Goal: Task Accomplishment & Management: Manage account settings

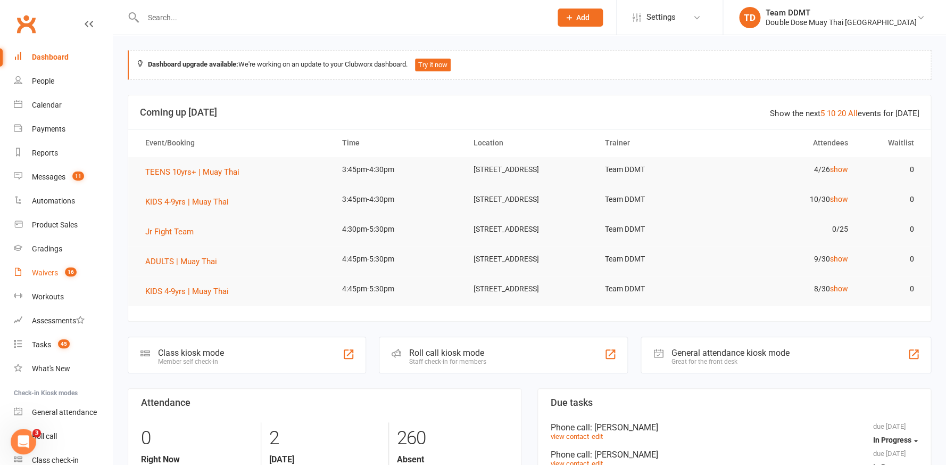
click at [43, 273] on div "Waivers" at bounding box center [45, 272] width 26 height 9
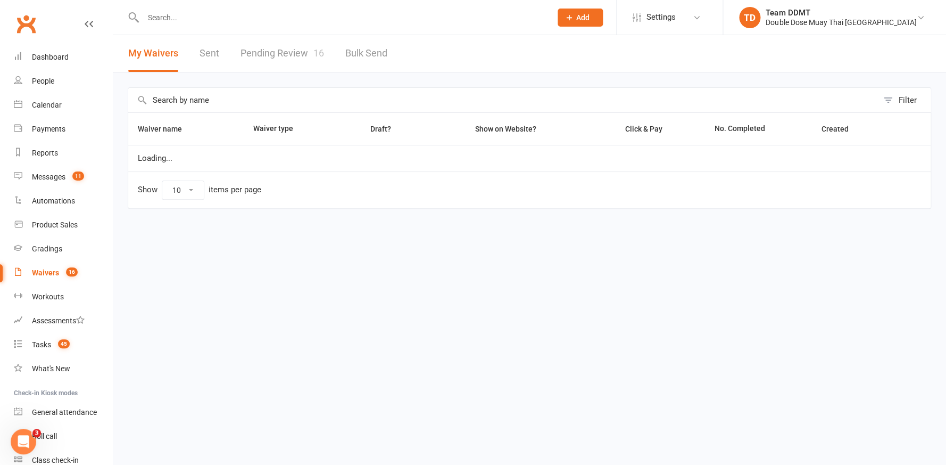
click at [269, 57] on link "Pending Review 16" at bounding box center [283, 53] width 84 height 37
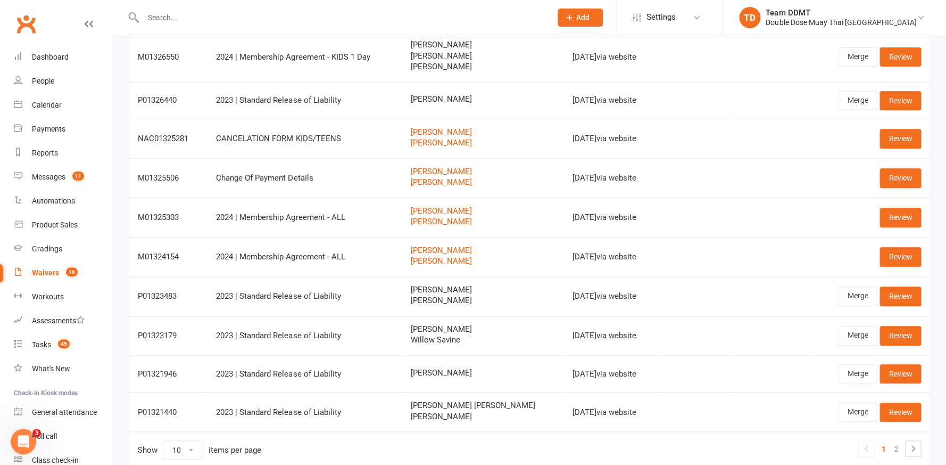
scroll to position [113, 0]
click at [364, 220] on td "2024 | Membership Agreement - ALL" at bounding box center [304, 216] width 194 height 39
click at [757, 208] on td at bounding box center [772, 216] width 88 height 39
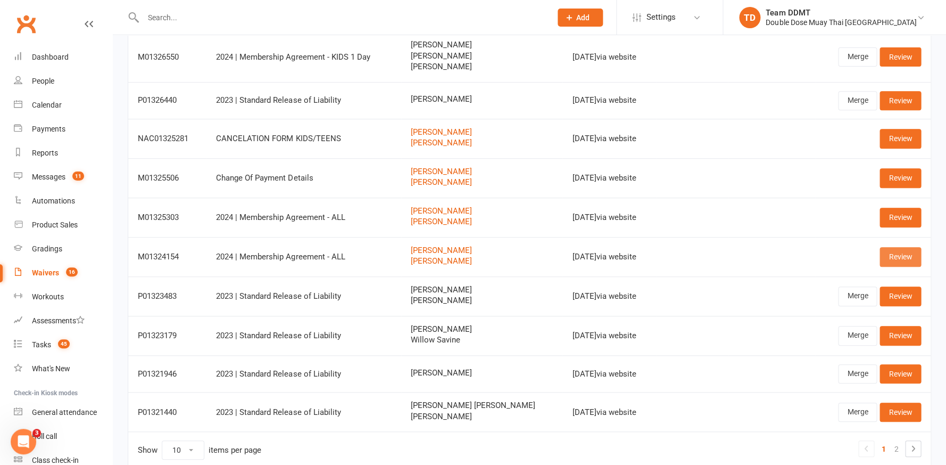
click at [887, 252] on link "Review" at bounding box center [901, 256] width 42 height 19
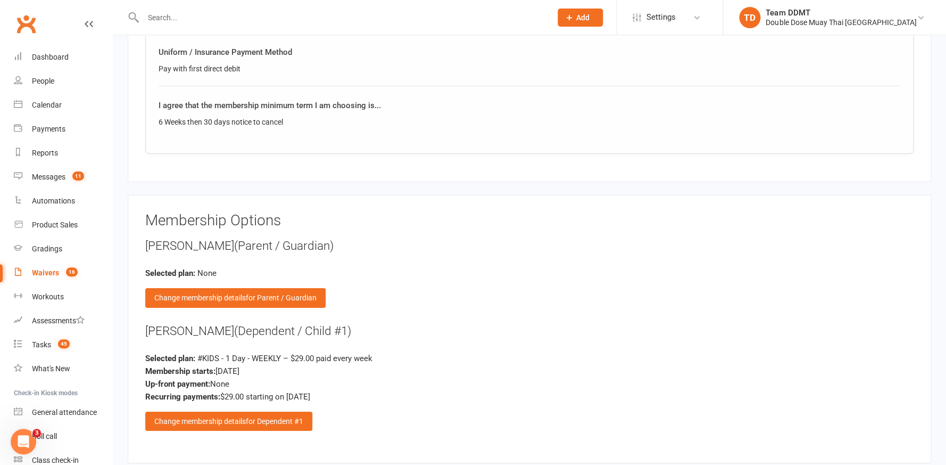
scroll to position [1116, 0]
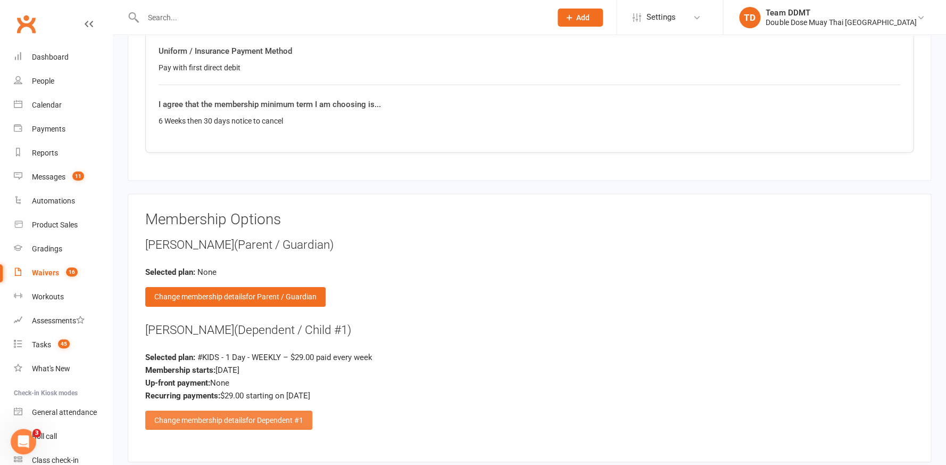
click at [284, 416] on span "for Dependent #1" at bounding box center [274, 420] width 57 height 9
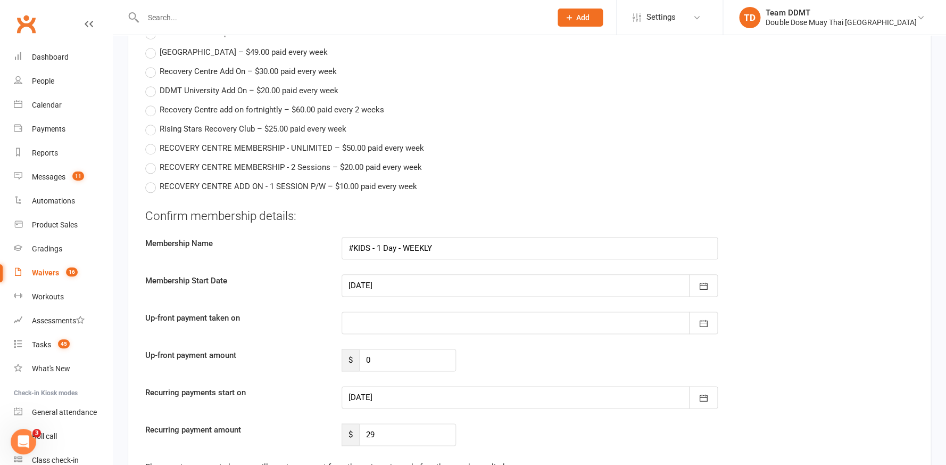
scroll to position [1927, 0]
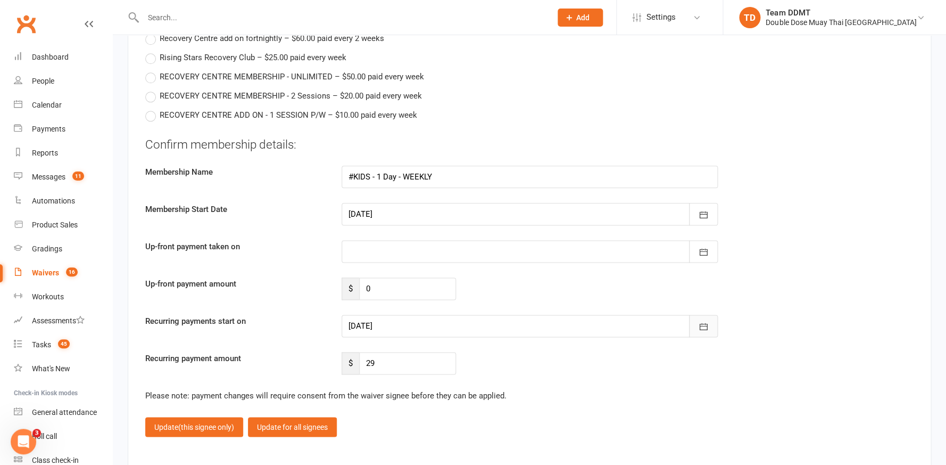
click at [700, 321] on icon "button" at bounding box center [703, 326] width 11 height 11
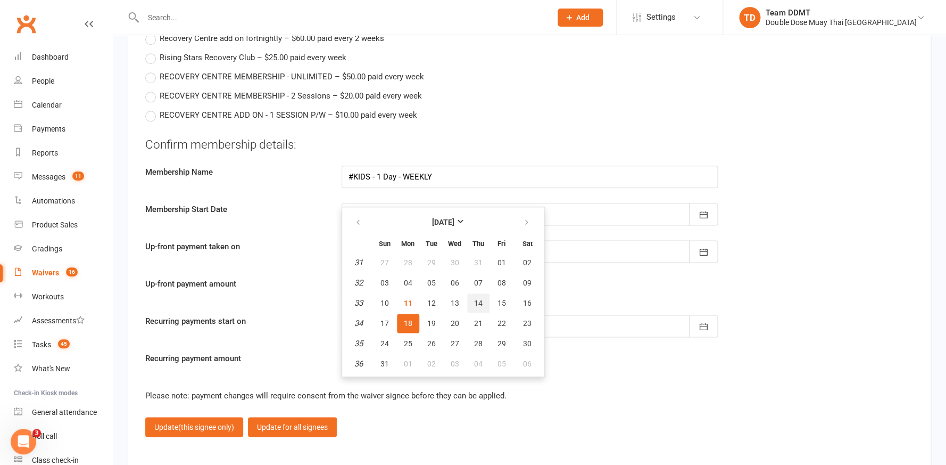
click at [479, 299] on span "14" at bounding box center [478, 303] width 9 height 9
type input "[DATE]"
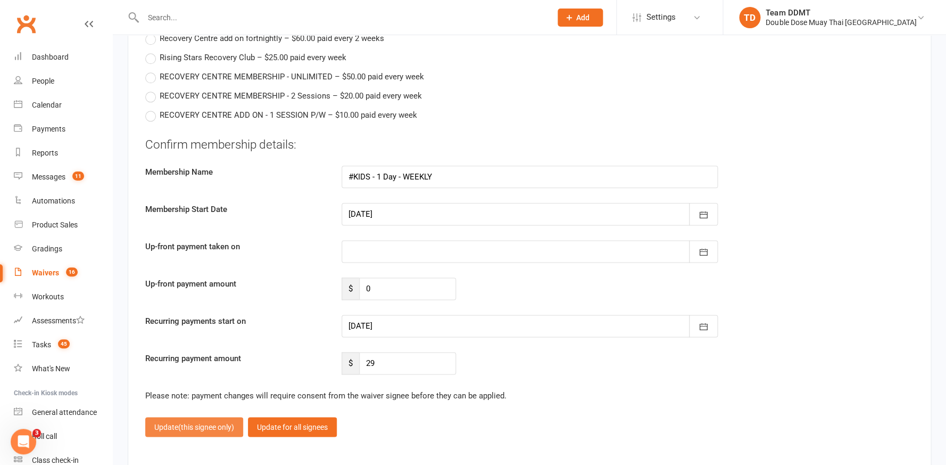
click at [177, 417] on button "Update (this signee only)" at bounding box center [194, 426] width 98 height 19
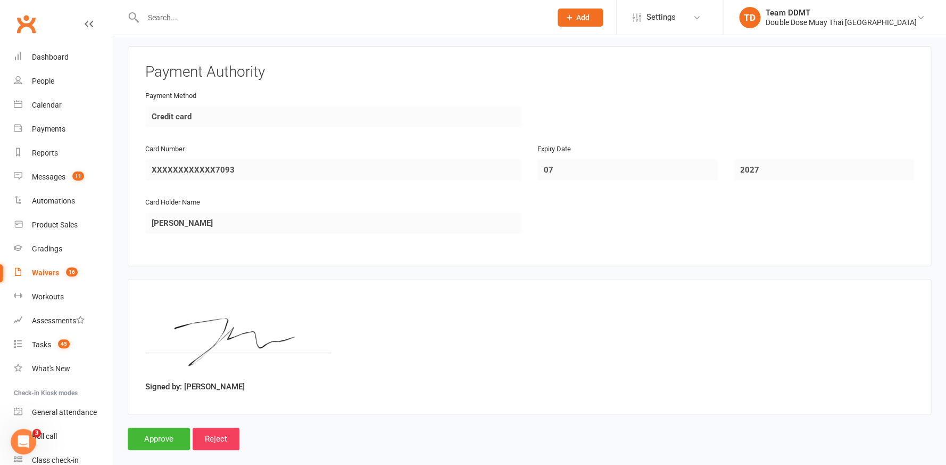
scroll to position [1551, 0]
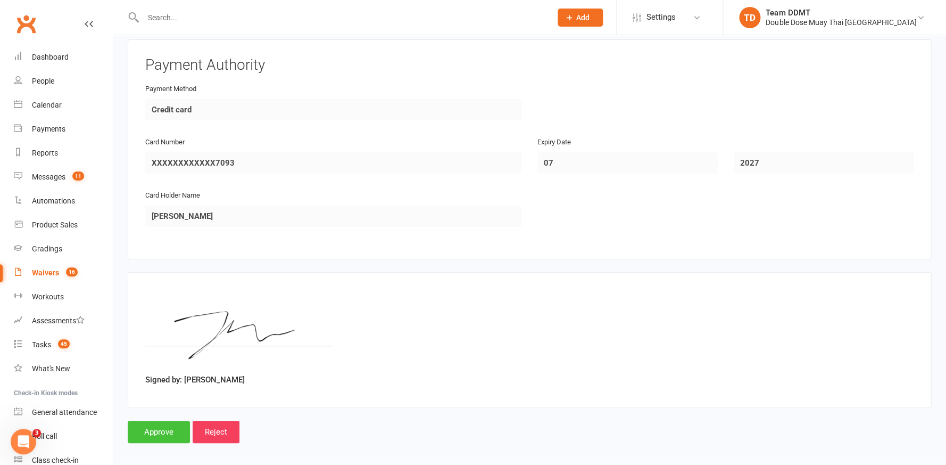
click at [152, 421] on input "Approve" at bounding box center [159, 432] width 62 height 22
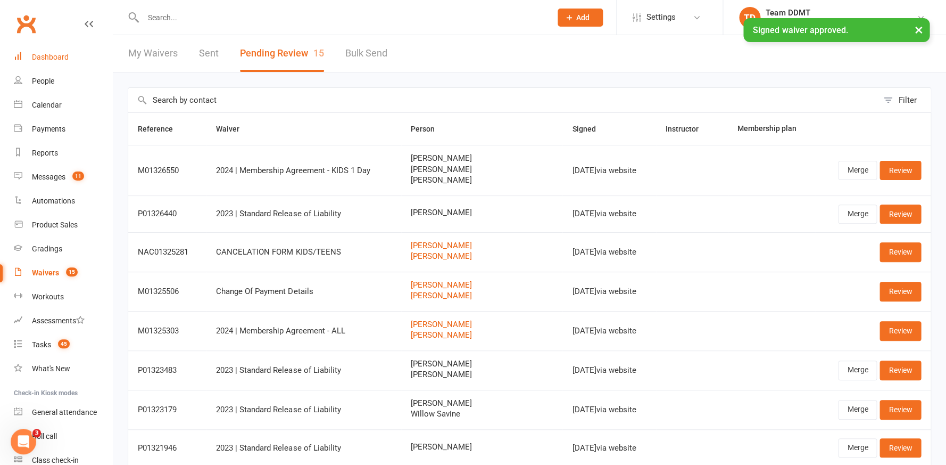
click at [41, 60] on div "Dashboard" at bounding box center [50, 57] width 37 height 9
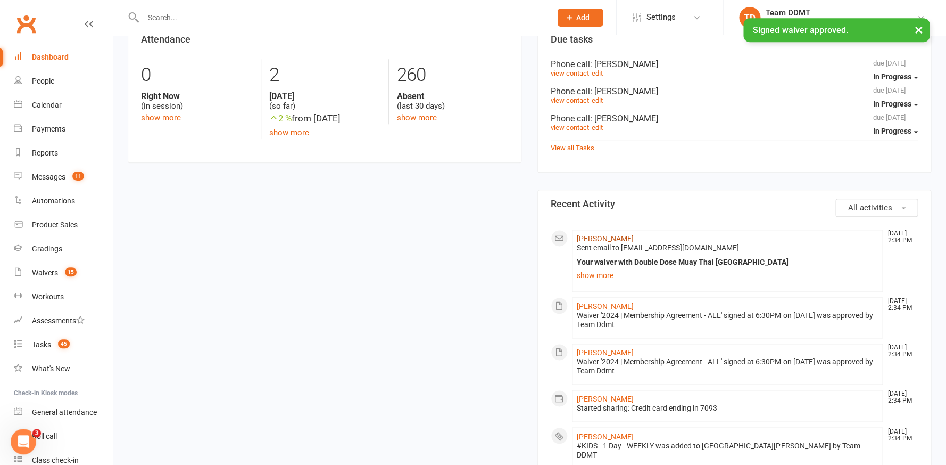
scroll to position [365, 0]
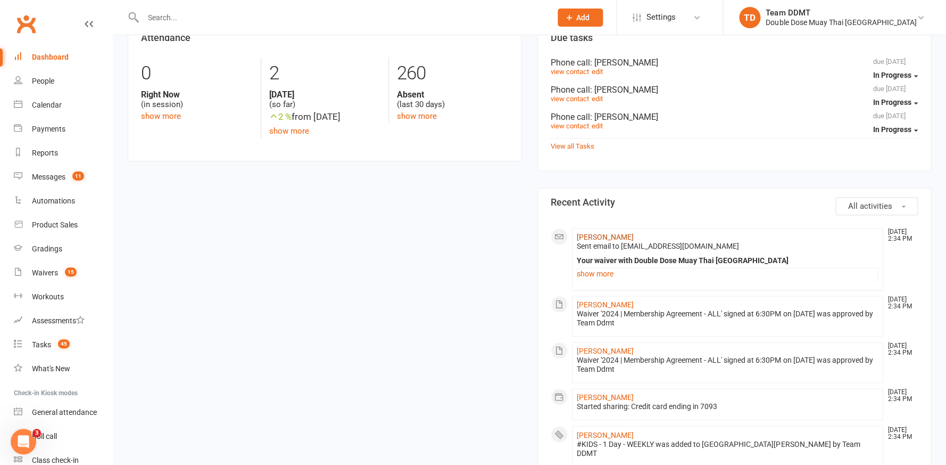
click at [599, 233] on link "[PERSON_NAME]" at bounding box center [605, 237] width 57 height 9
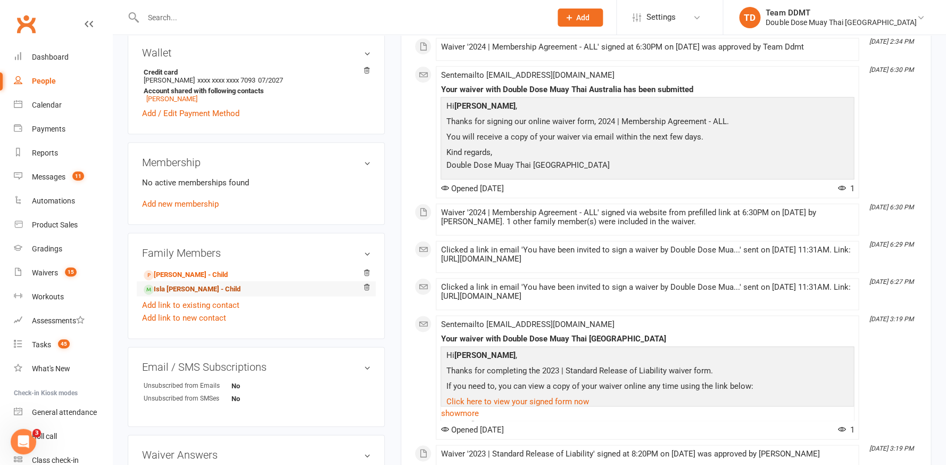
scroll to position [301, 0]
click at [170, 289] on link "Isla [PERSON_NAME] - Child" at bounding box center [192, 290] width 97 height 11
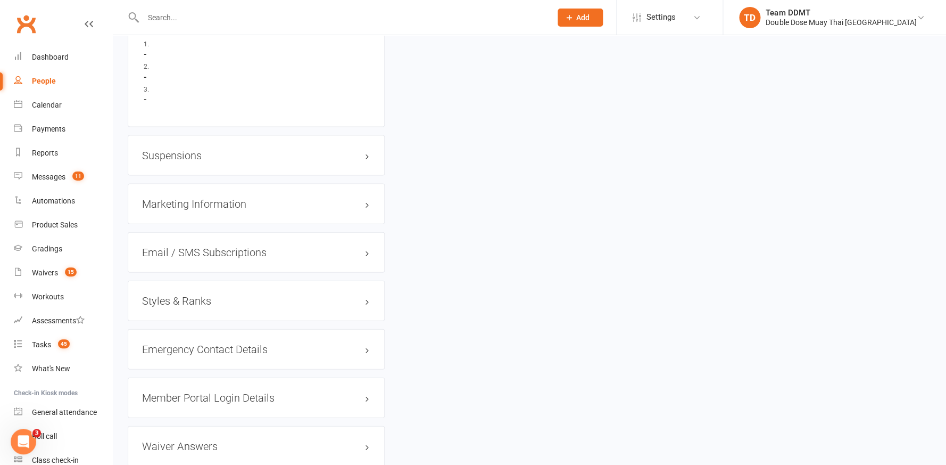
scroll to position [784, 0]
click at [189, 294] on h3 "Styles & Ranks" at bounding box center [256, 300] width 228 height 12
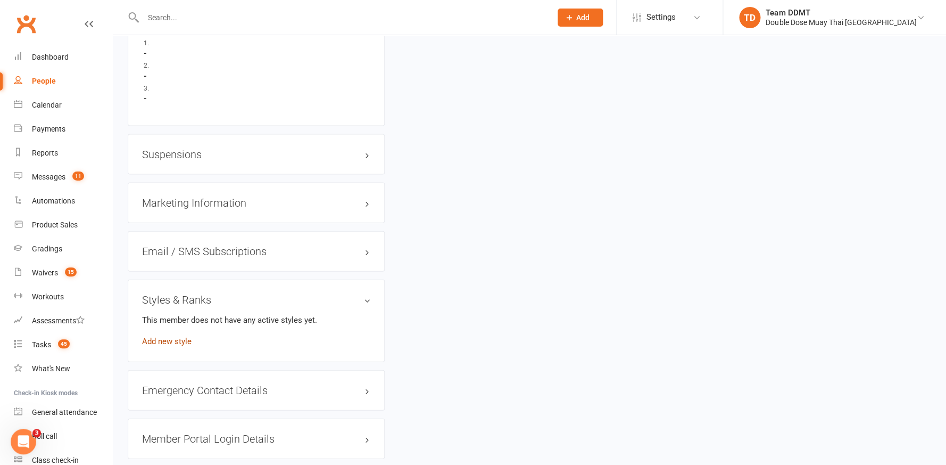
click at [179, 336] on link "Add new style" at bounding box center [167, 341] width 50 height 10
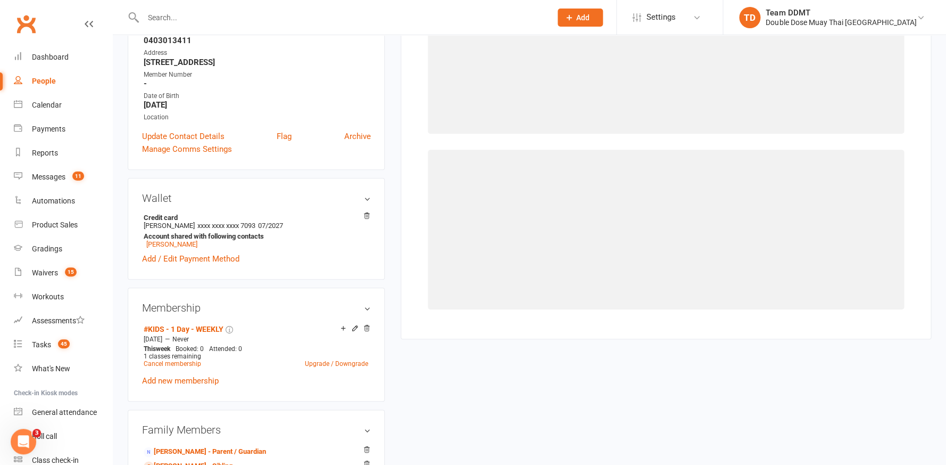
scroll to position [80, 0]
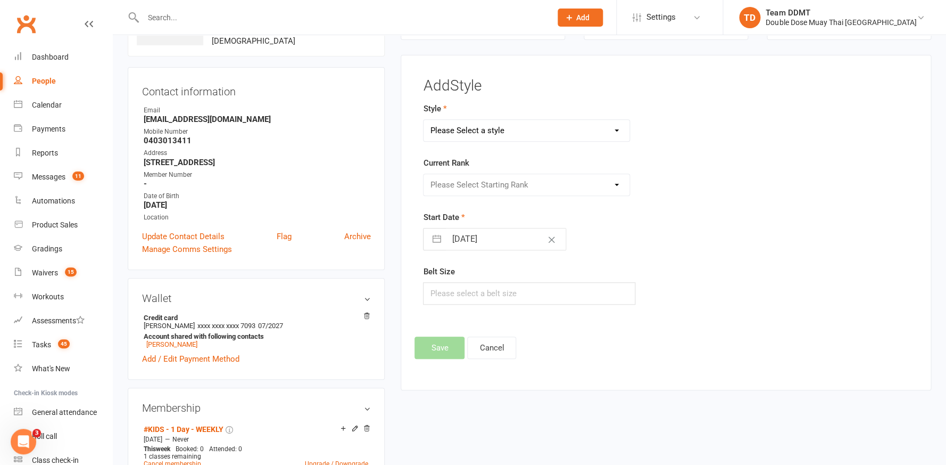
select select "1450"
select select "14224"
click at [424, 344] on button "Save" at bounding box center [440, 347] width 50 height 22
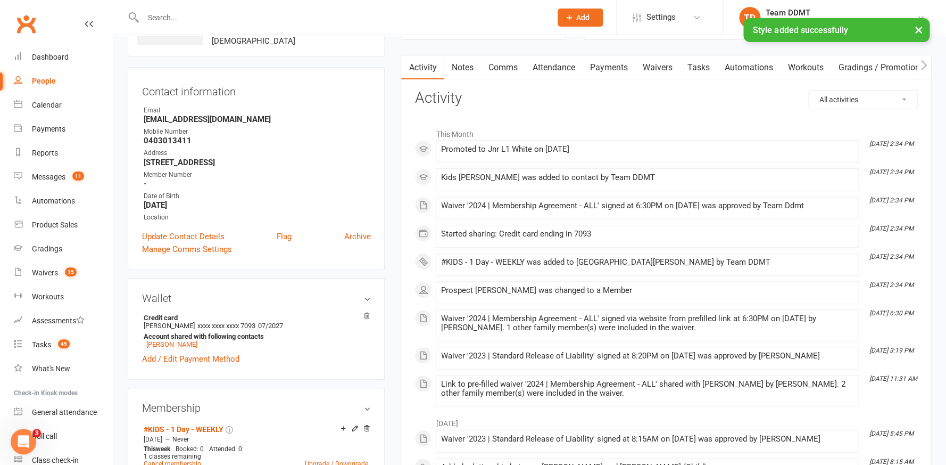
click at [466, 67] on link "Notes" at bounding box center [462, 67] width 37 height 24
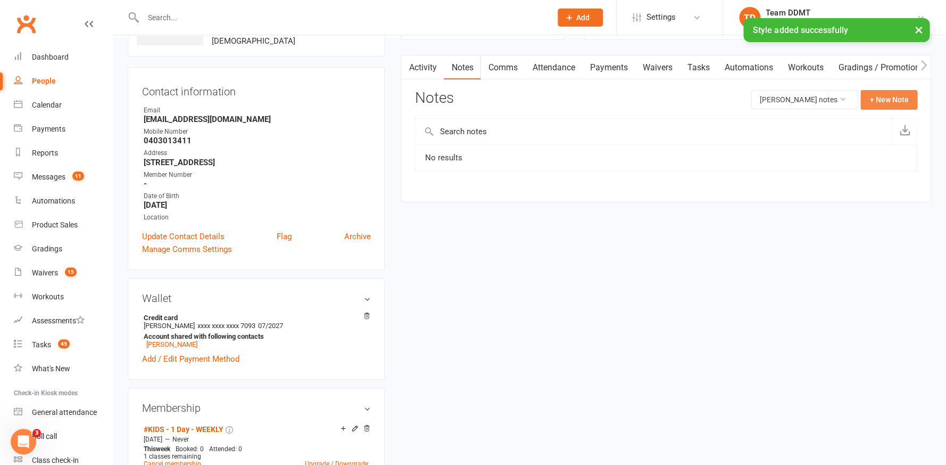
click at [894, 103] on button "+ New Note" at bounding box center [889, 99] width 57 height 19
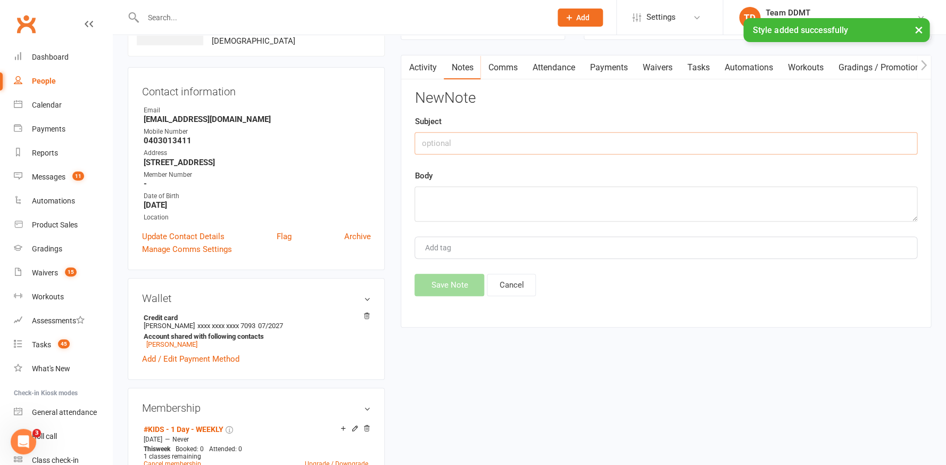
click at [838, 144] on input "text" at bounding box center [666, 143] width 503 height 22
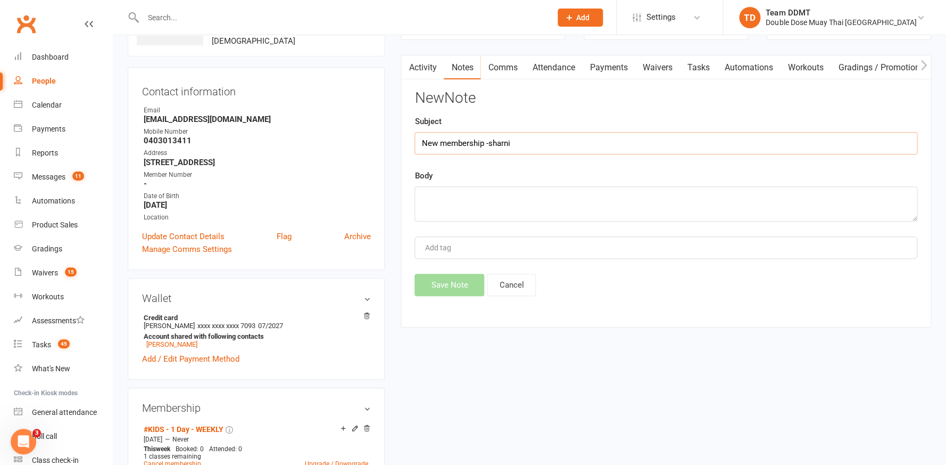
type input "New membership -sharni"
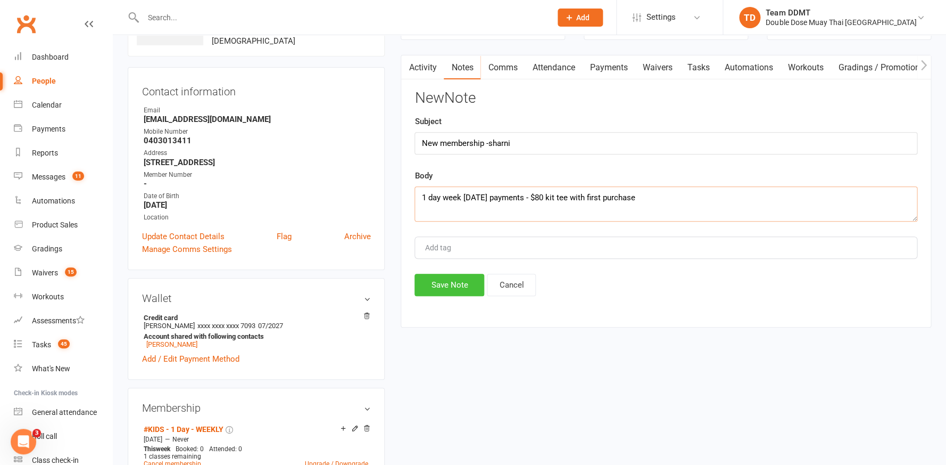
type textarea "1 day week [DATE] payments - $80 kit tee with first purchase"
click at [464, 274] on button "Save Note" at bounding box center [450, 285] width 70 height 22
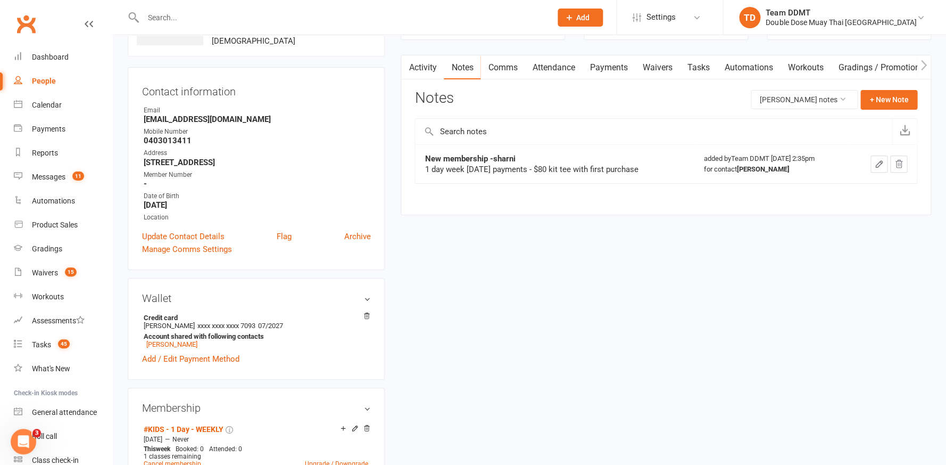
click at [582, 62] on link "Attendance" at bounding box center [553, 67] width 57 height 24
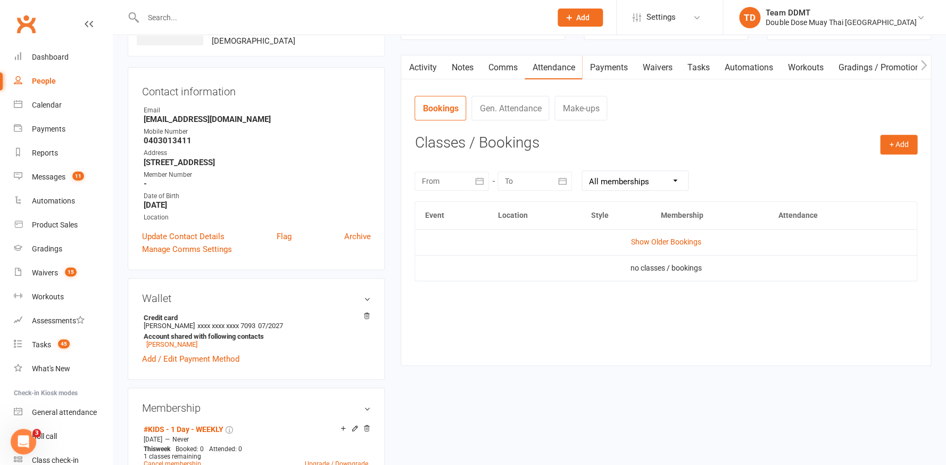
click at [625, 64] on link "Payments" at bounding box center [608, 67] width 53 height 24
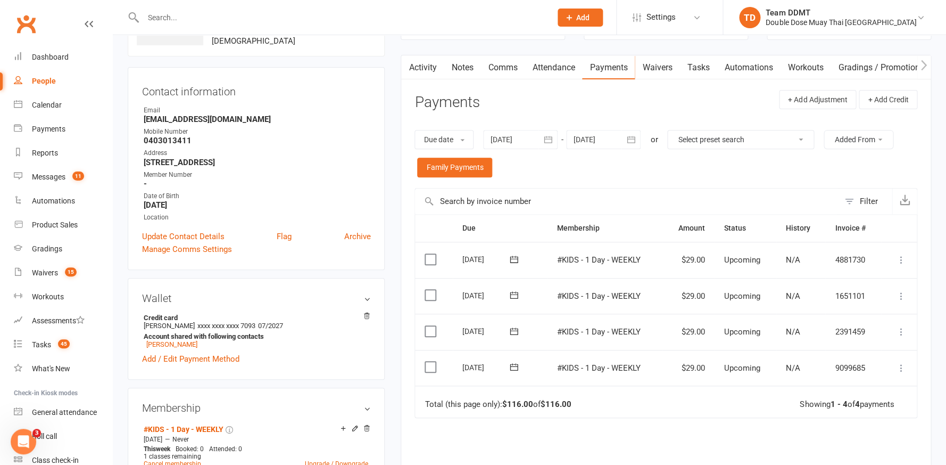
click at [900, 365] on icon at bounding box center [901, 367] width 11 height 11
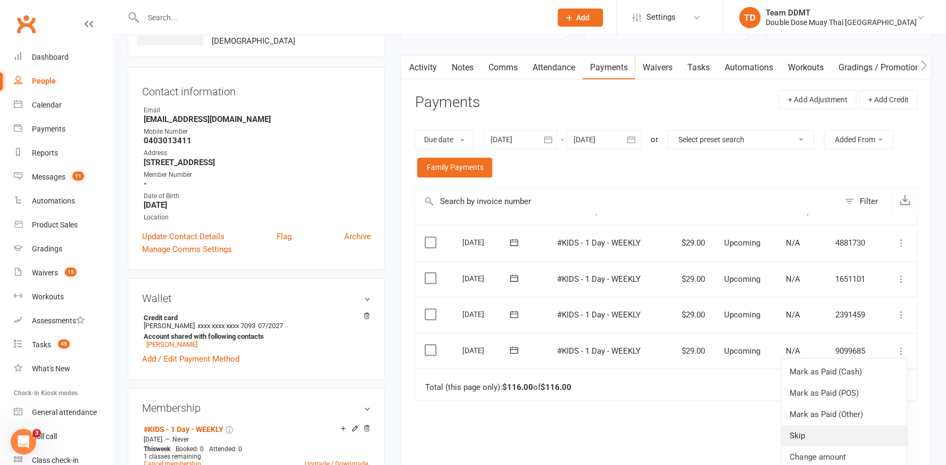
scroll to position [17, 0]
click at [866, 447] on link "Change amount" at bounding box center [844, 457] width 126 height 21
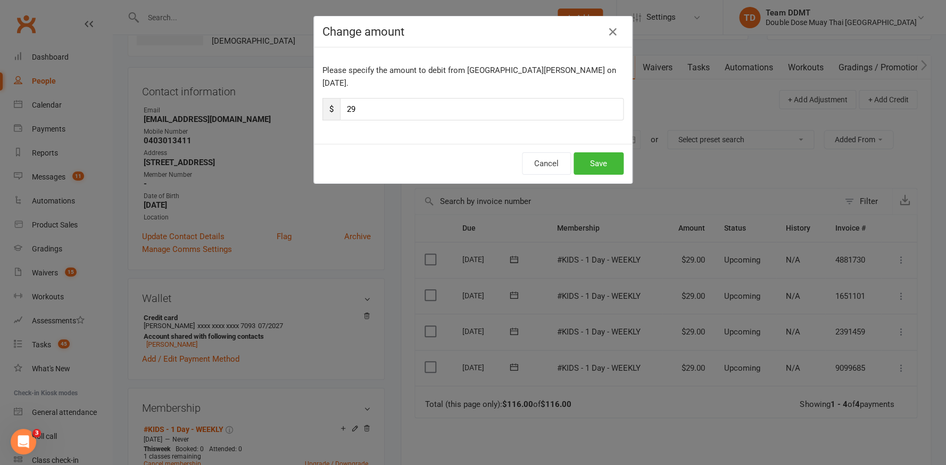
scroll to position [0, 0]
drag, startPoint x: 371, startPoint y: 98, endPoint x: 321, endPoint y: 93, distance: 49.8
click at [321, 93] on div "Please specify the amount to debit from [GEOGRAPHIC_DATA][PERSON_NAME] on [DATE…" at bounding box center [473, 95] width 318 height 96
type input "109"
click at [610, 152] on button "Save" at bounding box center [599, 163] width 50 height 22
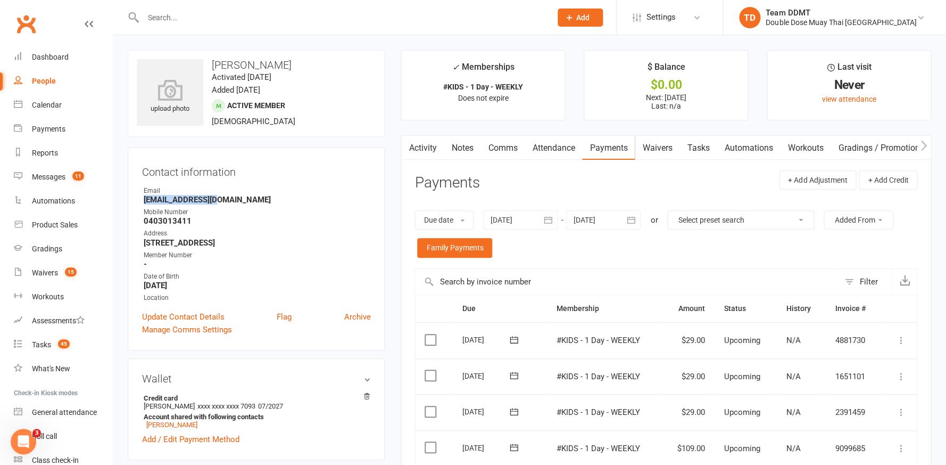
drag, startPoint x: 221, startPoint y: 199, endPoint x: 144, endPoint y: 200, distance: 77.7
click at [144, 200] on strong "[EMAIL_ADDRESS][DOMAIN_NAME]" at bounding box center [257, 200] width 227 height 10
copy strong "[EMAIL_ADDRESS][DOMAIN_NAME]"
click at [522, 200] on div "Due date Due date Date paid Date failed Date settled [DATE] [DATE] Sun Mon Tue …" at bounding box center [666, 234] width 503 height 69
click at [33, 269] on div "Waivers" at bounding box center [45, 272] width 26 height 9
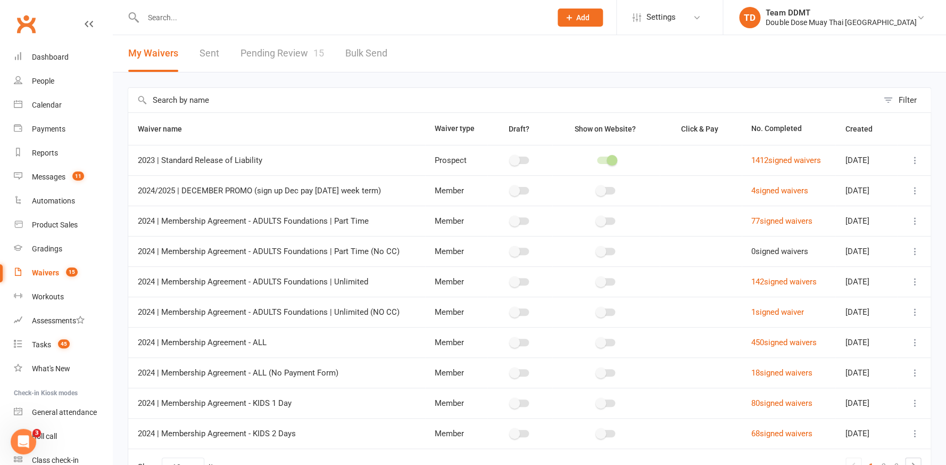
click at [286, 57] on link "Pending Review 15" at bounding box center [283, 53] width 84 height 37
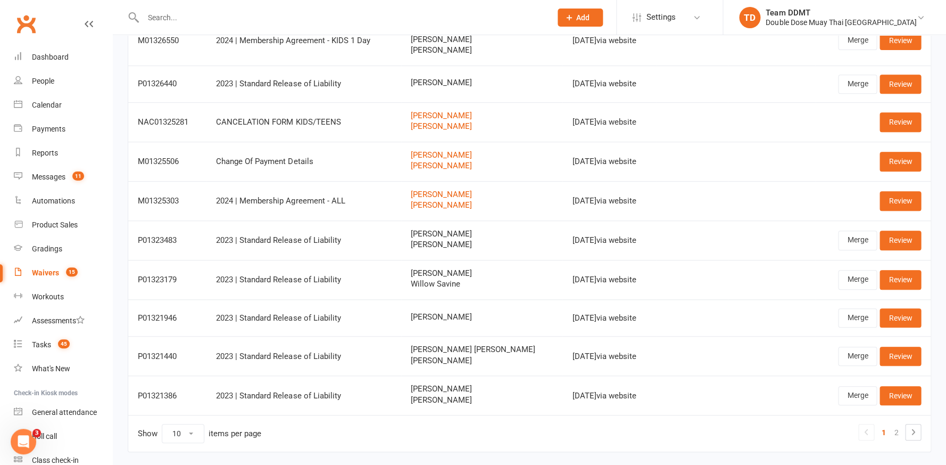
scroll to position [129, 0]
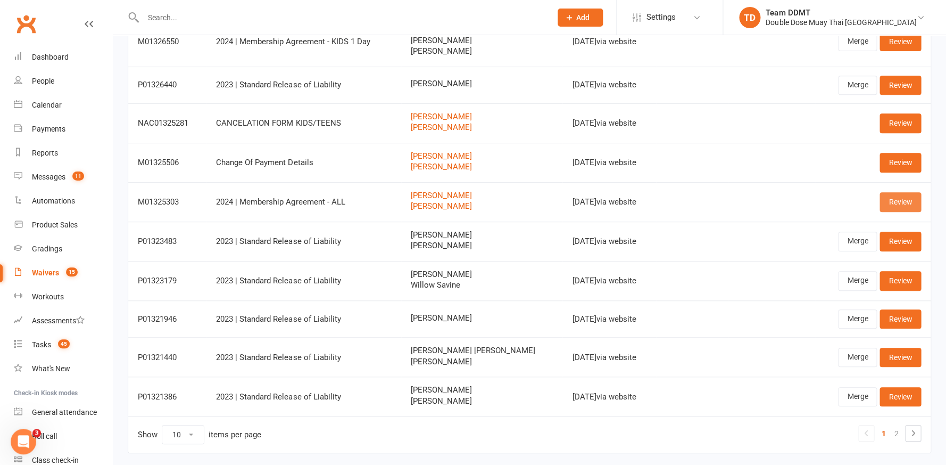
click at [909, 195] on link "Review" at bounding box center [901, 201] width 42 height 19
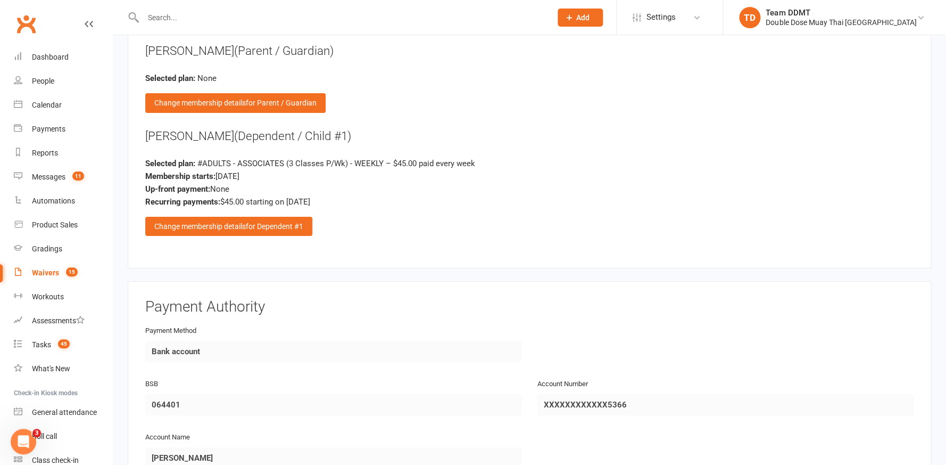
scroll to position [1308, 0]
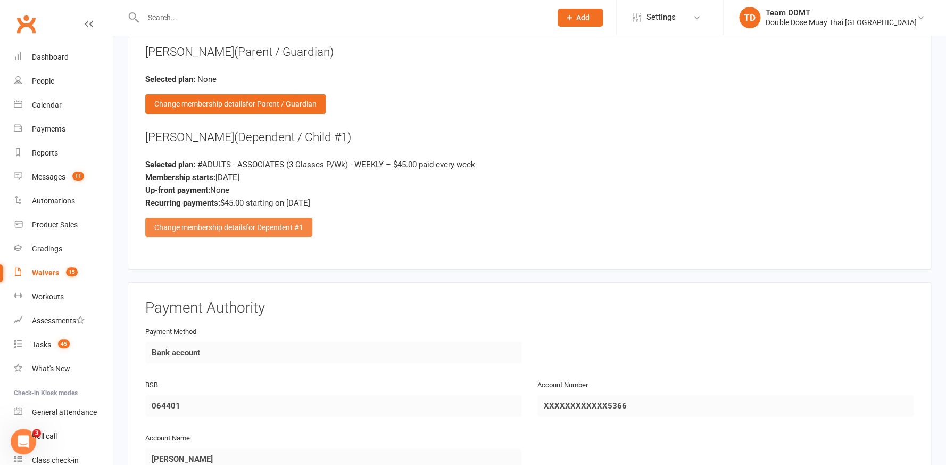
click at [240, 218] on div "Change membership details for Dependent #1" at bounding box center [228, 227] width 167 height 19
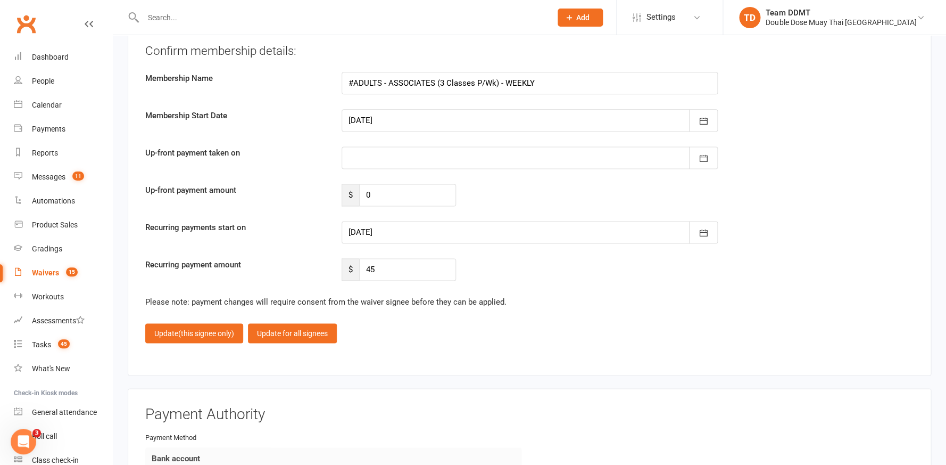
scroll to position [2026, 0]
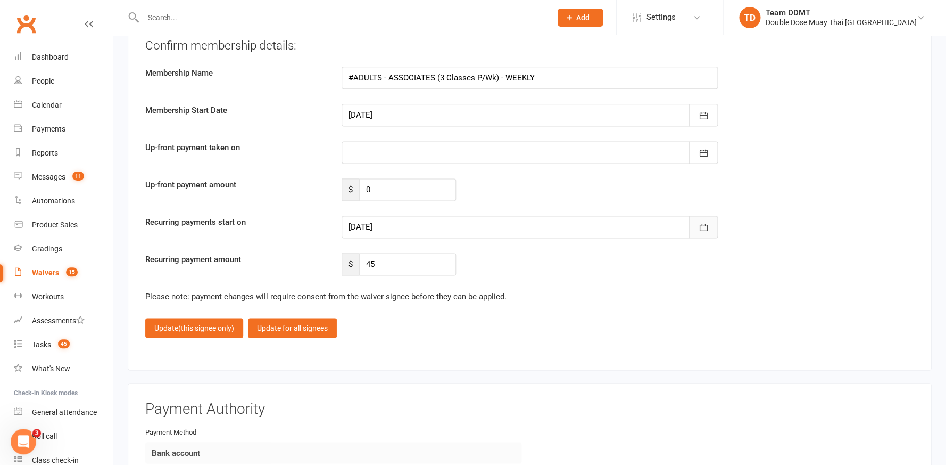
click at [703, 222] on icon "button" at bounding box center [703, 227] width 11 height 11
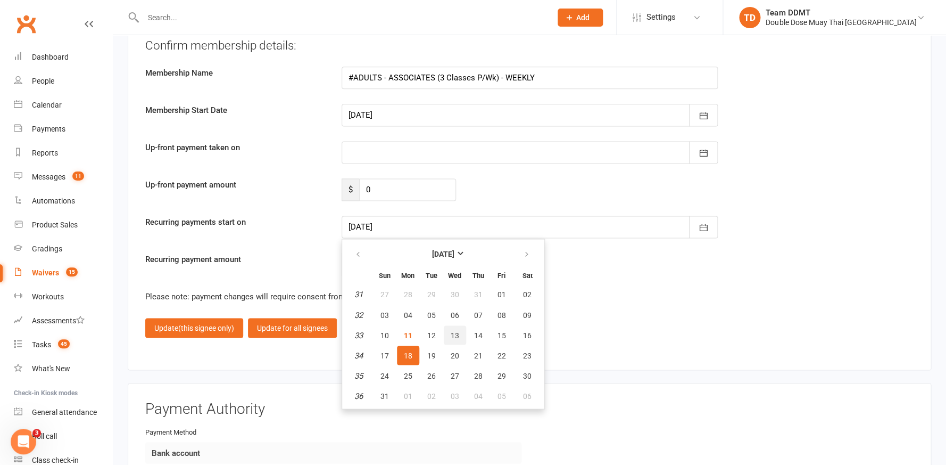
click at [454, 331] on span "13" at bounding box center [455, 335] width 9 height 9
type input "[DATE]"
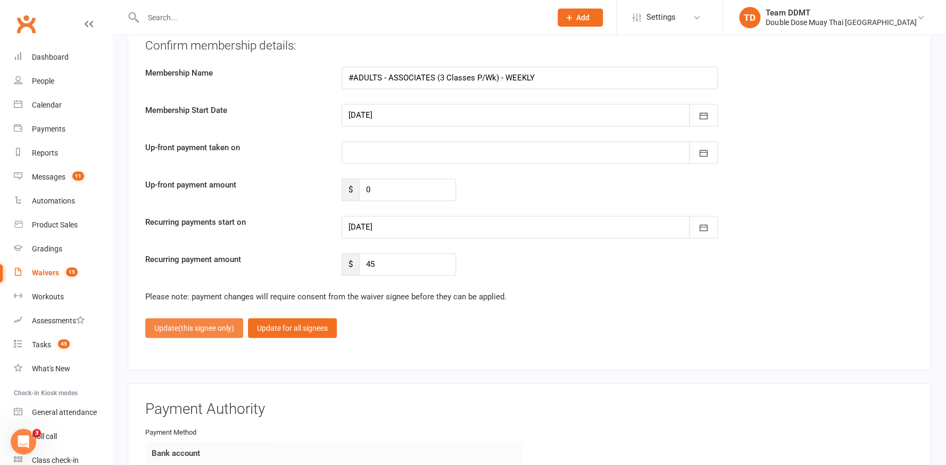
click at [221, 323] on span "(this signee only)" at bounding box center [206, 327] width 56 height 9
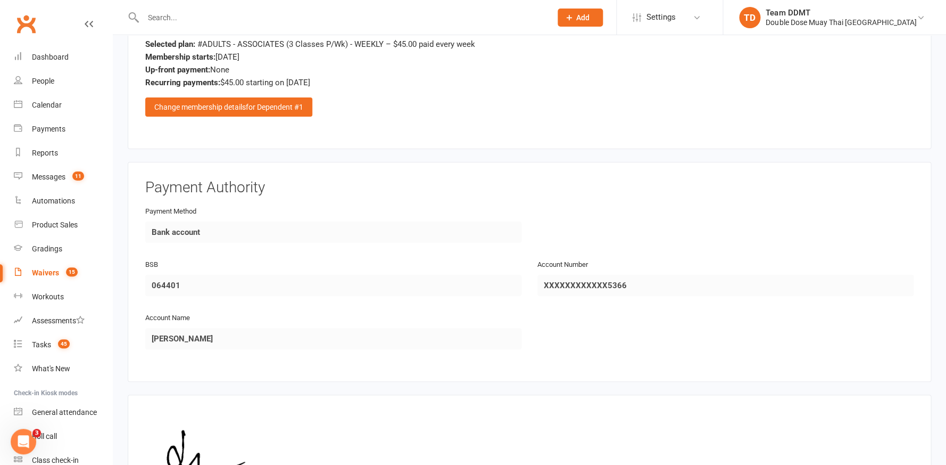
scroll to position [1551, 0]
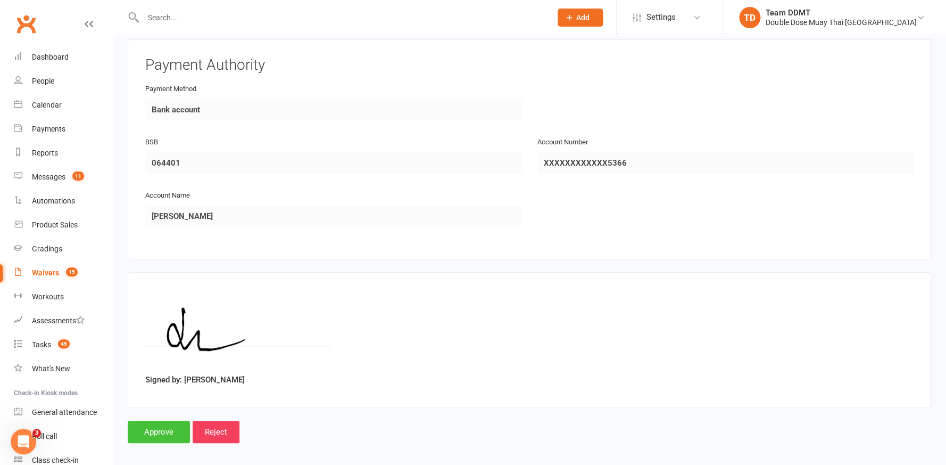
click at [143, 421] on input "Approve" at bounding box center [159, 432] width 62 height 22
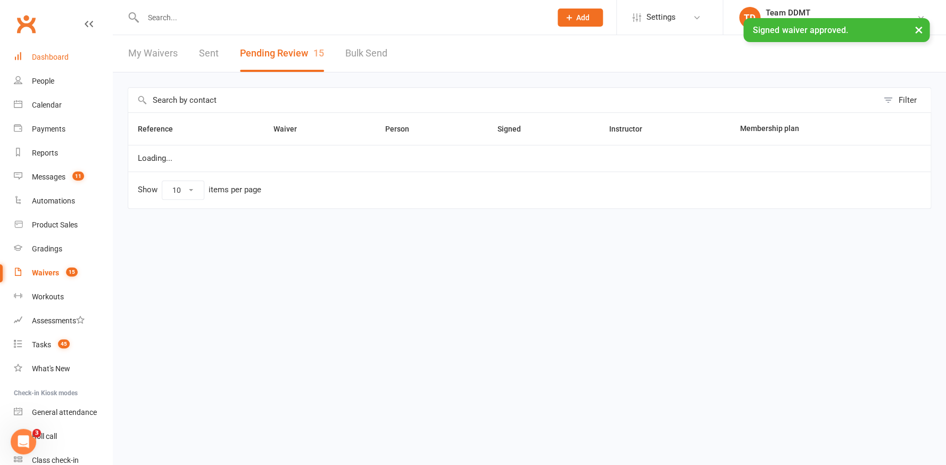
click at [46, 60] on div "Dashboard" at bounding box center [50, 57] width 37 height 9
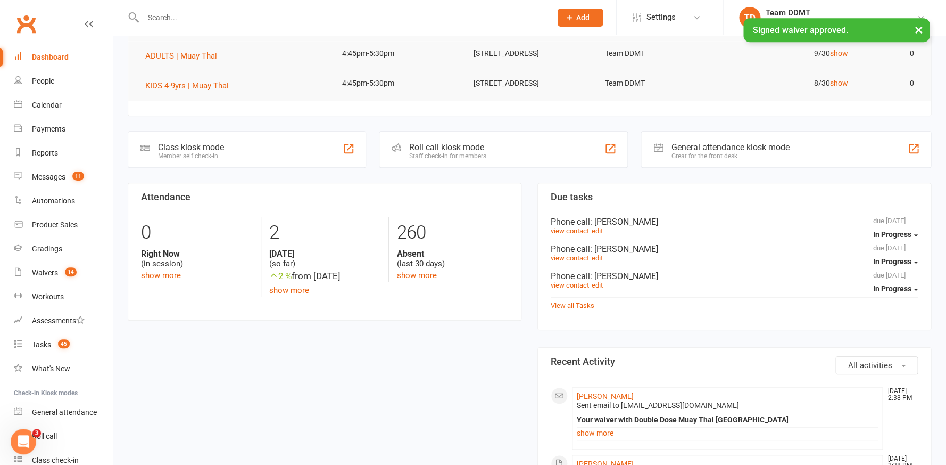
scroll to position [238, 0]
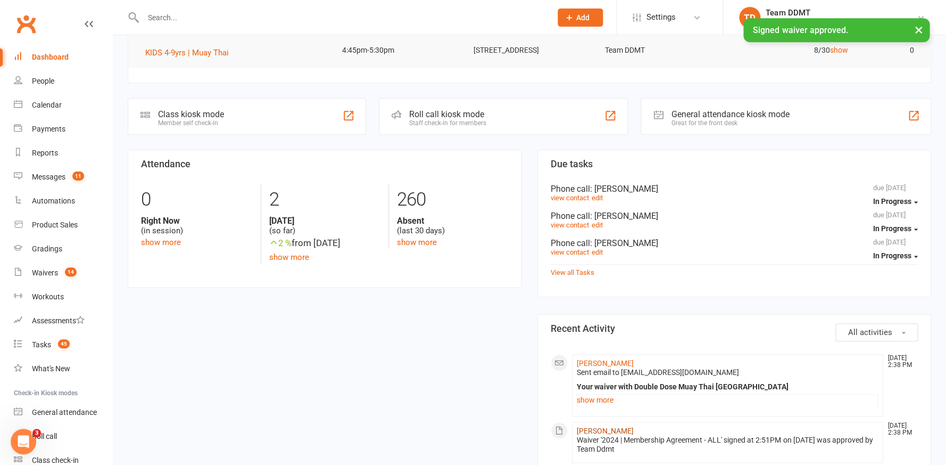
click at [589, 427] on link "[PERSON_NAME]" at bounding box center [605, 430] width 57 height 9
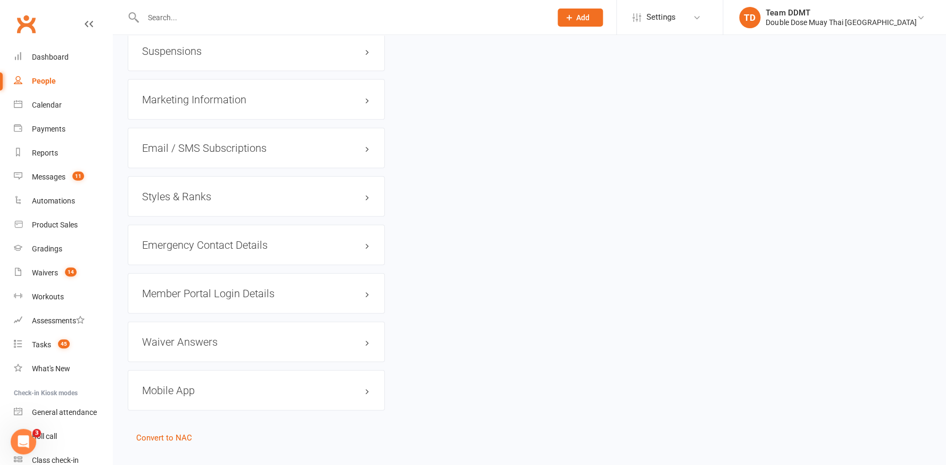
scroll to position [878, 0]
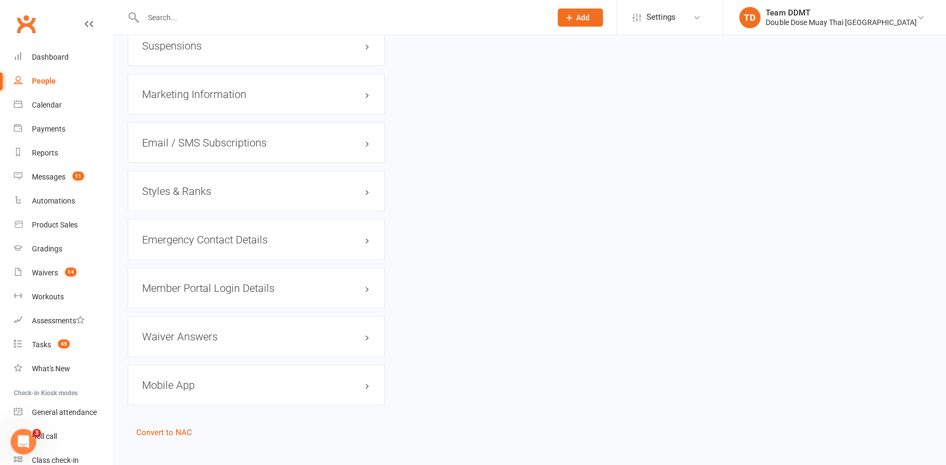
click at [186, 185] on h3 "Styles & Ranks" at bounding box center [256, 191] width 228 height 12
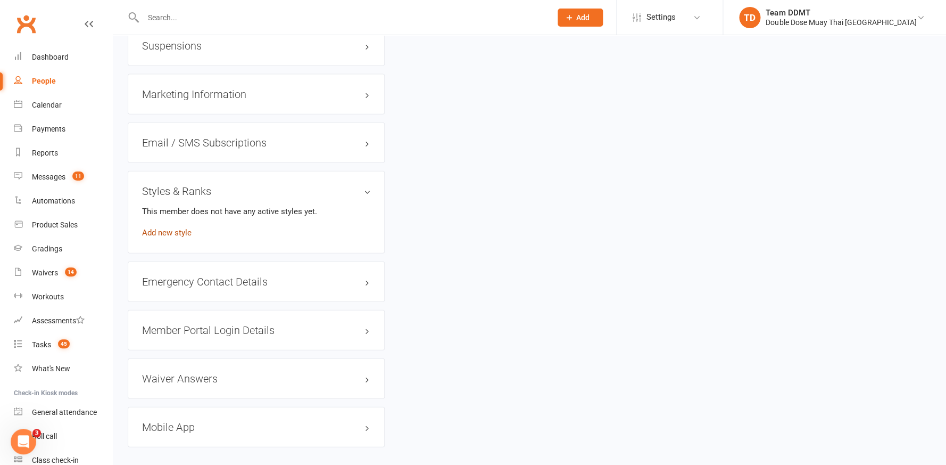
click at [171, 228] on link "Add new style" at bounding box center [167, 233] width 50 height 10
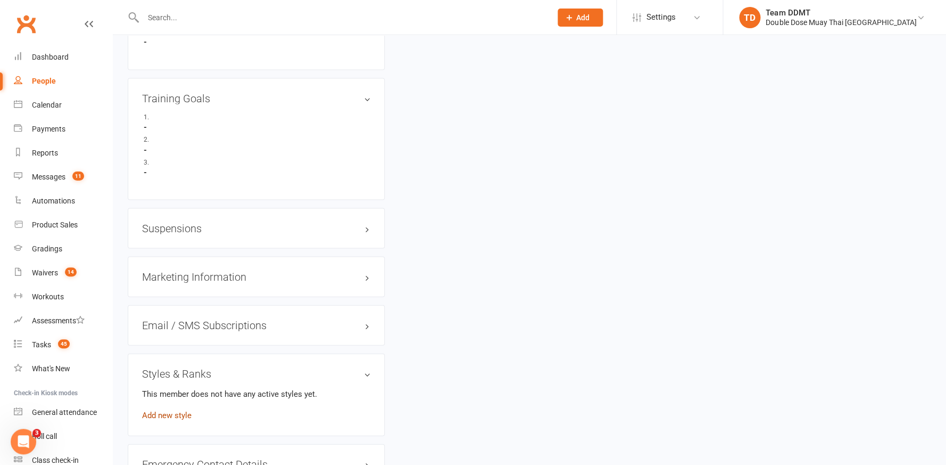
scroll to position [80, 0]
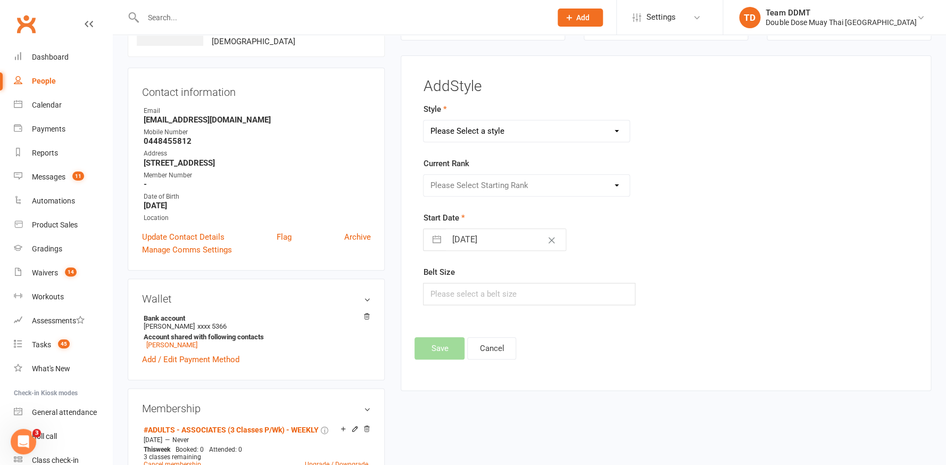
select select "2712"
select select "28358"
select select "1451"
select select "14233"
click at [443, 345] on button "Save" at bounding box center [440, 348] width 50 height 22
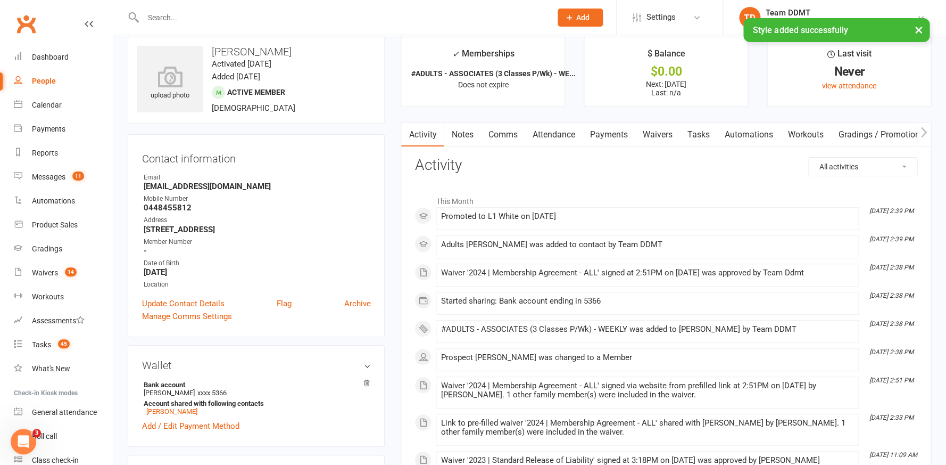
scroll to position [0, 0]
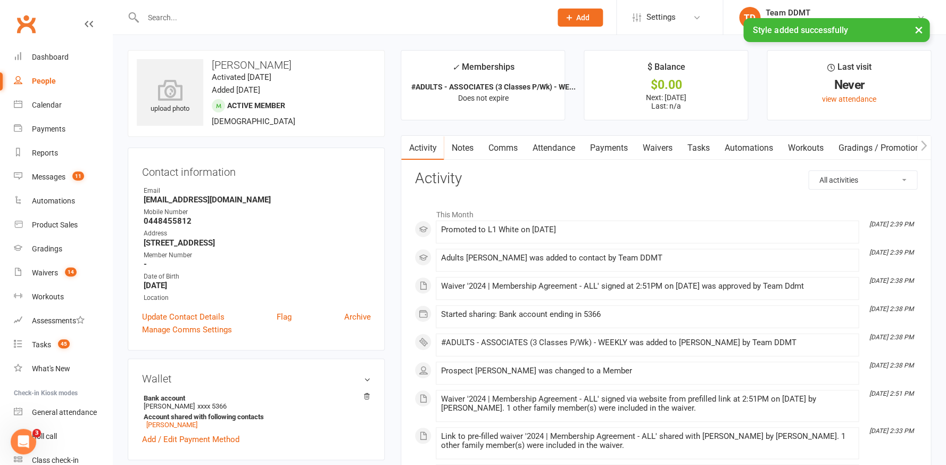
click at [467, 147] on link "Notes" at bounding box center [462, 148] width 37 height 24
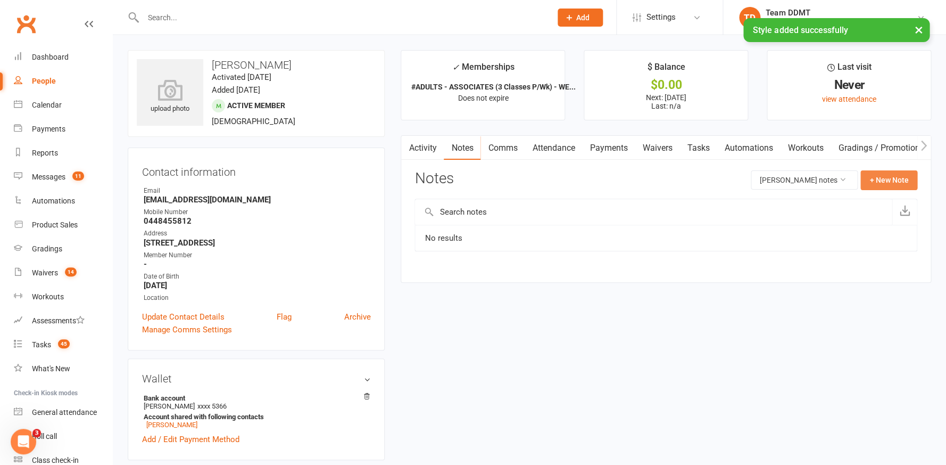
click at [872, 179] on button "+ New Note" at bounding box center [889, 179] width 57 height 19
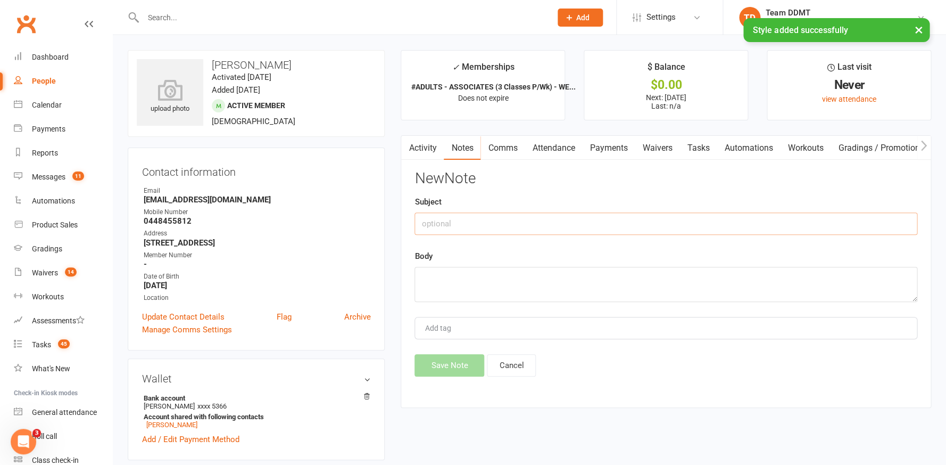
click at [652, 220] on input "text" at bounding box center [666, 223] width 503 height 22
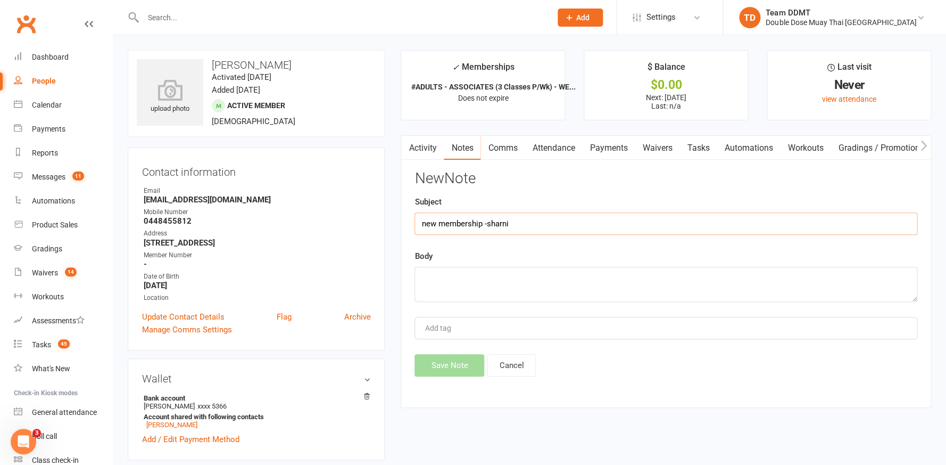
type input "new membership -sharni"
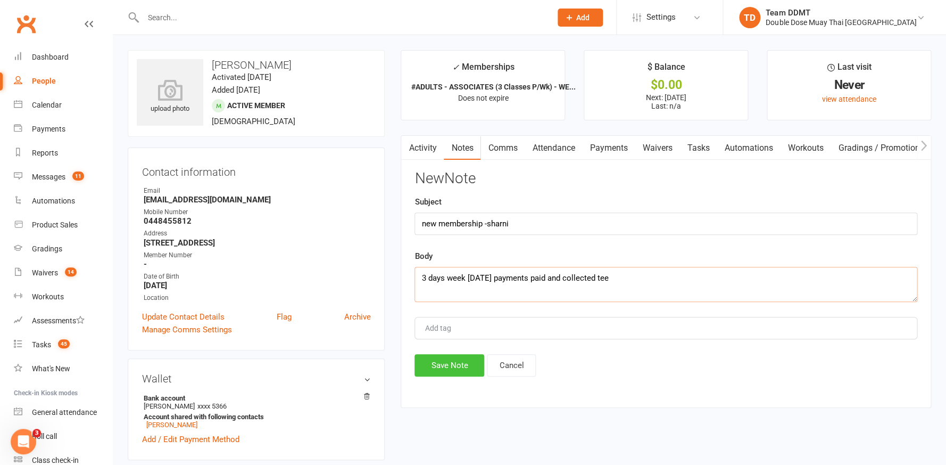
type textarea "3 days week [DATE] payments paid and collected tee"
click at [461, 358] on button "Save Note" at bounding box center [450, 365] width 70 height 22
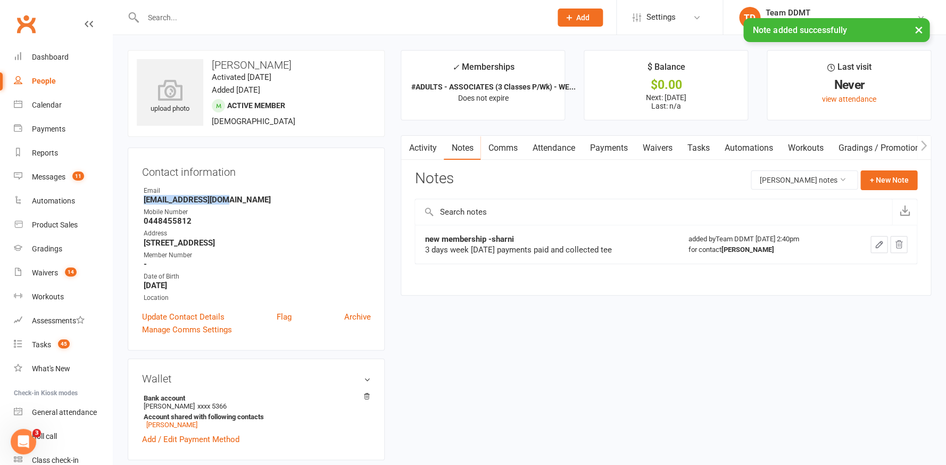
drag, startPoint x: 212, startPoint y: 199, endPoint x: 143, endPoint y: 199, distance: 69.2
click at [143, 199] on li "Email [EMAIL_ADDRESS][DOMAIN_NAME]" at bounding box center [256, 195] width 228 height 19
copy strong "[EMAIL_ADDRESS][DOMAIN_NAME]"
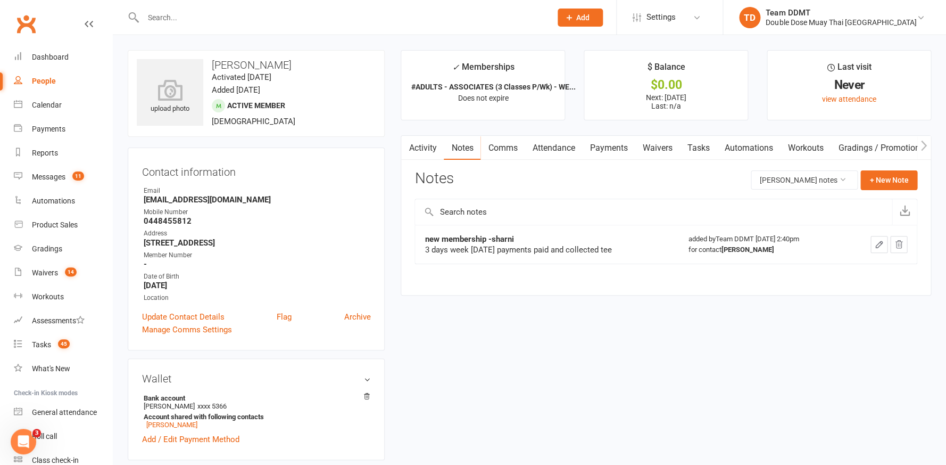
click at [465, 267] on div "new membership -sharni 3 days week [DATE] payments paid and collected tee added…" at bounding box center [666, 252] width 503 height 54
click at [42, 263] on link "Waivers 14" at bounding box center [63, 273] width 98 height 24
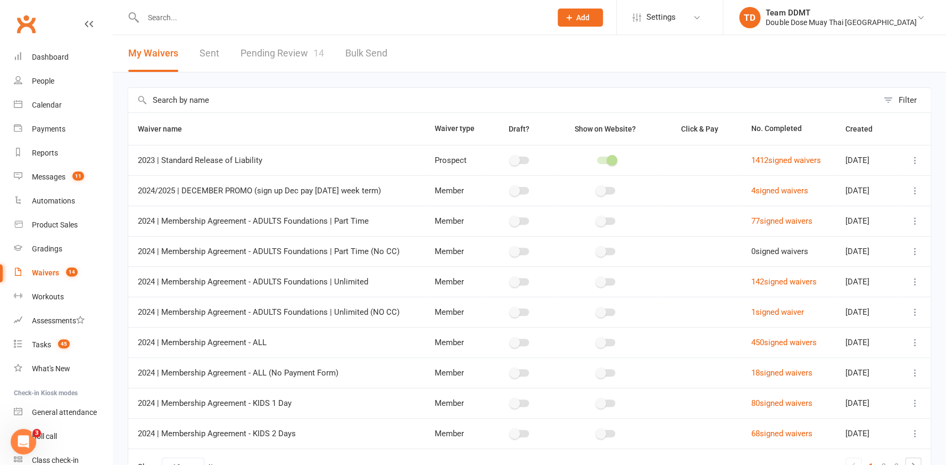
click at [317, 44] on link "Pending Review 14" at bounding box center [283, 53] width 84 height 37
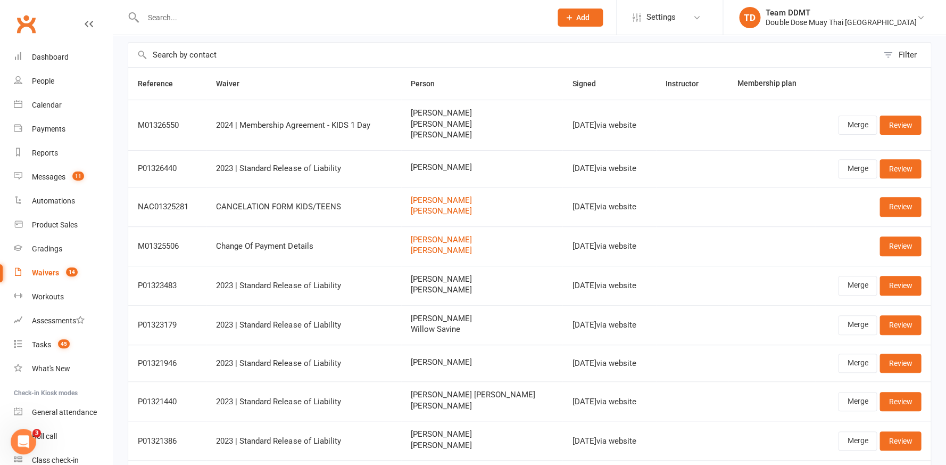
scroll to position [46, 0]
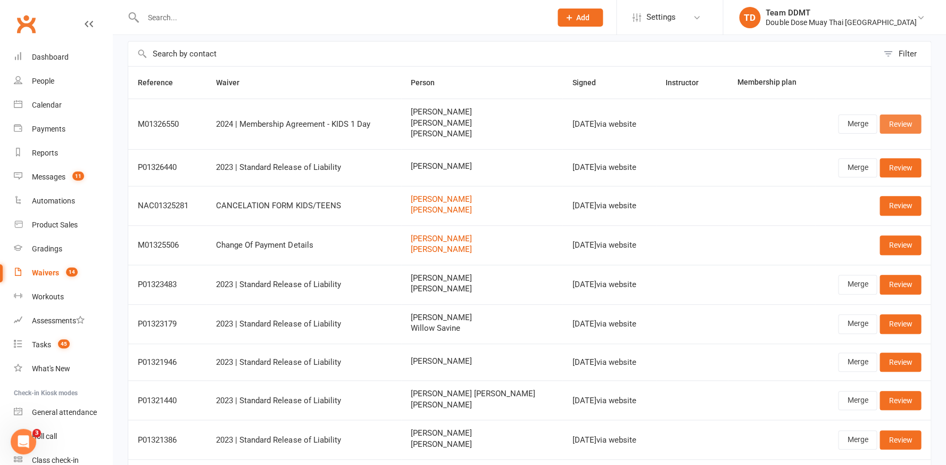
click at [908, 128] on link "Review" at bounding box center [901, 123] width 42 height 19
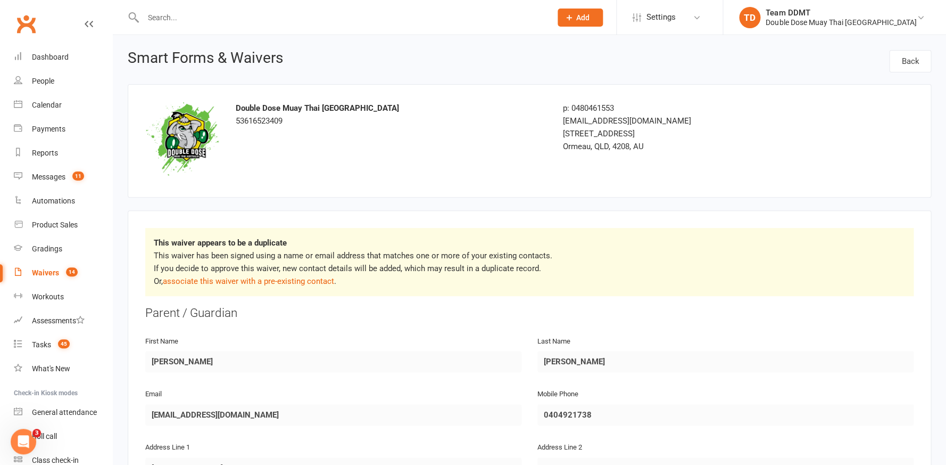
click at [305, 277] on link "associate this waiver with a pre-existing contact" at bounding box center [248, 281] width 171 height 10
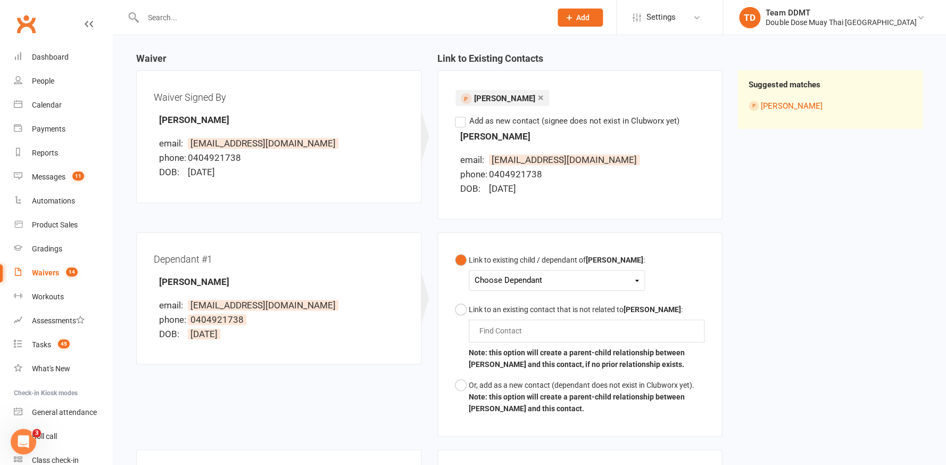
scroll to position [96, 0]
click at [550, 277] on div "Choose Dependant" at bounding box center [557, 280] width 164 height 14
click at [530, 302] on link "[PERSON_NAME]" at bounding box center [527, 304] width 105 height 23
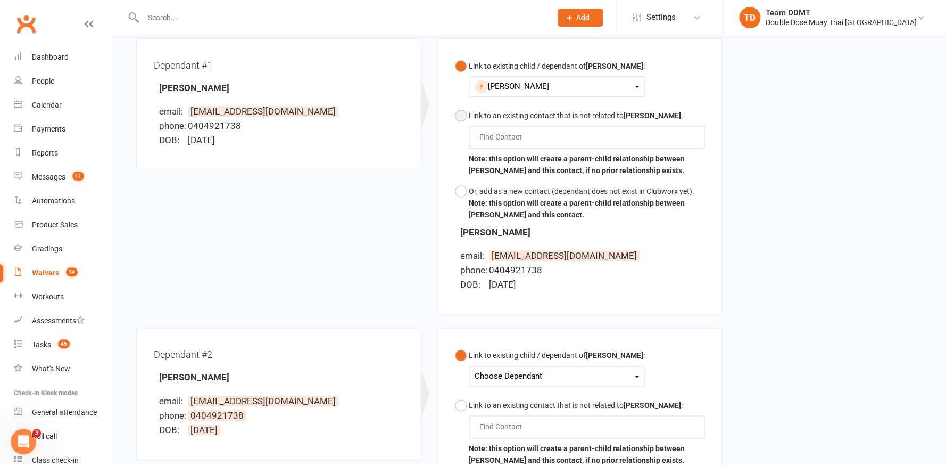
scroll to position [293, 0]
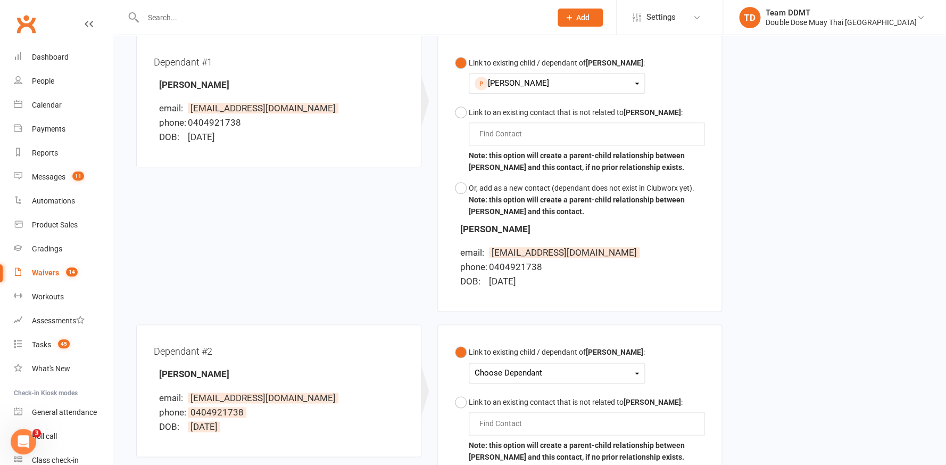
click at [539, 366] on div "Choose Dependant" at bounding box center [557, 373] width 164 height 14
click at [521, 413] on link "[PERSON_NAME]" at bounding box center [527, 420] width 105 height 23
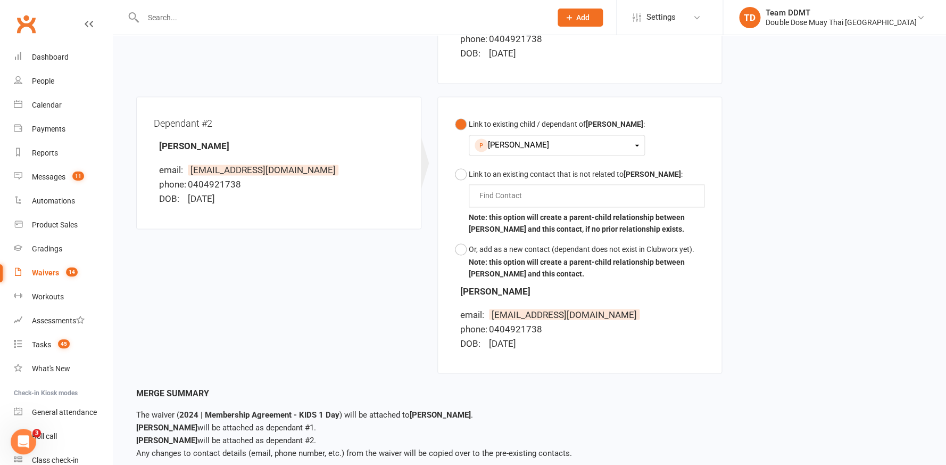
scroll to position [577, 0]
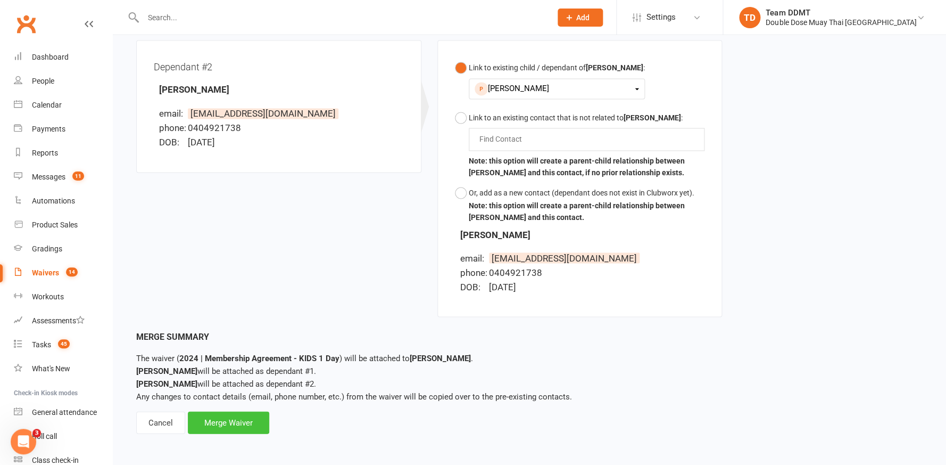
click at [231, 417] on div "Merge Waiver" at bounding box center [228, 422] width 81 height 22
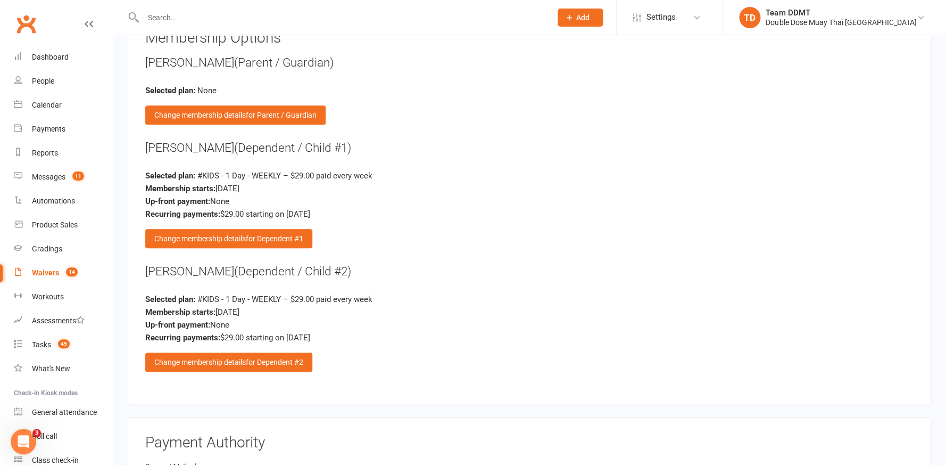
scroll to position [1648, 0]
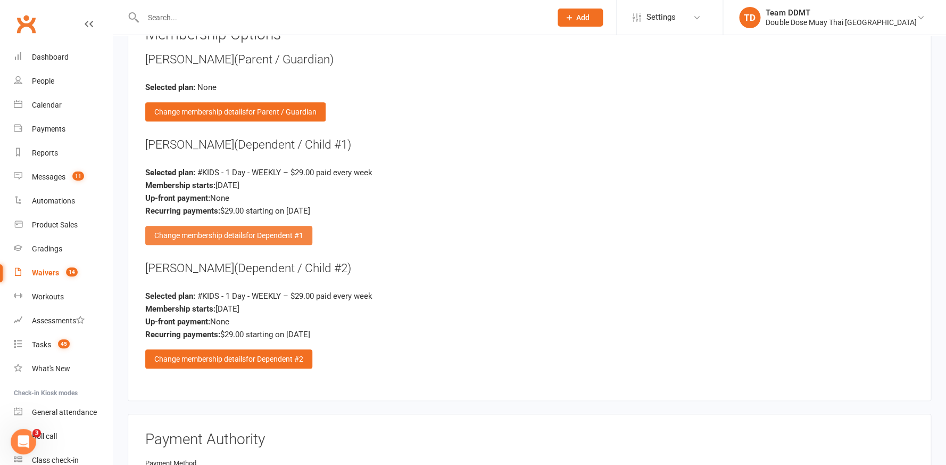
click at [238, 226] on div "Change membership details for Dependent #1" at bounding box center [228, 235] width 167 height 19
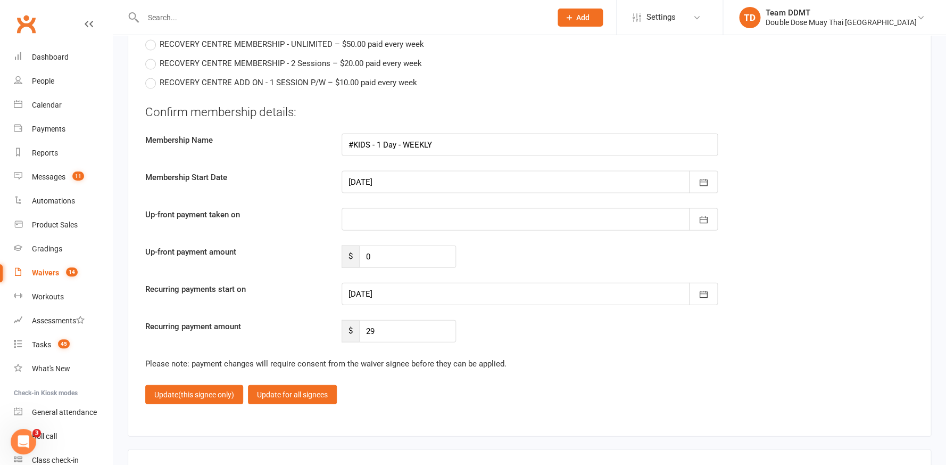
scroll to position [2306, 0]
click at [703, 289] on icon "button" at bounding box center [703, 294] width 11 height 11
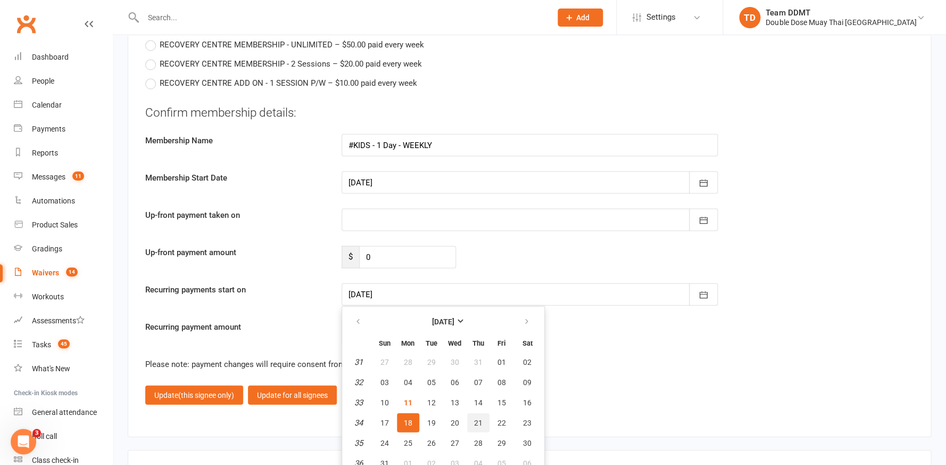
click at [477, 418] on span "21" at bounding box center [478, 422] width 9 height 9
type input "[DATE]"
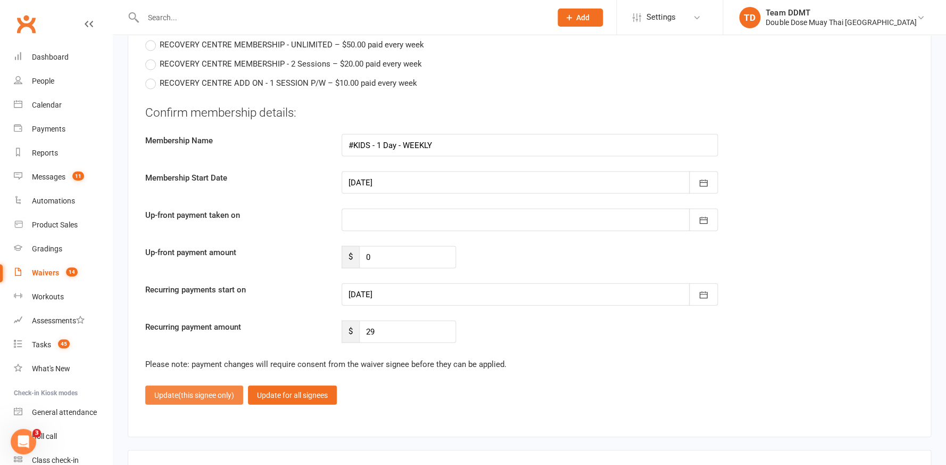
click at [212, 390] on span "(this signee only)" at bounding box center [206, 394] width 56 height 9
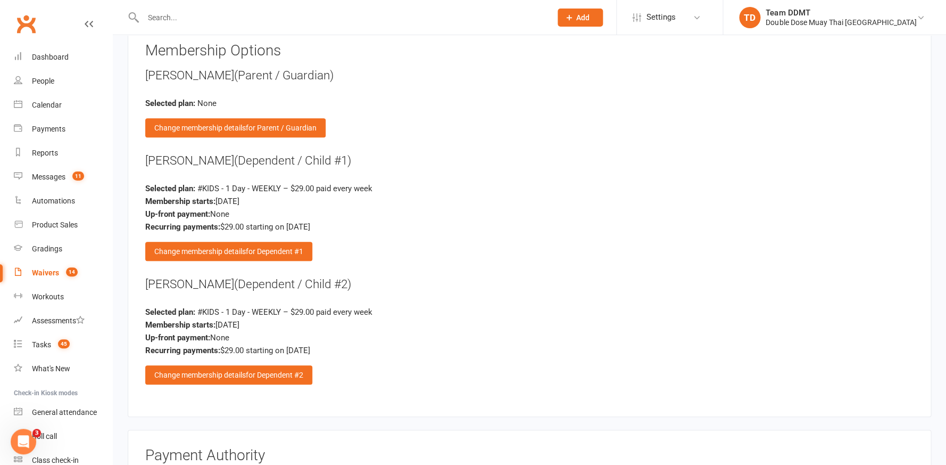
scroll to position [1631, 0]
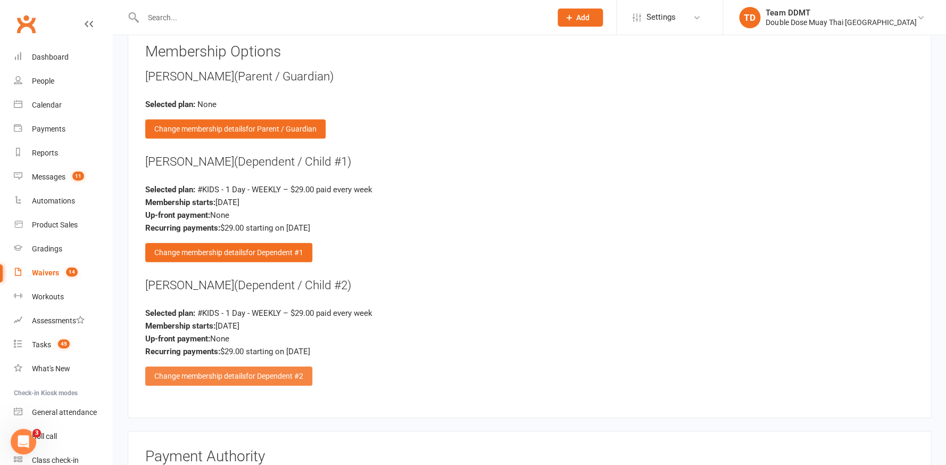
click at [243, 366] on div "Change membership details for Dependent #2" at bounding box center [228, 375] width 167 height 19
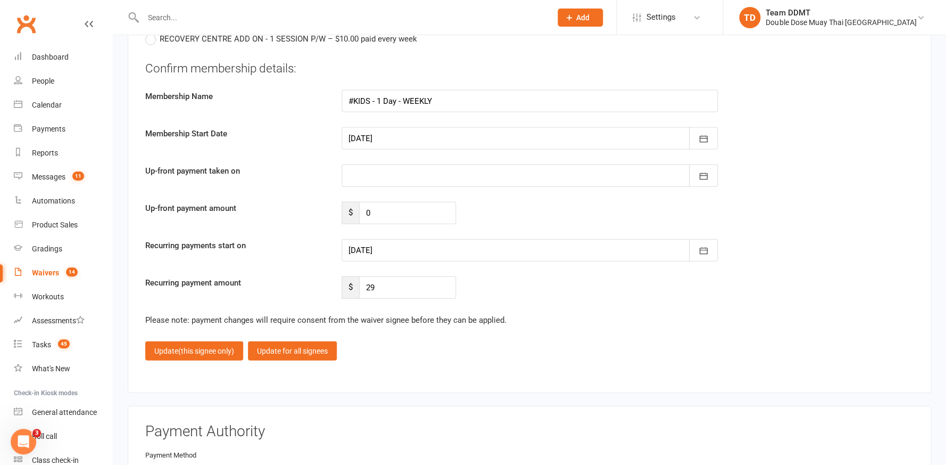
scroll to position [2296, 0]
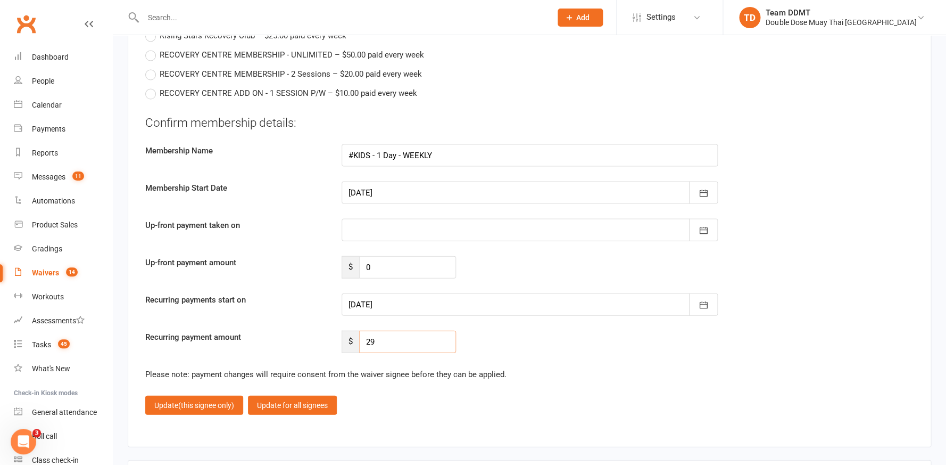
click at [381, 330] on input "29" at bounding box center [407, 341] width 97 height 22
type input "26.10"
click at [716, 293] on button "button" at bounding box center [703, 304] width 29 height 22
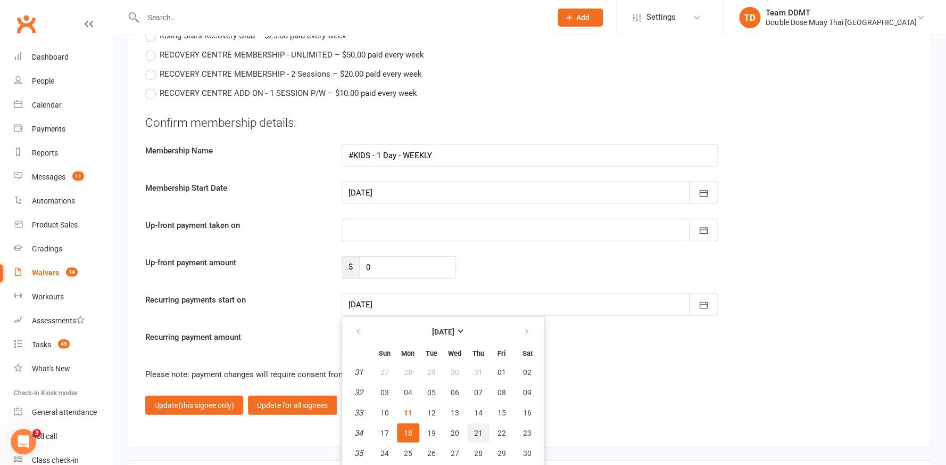
click at [474, 428] on span "21" at bounding box center [478, 432] width 9 height 9
type input "[DATE]"
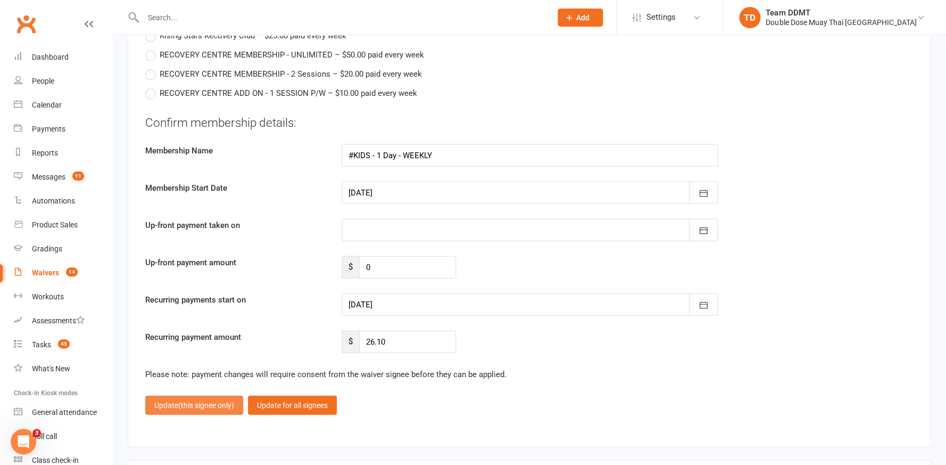
click at [209, 400] on span "(this signee only)" at bounding box center [206, 404] width 56 height 9
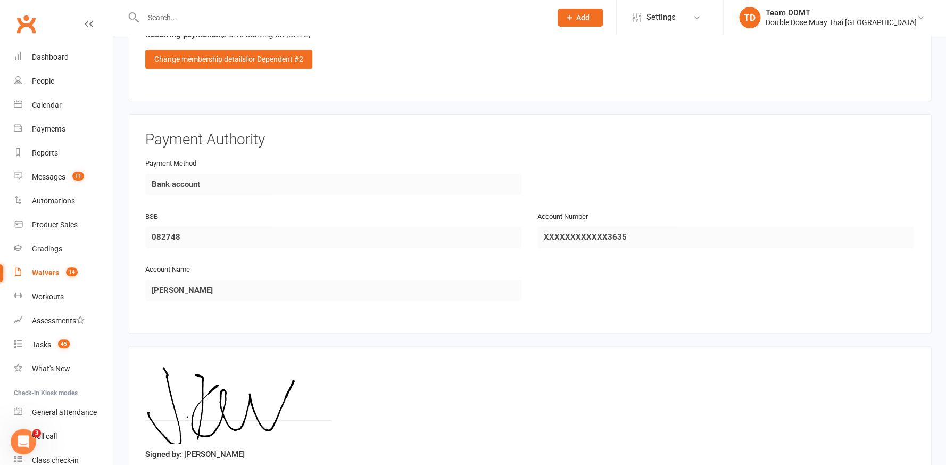
scroll to position [2017, 0]
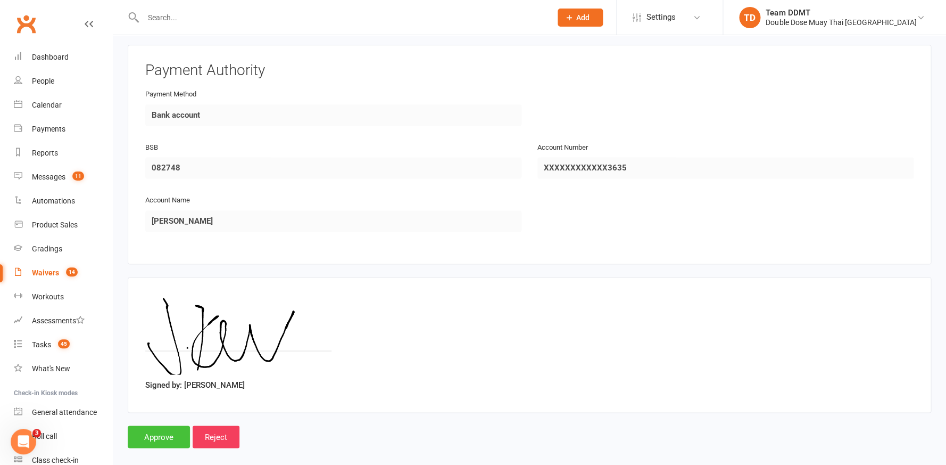
click at [172, 425] on input "Approve" at bounding box center [159, 436] width 62 height 22
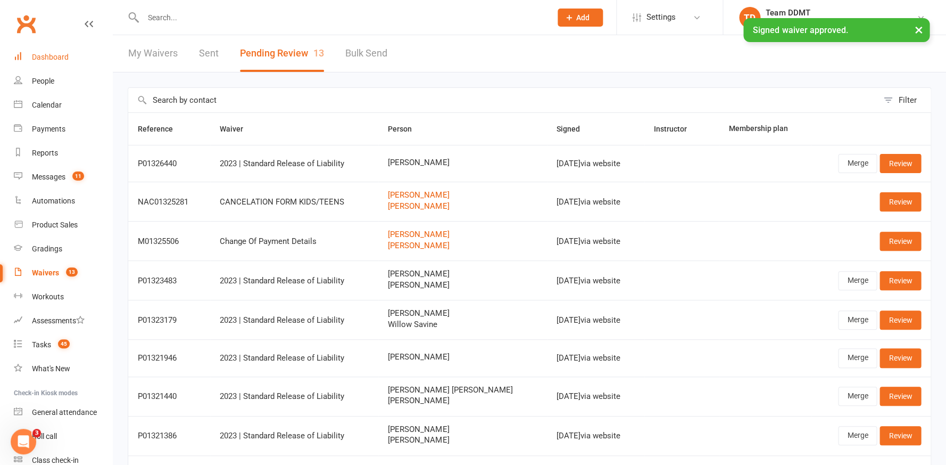
click at [60, 61] on link "Dashboard" at bounding box center [63, 57] width 98 height 24
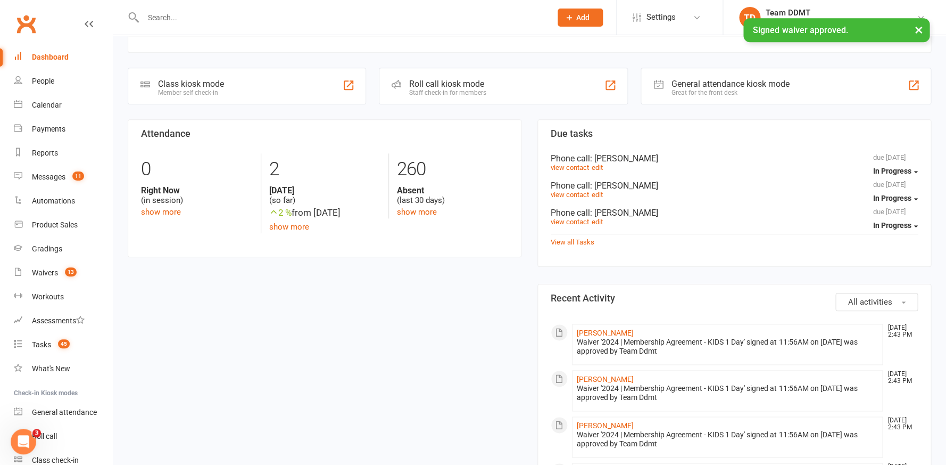
scroll to position [273, 0]
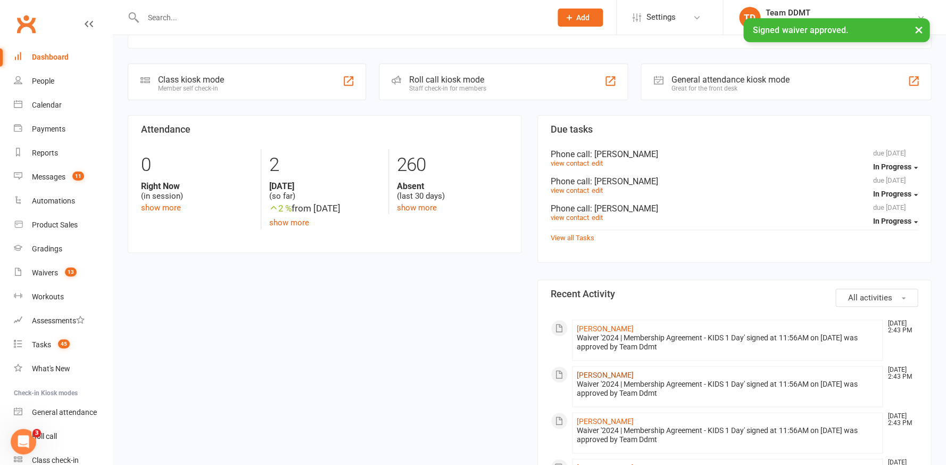
click at [600, 370] on link "[PERSON_NAME]" at bounding box center [605, 374] width 57 height 9
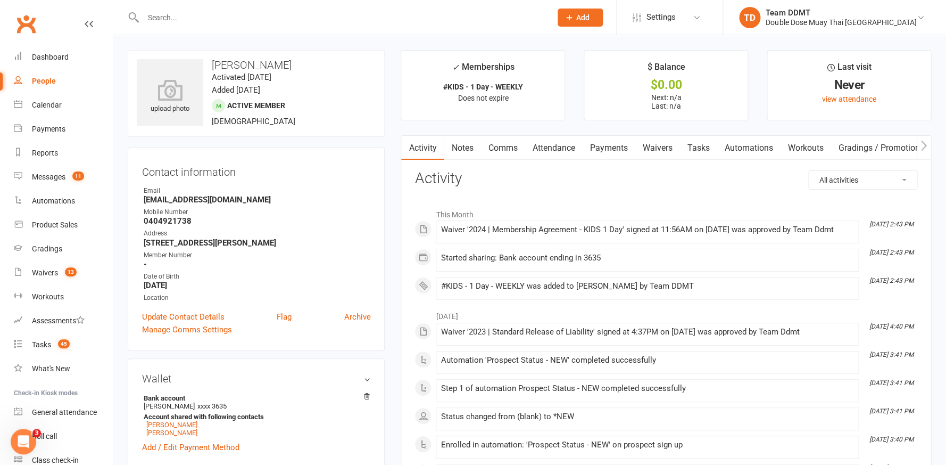
click at [469, 143] on link "Notes" at bounding box center [462, 148] width 37 height 24
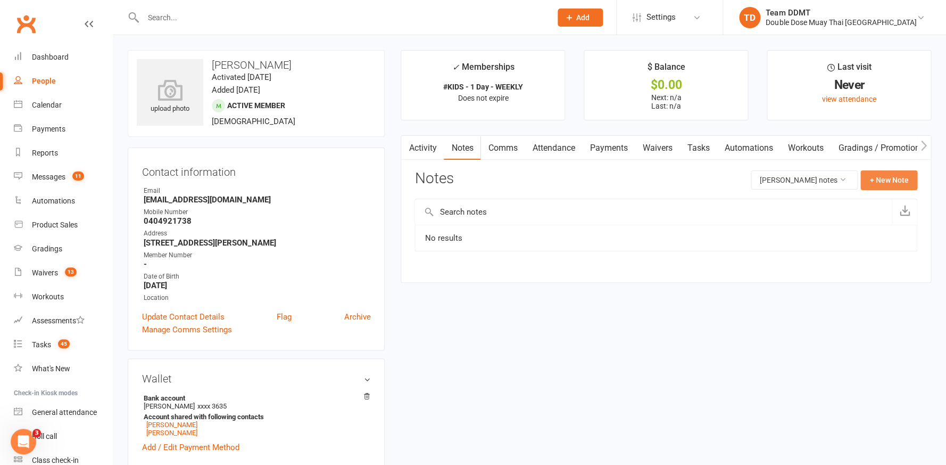
click at [876, 178] on button "+ New Note" at bounding box center [889, 179] width 57 height 19
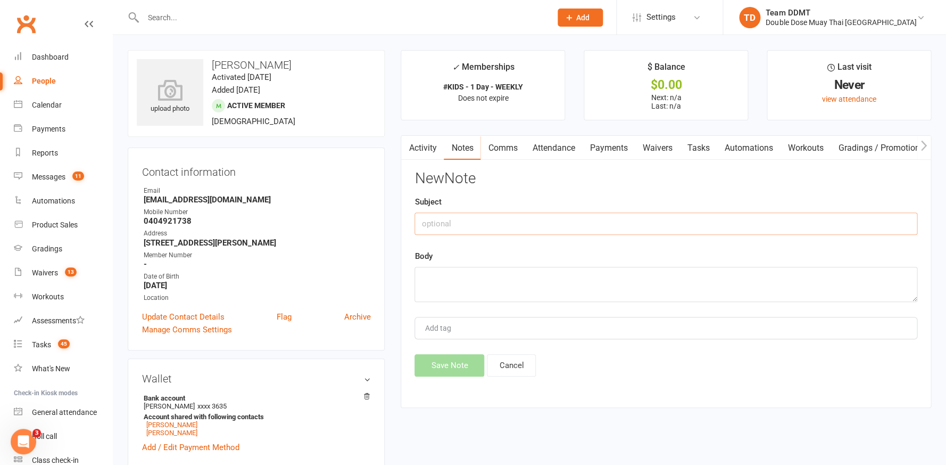
click at [778, 220] on input "text" at bounding box center [666, 223] width 503 height 22
type input "B"
type input "new membership -sharni"
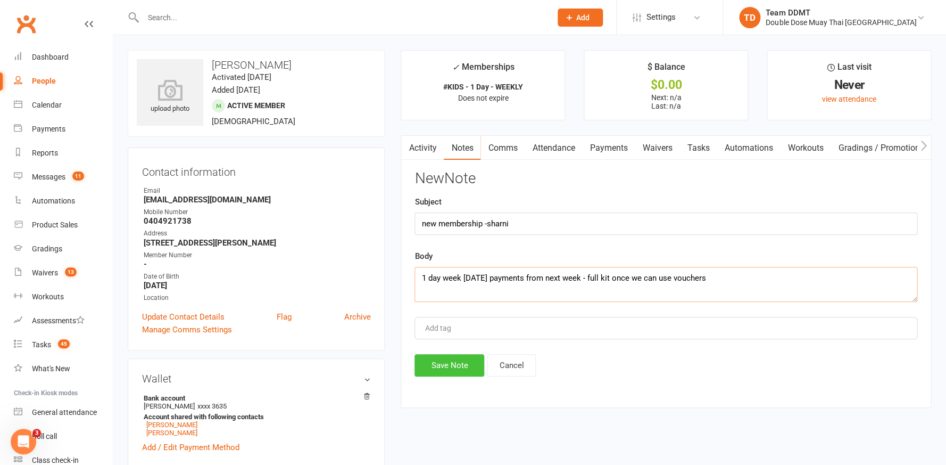
type textarea "1 day week [DATE] payments from next week - full kit once we can use vouchers"
click at [455, 357] on button "Save Note" at bounding box center [450, 365] width 70 height 22
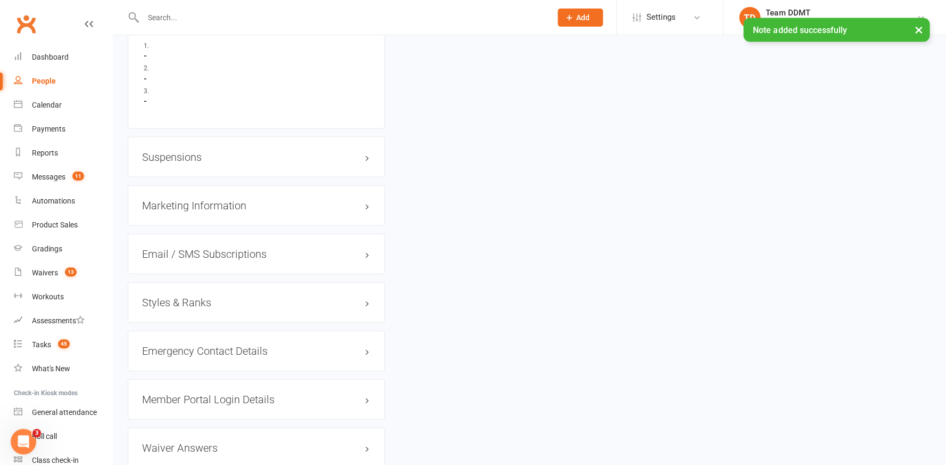
scroll to position [809, 0]
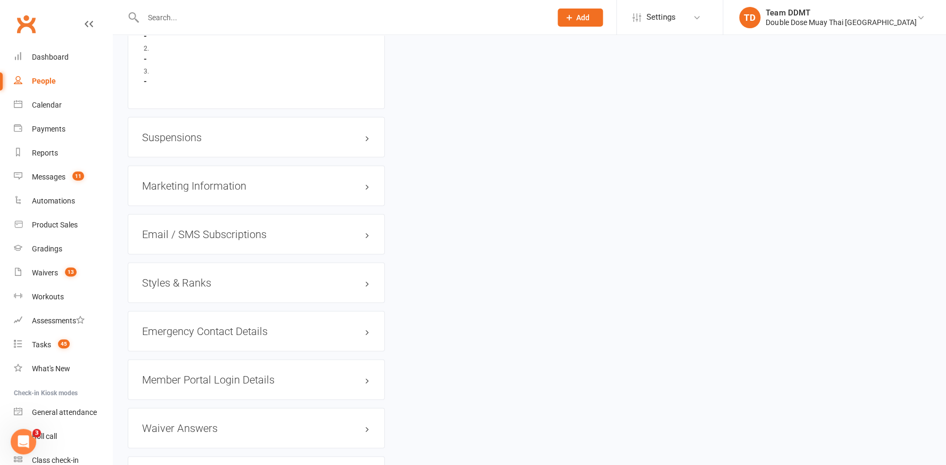
click at [194, 277] on h3 "Styles & Ranks" at bounding box center [256, 283] width 228 height 12
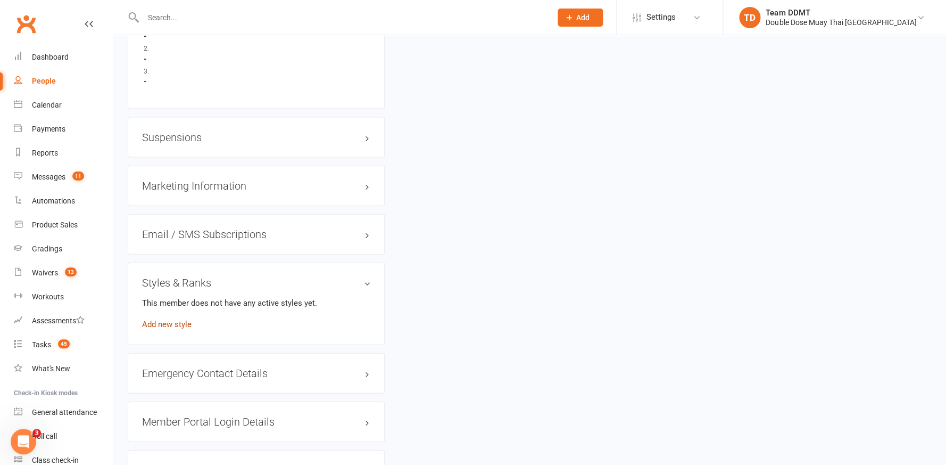
drag, startPoint x: 175, startPoint y: 315, endPoint x: 184, endPoint y: 316, distance: 8.6
click at [176, 319] on link "Add new style" at bounding box center [167, 324] width 50 height 10
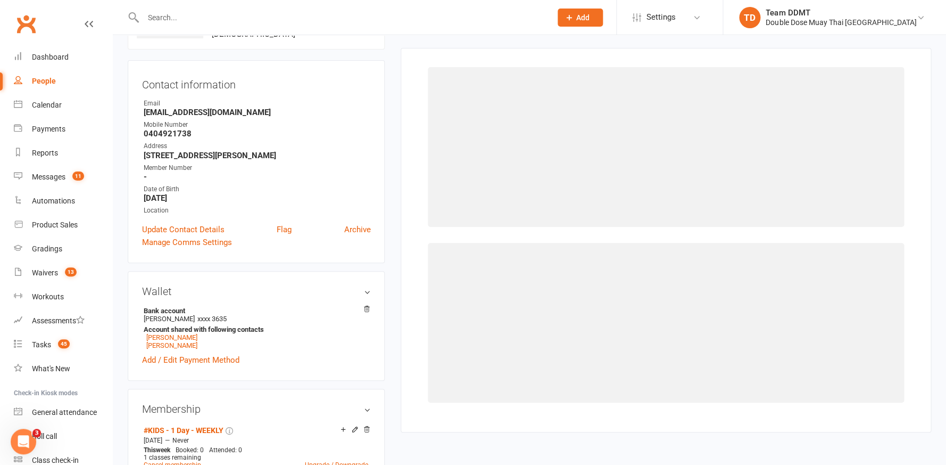
scroll to position [80, 0]
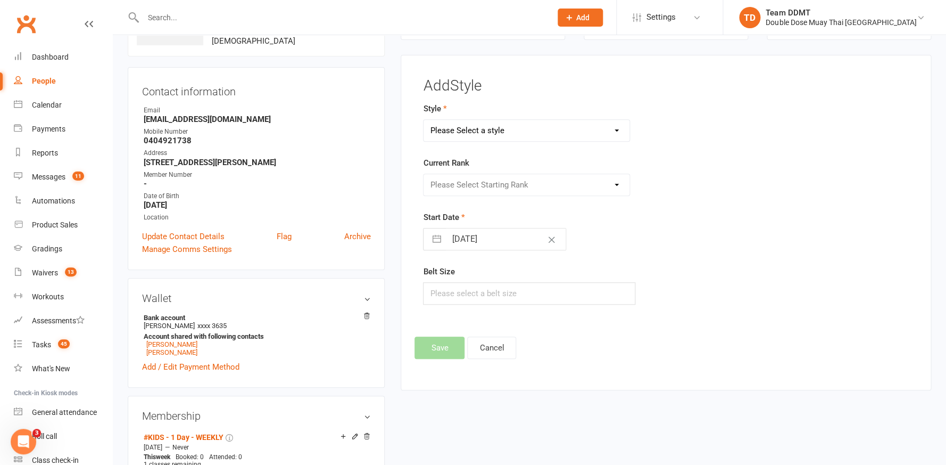
select select "1450"
select select "14224"
click at [435, 339] on button "Save" at bounding box center [440, 347] width 50 height 22
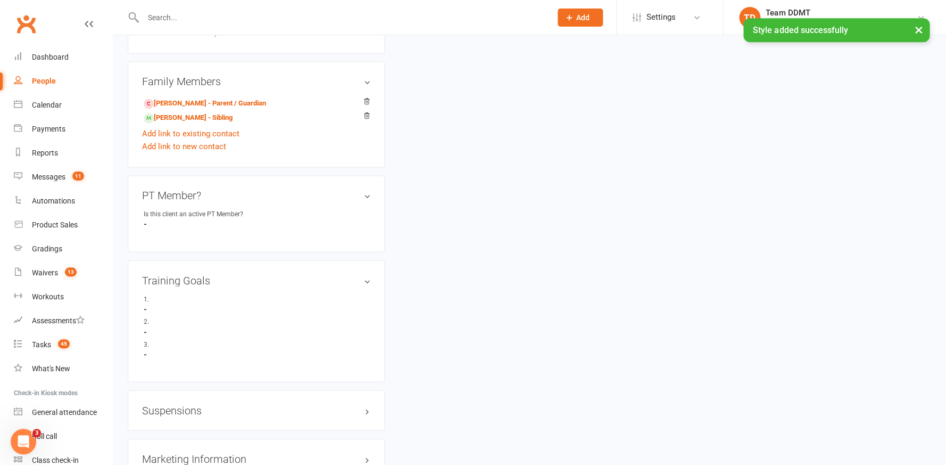
scroll to position [555, 0]
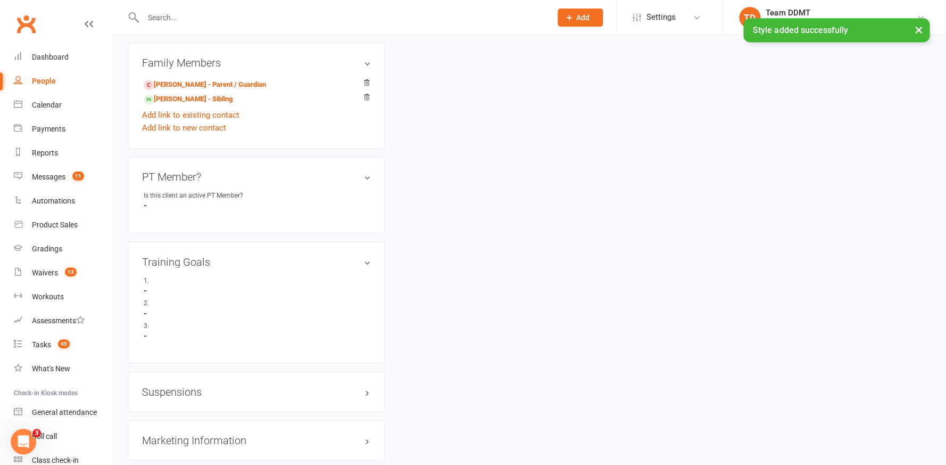
click at [183, 95] on link "[PERSON_NAME] - Sibling" at bounding box center [188, 99] width 89 height 11
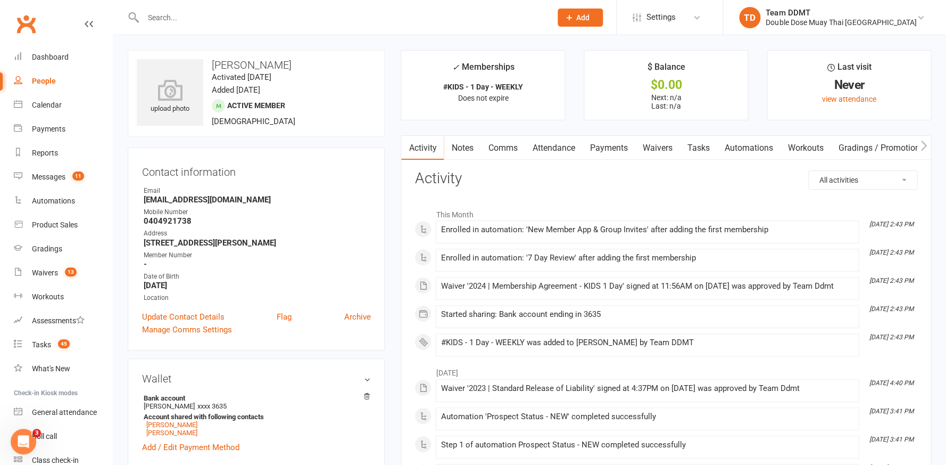
click at [459, 156] on link "Notes" at bounding box center [462, 148] width 37 height 24
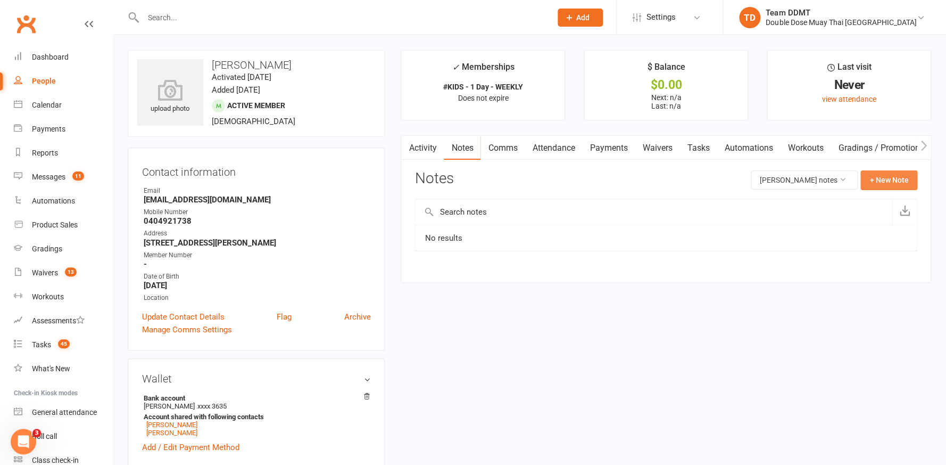
click at [889, 184] on button "+ New Note" at bounding box center [889, 179] width 57 height 19
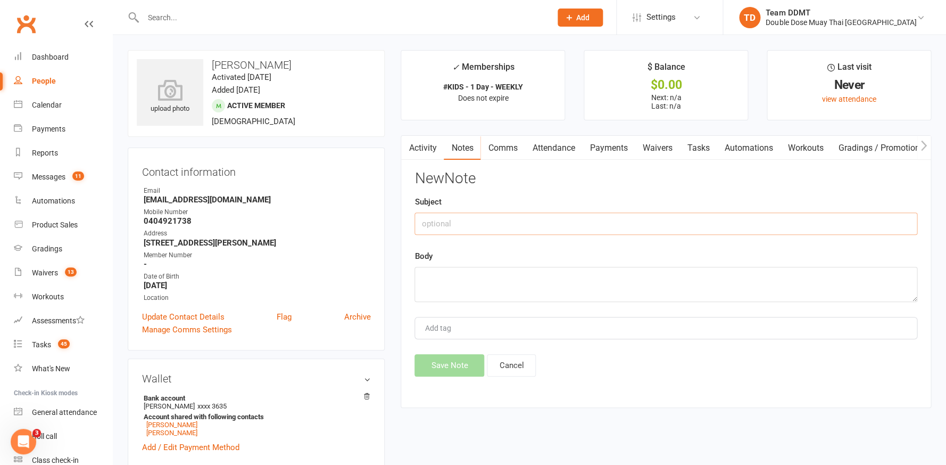
click at [751, 216] on input "text" at bounding box center [666, 223] width 503 height 22
type input "New membership - sharni"
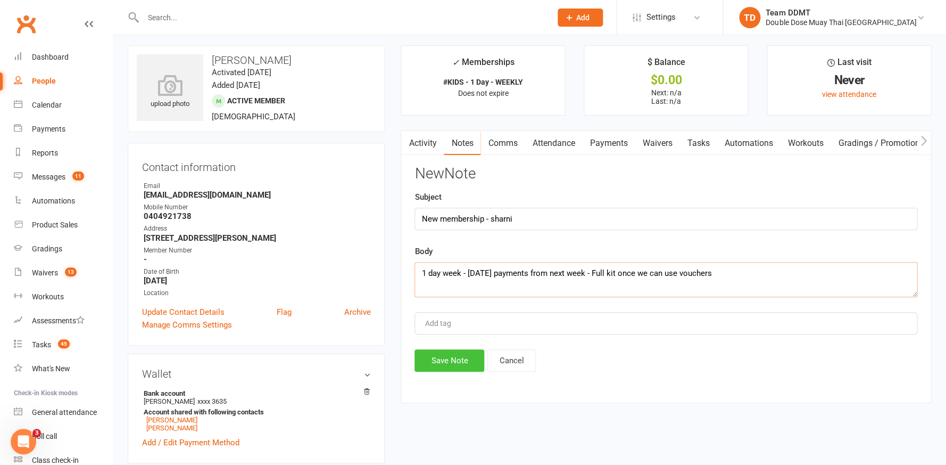
type textarea "1 day week - [DATE] payments from next week - Full kit once we can use vouchers"
click at [462, 357] on button "Save Note" at bounding box center [450, 360] width 70 height 22
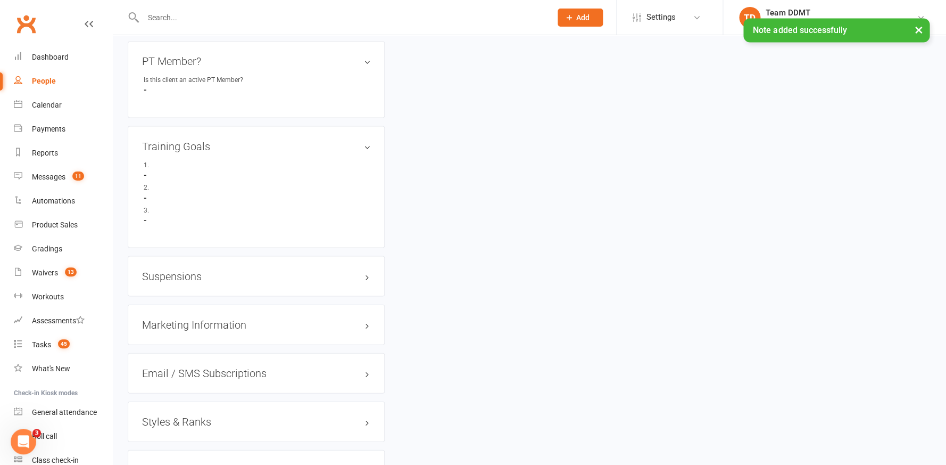
scroll to position [684, 0]
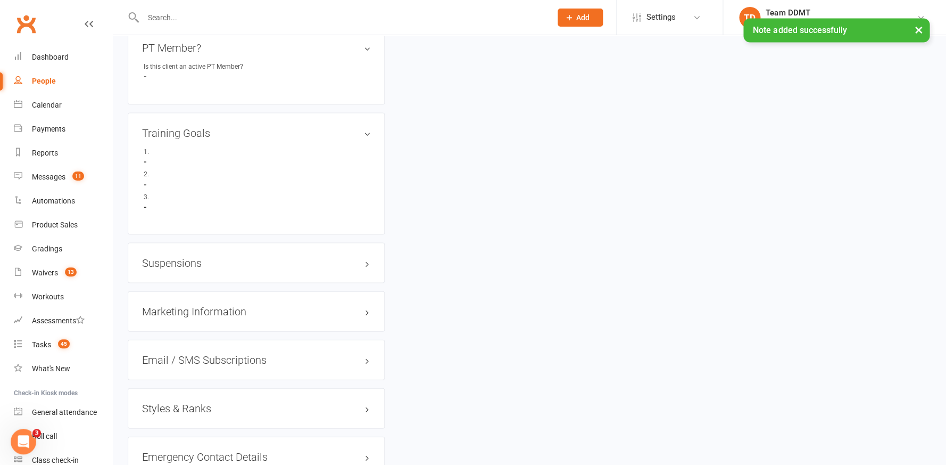
click at [182, 402] on h3 "Styles & Ranks" at bounding box center [256, 408] width 228 height 12
click at [174, 444] on link "Add new style" at bounding box center [167, 449] width 50 height 10
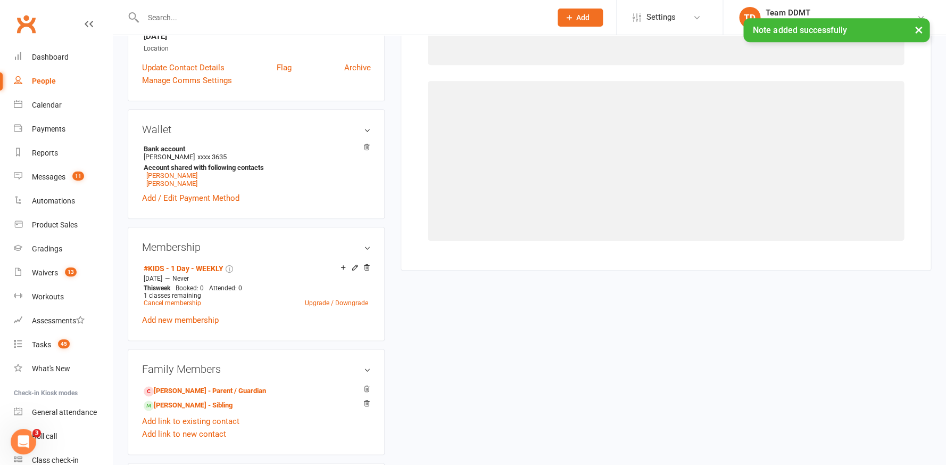
scroll to position [80, 0]
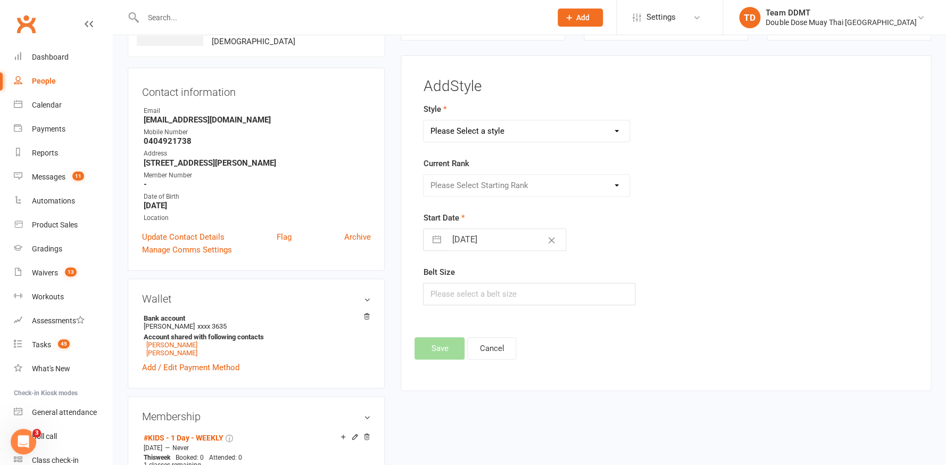
select select "1450"
select select "14224"
click at [438, 349] on button "Save" at bounding box center [440, 348] width 50 height 22
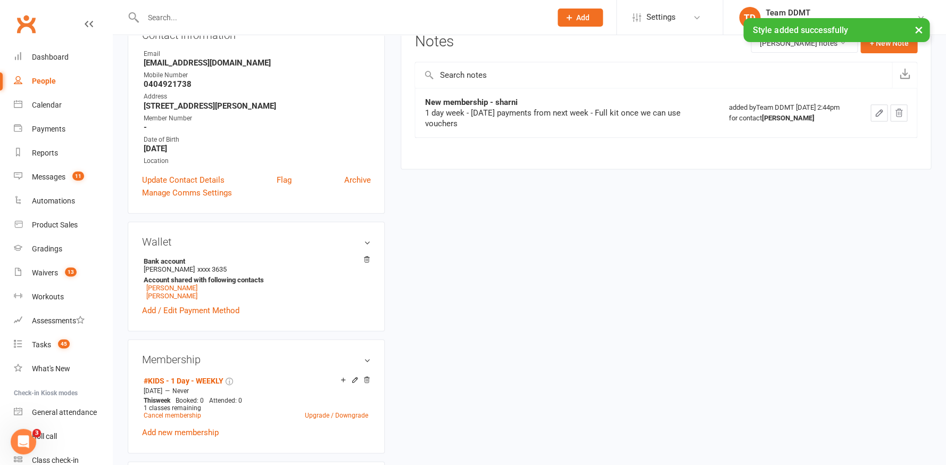
scroll to position [0, 0]
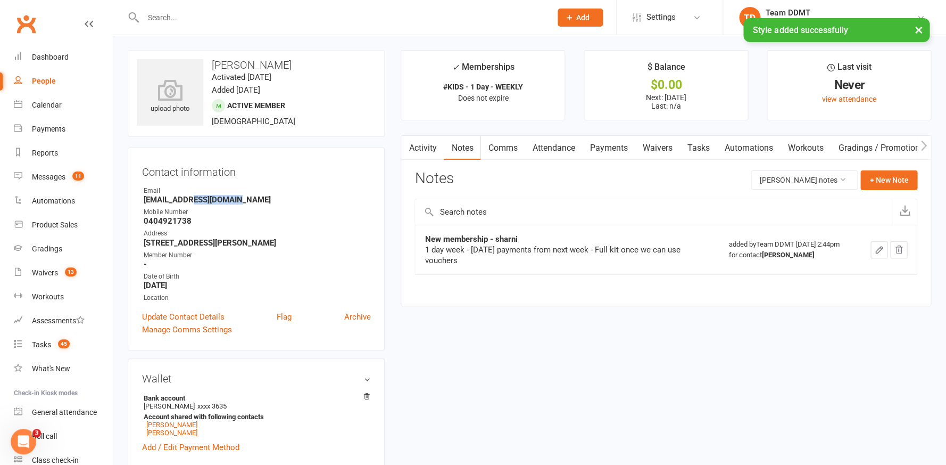
drag, startPoint x: 234, startPoint y: 197, endPoint x: 189, endPoint y: 196, distance: 45.3
click at [189, 196] on strong "[EMAIL_ADDRESS][DOMAIN_NAME]" at bounding box center [257, 200] width 227 height 10
drag, startPoint x: 253, startPoint y: 192, endPoint x: 232, endPoint y: 192, distance: 20.8
click at [237, 193] on li "Email [EMAIL_ADDRESS][DOMAIN_NAME]" at bounding box center [256, 195] width 228 height 19
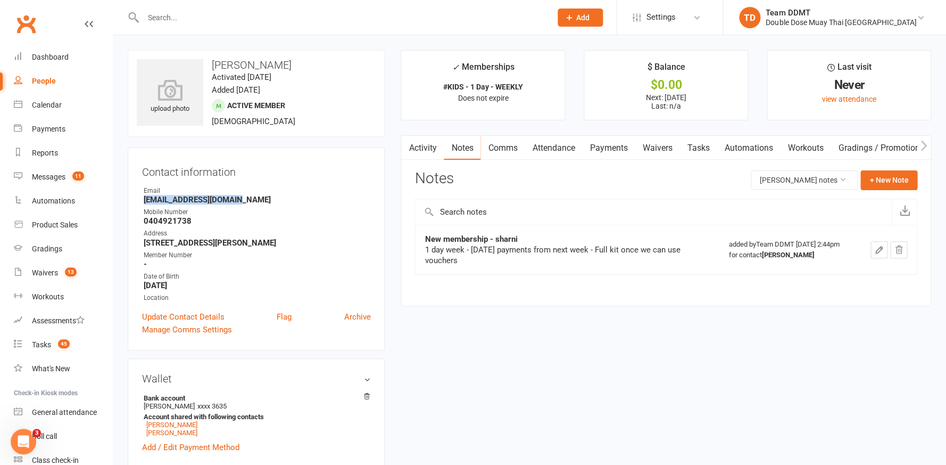
drag, startPoint x: 237, startPoint y: 199, endPoint x: 143, endPoint y: 199, distance: 94.7
click at [143, 199] on li "Email [EMAIL_ADDRESS][DOMAIN_NAME]" at bounding box center [256, 195] width 228 height 19
copy strong "[EMAIL_ADDRESS][DOMAIN_NAME]"
click at [46, 275] on link "Waivers 13" at bounding box center [63, 273] width 98 height 24
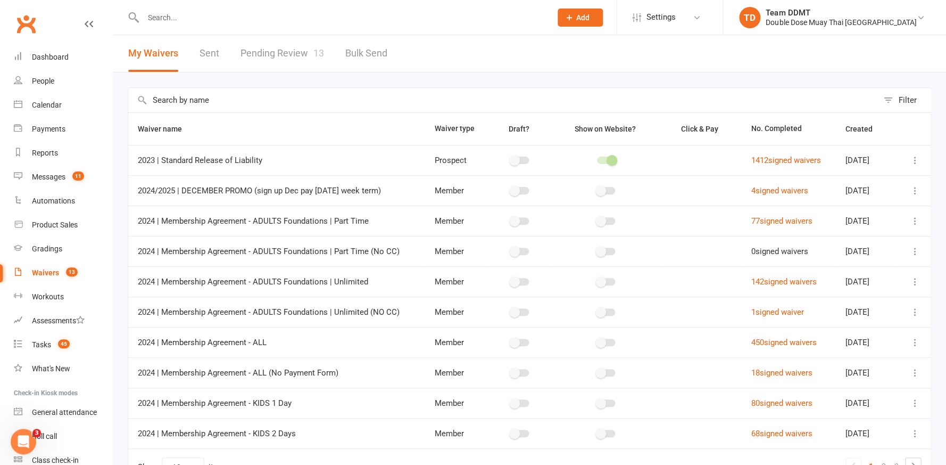
click at [267, 60] on link "Pending Review 13" at bounding box center [283, 53] width 84 height 37
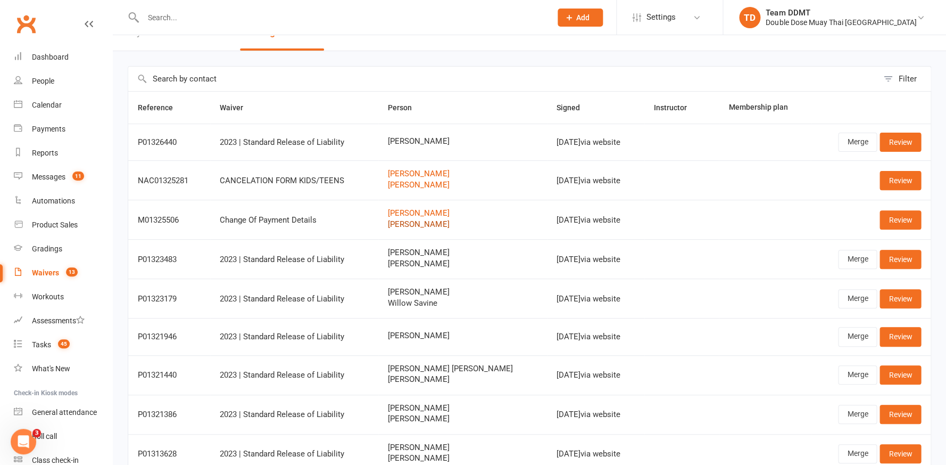
scroll to position [23, 0]
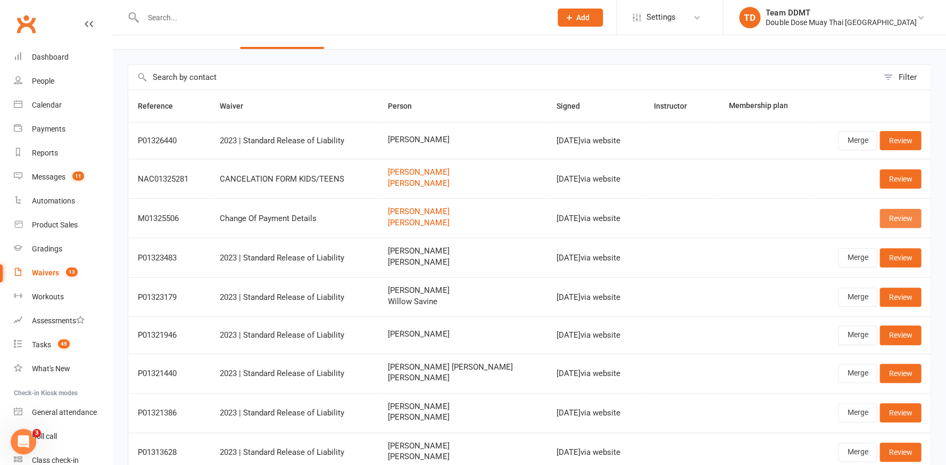
click at [901, 216] on link "Review" at bounding box center [901, 218] width 42 height 19
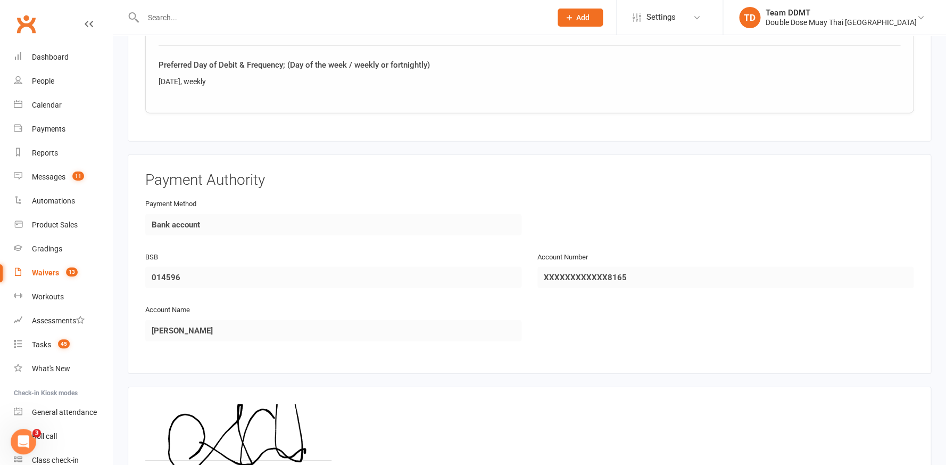
scroll to position [1115, 0]
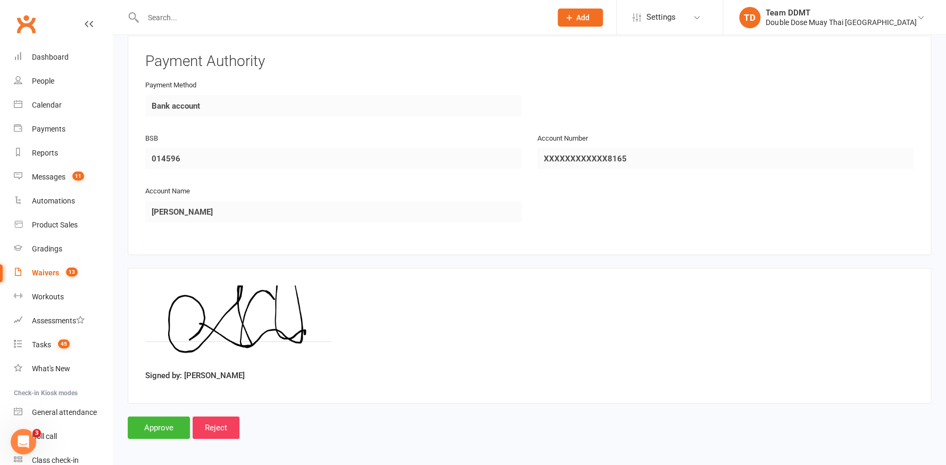
click at [137, 416] on input "Approve" at bounding box center [159, 427] width 62 height 22
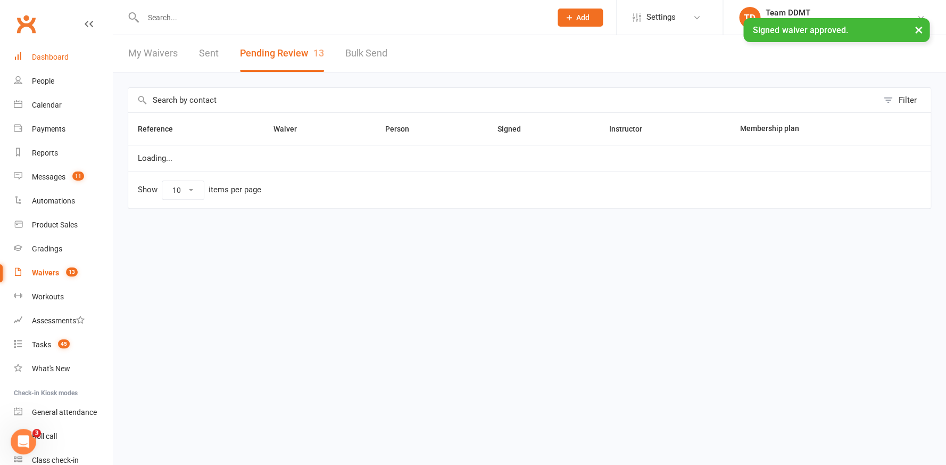
click at [40, 55] on div "Dashboard" at bounding box center [50, 57] width 37 height 9
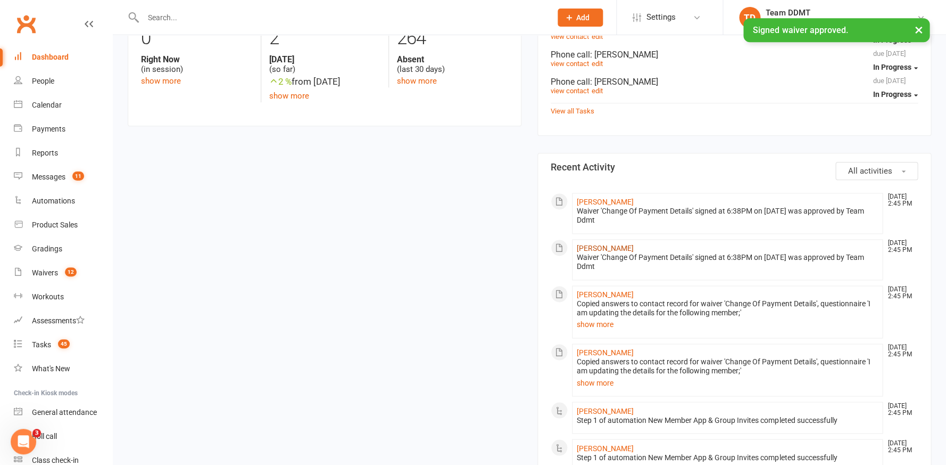
scroll to position [401, 0]
click at [586, 200] on link "[PERSON_NAME]" at bounding box center [605, 200] width 57 height 9
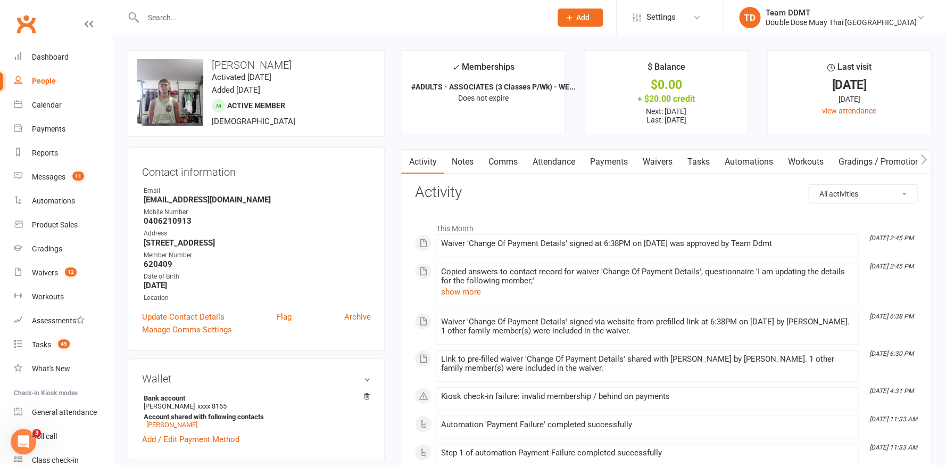
click at [599, 156] on link "Payments" at bounding box center [608, 162] width 53 height 24
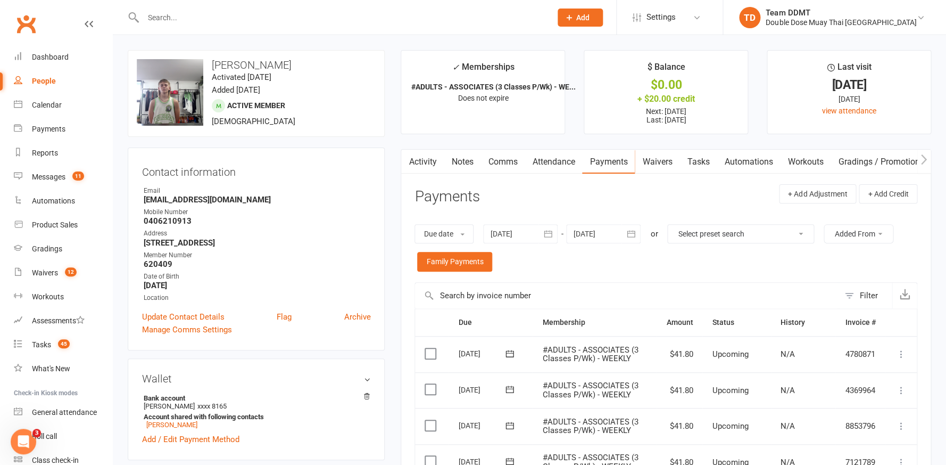
click at [459, 161] on link "Notes" at bounding box center [462, 162] width 37 height 24
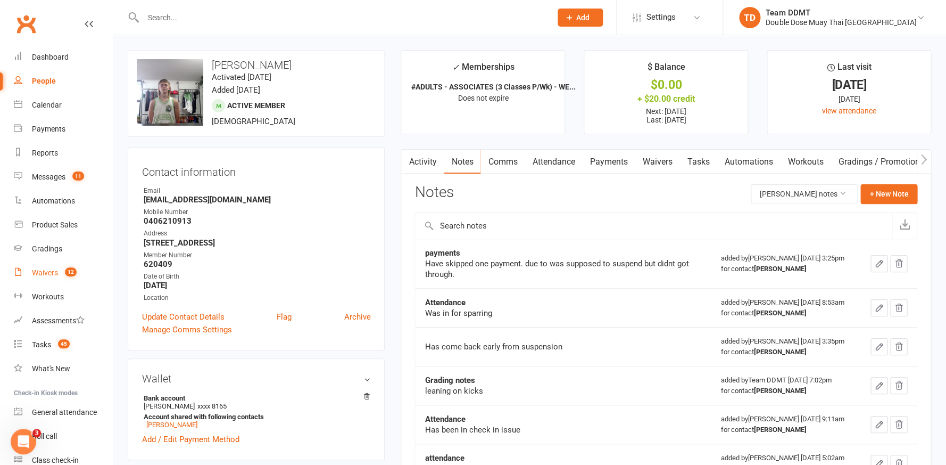
click at [53, 270] on div "Waivers" at bounding box center [45, 272] width 26 height 9
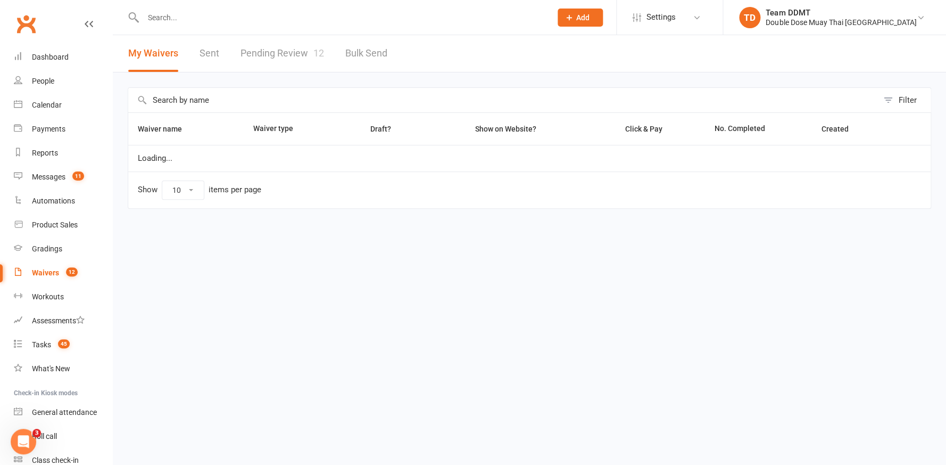
click at [279, 49] on link "Pending Review 12" at bounding box center [283, 53] width 84 height 37
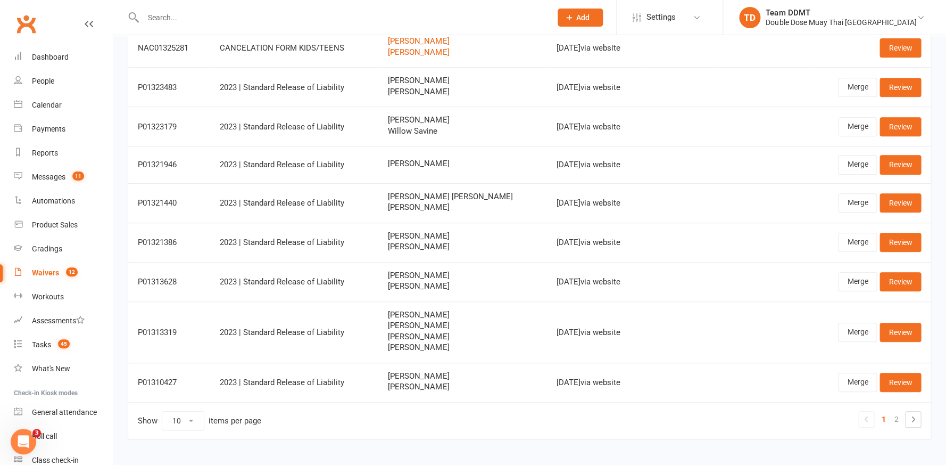
scroll to position [172, 0]
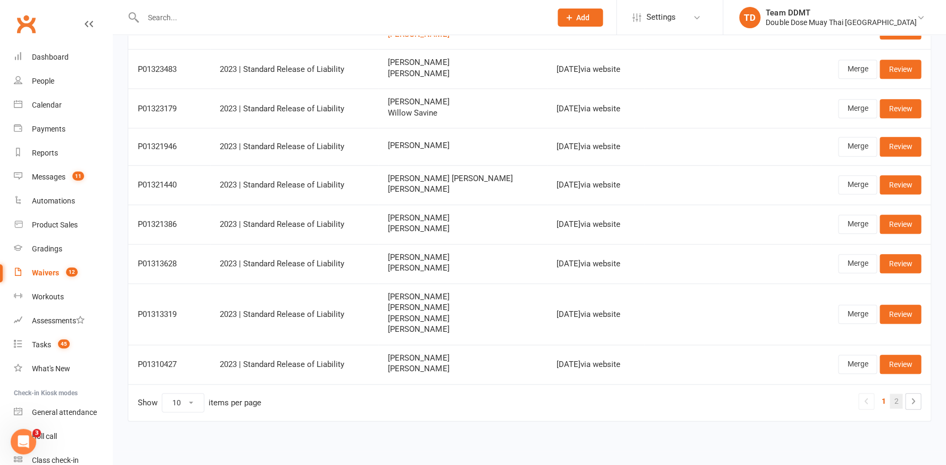
click at [897, 393] on link "2" at bounding box center [896, 400] width 13 height 15
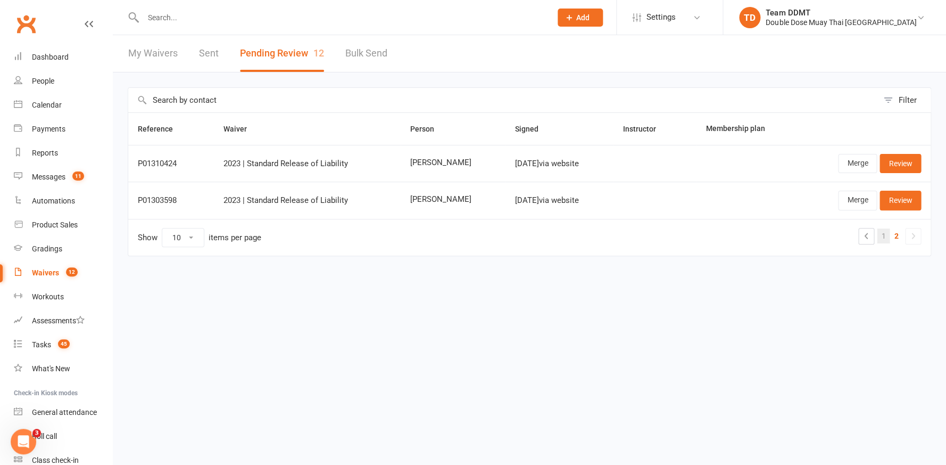
click at [881, 236] on link "1" at bounding box center [883, 235] width 13 height 15
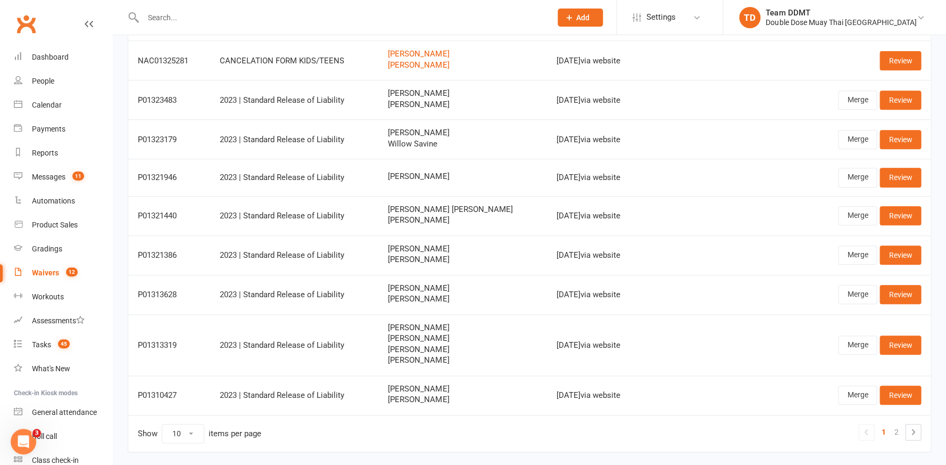
scroll to position [172, 0]
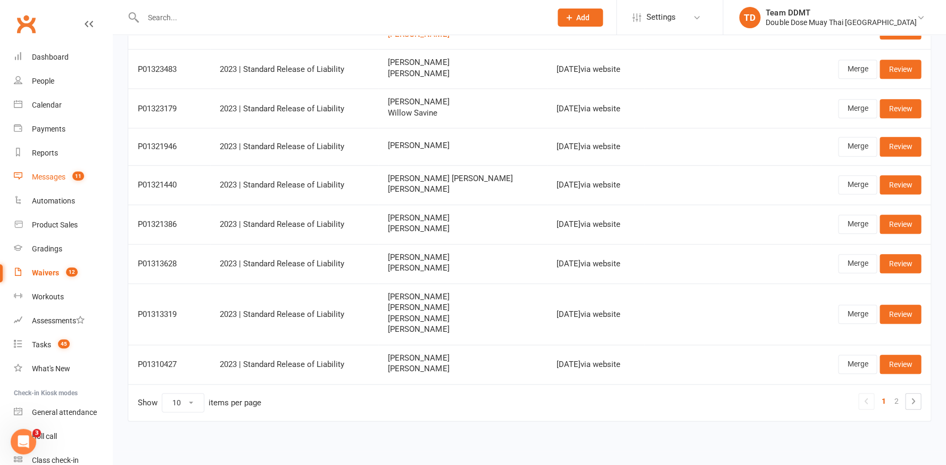
click at [46, 176] on div "Messages" at bounding box center [49, 176] width 34 height 9
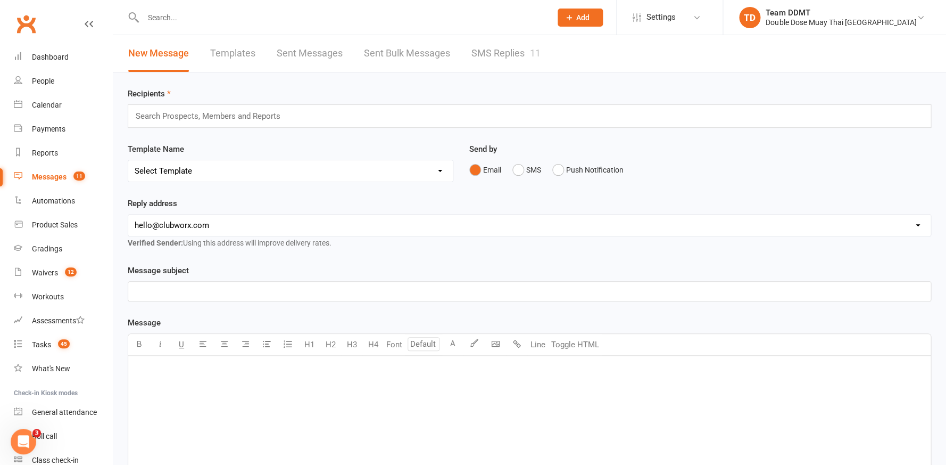
click at [504, 52] on link "SMS Replies 11" at bounding box center [506, 53] width 69 height 37
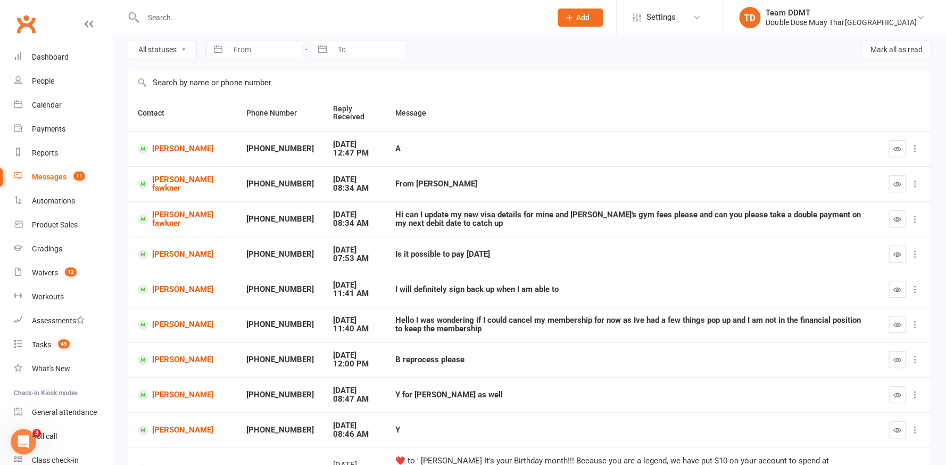
scroll to position [157, 0]
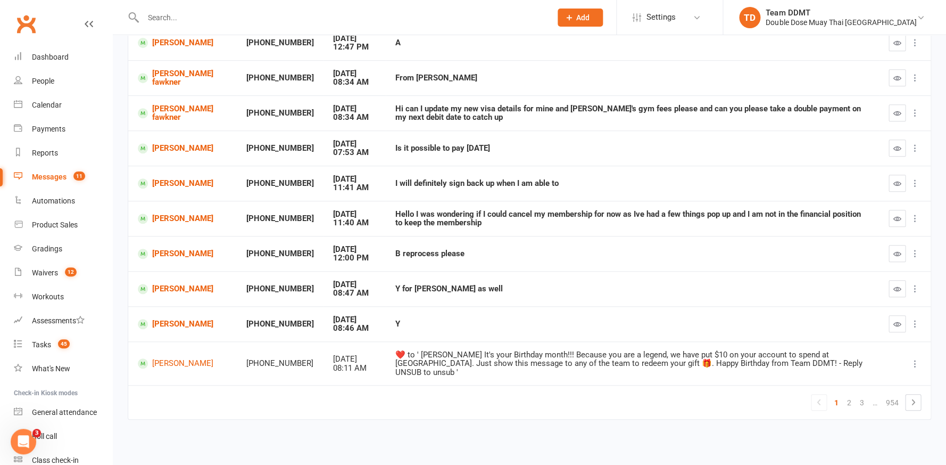
click at [174, 258] on link "[PERSON_NAME]" at bounding box center [182, 254] width 89 height 10
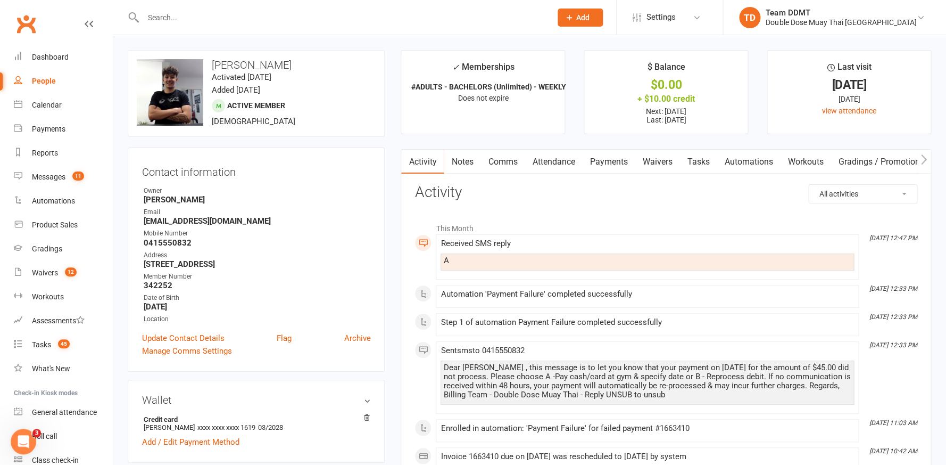
click at [592, 161] on link "Payments" at bounding box center [608, 162] width 53 height 24
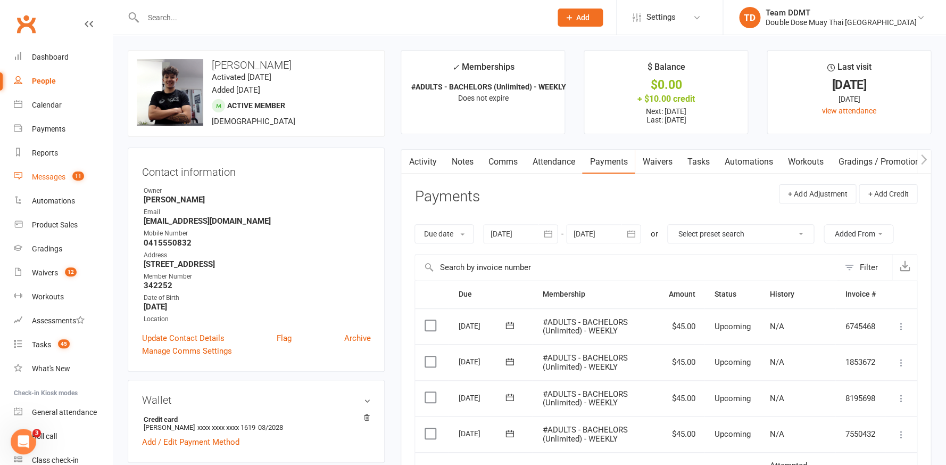
click at [45, 180] on link "Messages 11" at bounding box center [63, 177] width 98 height 24
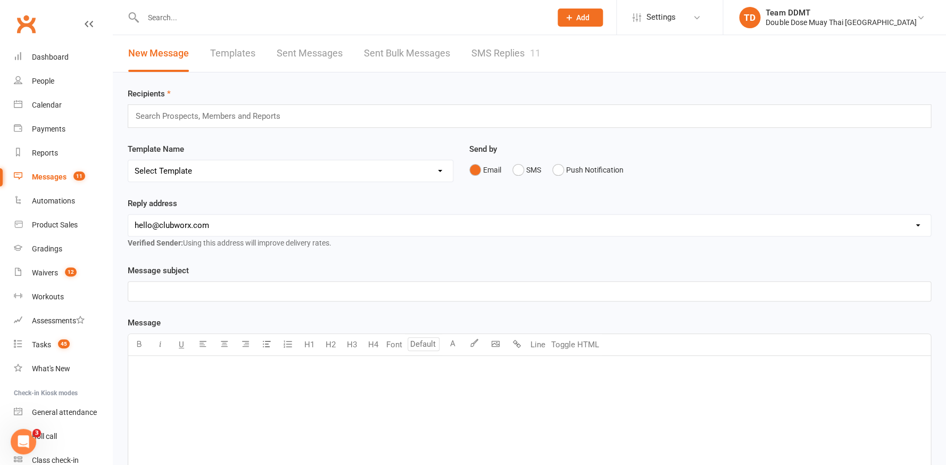
click at [518, 57] on link "SMS Replies 11" at bounding box center [506, 53] width 69 height 37
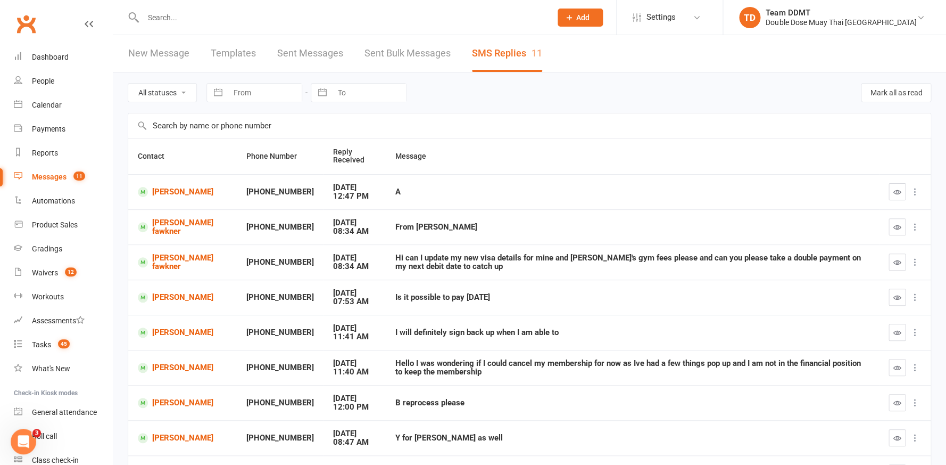
scroll to position [157, 0]
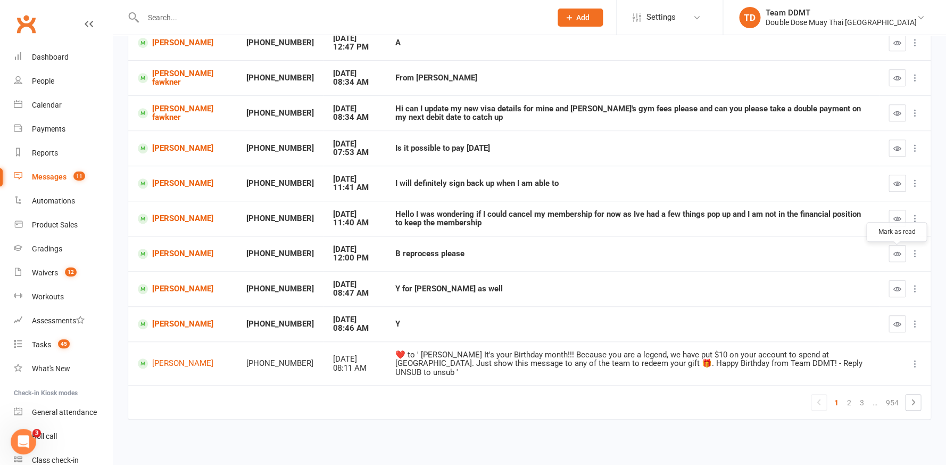
click at [889, 257] on button "button" at bounding box center [897, 253] width 17 height 17
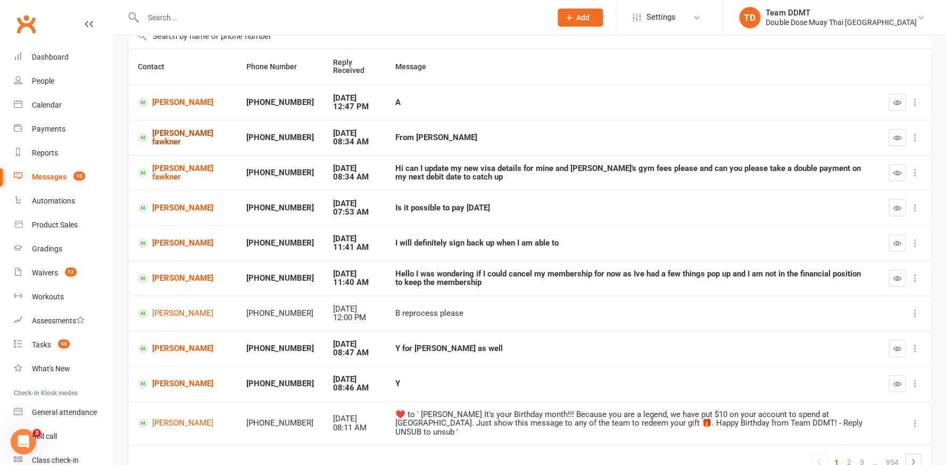
scroll to position [89, 0]
click at [170, 98] on link "[PERSON_NAME]" at bounding box center [182, 102] width 89 height 10
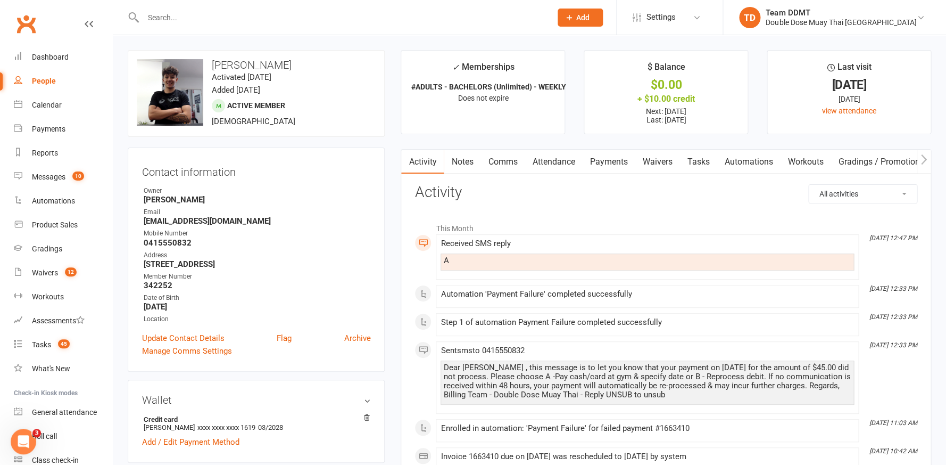
click at [595, 154] on link "Payments" at bounding box center [608, 162] width 53 height 24
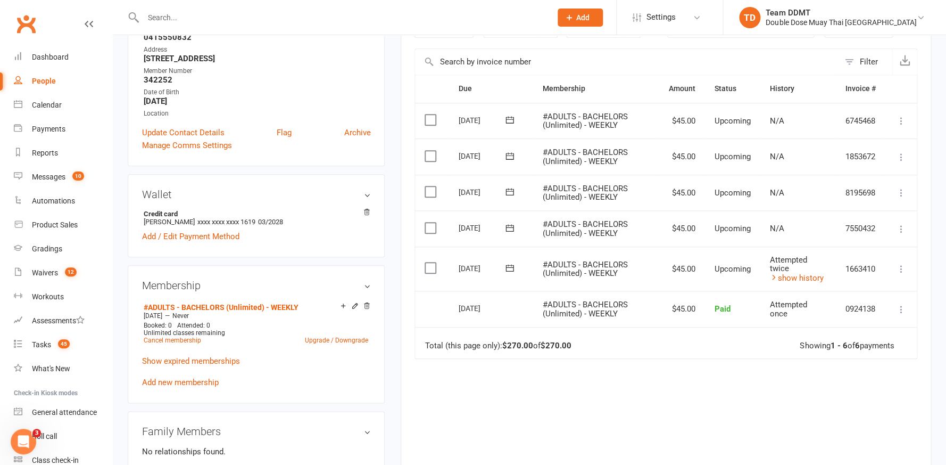
scroll to position [206, 0]
click at [776, 273] on icon at bounding box center [774, 277] width 8 height 8
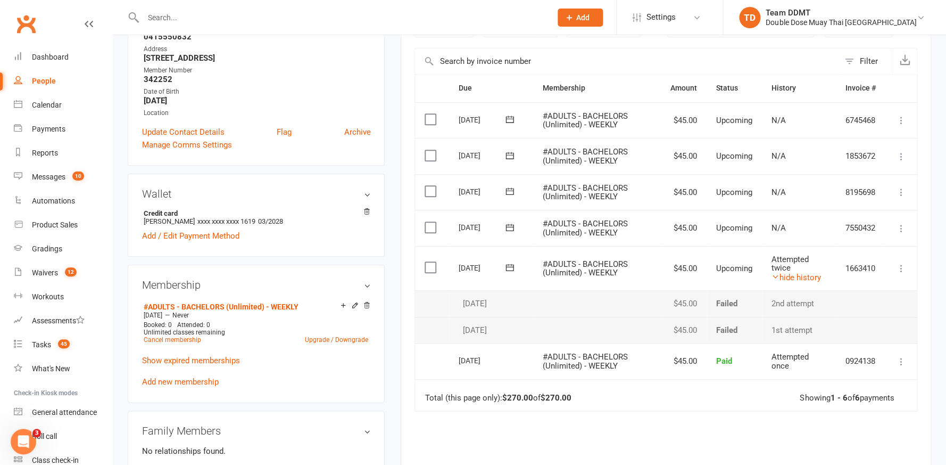
click at [844, 290] on td at bounding box center [876, 303] width 81 height 27
click at [512, 266] on icon at bounding box center [510, 267] width 11 height 11
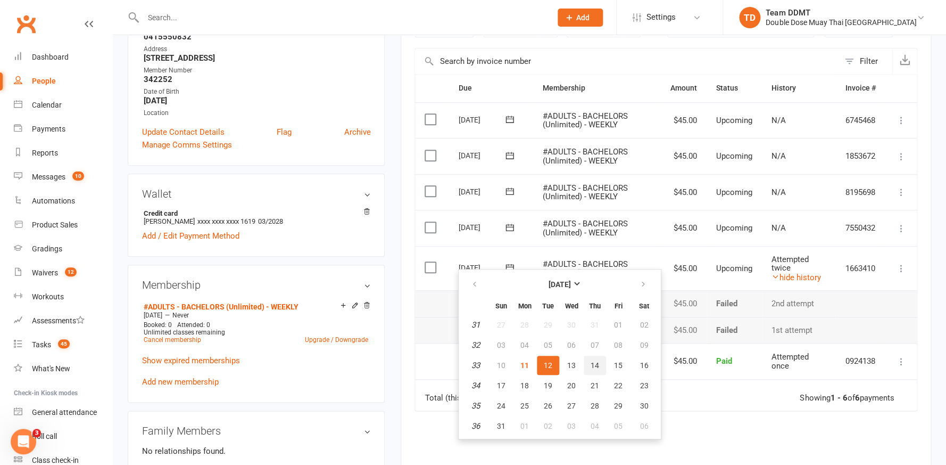
click at [593, 366] on span "14" at bounding box center [595, 365] width 9 height 9
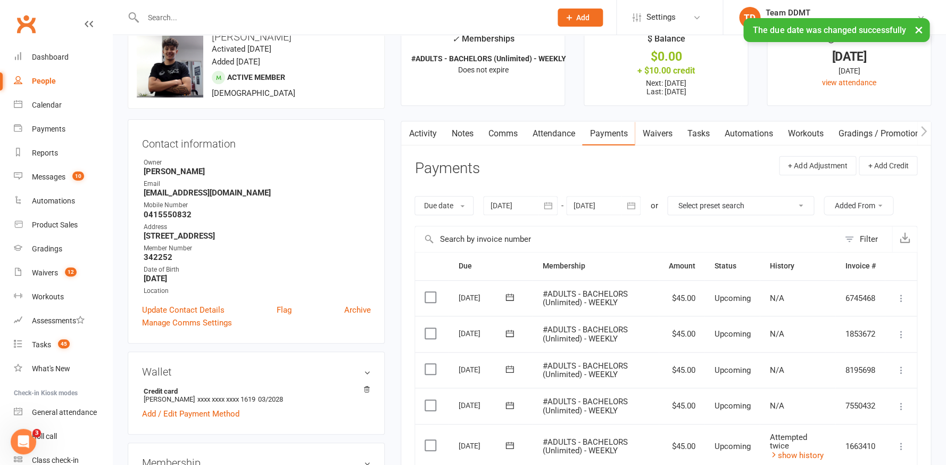
scroll to position [0, 0]
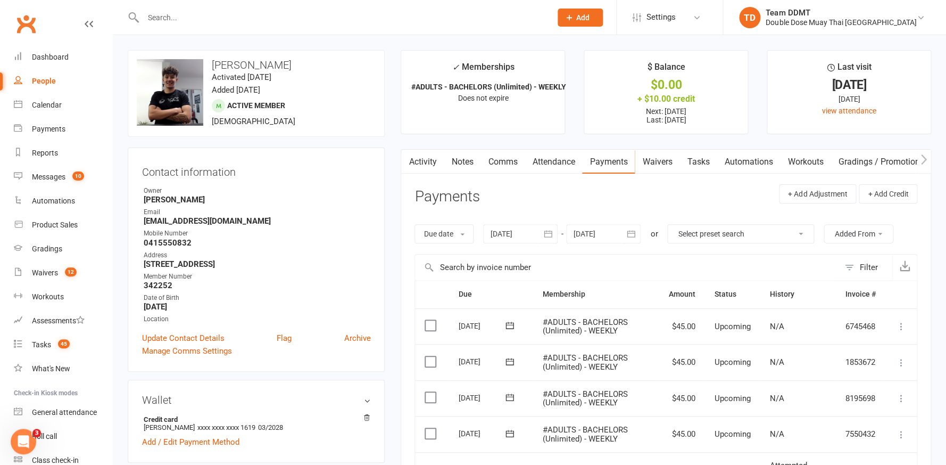
click at [457, 160] on link "Notes" at bounding box center [462, 162] width 37 height 24
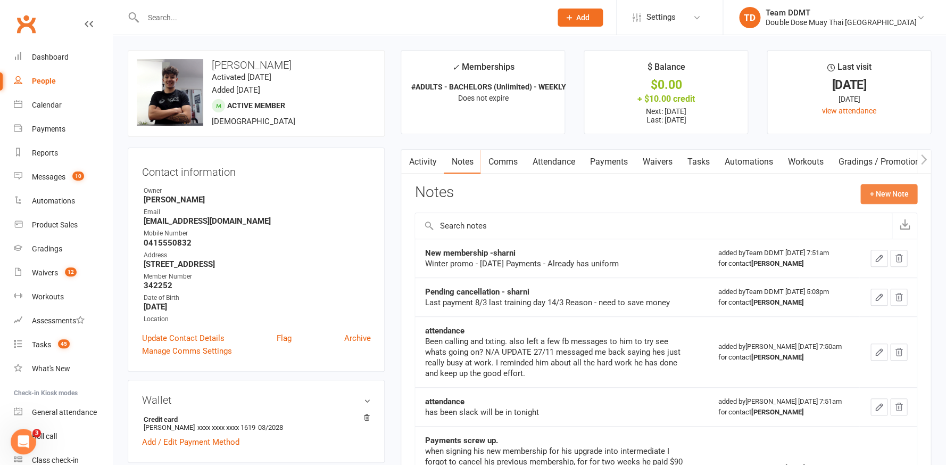
click at [869, 189] on button "+ New Note" at bounding box center [889, 193] width 57 height 19
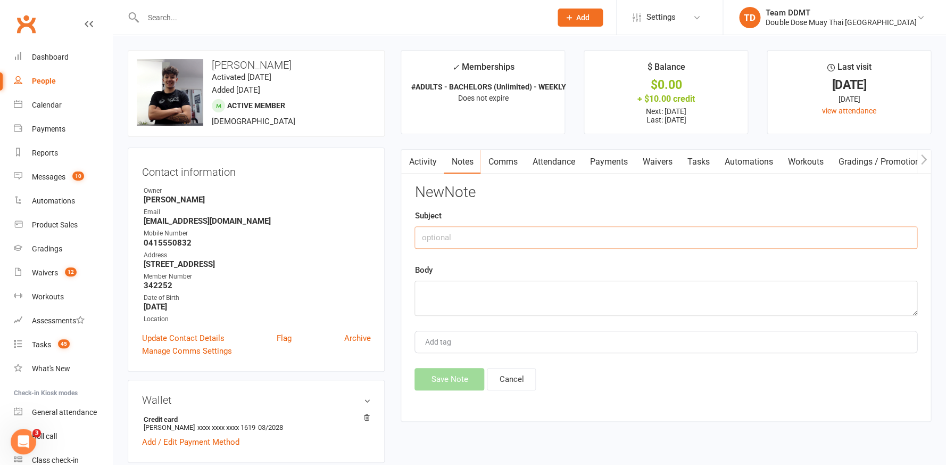
click at [782, 233] on input "text" at bounding box center [666, 237] width 503 height 22
type input "Overdue - sharni"
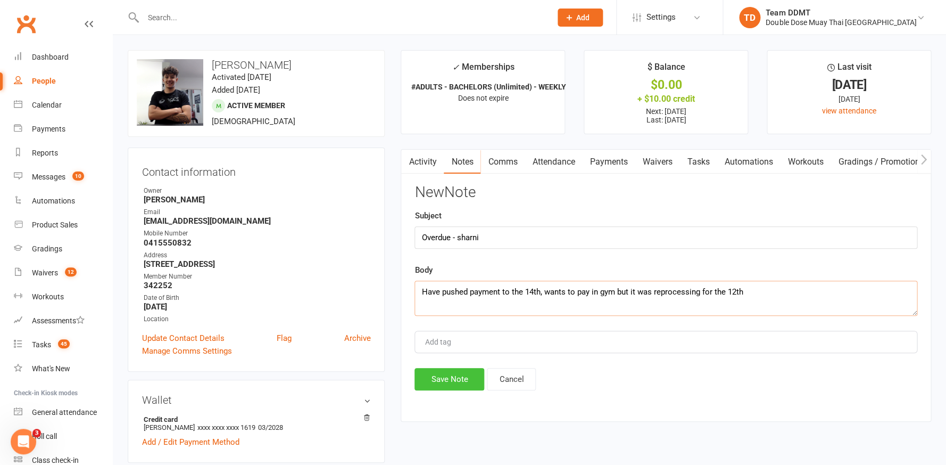
type textarea "Have pushed payment to the 14th, wants to pay in gym but it was reprocessing fo…"
click at [447, 374] on button "Save Note" at bounding box center [450, 379] width 70 height 22
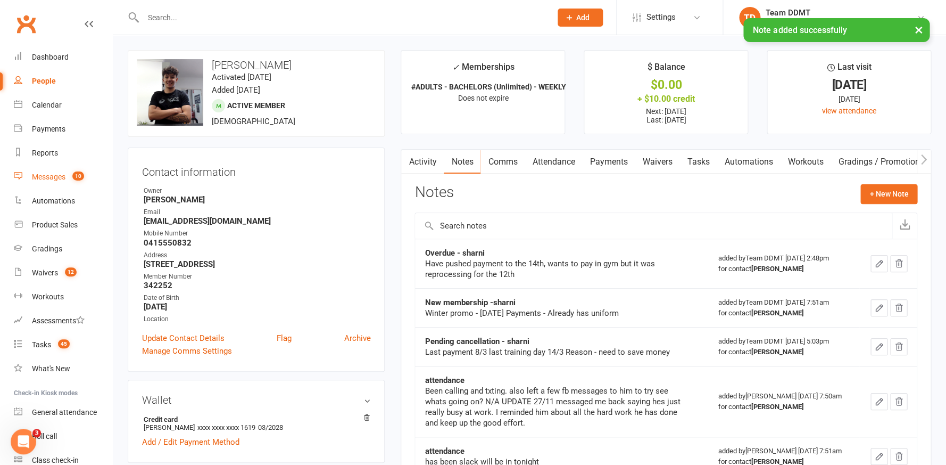
click at [56, 173] on div "Messages" at bounding box center [49, 176] width 34 height 9
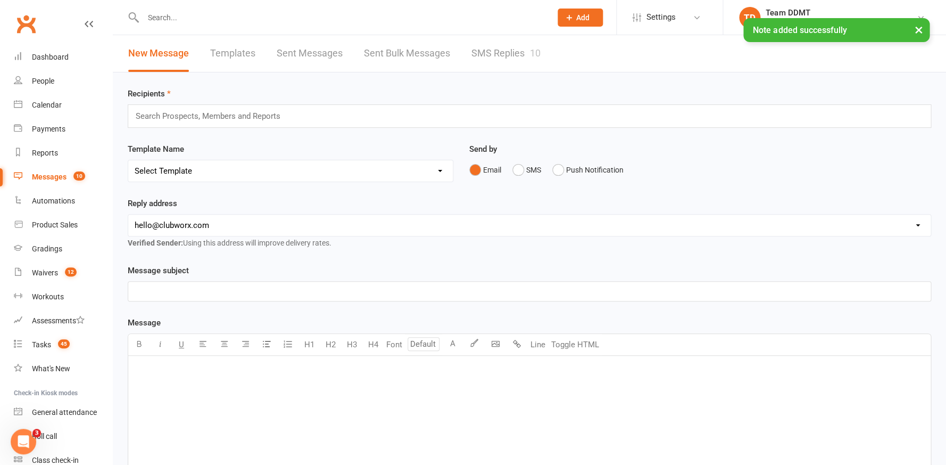
click at [486, 57] on link "SMS Replies 10" at bounding box center [506, 53] width 69 height 37
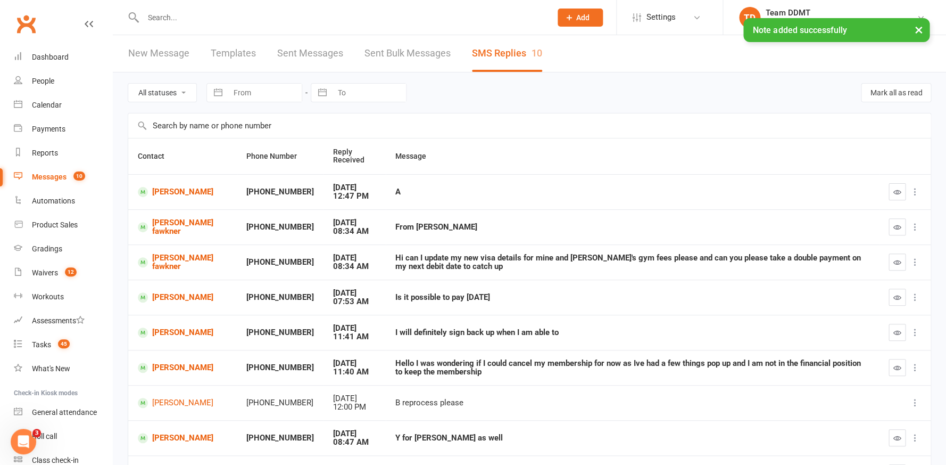
click at [904, 194] on button "button" at bounding box center [897, 191] width 17 height 17
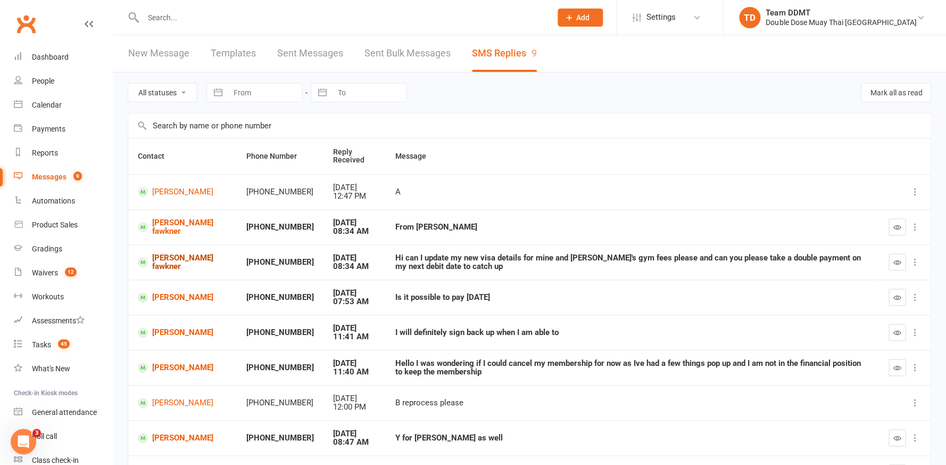
click at [160, 271] on link "[PERSON_NAME] fawkner" at bounding box center [182, 262] width 89 height 18
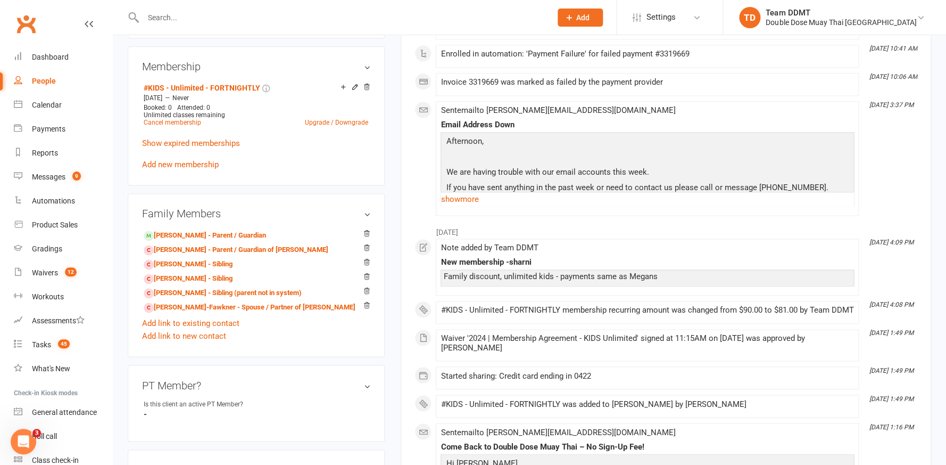
scroll to position [437, 0]
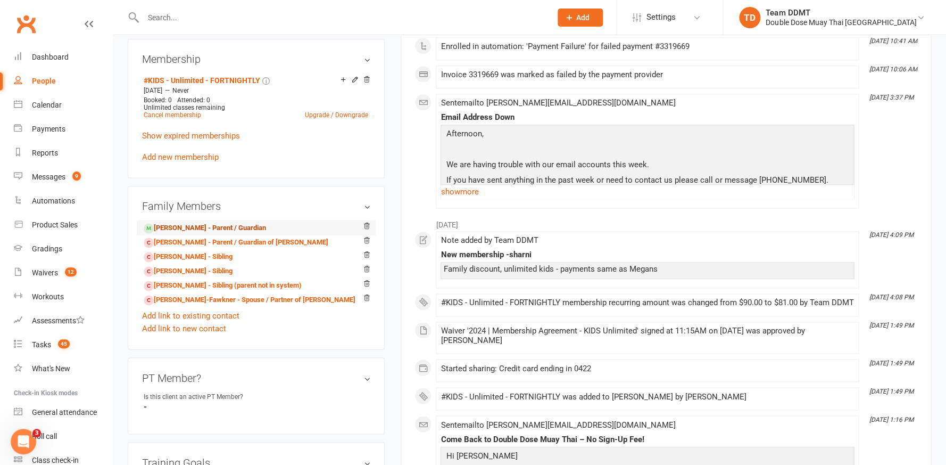
click at [222, 223] on link "[PERSON_NAME] - Parent / Guardian" at bounding box center [205, 227] width 122 height 11
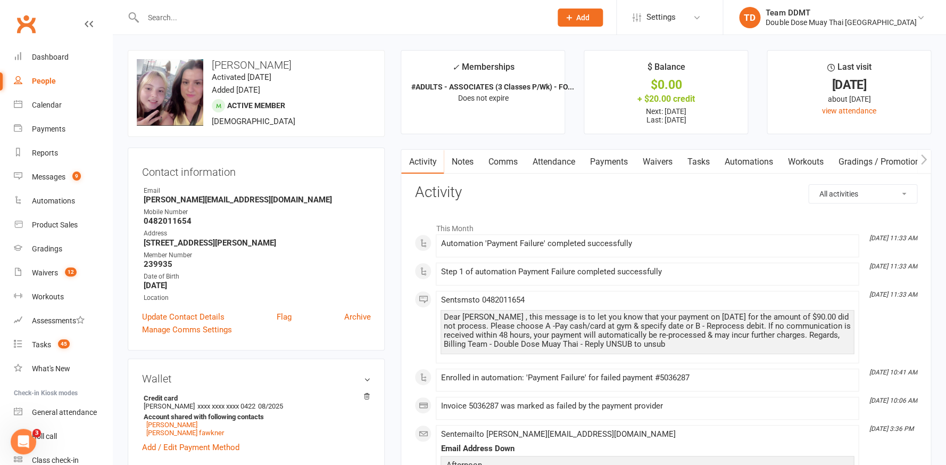
click at [587, 153] on link "Payments" at bounding box center [608, 162] width 53 height 24
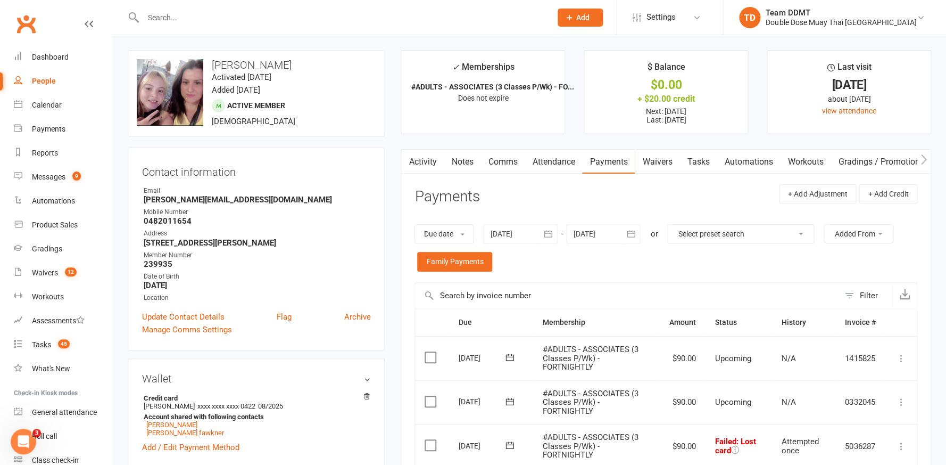
click at [663, 161] on link "Waivers" at bounding box center [657, 162] width 45 height 24
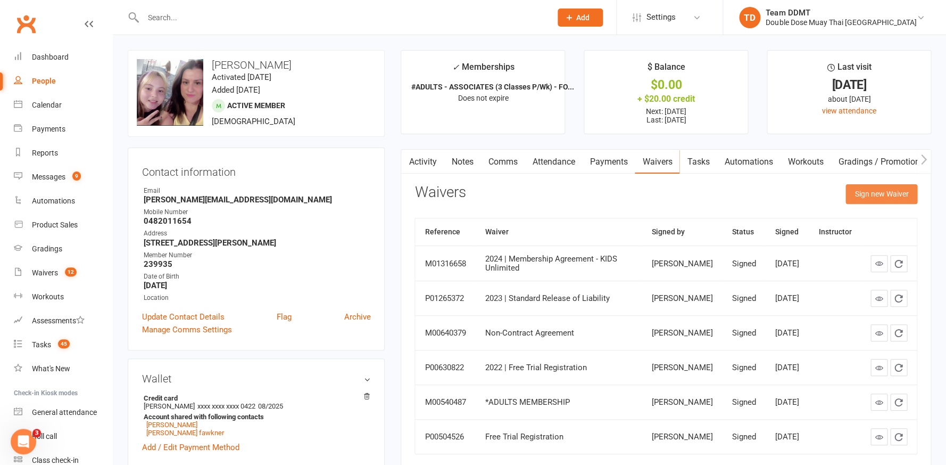
click at [879, 193] on button "Sign new Waiver" at bounding box center [882, 193] width 72 height 19
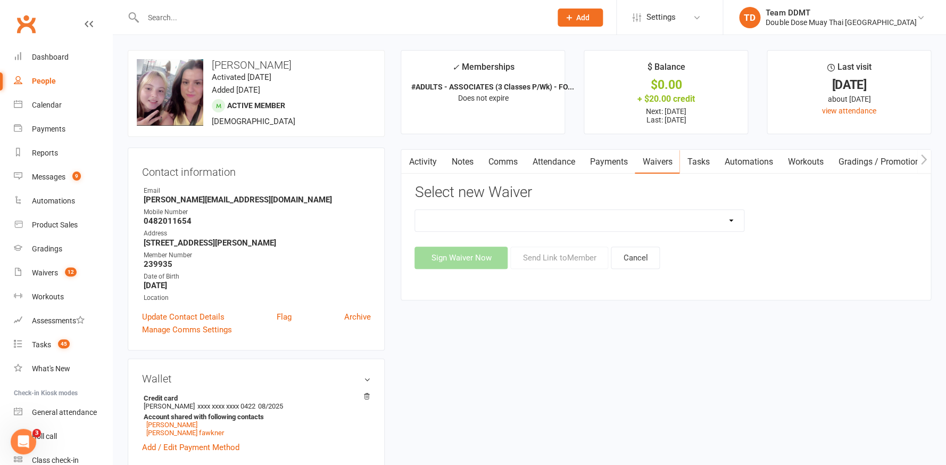
select select "5668"
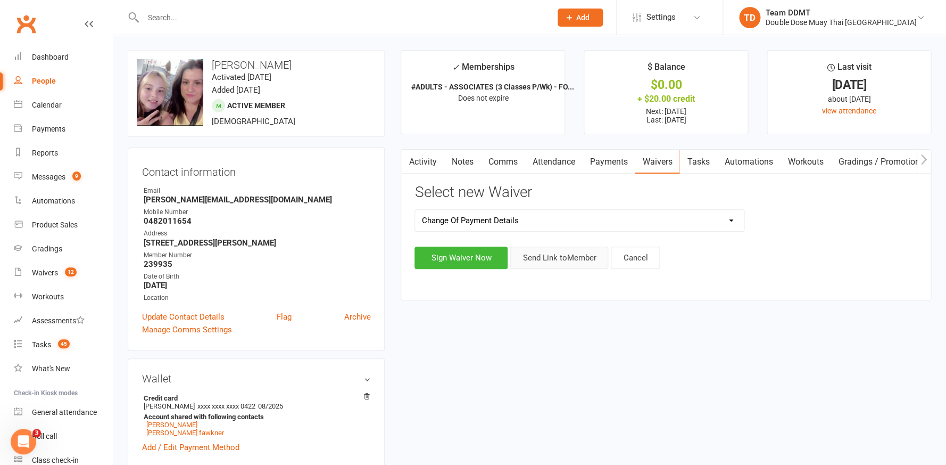
click at [550, 263] on button "Send Link to Member" at bounding box center [559, 257] width 98 height 22
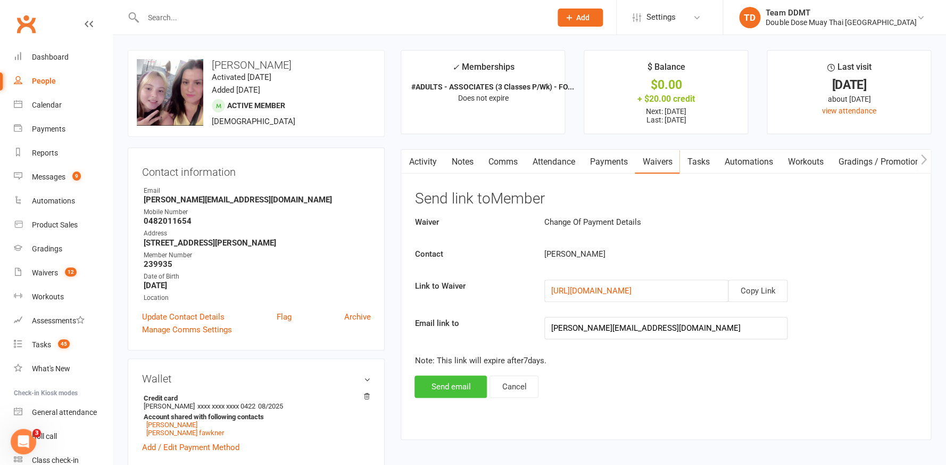
click at [447, 381] on button "Send email" at bounding box center [451, 386] width 72 height 22
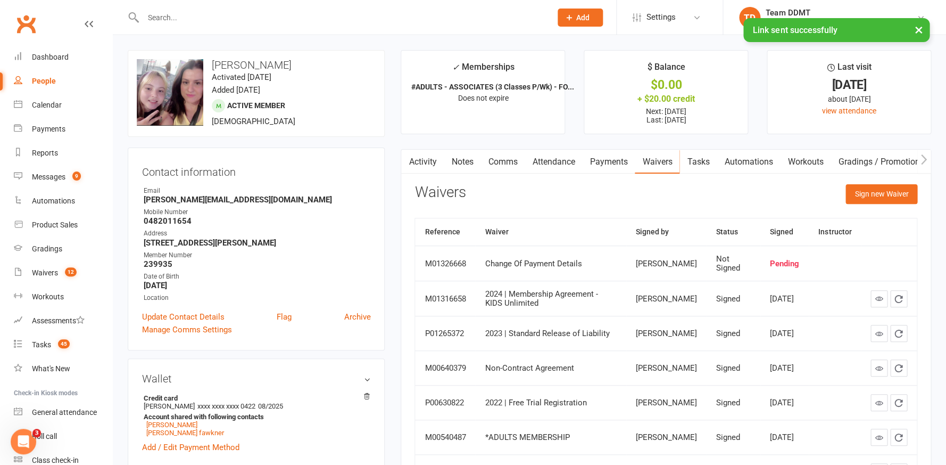
click at [468, 159] on link "Notes" at bounding box center [462, 162] width 37 height 24
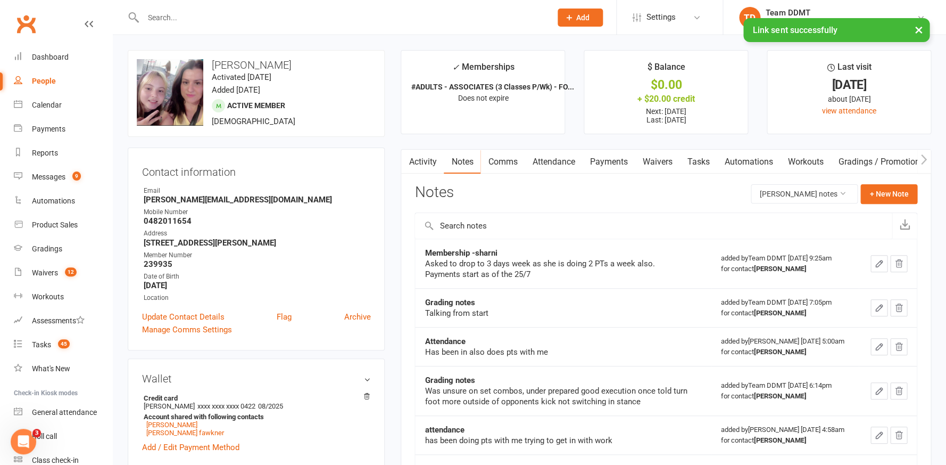
click at [425, 160] on link "Activity" at bounding box center [422, 162] width 43 height 24
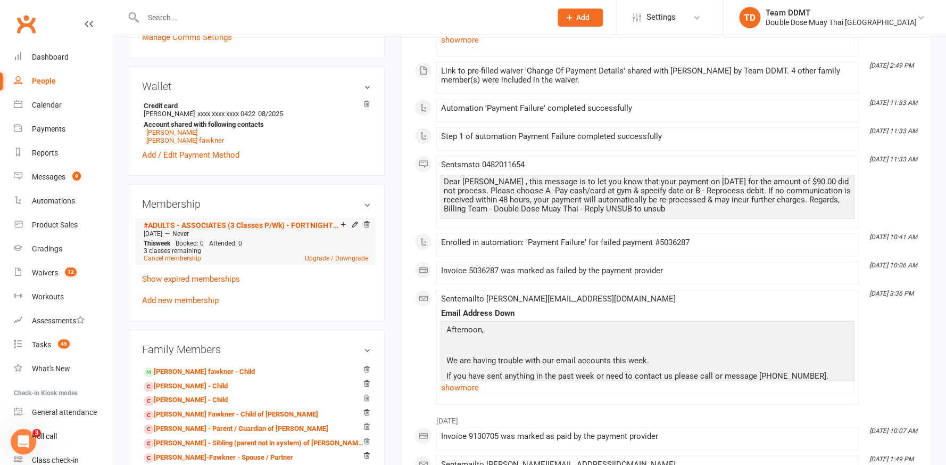
scroll to position [296, 0]
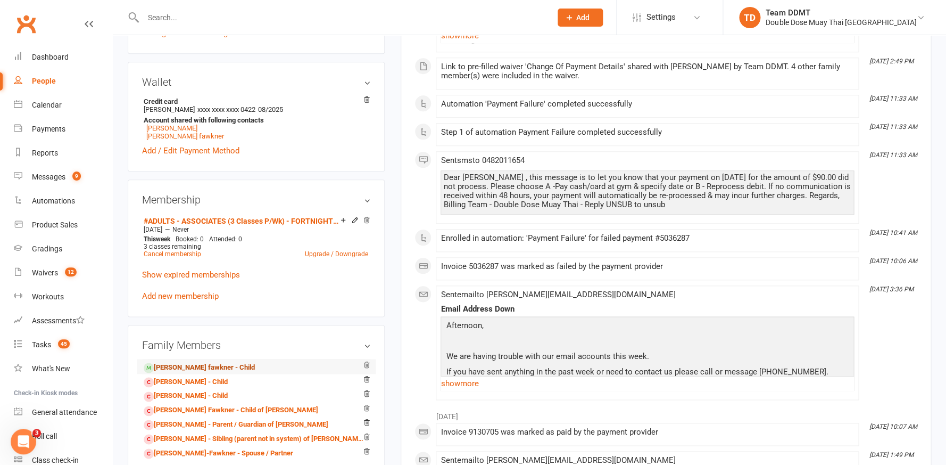
click at [217, 362] on link "[PERSON_NAME] fawkner - Child" at bounding box center [199, 367] width 111 height 11
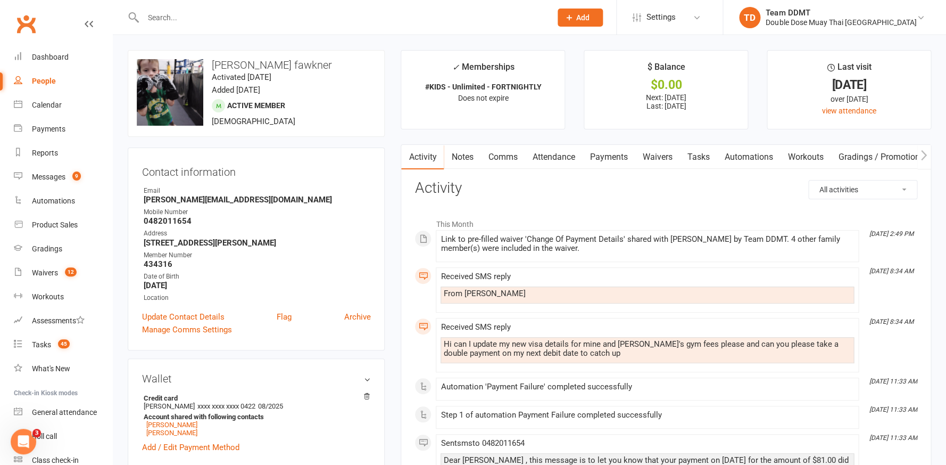
click at [612, 156] on link "Payments" at bounding box center [608, 157] width 53 height 24
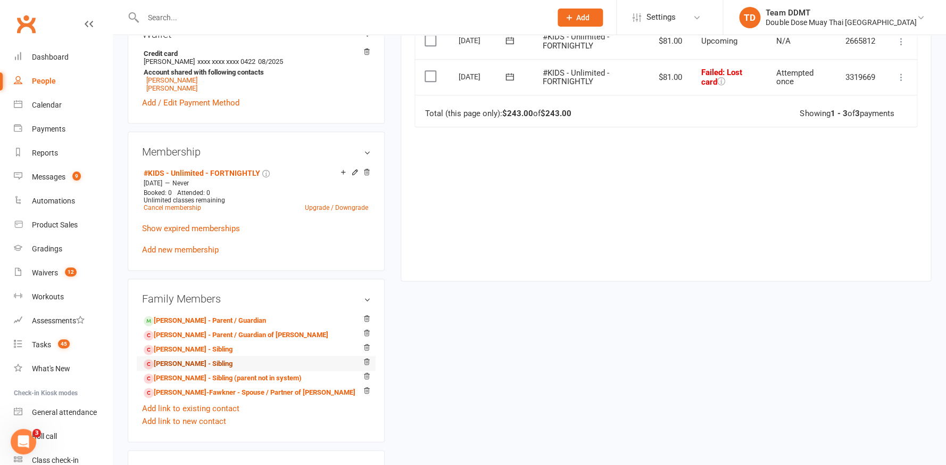
scroll to position [348, 0]
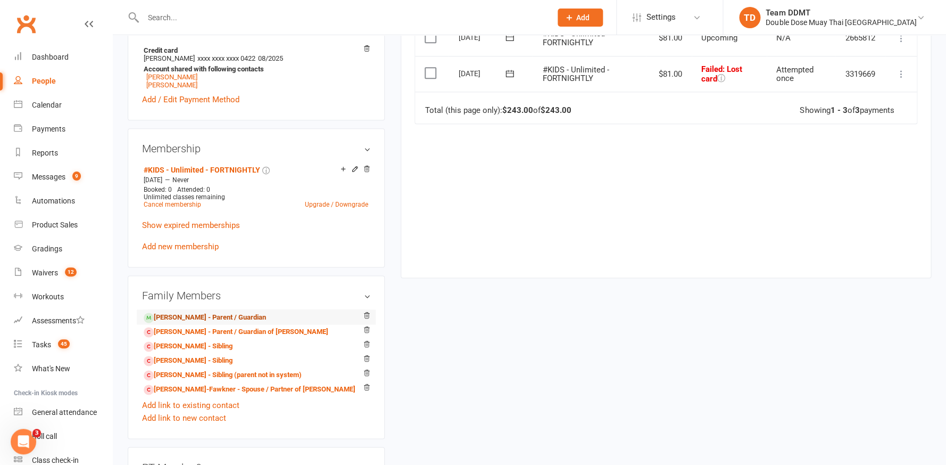
click at [193, 315] on link "[PERSON_NAME] - Parent / Guardian" at bounding box center [205, 317] width 122 height 11
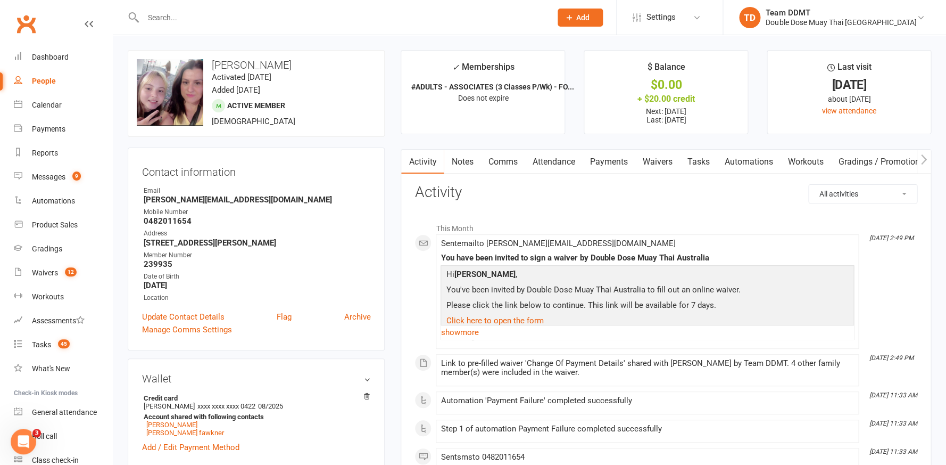
click at [618, 165] on link "Payments" at bounding box center [608, 162] width 53 height 24
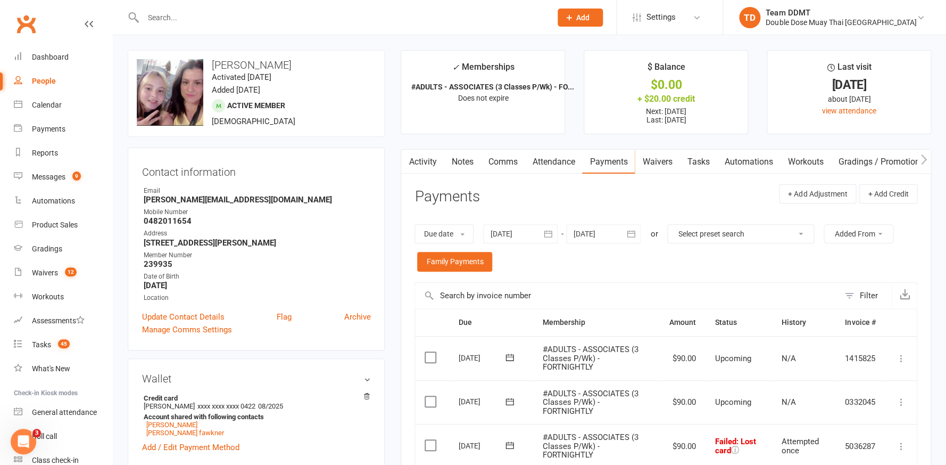
click at [461, 158] on link "Notes" at bounding box center [462, 162] width 37 height 24
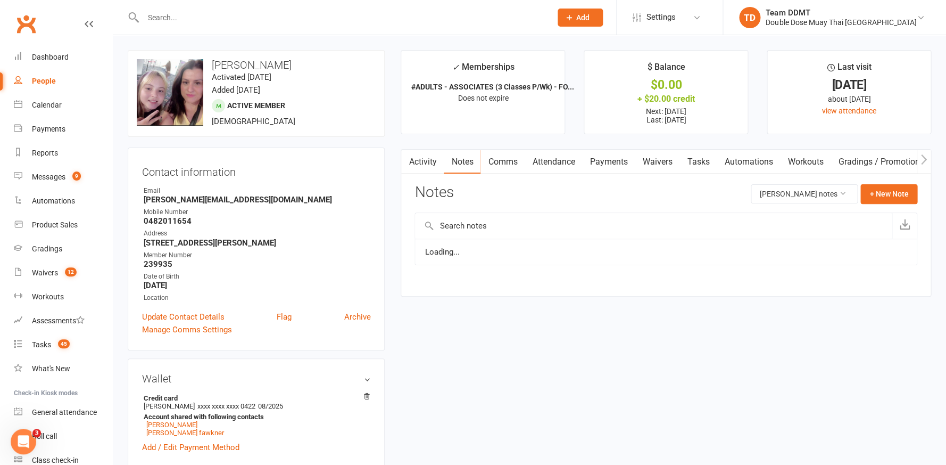
click at [510, 159] on link "Comms" at bounding box center [503, 162] width 44 height 24
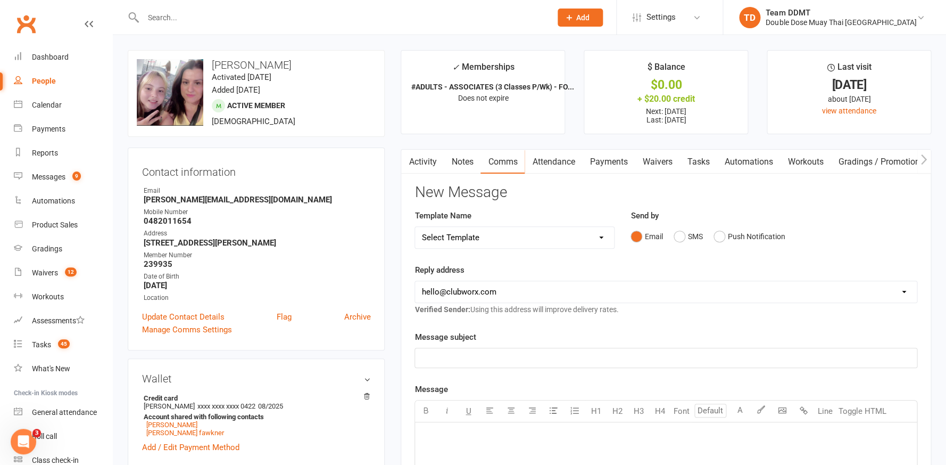
drag, startPoint x: 681, startPoint y: 232, endPoint x: 671, endPoint y: 237, distance: 11.9
click at [681, 232] on button "SMS" at bounding box center [688, 236] width 29 height 20
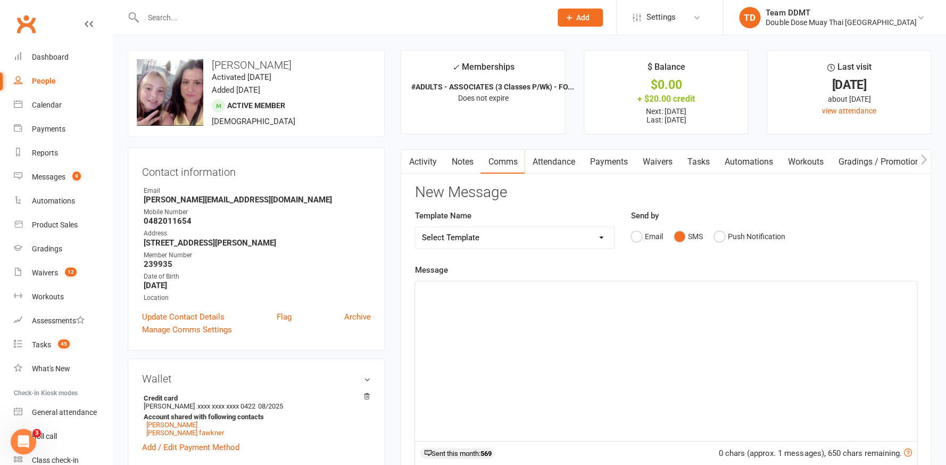
click at [629, 294] on div "﻿" at bounding box center [666, 361] width 502 height 160
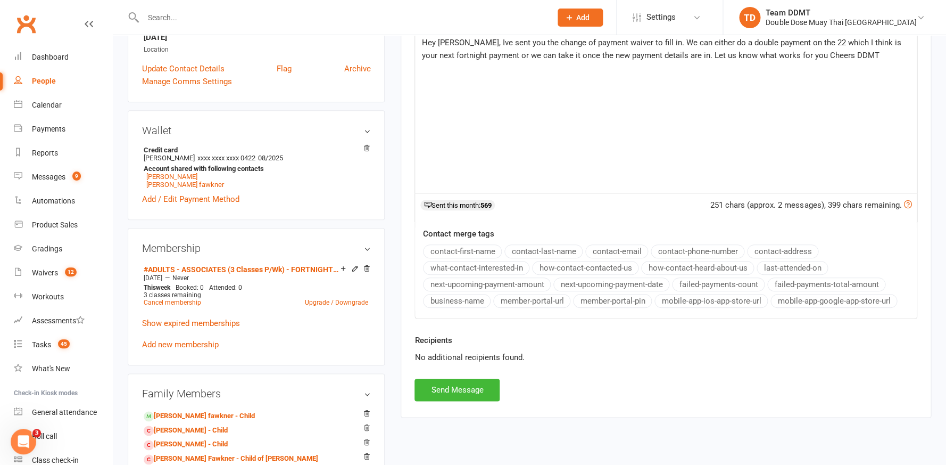
scroll to position [251, 0]
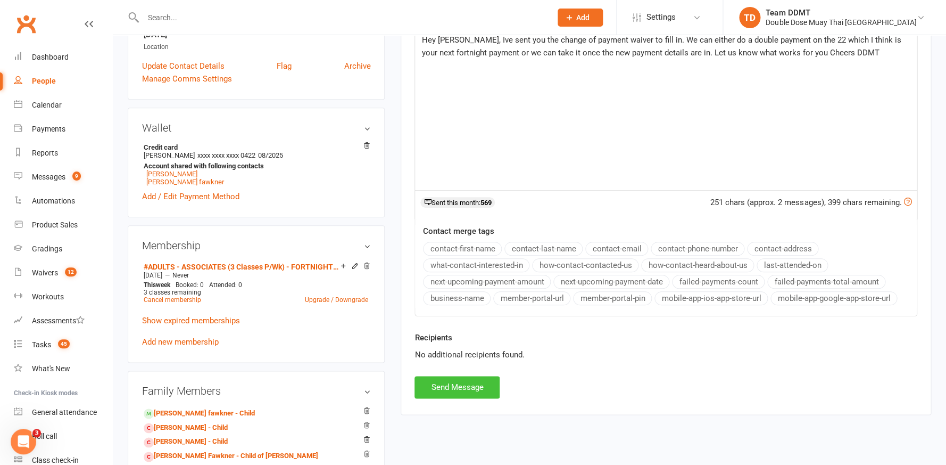
click at [466, 382] on button "Send Message" at bounding box center [457, 387] width 85 height 22
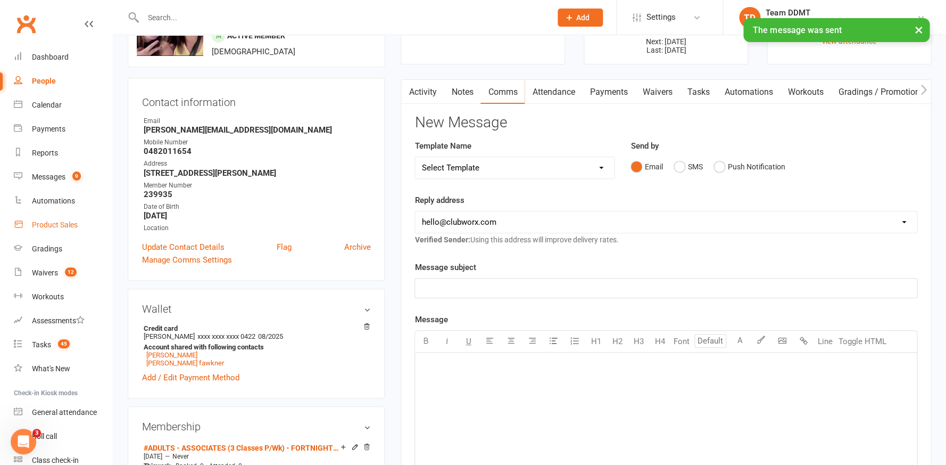
scroll to position [50, 0]
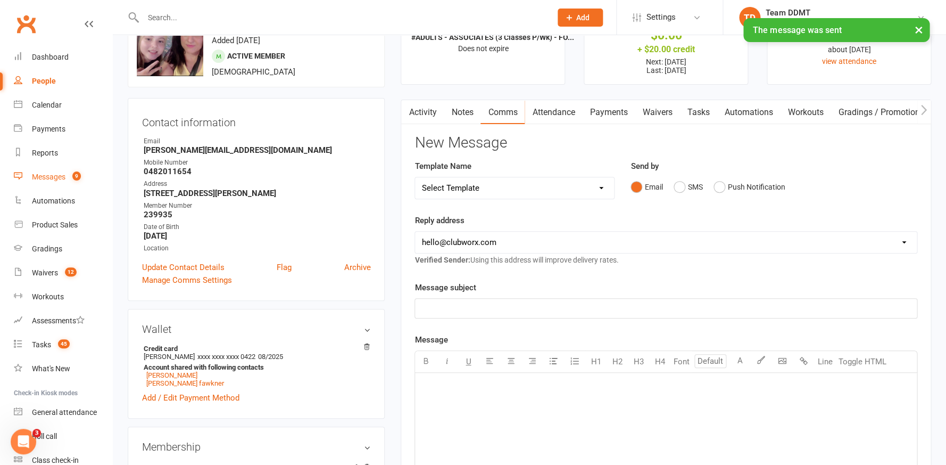
click at [49, 176] on div "Messages" at bounding box center [49, 176] width 34 height 9
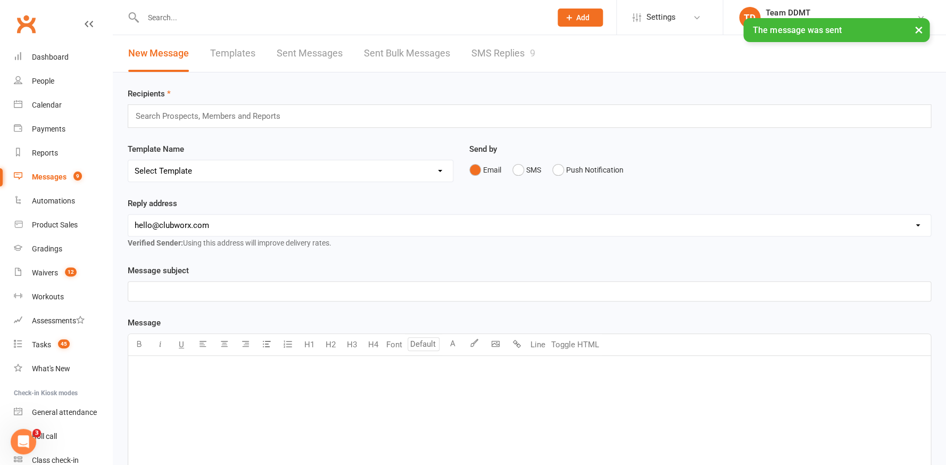
click at [539, 55] on div "New Message Templates Sent Messages Sent Bulk Messages SMS Replies 9" at bounding box center [332, 53] width 438 height 37
click at [502, 50] on link "SMS Replies 9" at bounding box center [504, 53] width 64 height 37
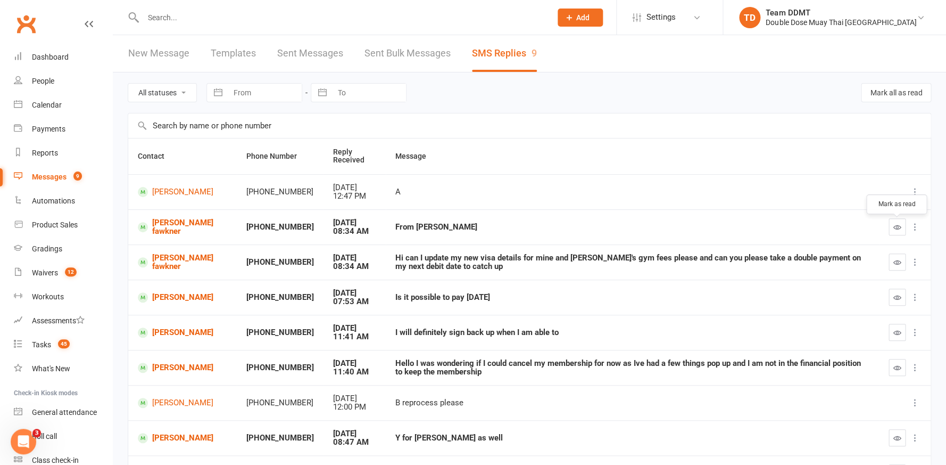
click at [897, 226] on icon "button" at bounding box center [898, 227] width 8 height 8
click at [894, 266] on icon "button" at bounding box center [898, 262] width 8 height 8
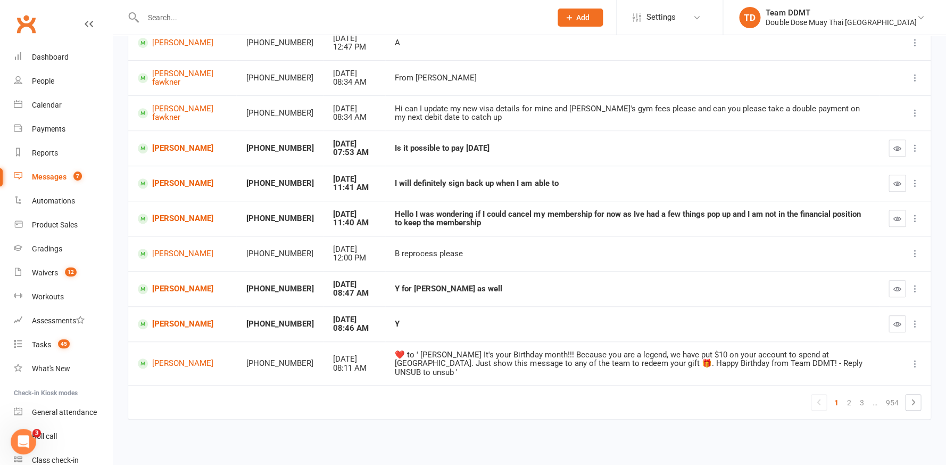
scroll to position [156, 0]
click at [894, 151] on icon "button" at bounding box center [898, 148] width 8 height 8
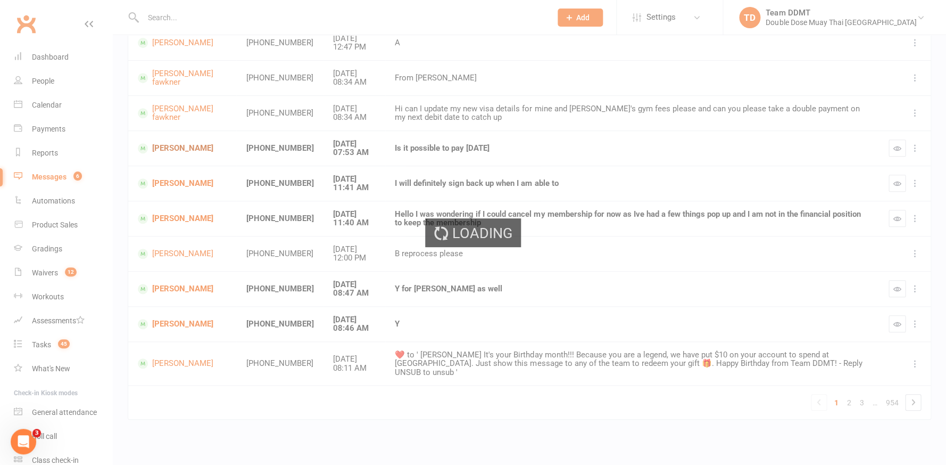
scroll to position [156, 0]
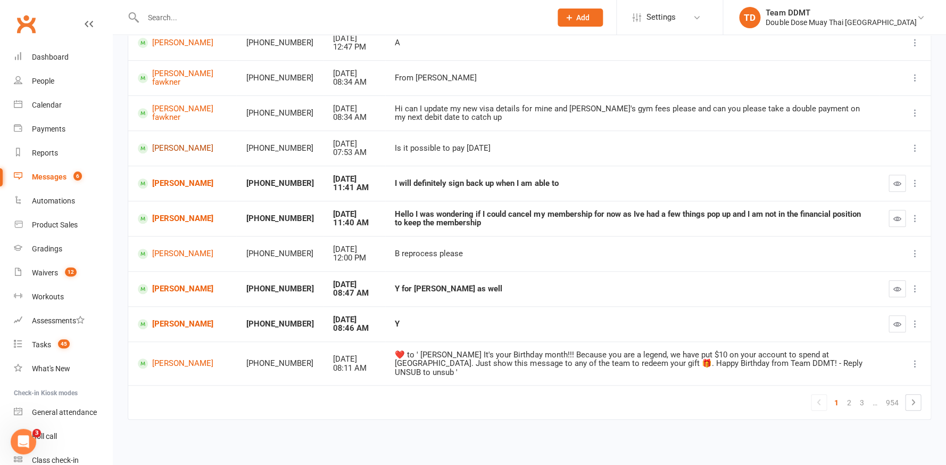
click at [164, 153] on link "[PERSON_NAME]" at bounding box center [182, 148] width 89 height 10
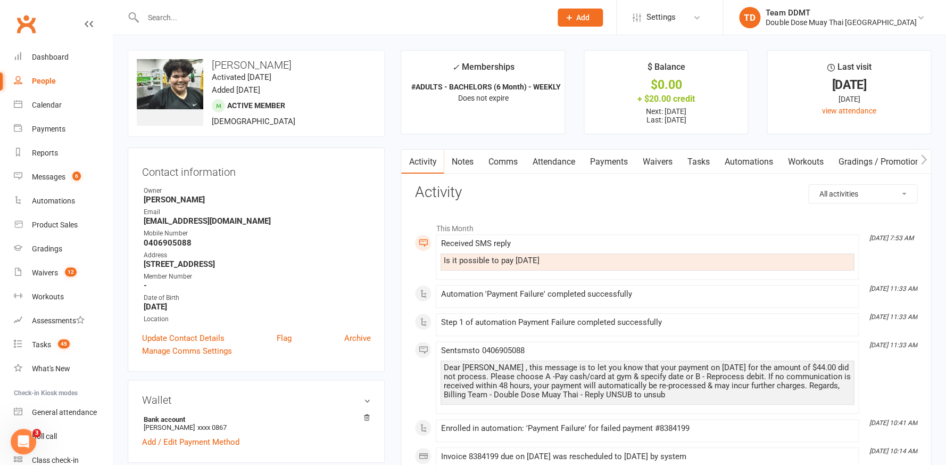
click at [607, 163] on link "Payments" at bounding box center [608, 162] width 53 height 24
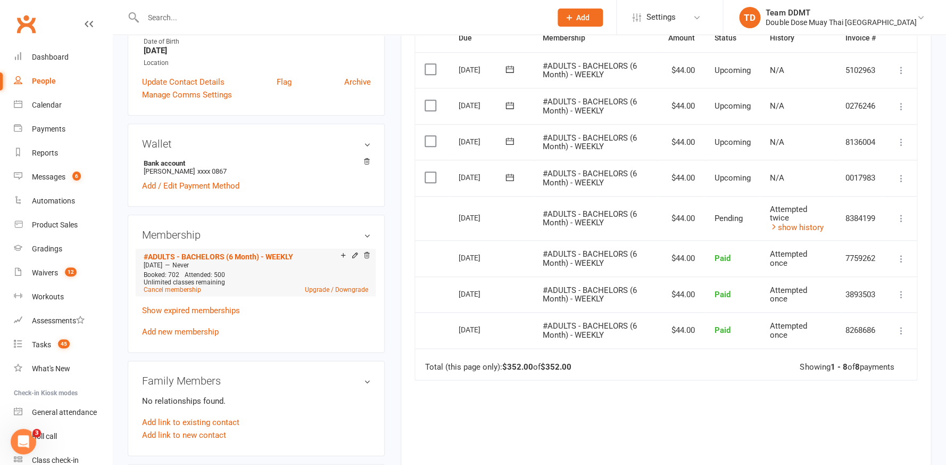
scroll to position [253, 0]
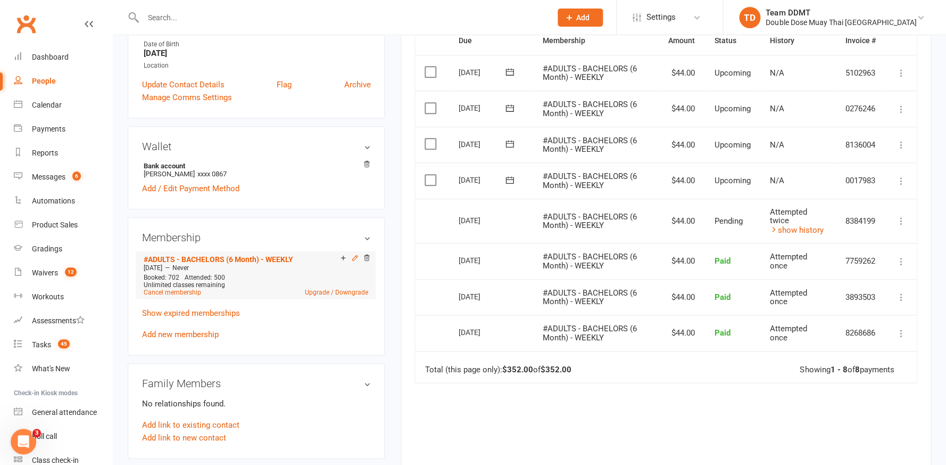
click at [353, 255] on icon at bounding box center [355, 257] width 5 height 5
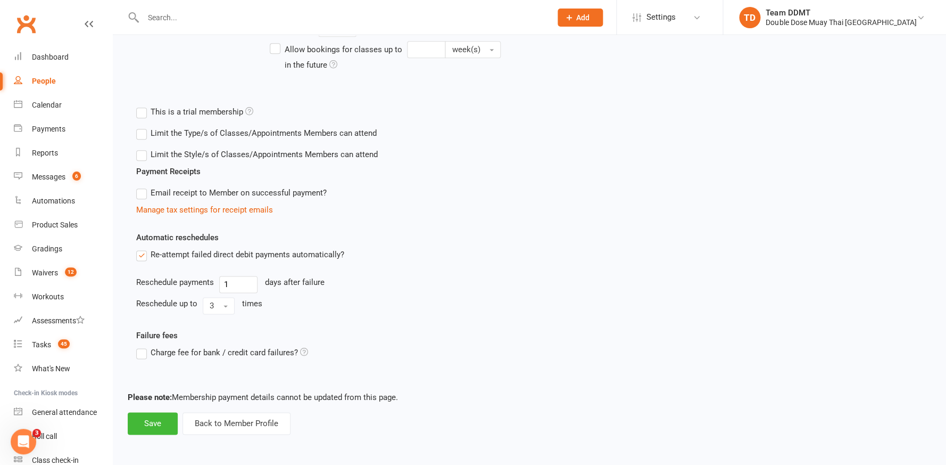
scroll to position [334, 0]
click at [141, 250] on label "Re-attempt failed direct debit payments automatically?" at bounding box center [240, 254] width 208 height 13
click at [141, 248] on input "Re-attempt failed direct debit payments automatically?" at bounding box center [139, 248] width 7 height 0
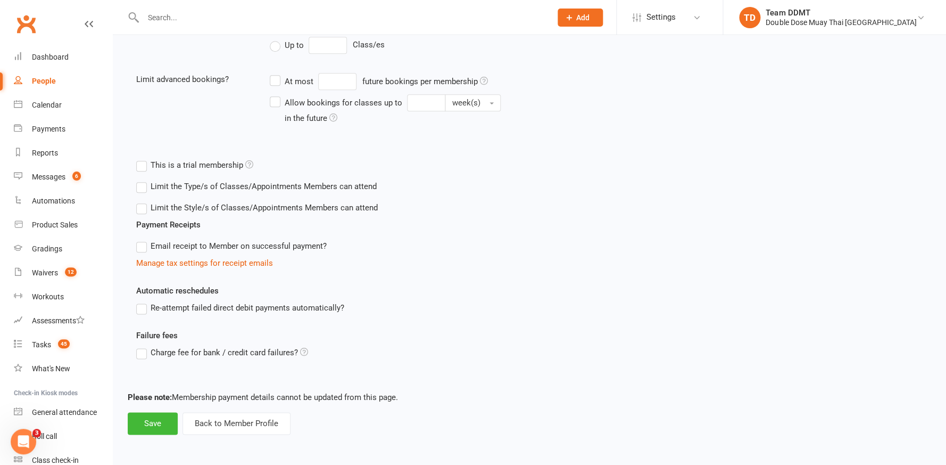
scroll to position [281, 0]
click at [152, 412] on button "Save" at bounding box center [153, 423] width 50 height 22
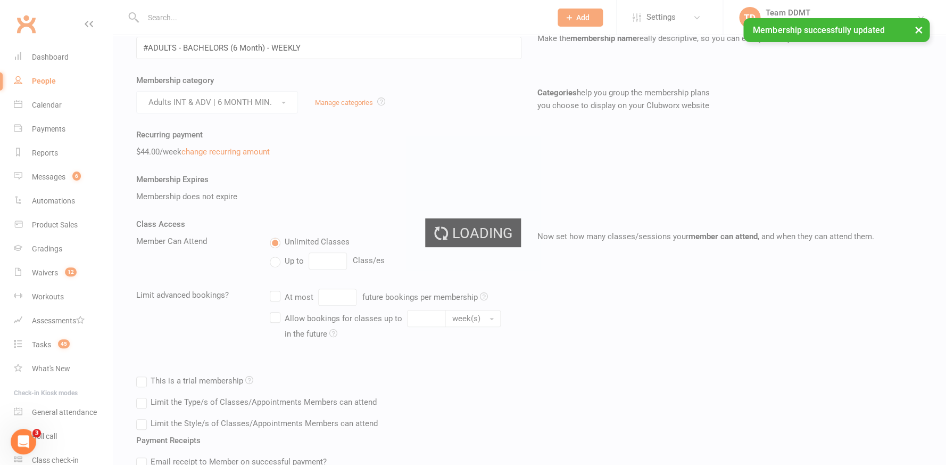
scroll to position [16, 0]
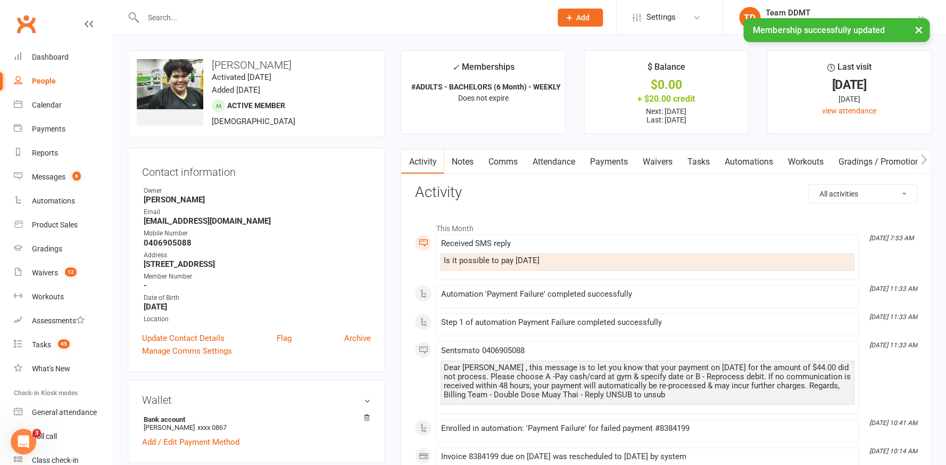
click at [603, 165] on link "Payments" at bounding box center [608, 162] width 53 height 24
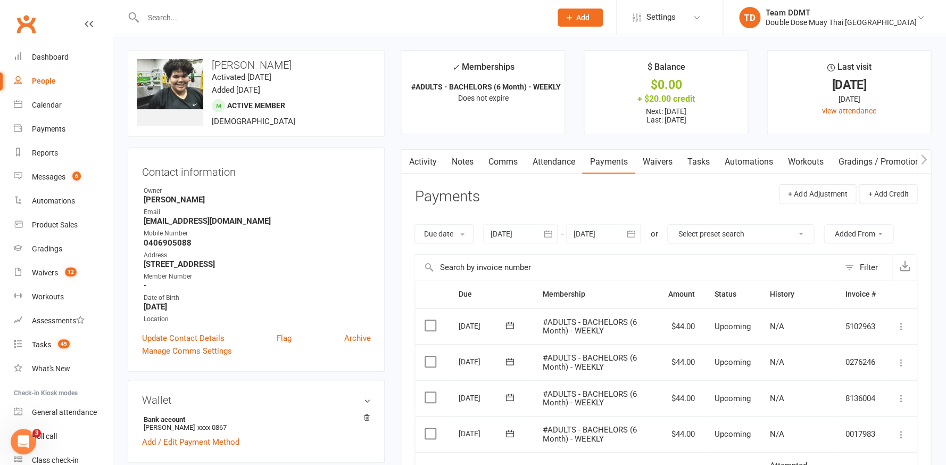
click at [488, 156] on link "Comms" at bounding box center [503, 162] width 44 height 24
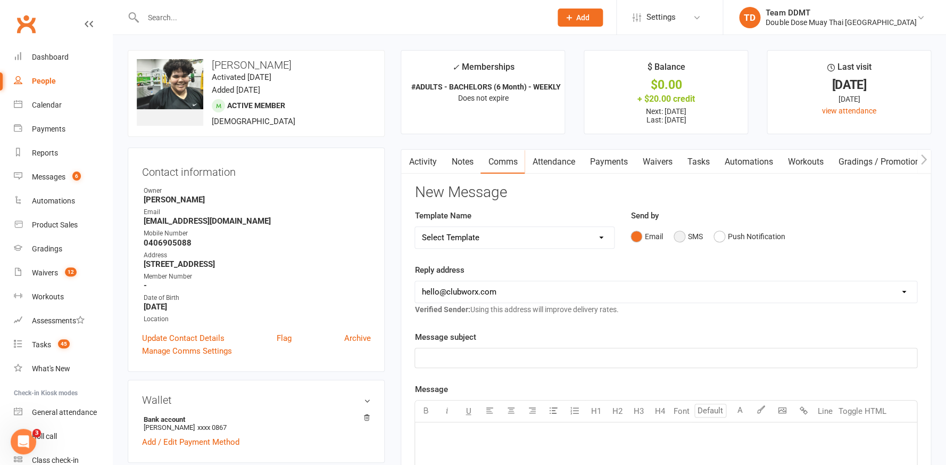
click at [692, 237] on button "SMS" at bounding box center [688, 236] width 29 height 20
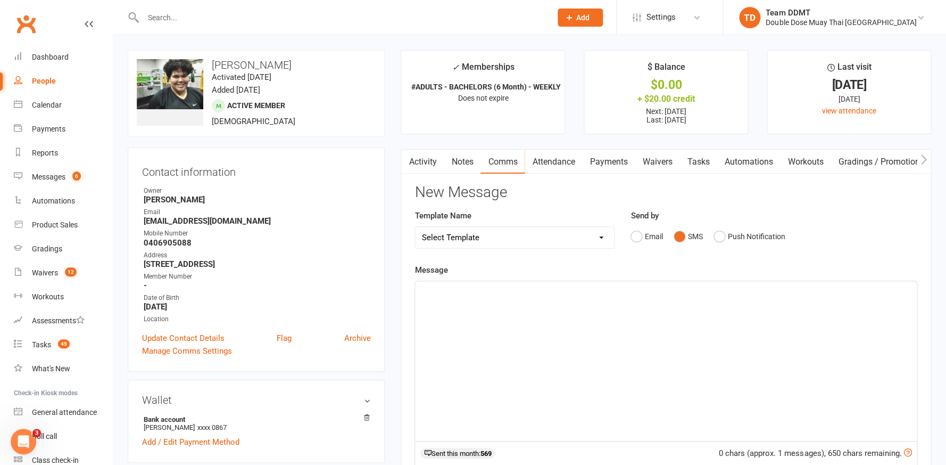
click at [579, 320] on div "﻿" at bounding box center [666, 361] width 502 height 160
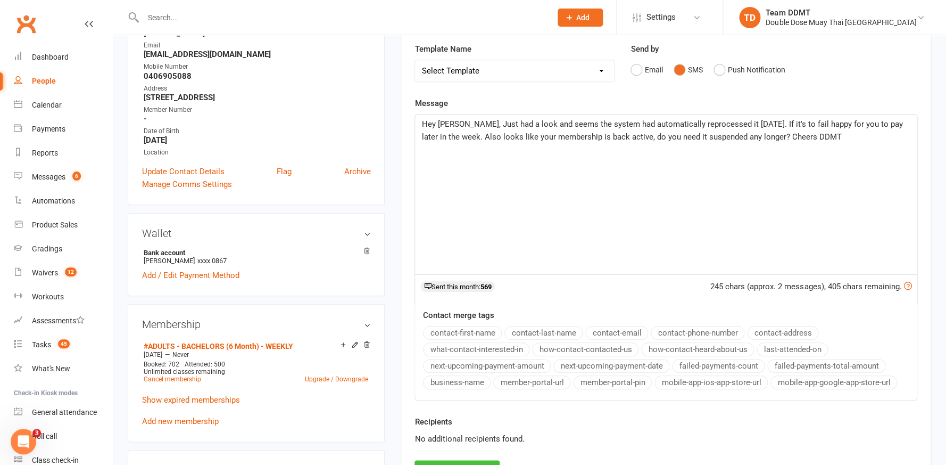
scroll to position [208, 0]
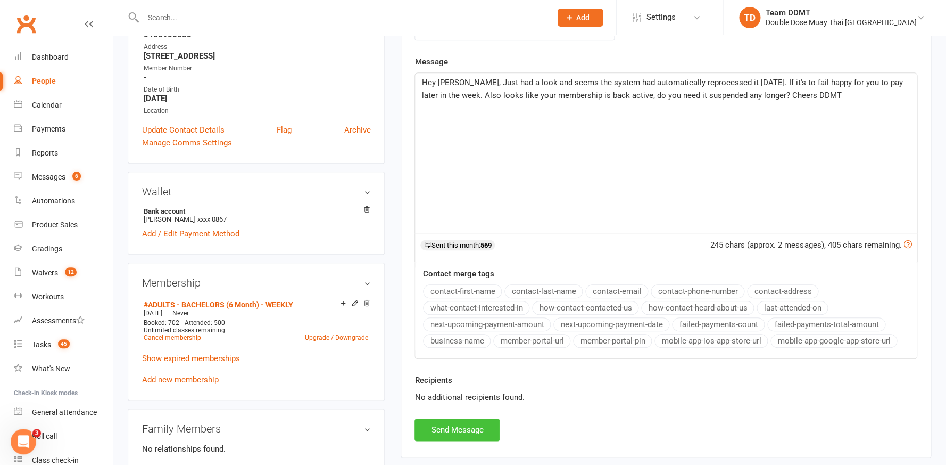
click at [450, 421] on button "Send Message" at bounding box center [457, 429] width 85 height 22
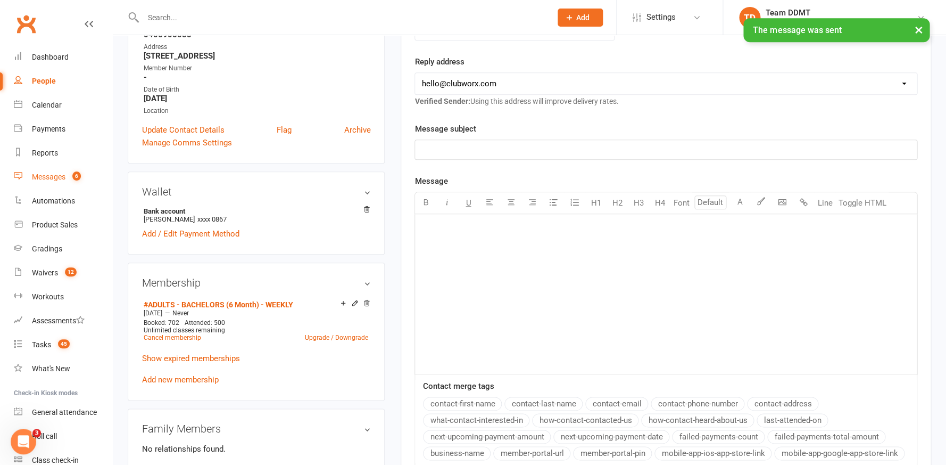
click at [47, 170] on link "Messages 6" at bounding box center [63, 177] width 98 height 24
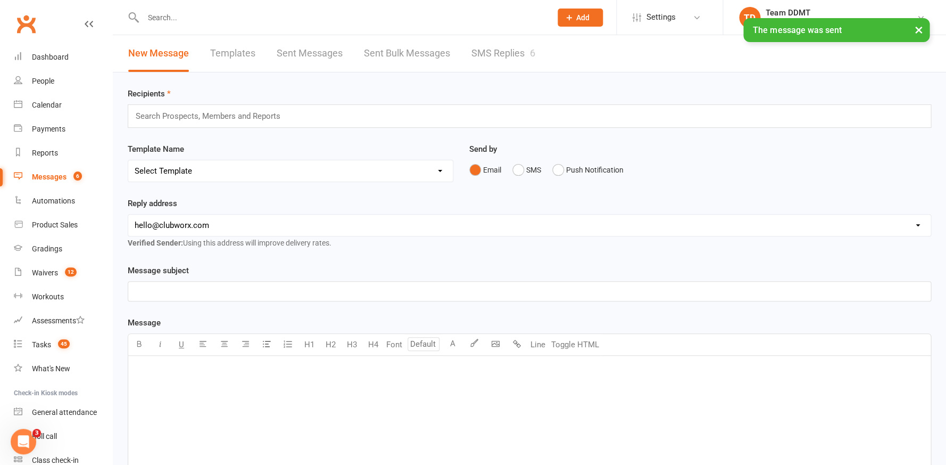
click at [484, 53] on link "SMS Replies 6" at bounding box center [504, 53] width 64 height 37
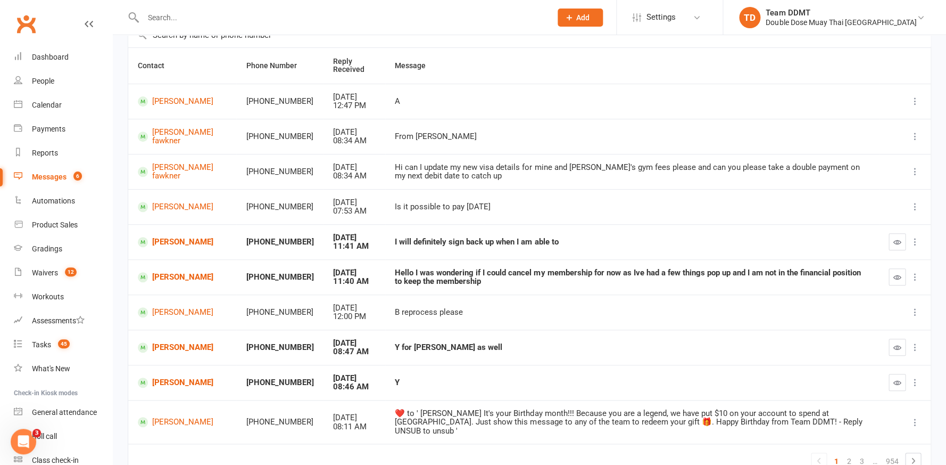
scroll to position [92, 0]
click at [164, 281] on link "[PERSON_NAME]" at bounding box center [182, 276] width 89 height 10
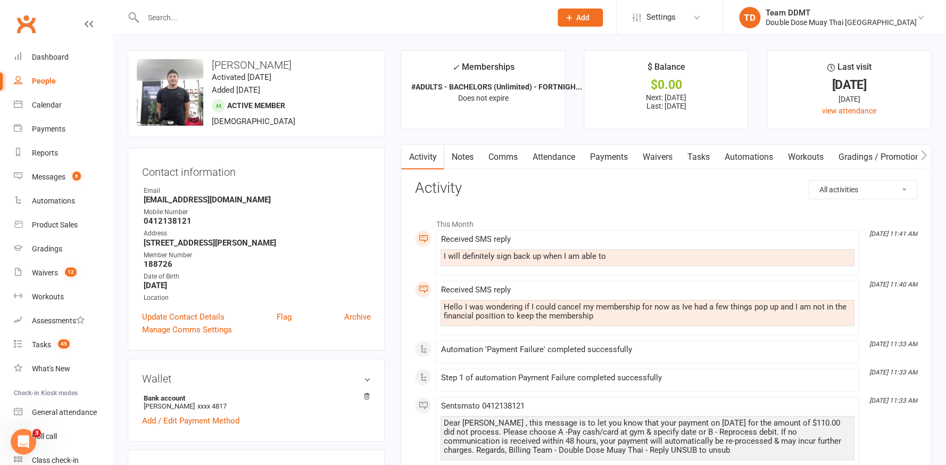
click at [604, 165] on link "Payments" at bounding box center [608, 157] width 53 height 24
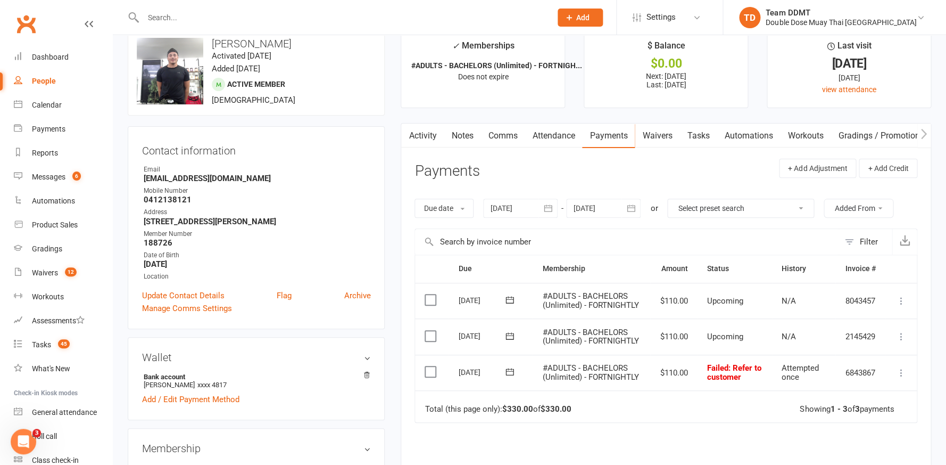
scroll to position [21, 0]
click at [656, 138] on link "Waivers" at bounding box center [657, 135] width 45 height 24
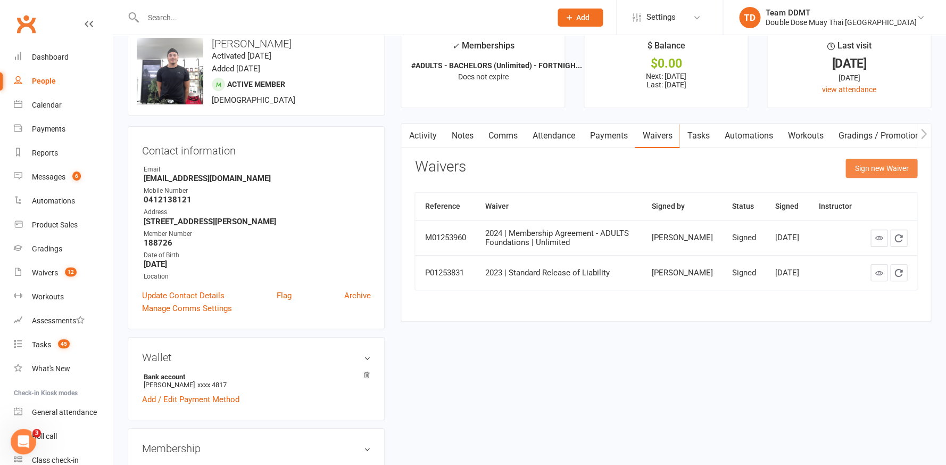
click at [884, 166] on button "Sign new Waiver" at bounding box center [882, 168] width 72 height 19
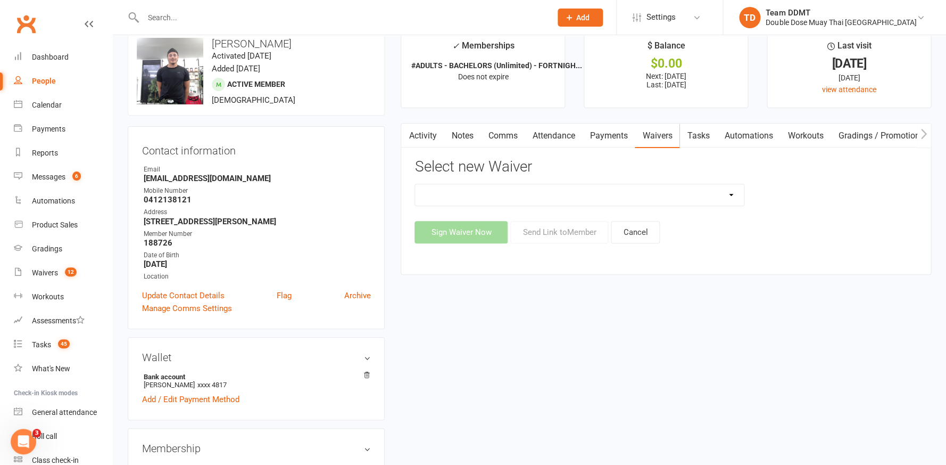
select select "13117"
click at [591, 225] on button "Send Link to Member" at bounding box center [559, 232] width 98 height 22
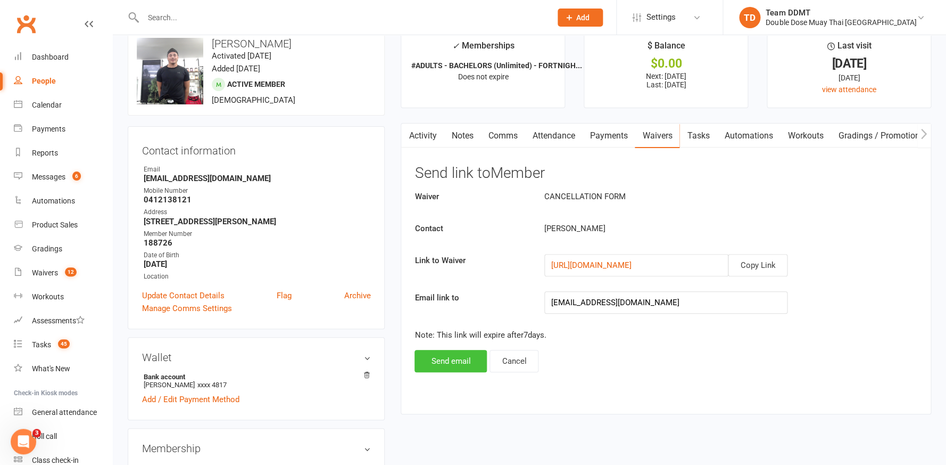
click at [450, 362] on button "Send email" at bounding box center [451, 361] width 72 height 22
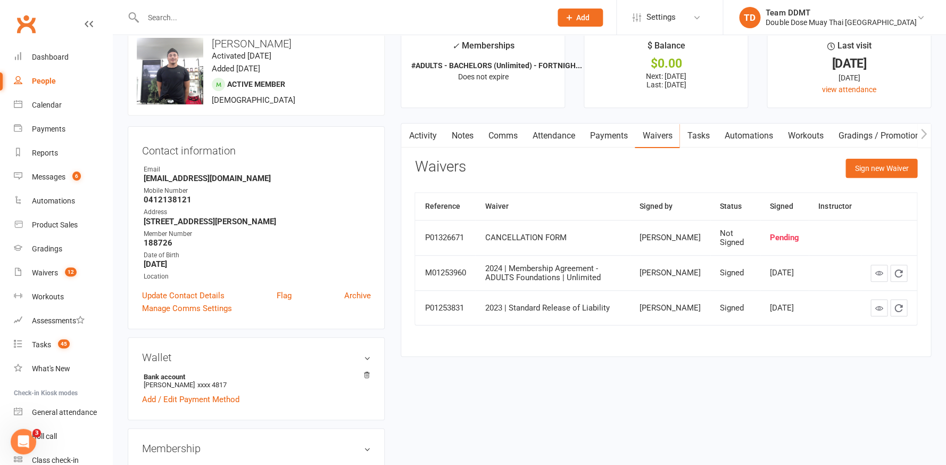
click at [512, 133] on link "Comms" at bounding box center [503, 135] width 44 height 24
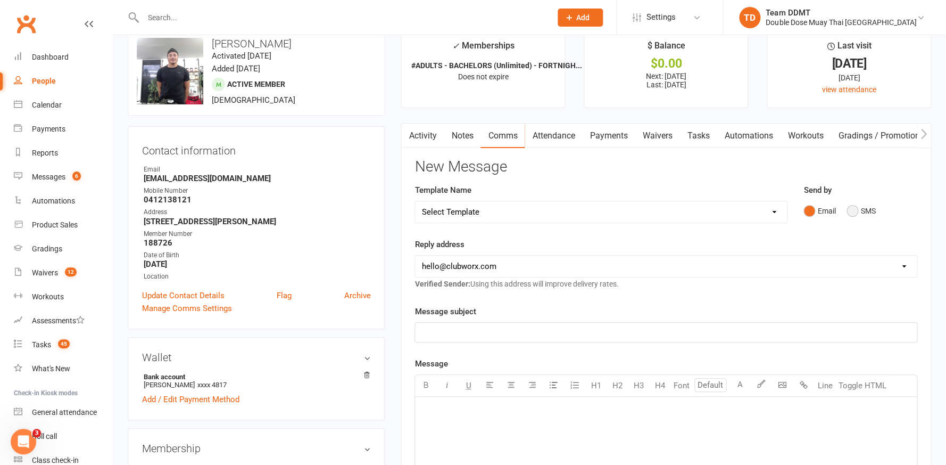
click at [848, 209] on button "SMS" at bounding box center [861, 211] width 29 height 20
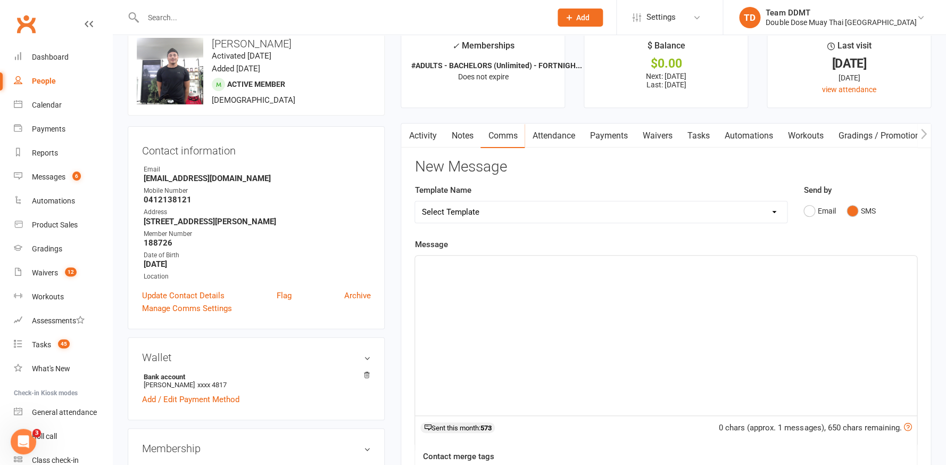
click at [799, 280] on div "﻿" at bounding box center [666, 335] width 502 height 160
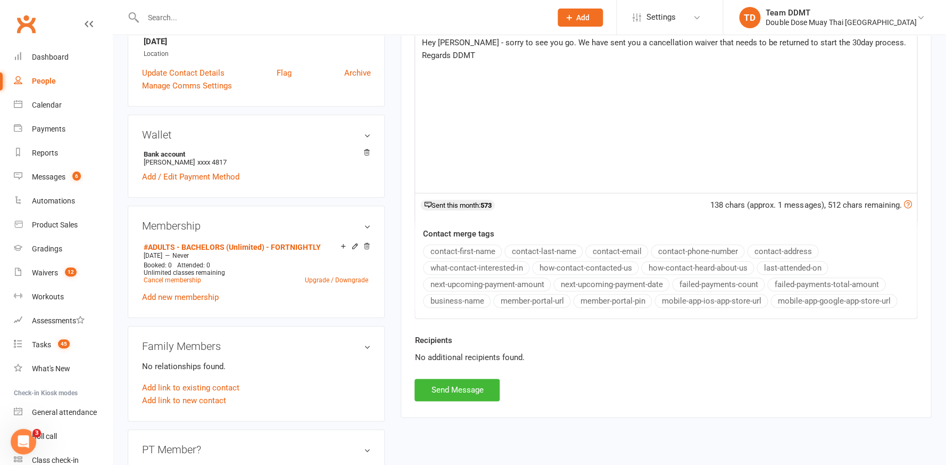
scroll to position [246, 0]
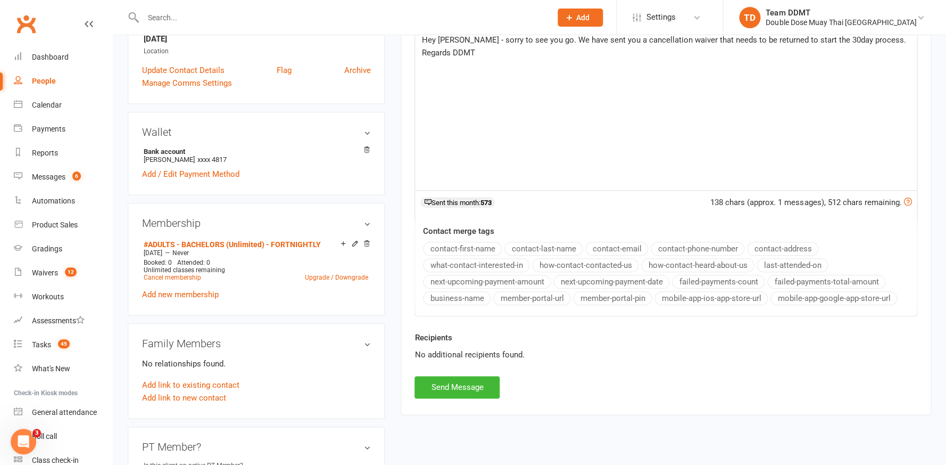
click at [468, 382] on button "Send Message" at bounding box center [457, 387] width 85 height 22
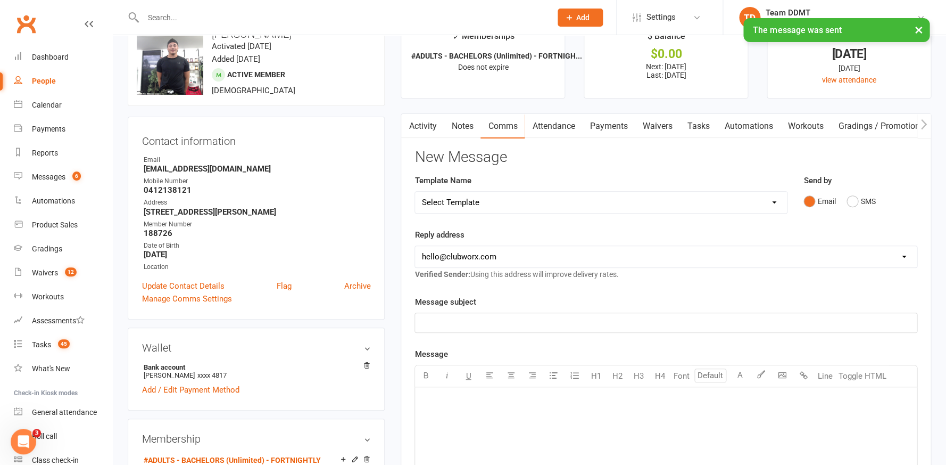
scroll to position [30, 0]
click at [458, 120] on link "Notes" at bounding box center [462, 127] width 37 height 24
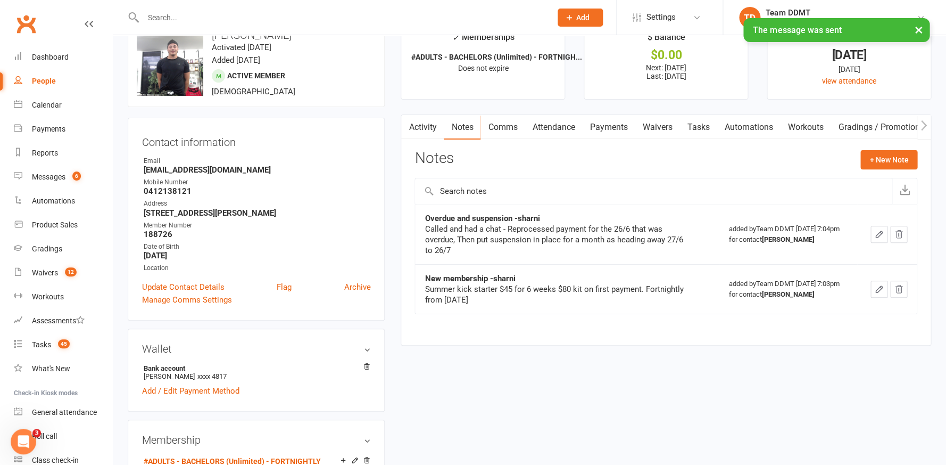
click at [425, 124] on link "Activity" at bounding box center [422, 127] width 43 height 24
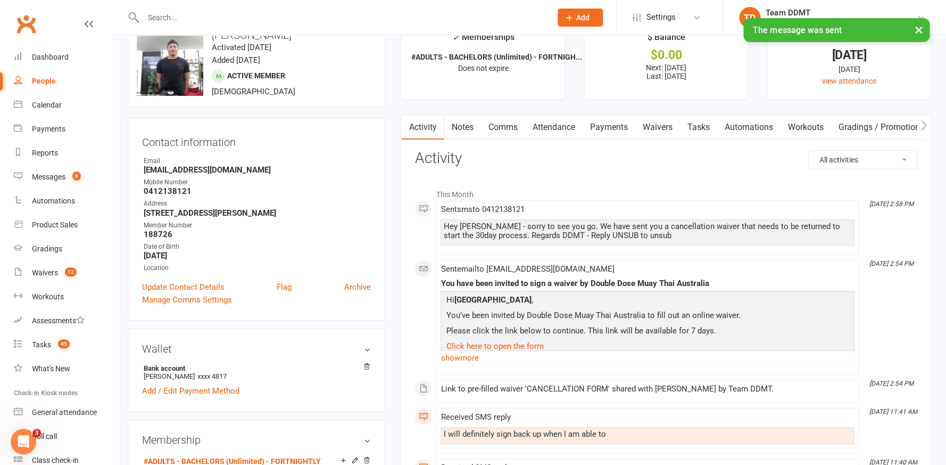
click at [457, 122] on link "Notes" at bounding box center [462, 127] width 37 height 24
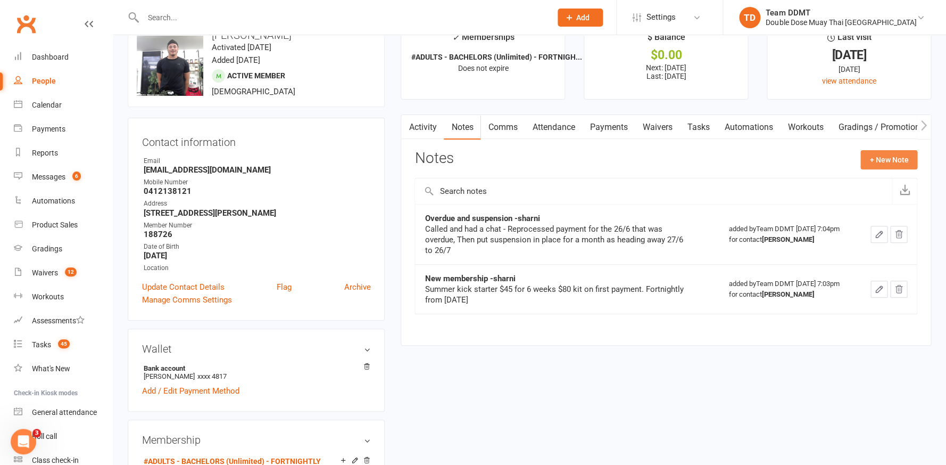
click at [897, 155] on button "+ New Note" at bounding box center [889, 159] width 57 height 19
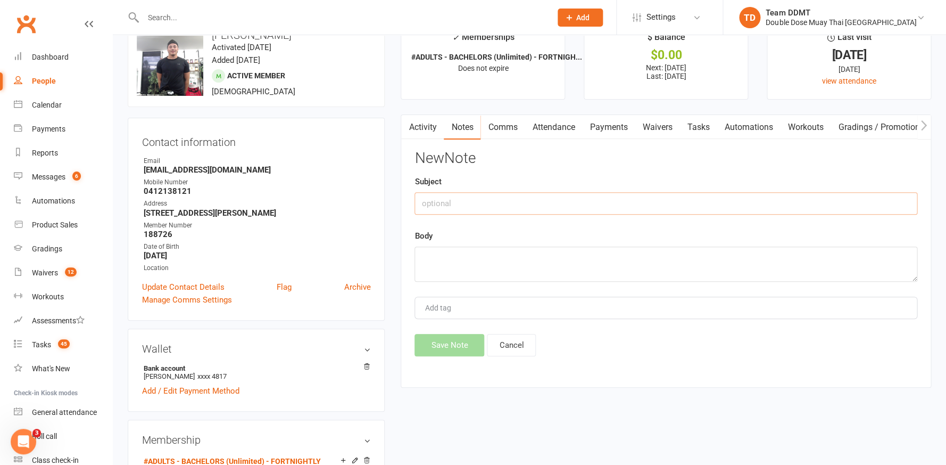
click at [485, 209] on input "text" at bounding box center [666, 203] width 503 height 22
type input "Cancellation requested -sharni"
type textarea "Sent waiver and text"
click at [463, 348] on button "Save Note" at bounding box center [450, 345] width 70 height 22
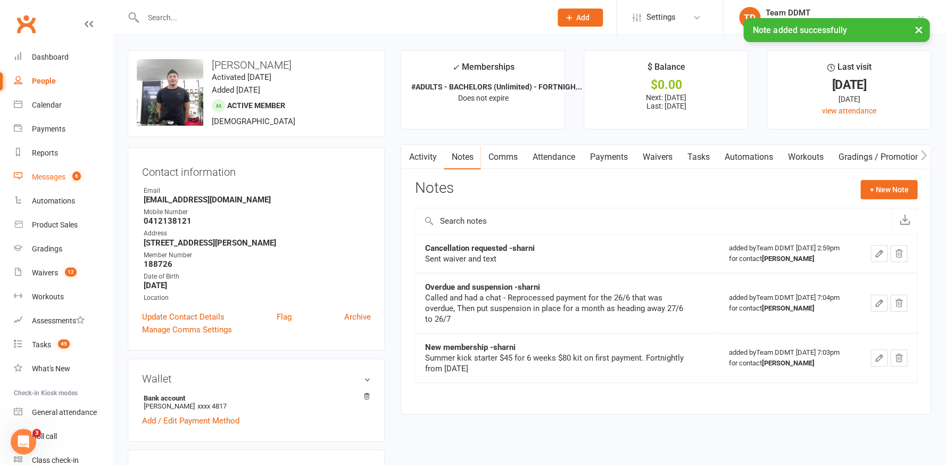
click at [64, 178] on div "Messages" at bounding box center [49, 176] width 34 height 9
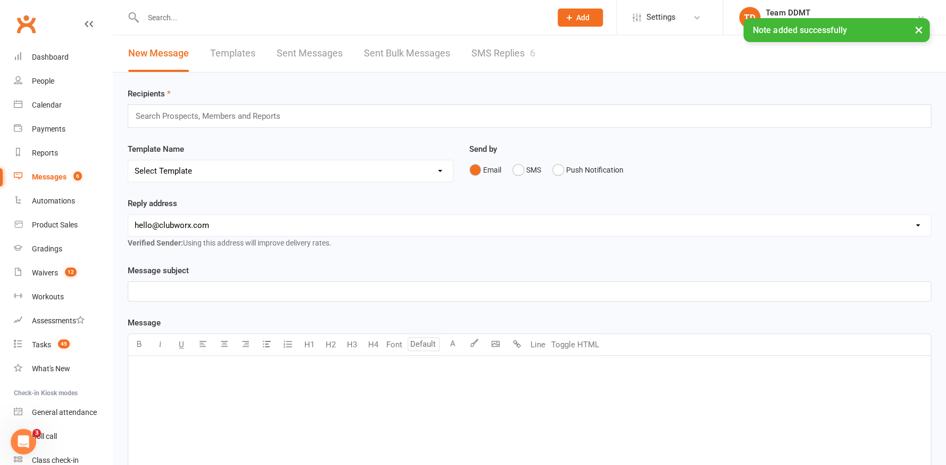
click at [511, 52] on link "SMS Replies 6" at bounding box center [504, 53] width 64 height 37
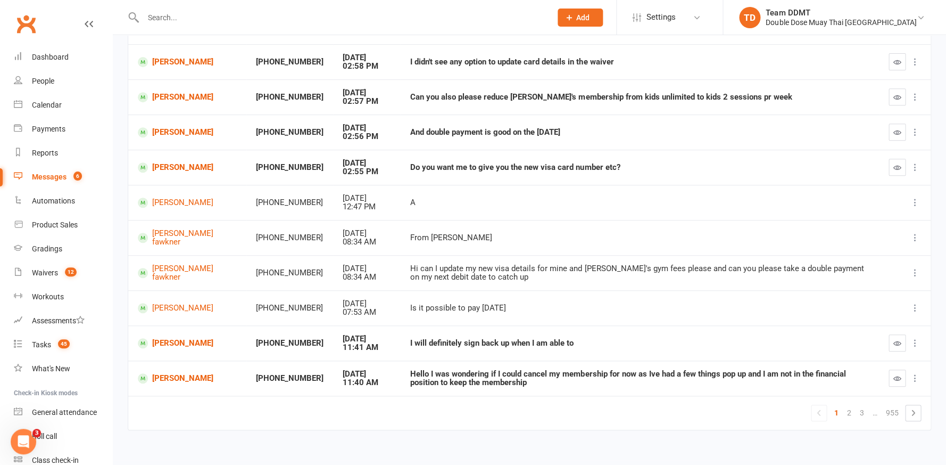
scroll to position [141, 0]
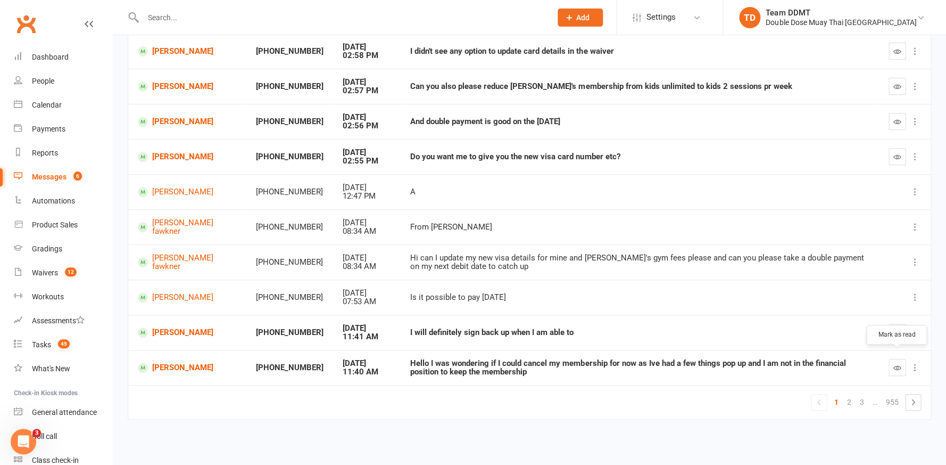
click at [897, 364] on icon "button" at bounding box center [898, 368] width 8 height 8
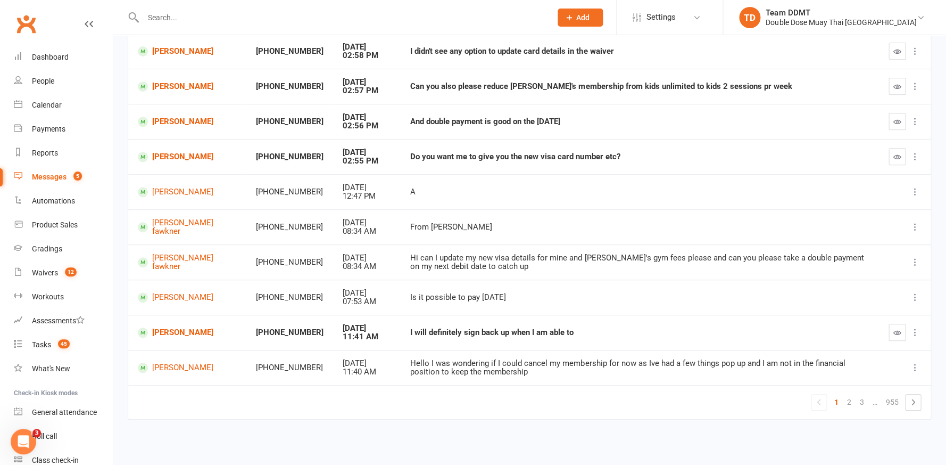
scroll to position [140, 0]
click at [897, 329] on icon "button" at bounding box center [898, 333] width 8 height 8
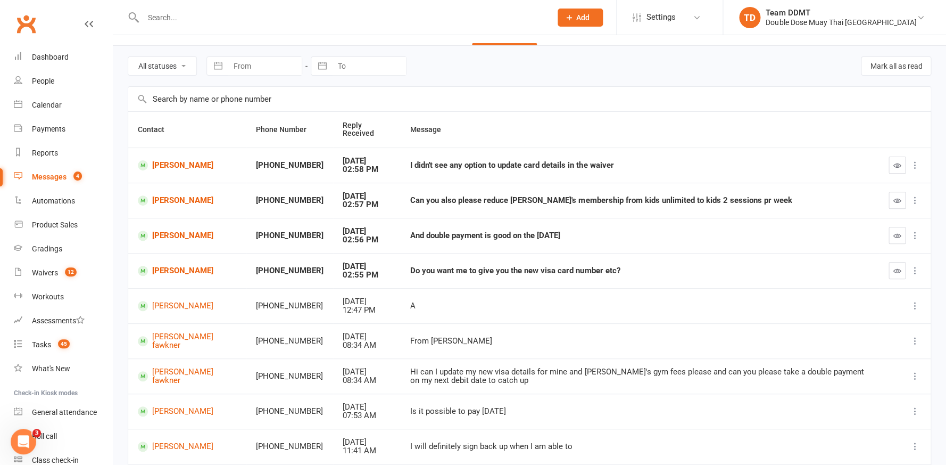
scroll to position [0, 0]
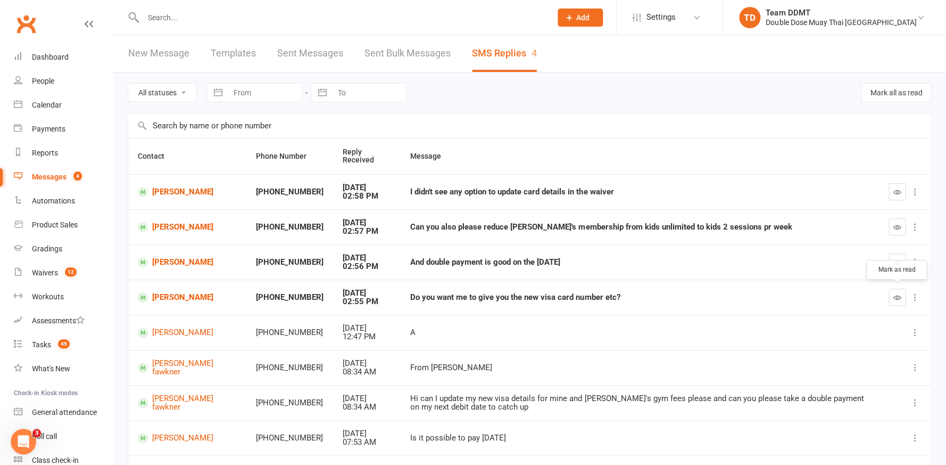
click at [894, 295] on icon "button" at bounding box center [898, 297] width 8 height 8
click at [894, 258] on icon "button" at bounding box center [898, 262] width 8 height 8
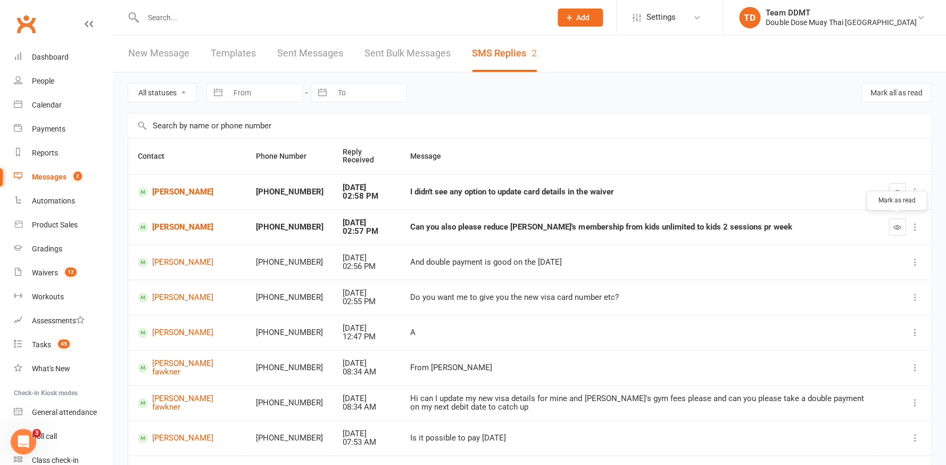
click at [895, 225] on icon "button" at bounding box center [898, 227] width 8 height 8
click at [896, 192] on icon "button" at bounding box center [898, 192] width 8 height 8
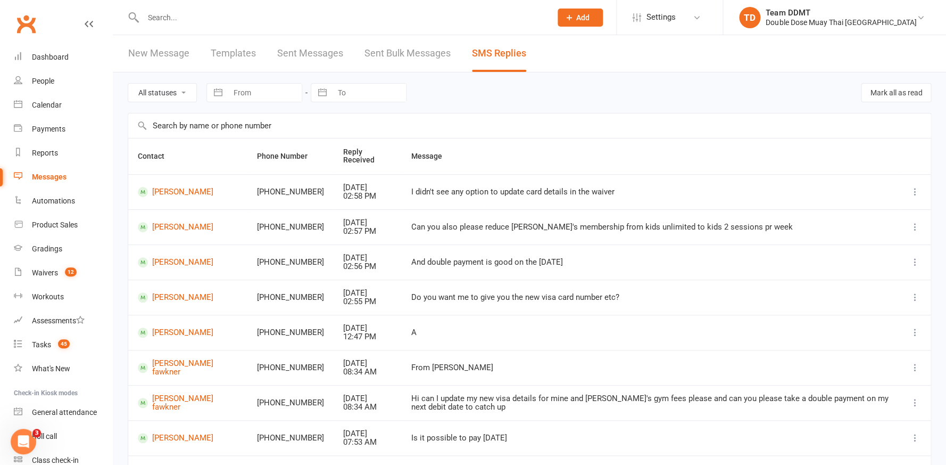
click at [208, 189] on link "[PERSON_NAME]" at bounding box center [188, 192] width 100 height 10
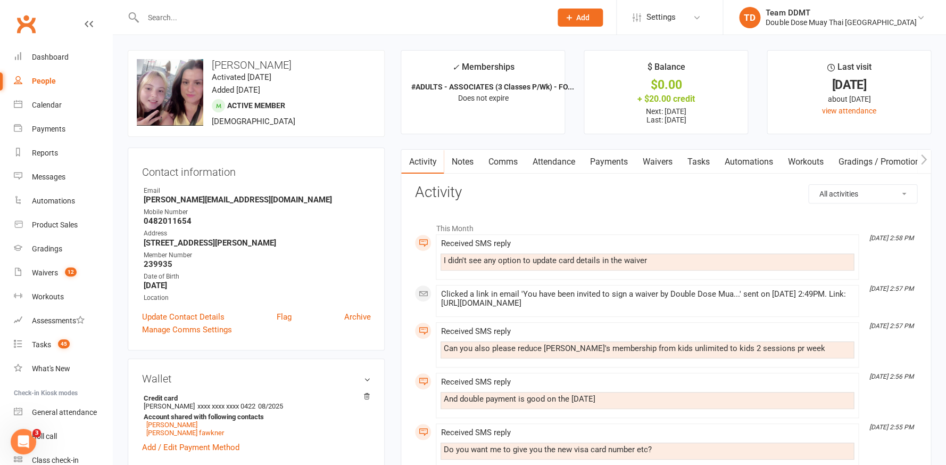
click at [654, 160] on link "Waivers" at bounding box center [657, 162] width 45 height 24
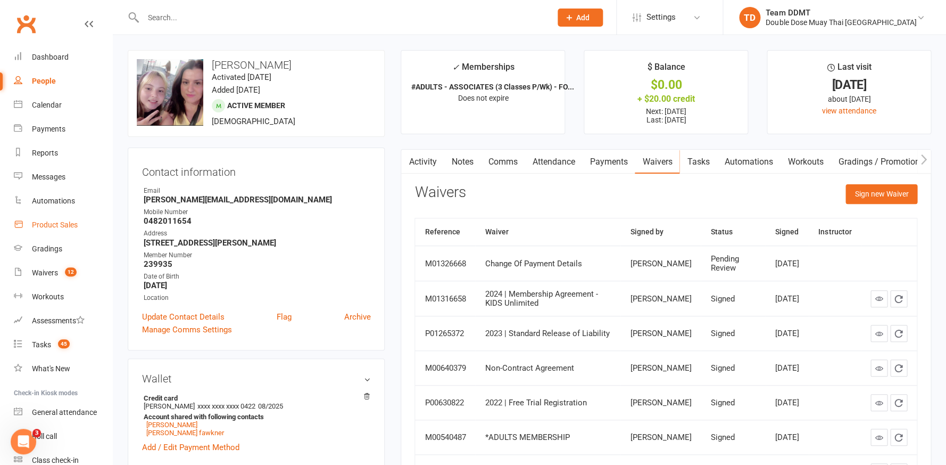
drag, startPoint x: 46, startPoint y: 269, endPoint x: 85, endPoint y: 218, distance: 63.8
click at [46, 268] on div "Waivers" at bounding box center [45, 272] width 26 height 9
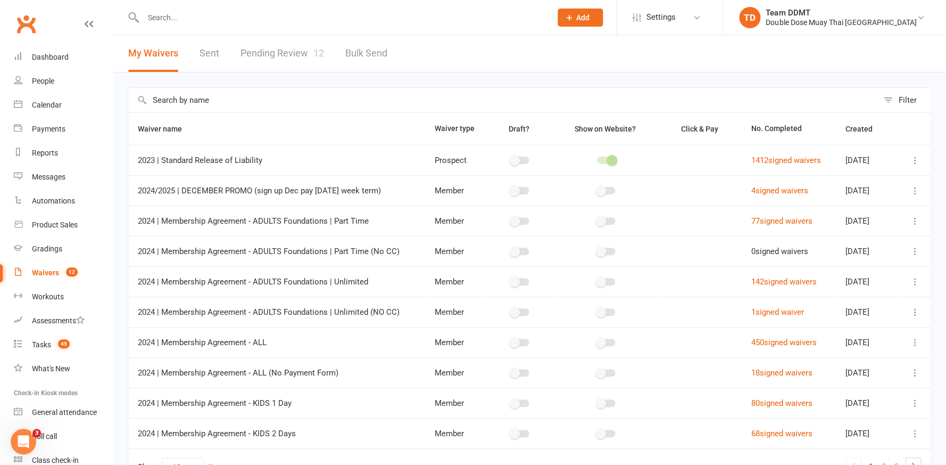
click at [295, 59] on link "Pending Review 12" at bounding box center [283, 53] width 84 height 37
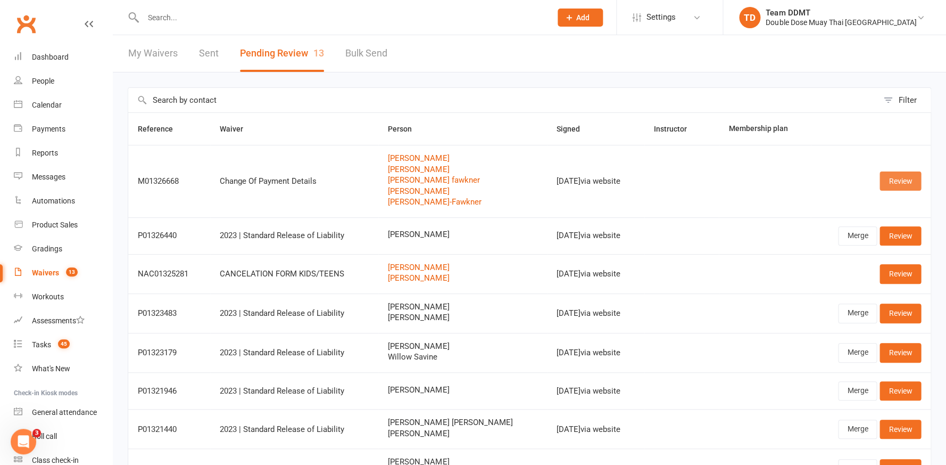
click at [905, 178] on link "Review" at bounding box center [901, 180] width 42 height 19
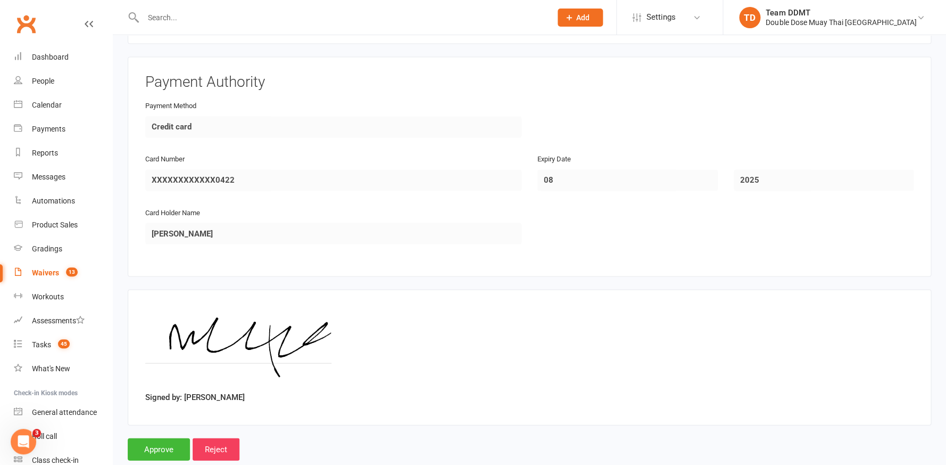
scroll to position [2137, 0]
click at [164, 436] on input "Approve" at bounding box center [159, 447] width 62 height 22
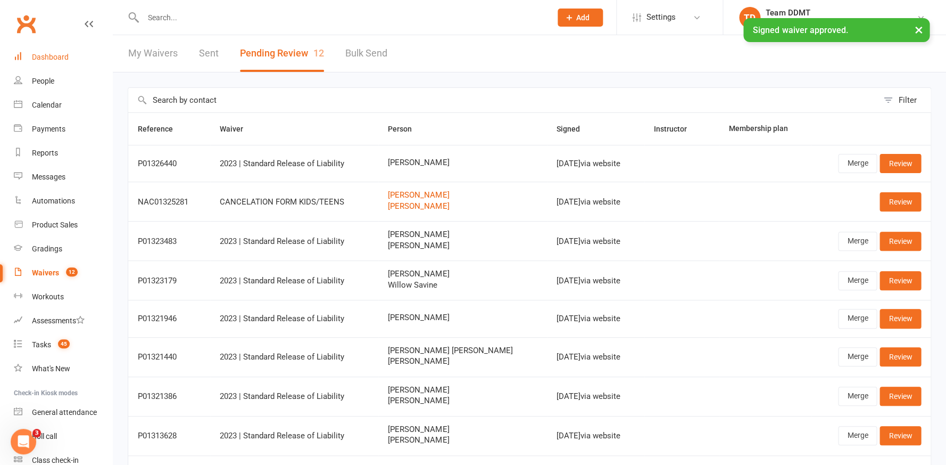
click at [61, 57] on div "Dashboard" at bounding box center [50, 57] width 37 height 9
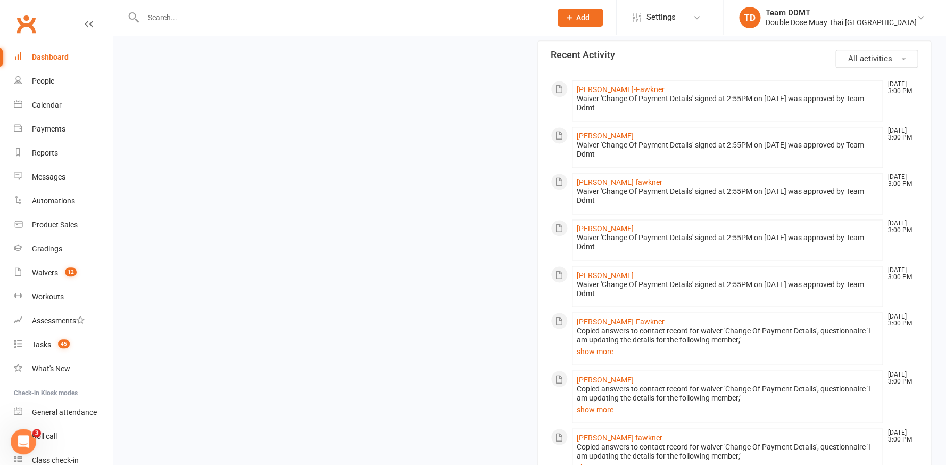
scroll to position [533, 0]
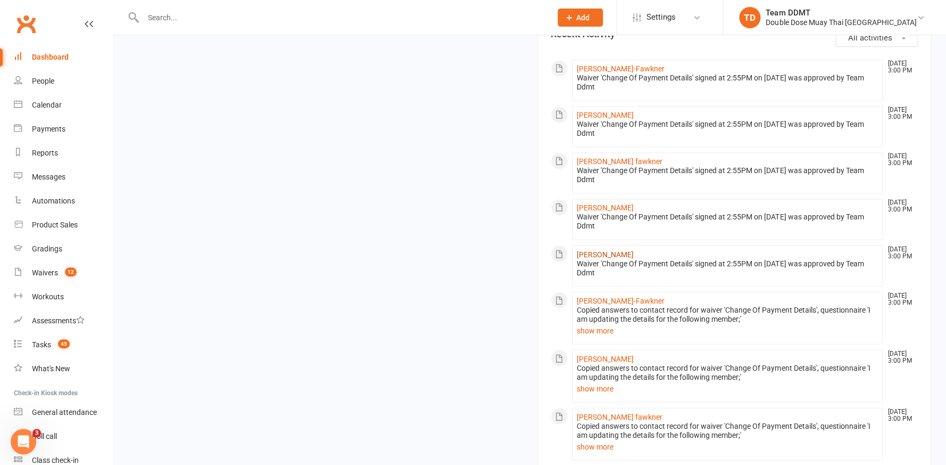
click at [608, 250] on link "[PERSON_NAME]" at bounding box center [605, 254] width 57 height 9
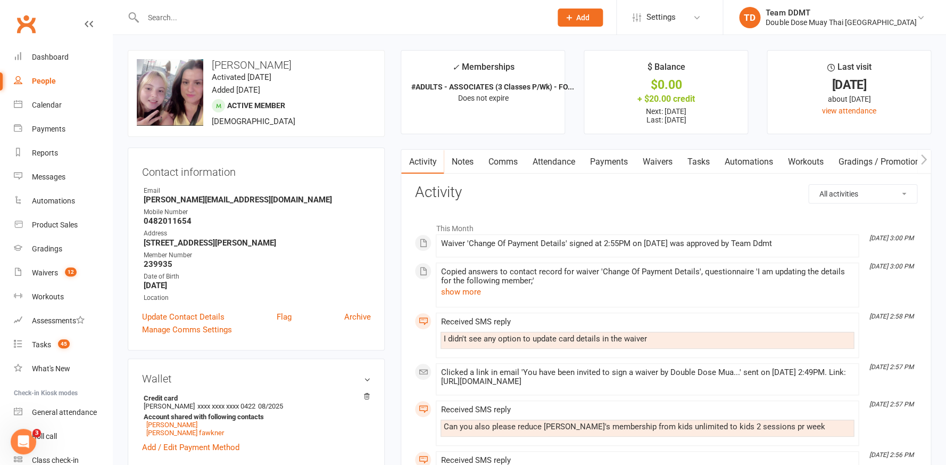
click at [609, 167] on link "Payments" at bounding box center [608, 162] width 53 height 24
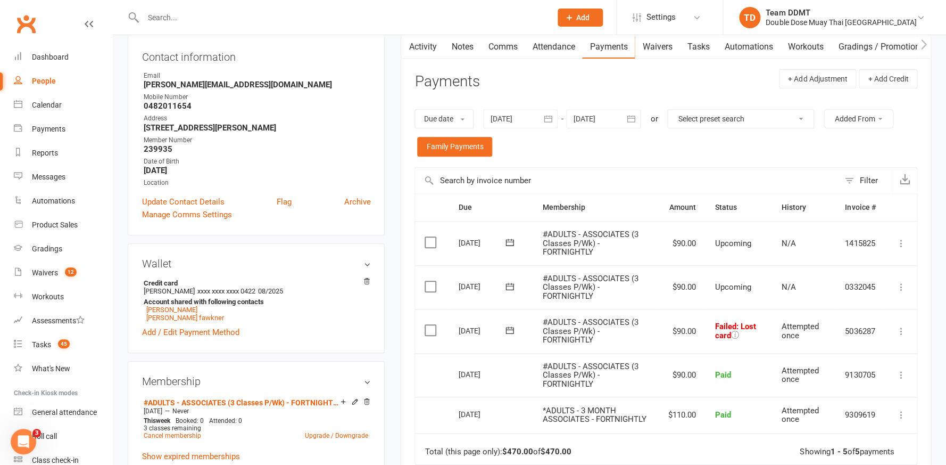
scroll to position [118, 0]
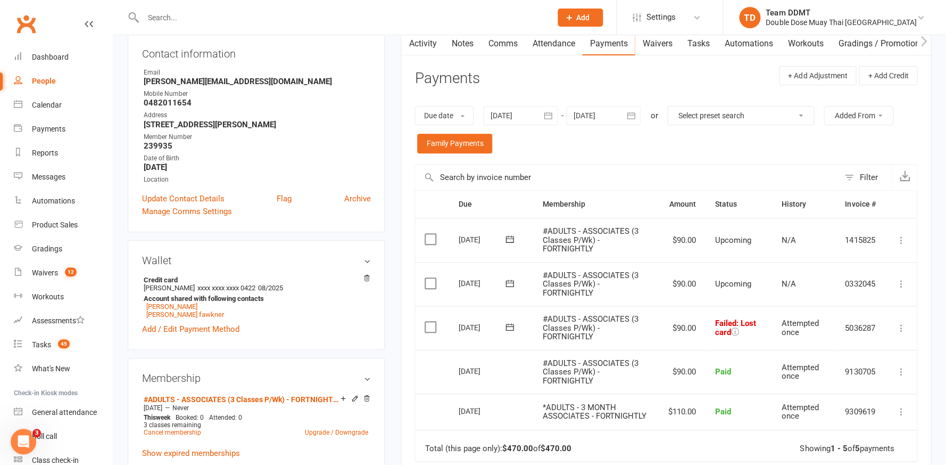
click at [508, 321] on icon at bounding box center [510, 326] width 11 height 11
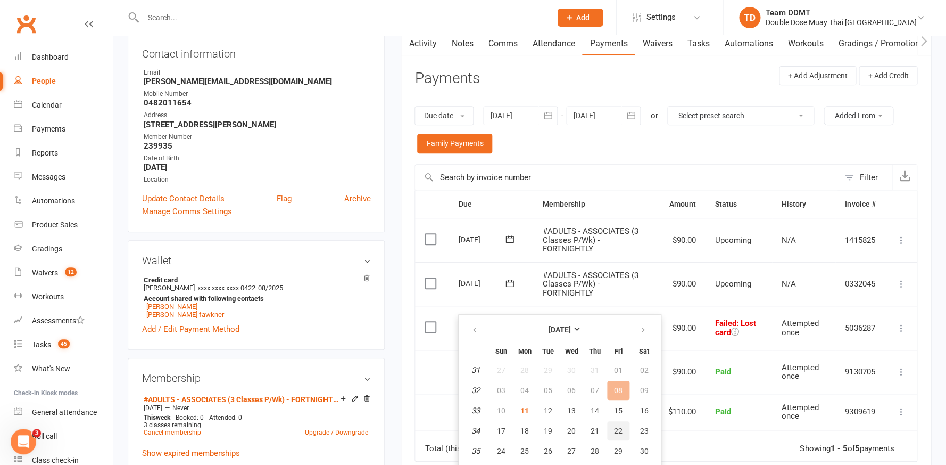
click at [617, 429] on span "22" at bounding box center [618, 430] width 9 height 9
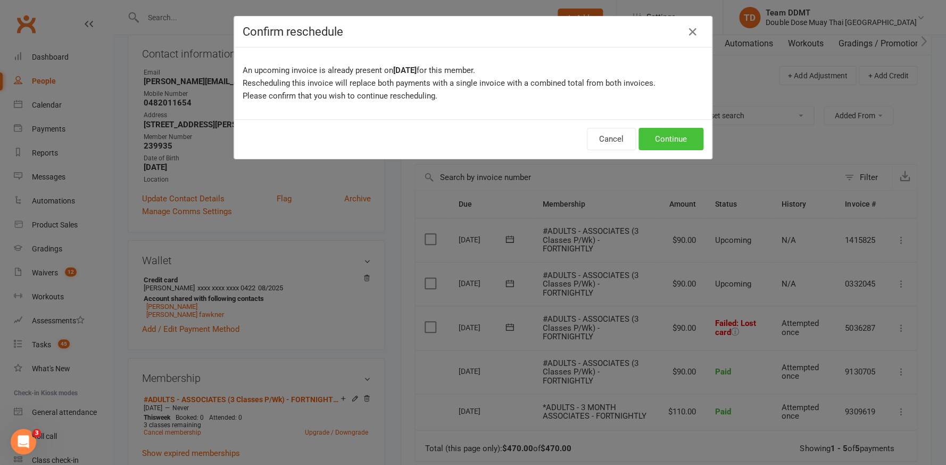
click at [670, 128] on button "Continue" at bounding box center [671, 139] width 65 height 22
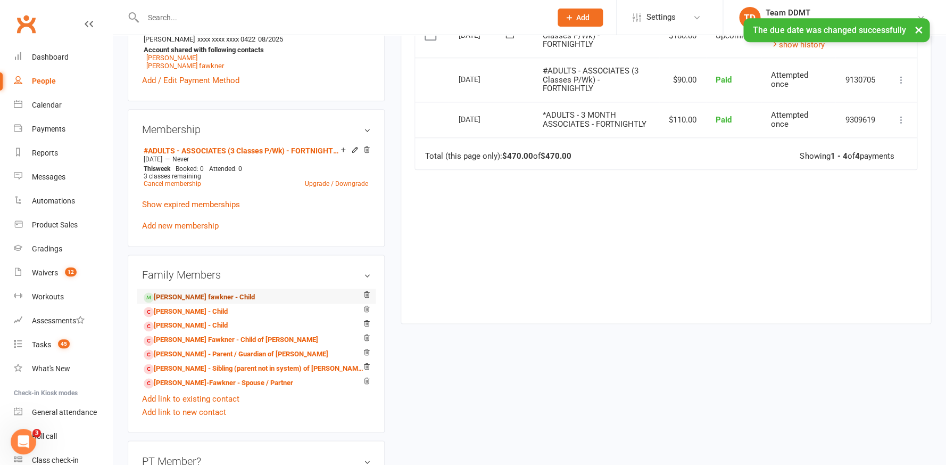
scroll to position [367, 0]
click at [195, 295] on link "[PERSON_NAME] fawkner - Child" at bounding box center [199, 296] width 111 height 11
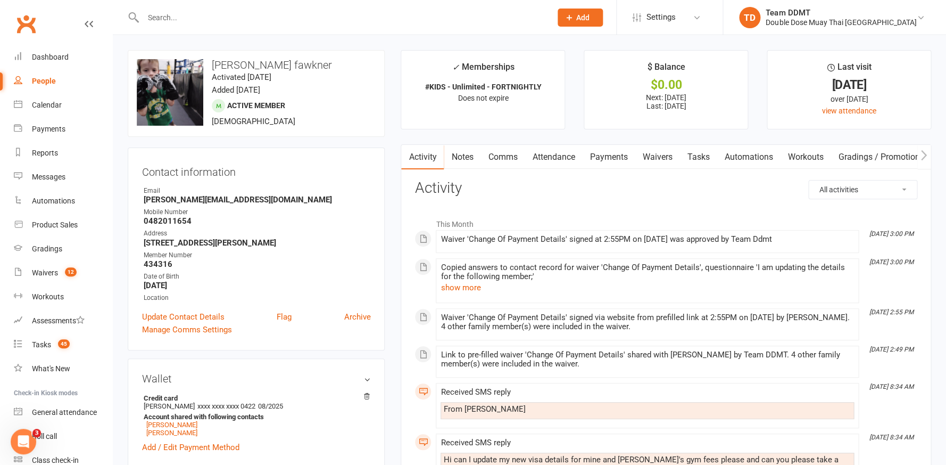
click at [608, 157] on link "Payments" at bounding box center [608, 157] width 53 height 24
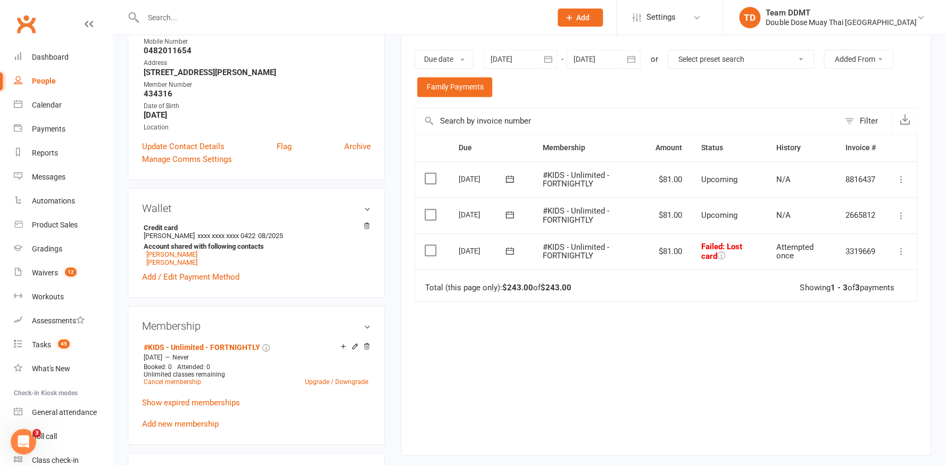
scroll to position [170, 0]
click at [508, 247] on icon at bounding box center [510, 250] width 8 height 7
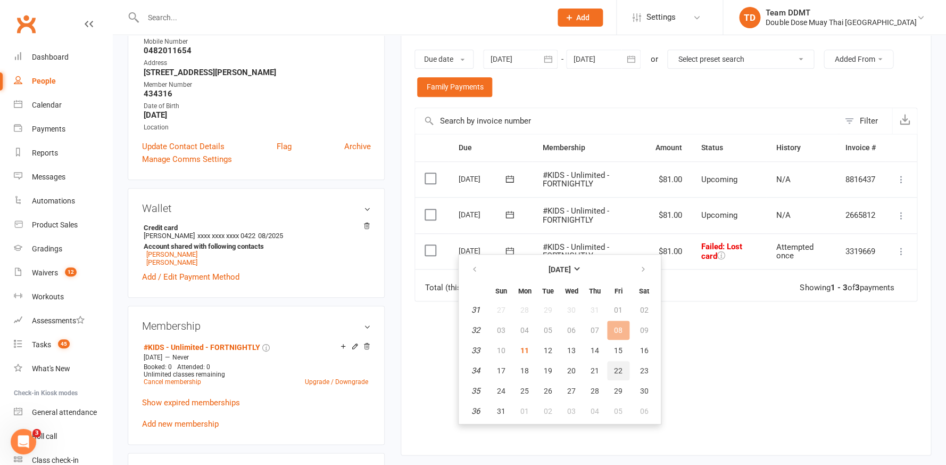
click at [617, 372] on span "22" at bounding box center [618, 370] width 9 height 9
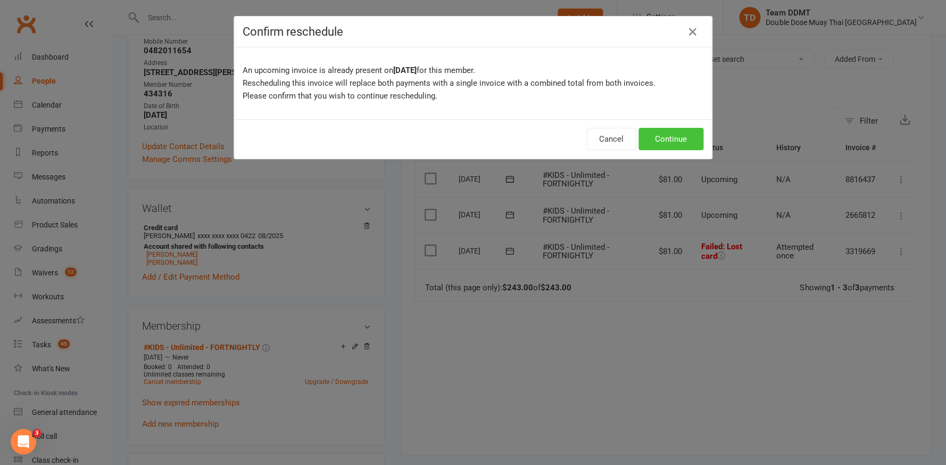
click at [675, 137] on button "Continue" at bounding box center [671, 139] width 65 height 22
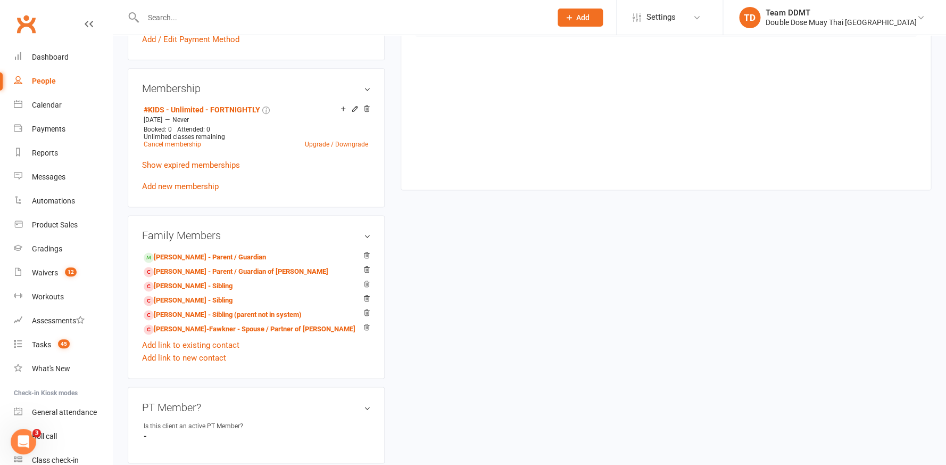
scroll to position [407, 0]
click at [336, 145] on link "Upgrade / Downgrade" at bounding box center [335, 145] width 63 height 7
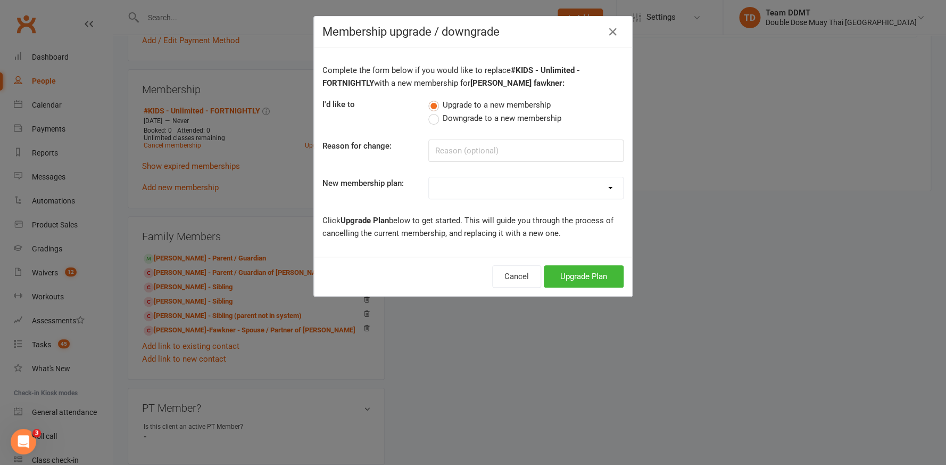
click at [487, 117] on span "Downgrade to a new membership" at bounding box center [502, 117] width 119 height 11
click at [435, 112] on input "Downgrade to a new membership" at bounding box center [431, 112] width 7 height 0
click at [494, 281] on button "Cancel" at bounding box center [506, 276] width 49 height 22
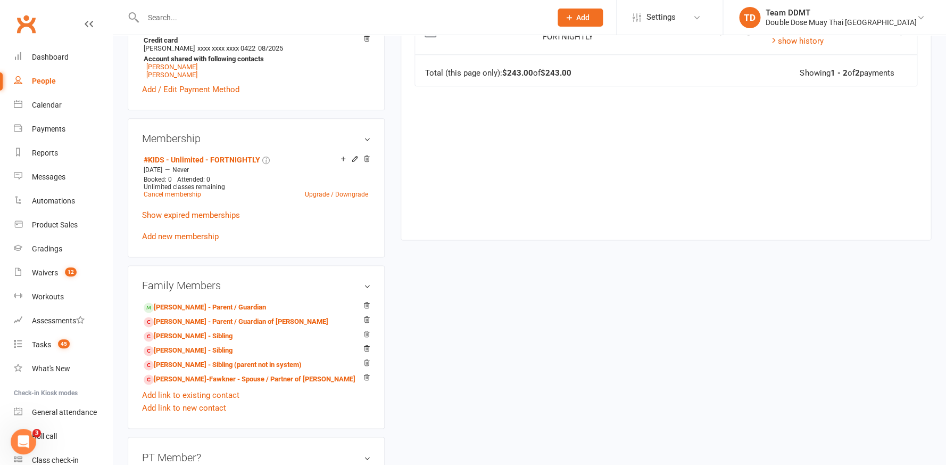
scroll to position [383, 0]
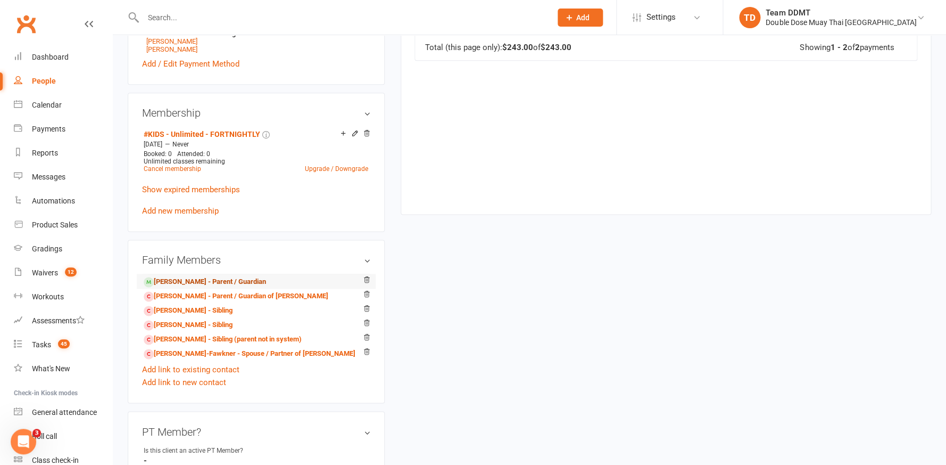
click at [237, 276] on link "[PERSON_NAME] - Parent / Guardian" at bounding box center [205, 281] width 122 height 11
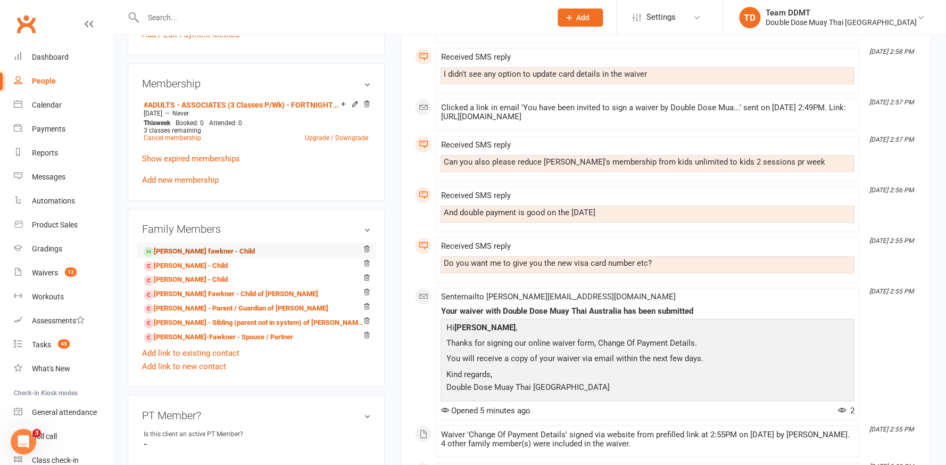
scroll to position [414, 0]
click at [205, 244] on link "[PERSON_NAME] fawkner - Child" at bounding box center [199, 249] width 111 height 11
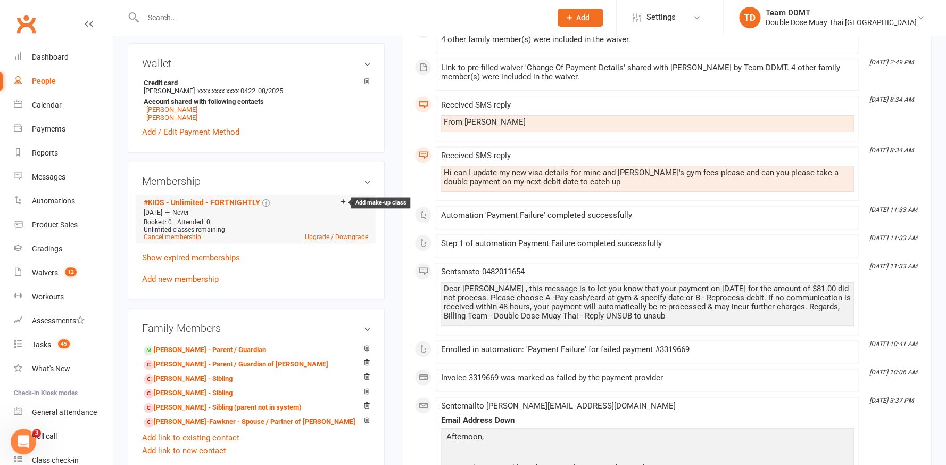
scroll to position [315, 0]
click at [326, 234] on link "Upgrade / Downgrade" at bounding box center [335, 236] width 63 height 7
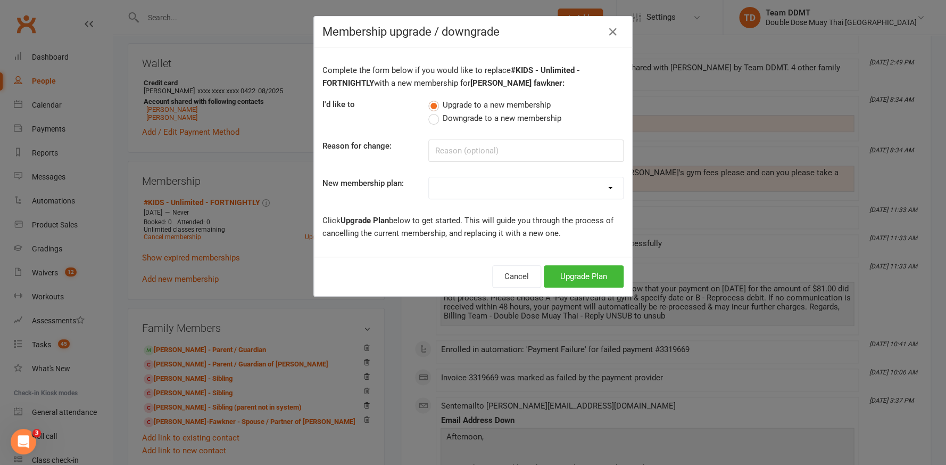
click at [499, 116] on span "Downgrade to a new membership" at bounding box center [502, 117] width 119 height 11
click at [435, 112] on input "Downgrade to a new membership" at bounding box center [431, 112] width 7 height 0
select select "4"
click at [578, 269] on button "Downgrade Plan" at bounding box center [578, 276] width 90 height 22
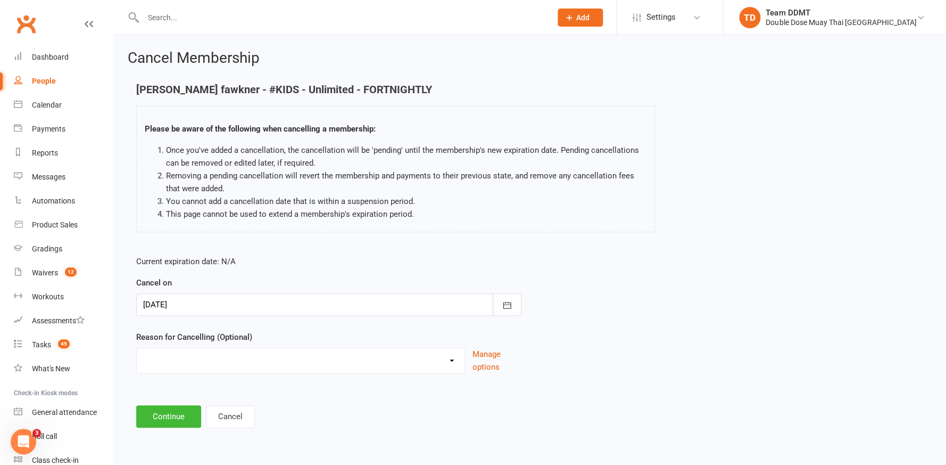
scroll to position [1, 0]
click at [505, 302] on icon "button" at bounding box center [507, 305] width 11 height 11
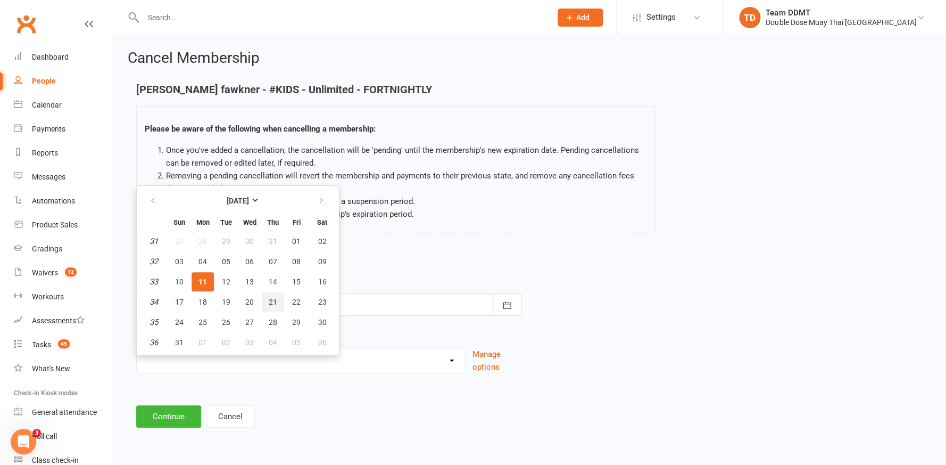
click at [271, 298] on span "21" at bounding box center [273, 302] width 9 height 9
type input "[DATE]"
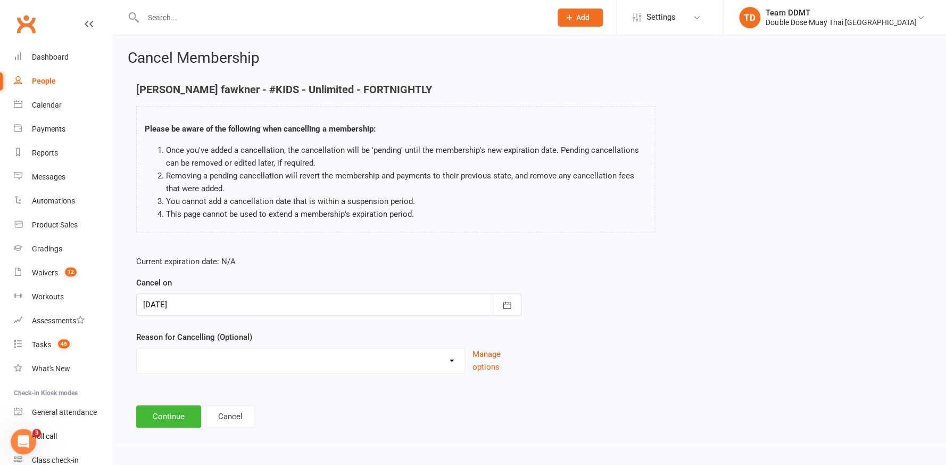
select select "4"
click at [179, 408] on button "Continue" at bounding box center [168, 416] width 65 height 22
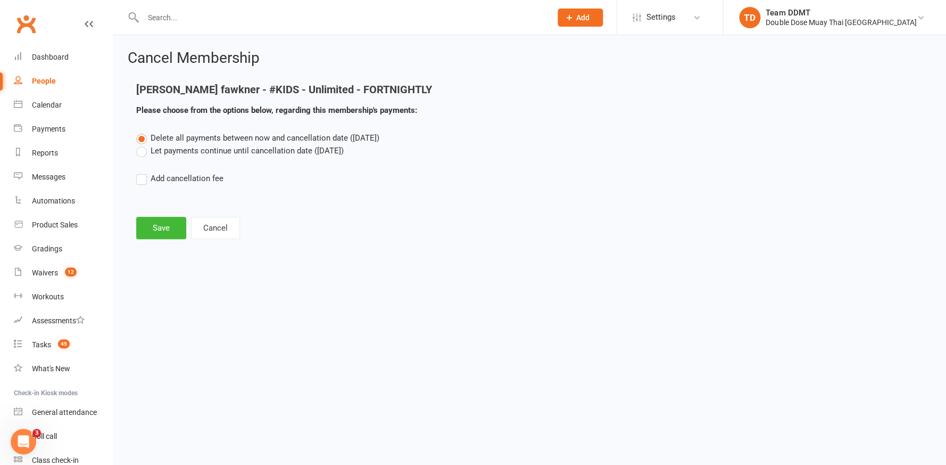
scroll to position [0, 0]
click at [147, 221] on button "Save" at bounding box center [161, 228] width 50 height 22
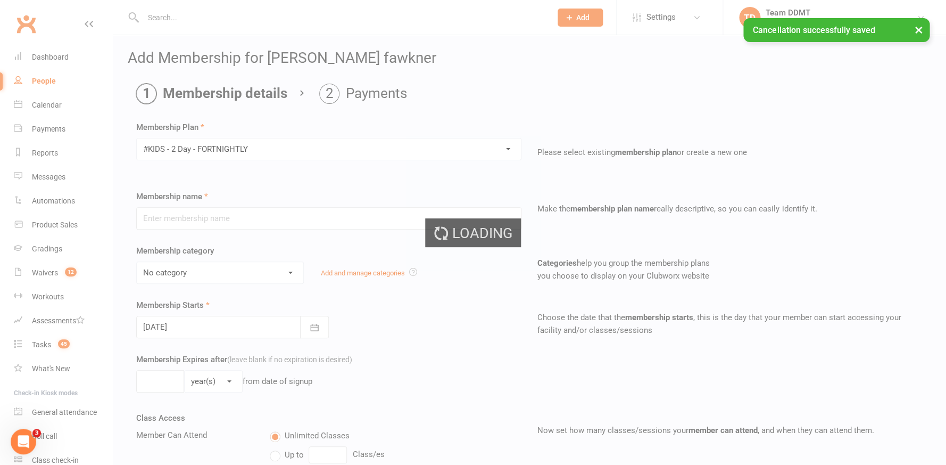
type input "#KIDS - 2 Day - FORTNIGHTLY"
select select "3"
type input "0"
type input "2"
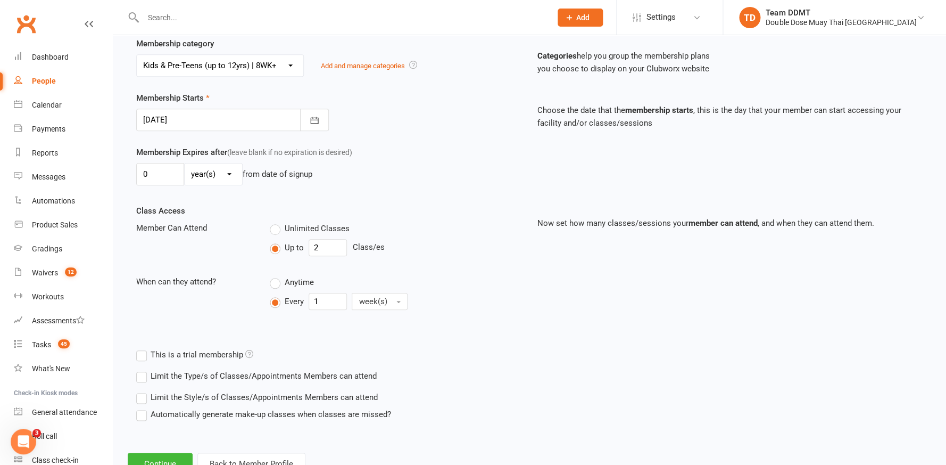
scroll to position [209, 0]
click at [326, 120] on button "button" at bounding box center [314, 117] width 29 height 22
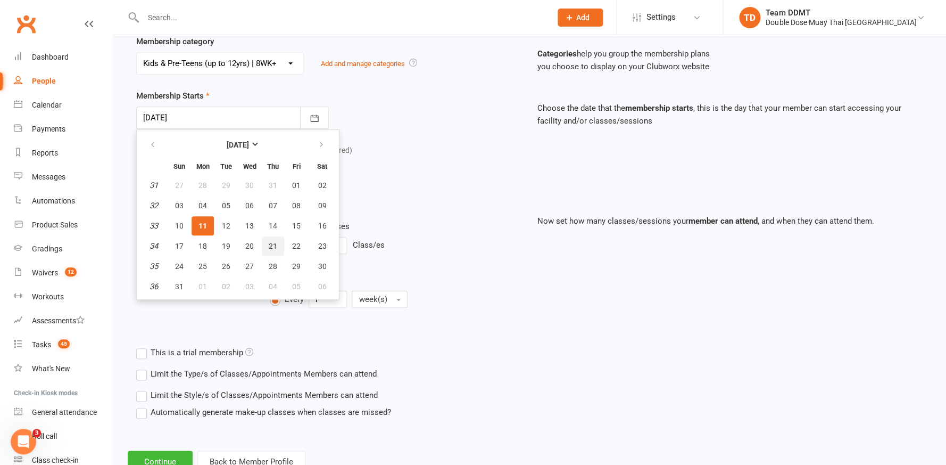
click at [272, 243] on span "21" at bounding box center [273, 246] width 9 height 9
type input "[DATE]"
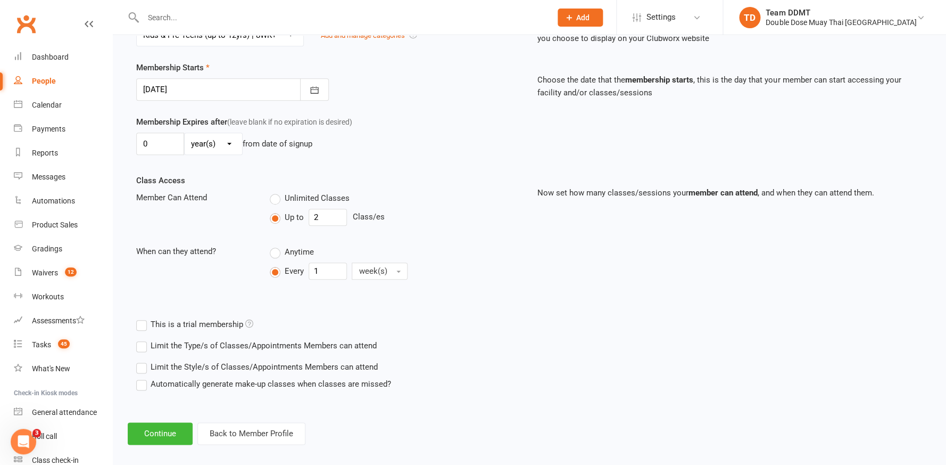
scroll to position [251, 0]
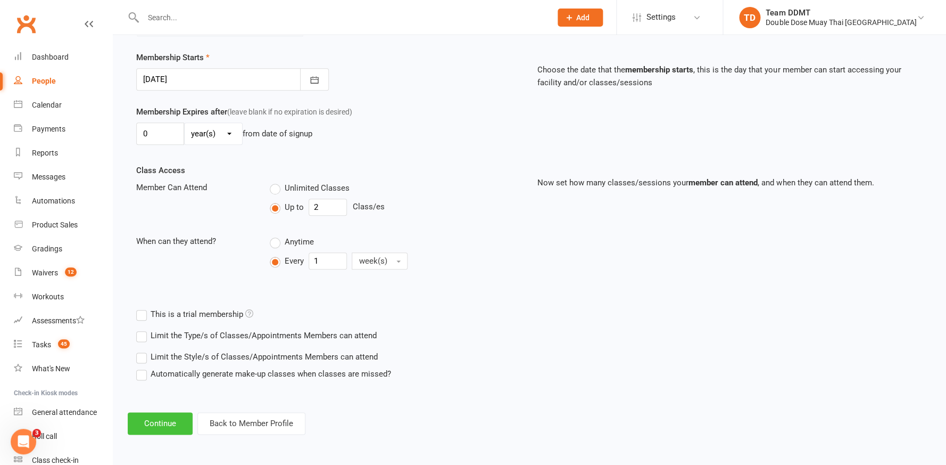
click at [160, 412] on button "Continue" at bounding box center [160, 423] width 65 height 22
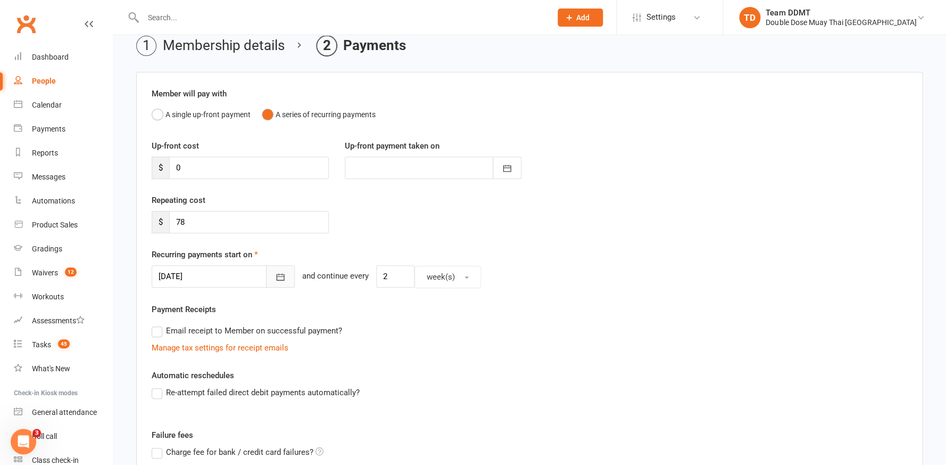
scroll to position [49, 0]
click at [275, 277] on icon "button" at bounding box center [280, 275] width 11 height 11
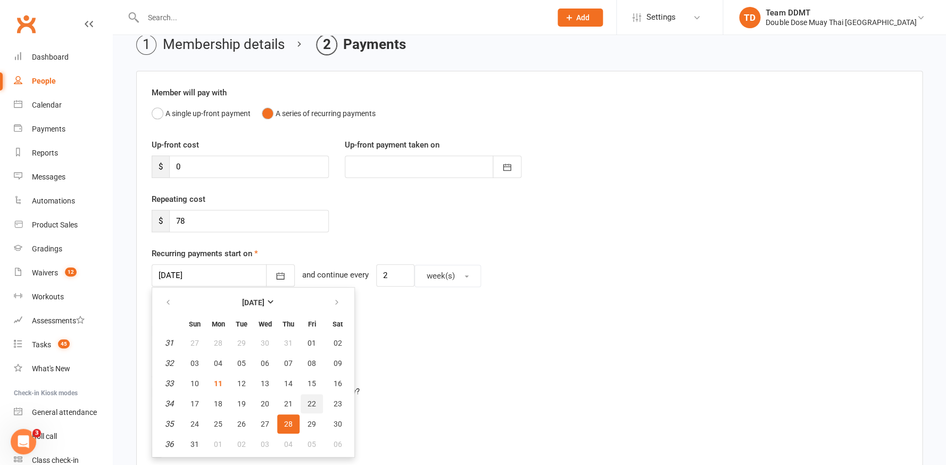
click at [312, 399] on span "22" at bounding box center [312, 403] width 9 height 9
type input "[DATE]"
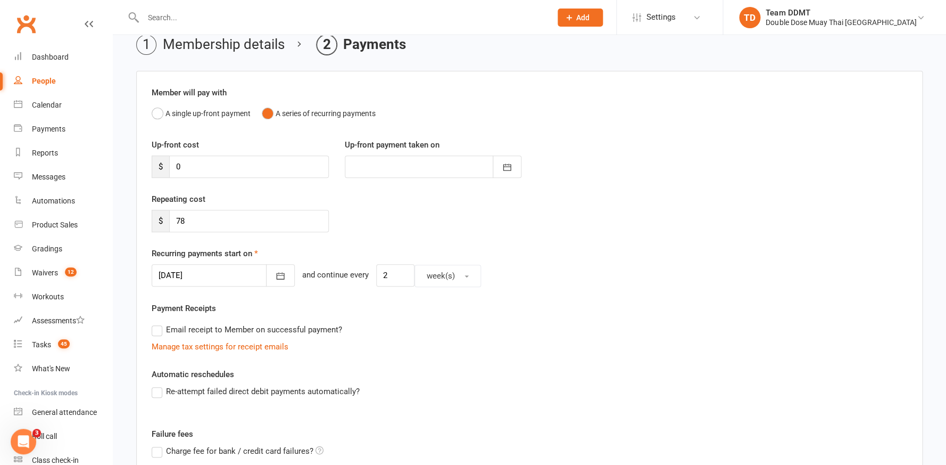
click at [454, 332] on div "Email receipt to Member on successful payment?" at bounding box center [525, 329] width 764 height 21
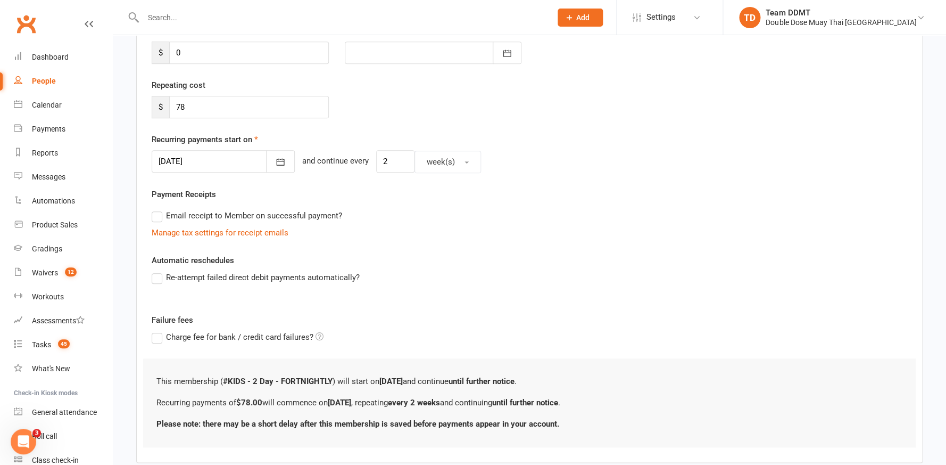
scroll to position [227, 0]
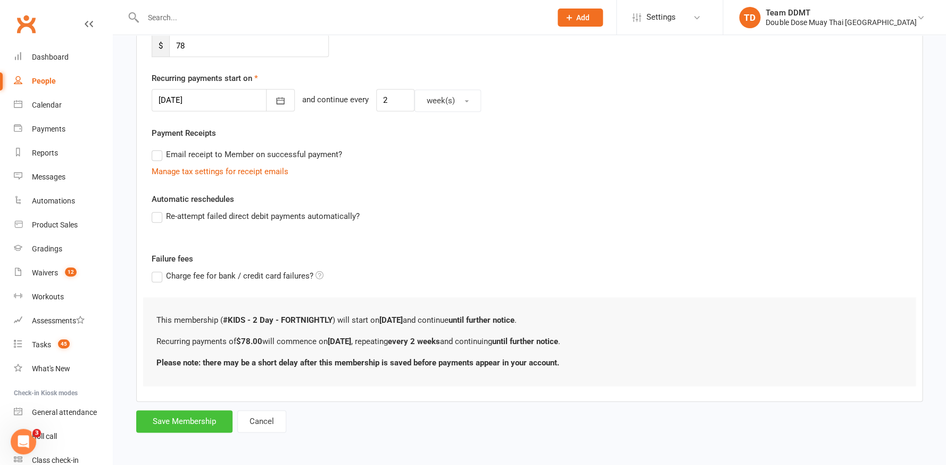
click at [183, 411] on button "Save Membership" at bounding box center [184, 421] width 96 height 22
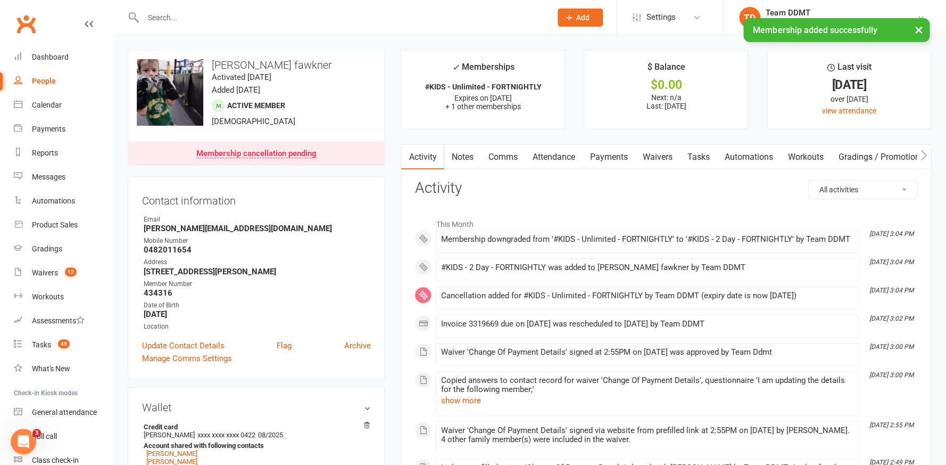
click at [603, 159] on link "Payments" at bounding box center [608, 157] width 53 height 24
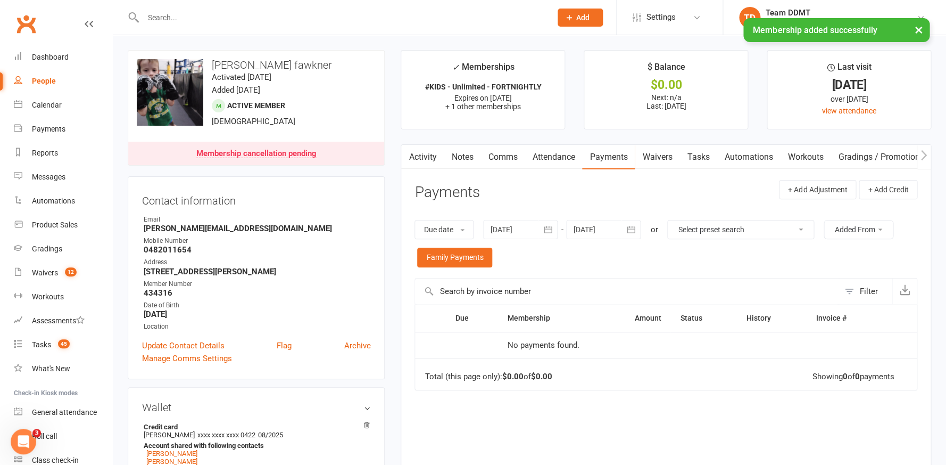
click at [617, 223] on div at bounding box center [603, 229] width 75 height 19
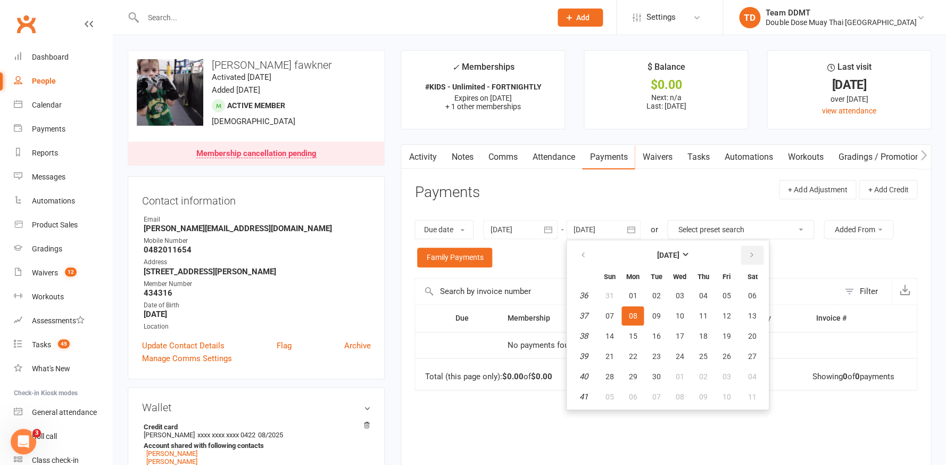
click at [755, 252] on icon "button" at bounding box center [751, 255] width 7 height 9
click at [685, 368] on button "31" at bounding box center [680, 376] width 22 height 19
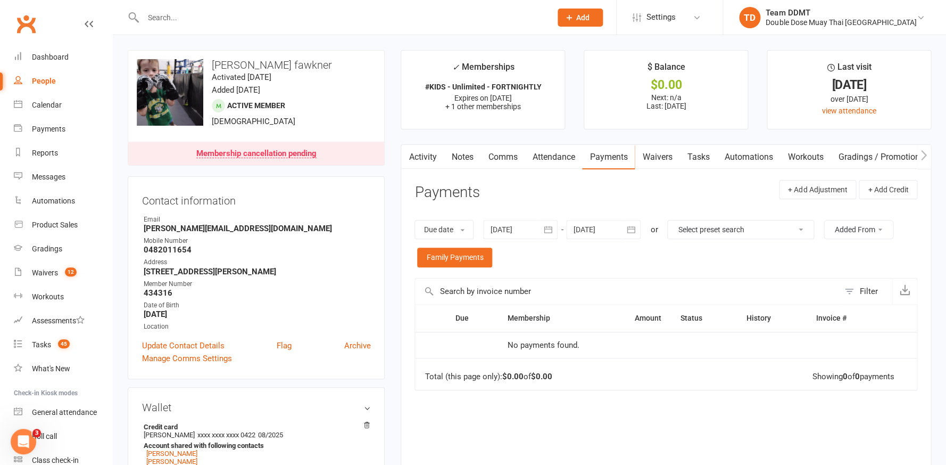
click at [595, 224] on div at bounding box center [603, 229] width 75 height 19
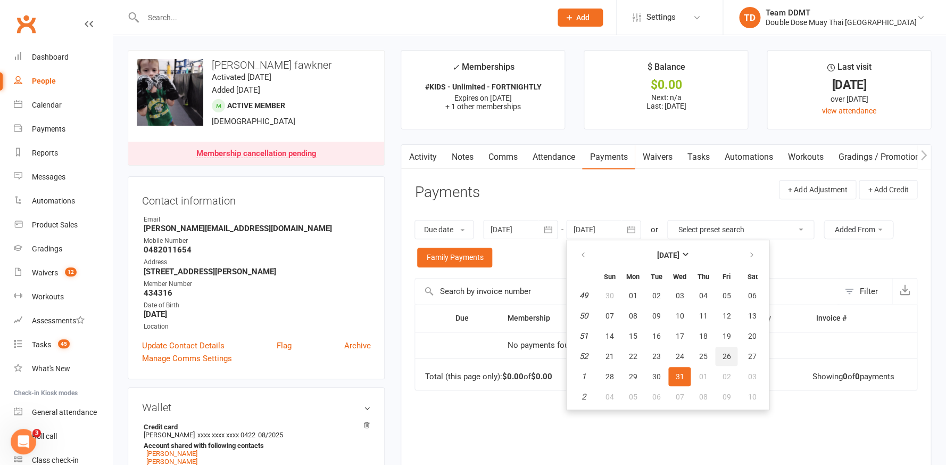
click at [722, 347] on button "26" at bounding box center [726, 356] width 22 height 19
type input "[DATE]"
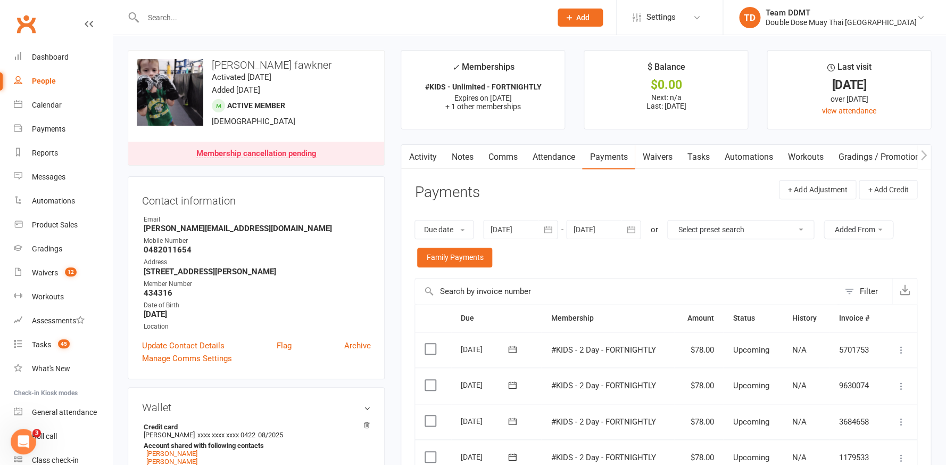
click at [542, 229] on button "button" at bounding box center [548, 229] width 19 height 19
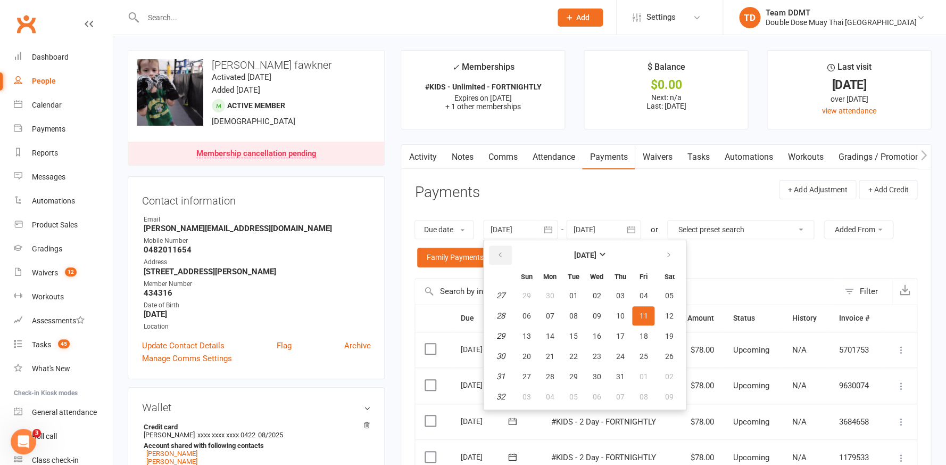
click at [499, 251] on icon "button" at bounding box center [499, 255] width 7 height 9
click at [587, 298] on button "30" at bounding box center [597, 295] width 22 height 19
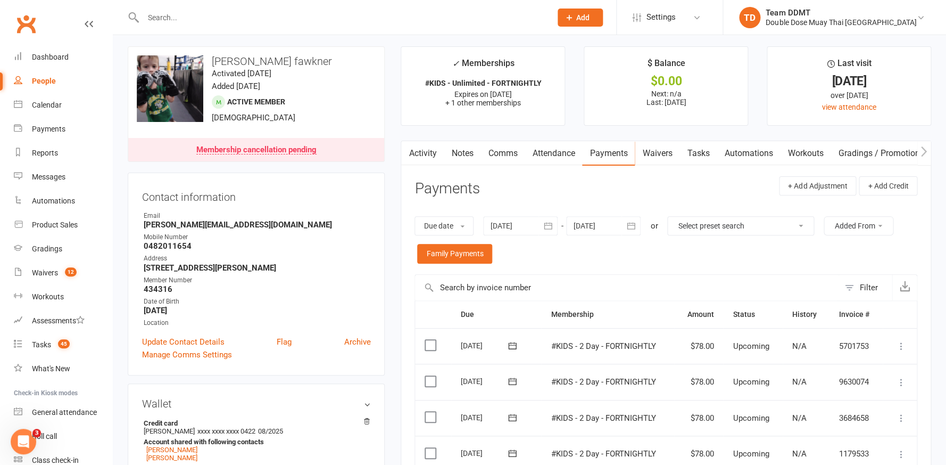
click at [519, 221] on div at bounding box center [520, 225] width 75 height 19
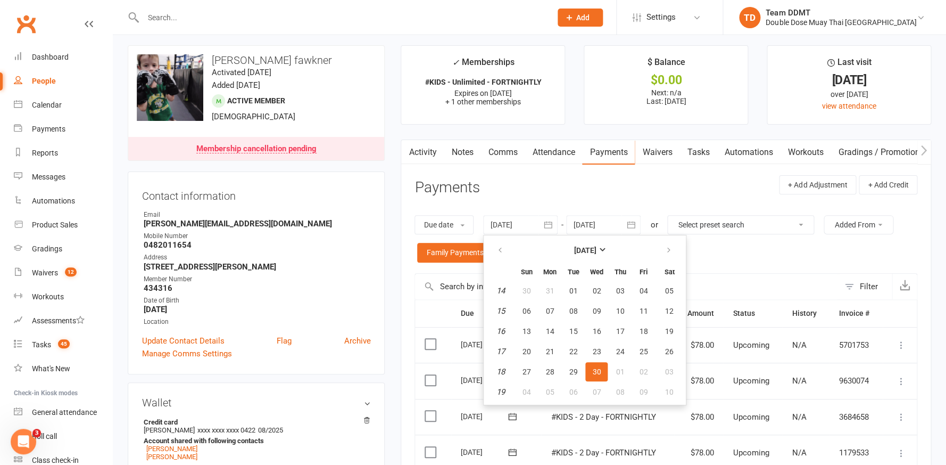
click at [519, 221] on div at bounding box center [520, 224] width 75 height 19
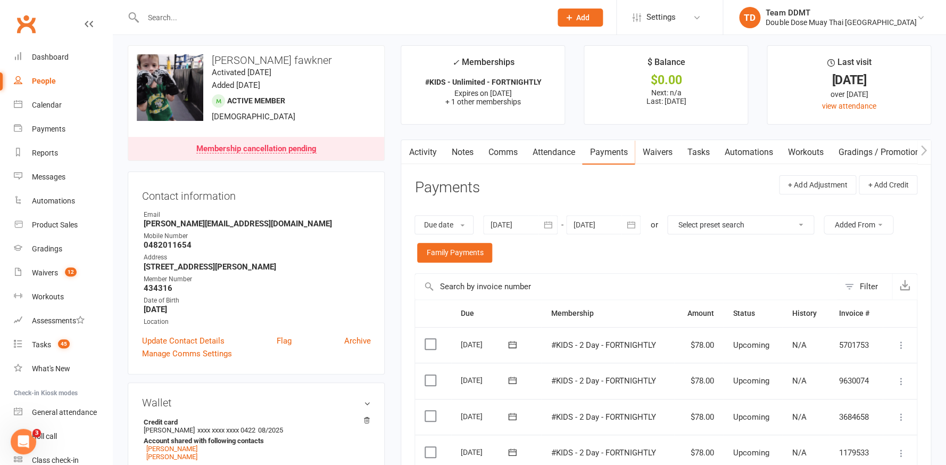
scroll to position [5, 0]
click at [511, 222] on div at bounding box center [520, 224] width 75 height 19
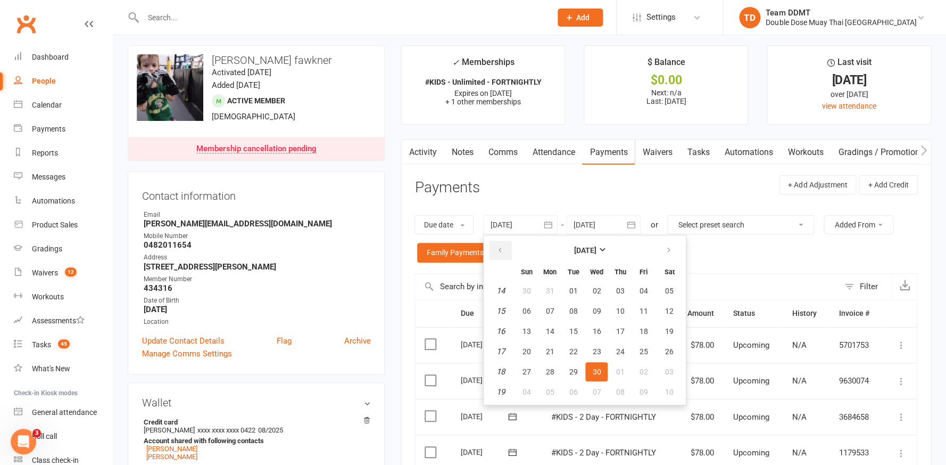
click at [501, 249] on icon "button" at bounding box center [499, 250] width 7 height 9
click at [537, 286] on button "01" at bounding box center [526, 290] width 22 height 19
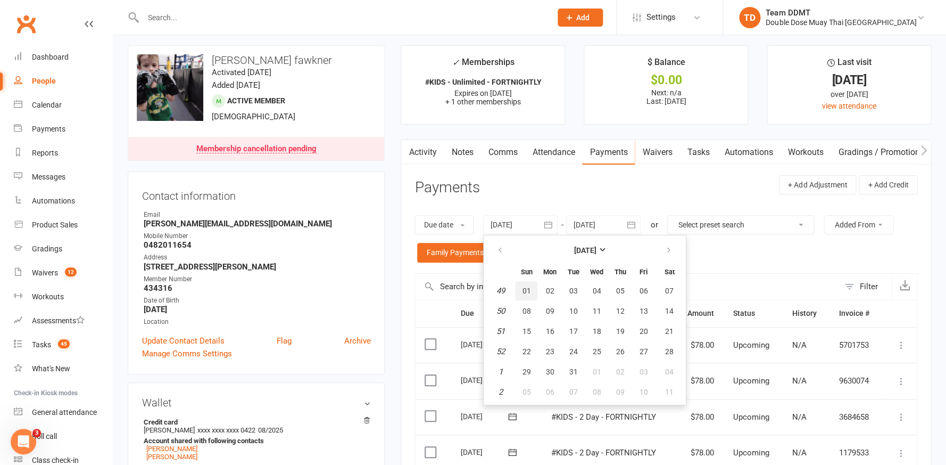
type input "[DATE]"
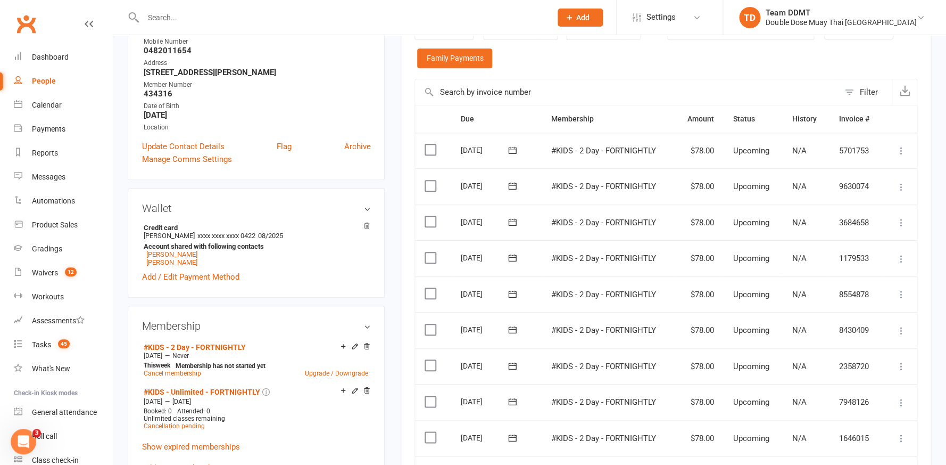
scroll to position [207, 0]
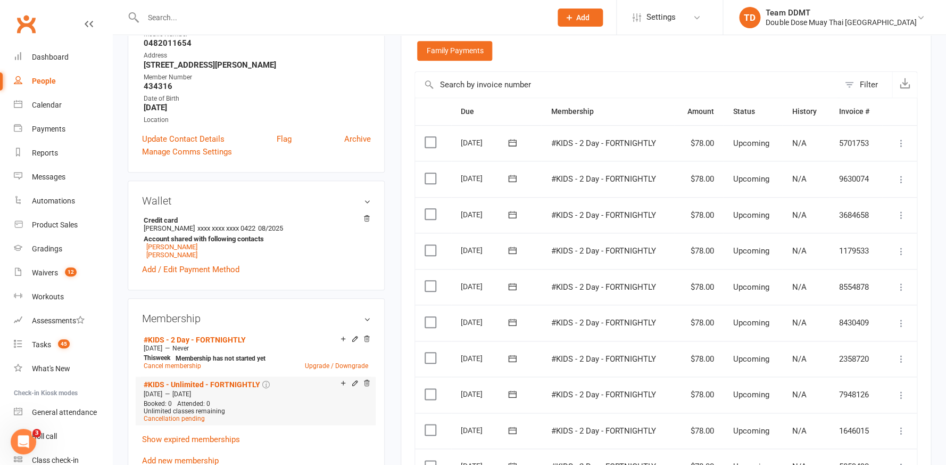
click at [359, 379] on div at bounding box center [354, 383] width 34 height 9
click at [354, 381] on icon at bounding box center [355, 383] width 5 height 5
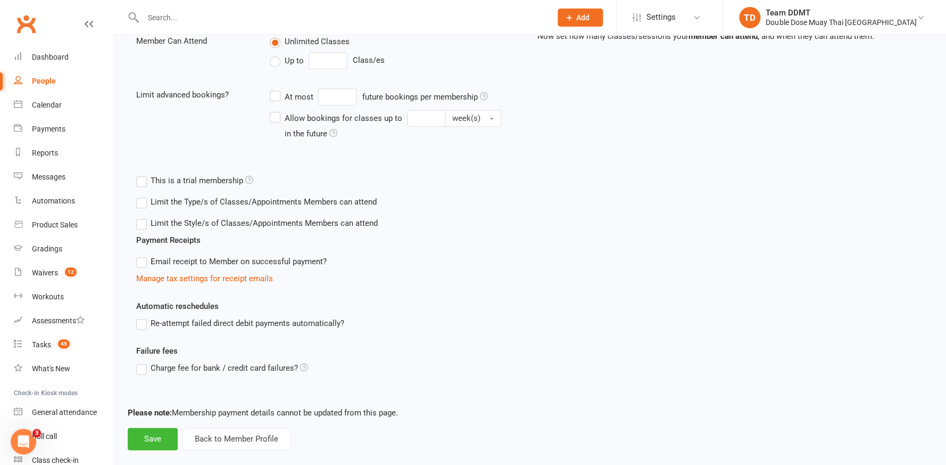
scroll to position [281, 0]
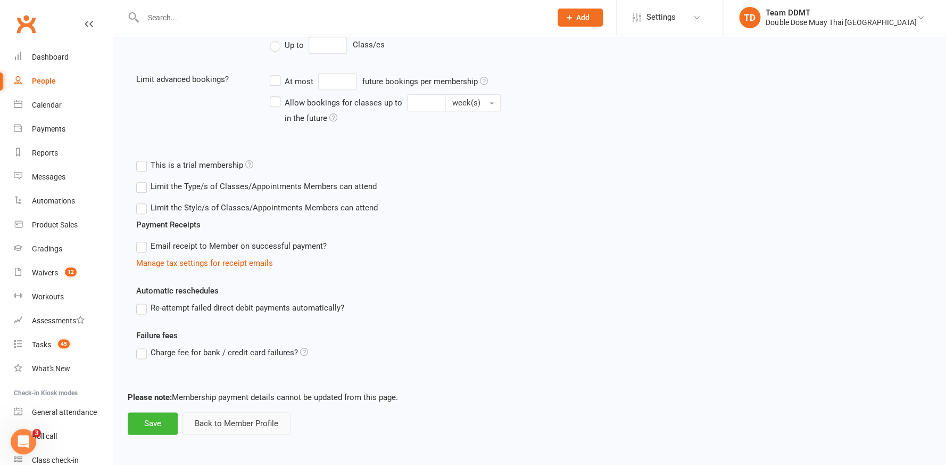
click at [249, 416] on button "Back to Member Profile" at bounding box center [237, 423] width 108 height 22
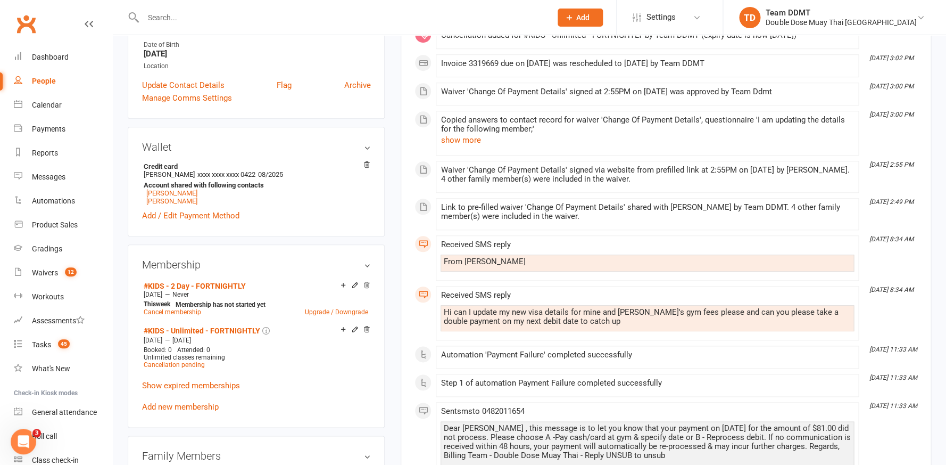
scroll to position [287, 0]
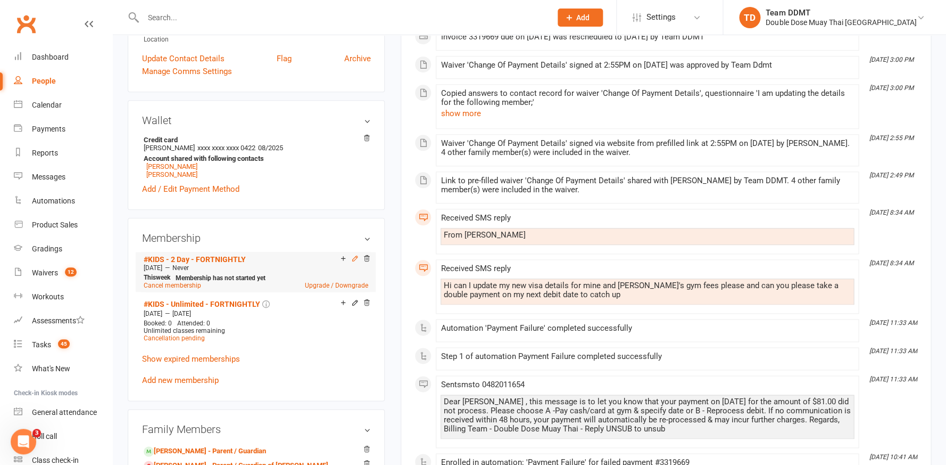
click at [354, 255] on icon at bounding box center [355, 257] width 5 height 5
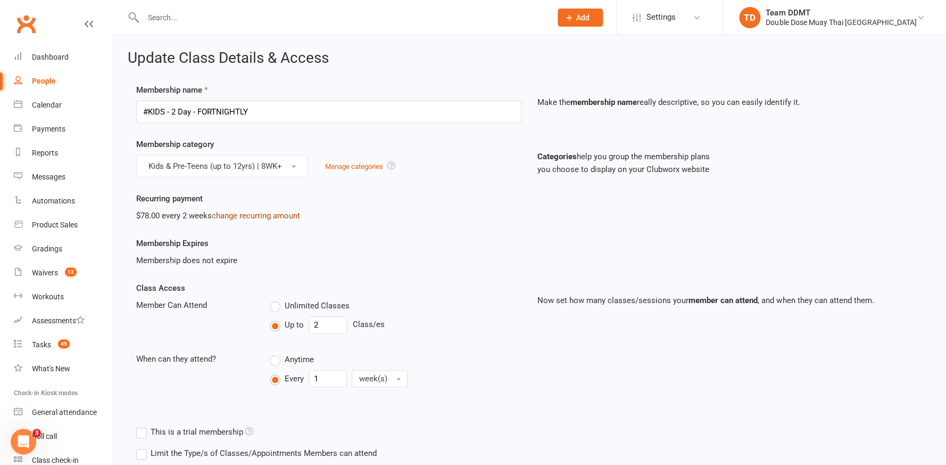
click at [262, 213] on link "change recurring amount" at bounding box center [256, 216] width 88 height 10
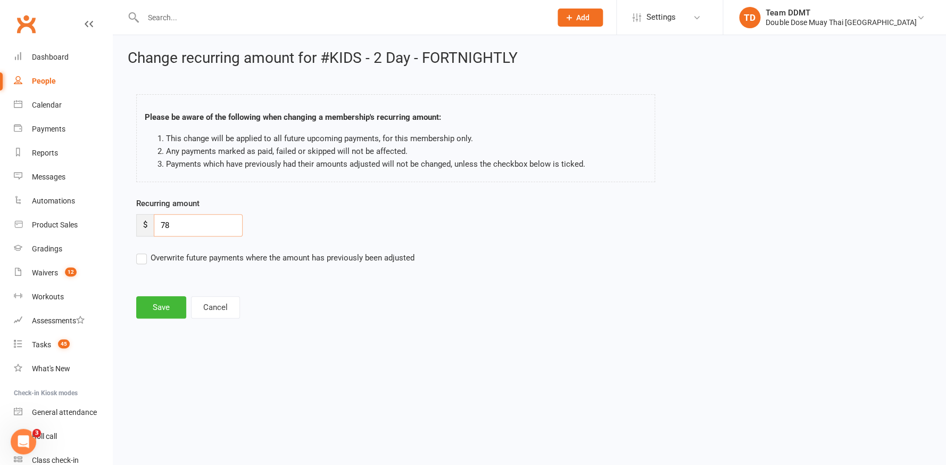
drag, startPoint x: 182, startPoint y: 227, endPoint x: 145, endPoint y: 226, distance: 36.7
click at [145, 226] on div "$ 78" at bounding box center [189, 225] width 106 height 22
type input "70.20"
click at [171, 255] on label "Overwrite future payments where the amount has previously been adjusted" at bounding box center [275, 257] width 278 height 13
click at [171, 251] on input "Overwrite future payments where the amount has previously been adjusted" at bounding box center [275, 251] width 278 height 0
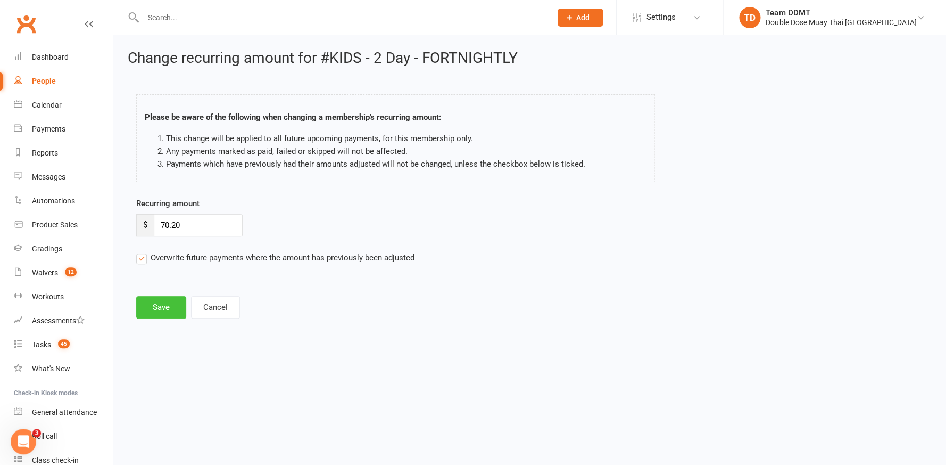
click at [146, 304] on button "Save" at bounding box center [161, 307] width 50 height 22
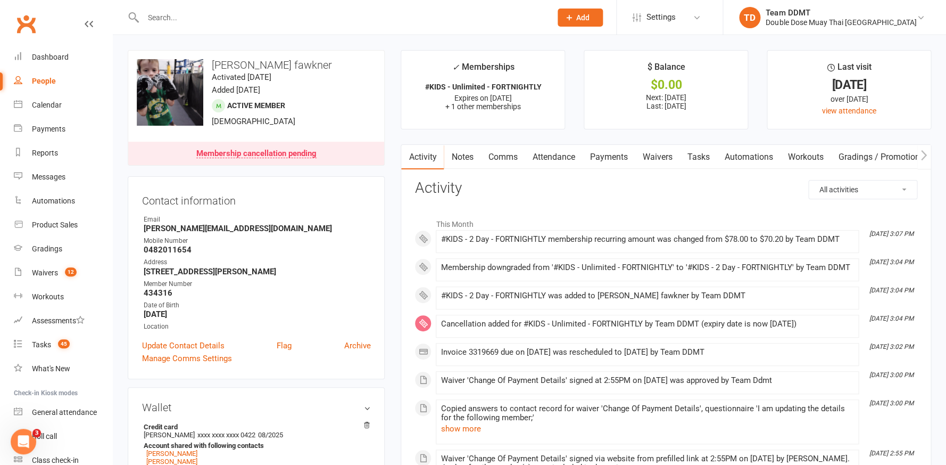
click at [612, 155] on link "Payments" at bounding box center [608, 157] width 53 height 24
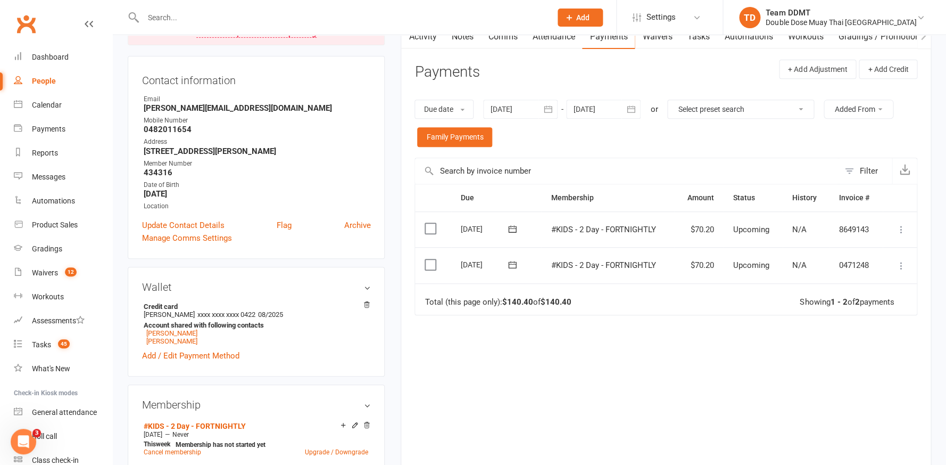
scroll to position [120, 0]
click at [901, 262] on icon at bounding box center [901, 265] width 11 height 11
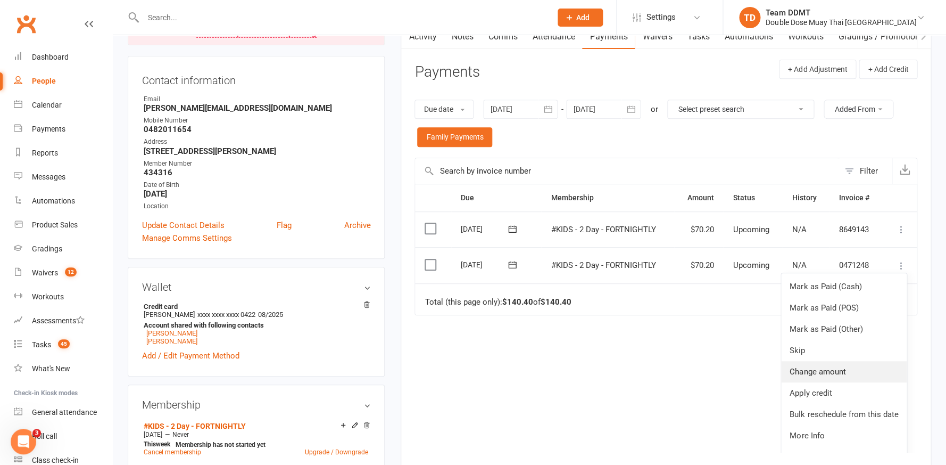
click at [830, 363] on link "Change amount" at bounding box center [844, 371] width 126 height 21
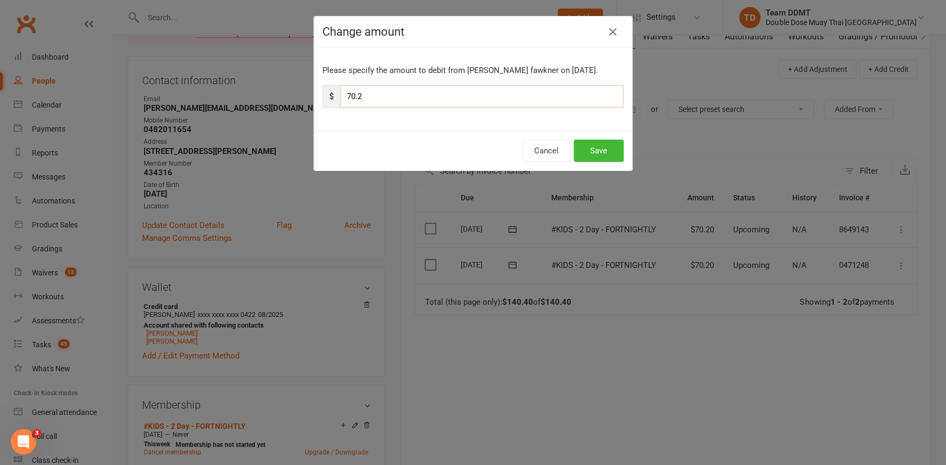
click at [440, 97] on input "70.2" at bounding box center [482, 96] width 284 height 22
type input "151.20"
click at [599, 152] on button "Save" at bounding box center [599, 150] width 50 height 22
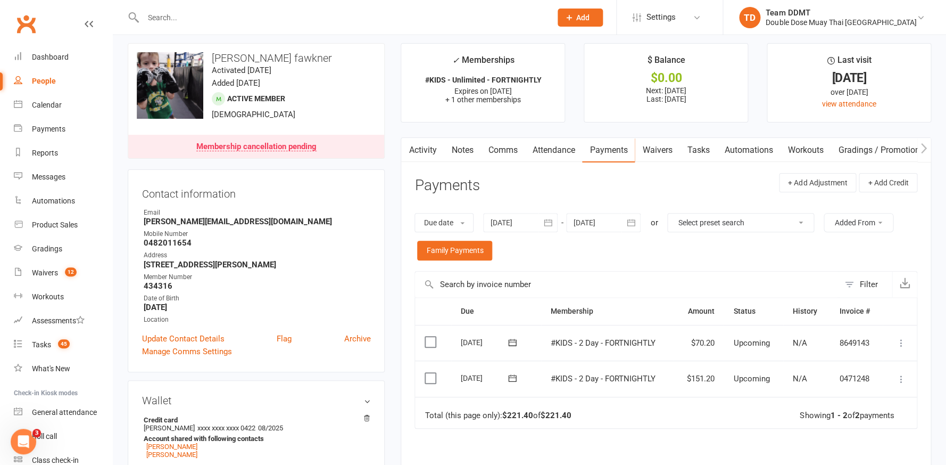
scroll to position [0, 0]
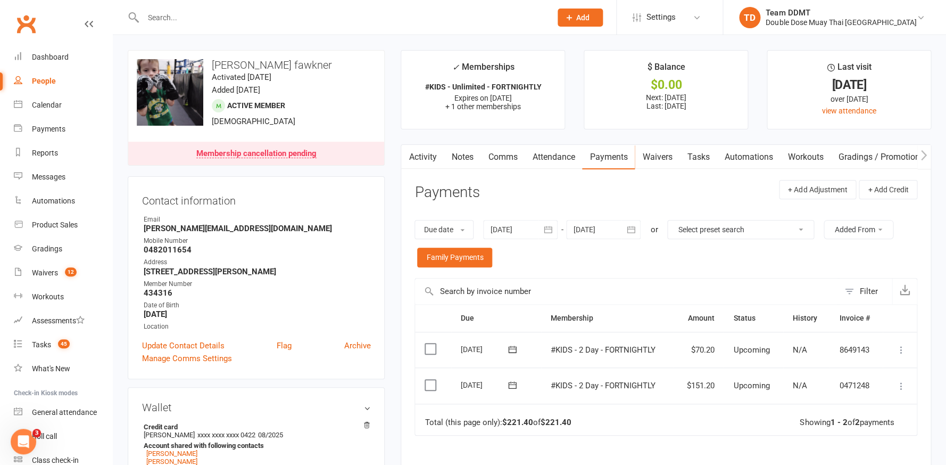
click at [461, 157] on link "Notes" at bounding box center [462, 157] width 37 height 24
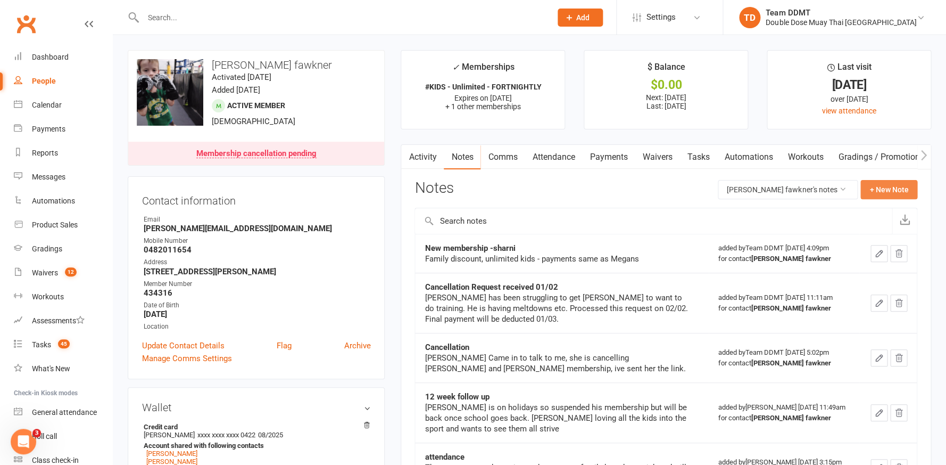
click at [903, 184] on button "+ New Note" at bounding box center [889, 189] width 57 height 19
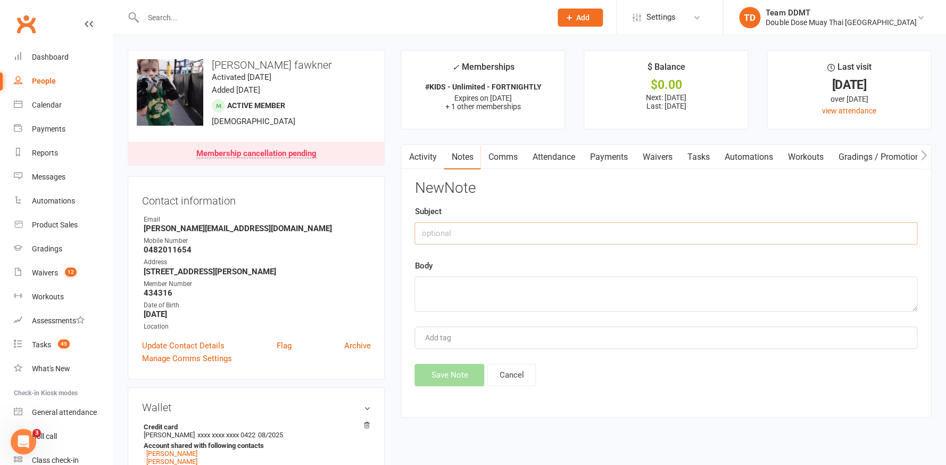
click at [621, 230] on input "text" at bounding box center [666, 233] width 503 height 22
type input "m"
type input "payment amount -sharni"
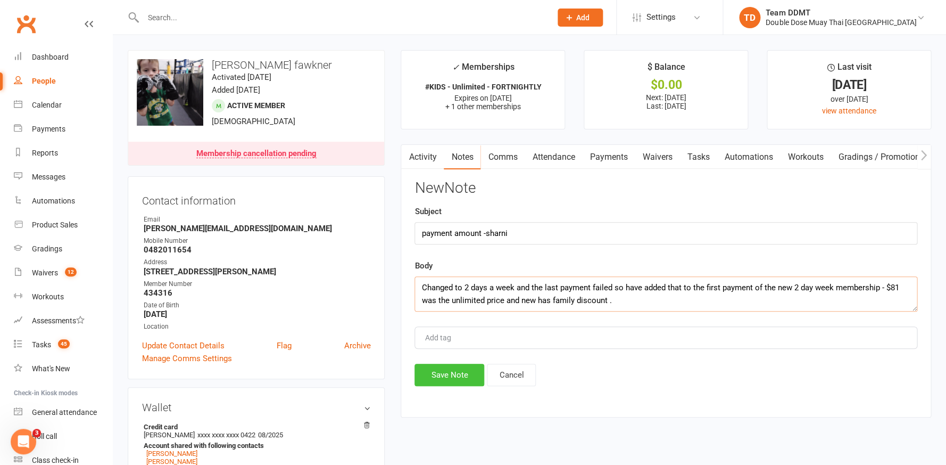
type textarea "Changed to 2 days a week and the last payment failed so have added that to the …"
click at [440, 376] on button "Save Note" at bounding box center [450, 375] width 70 height 22
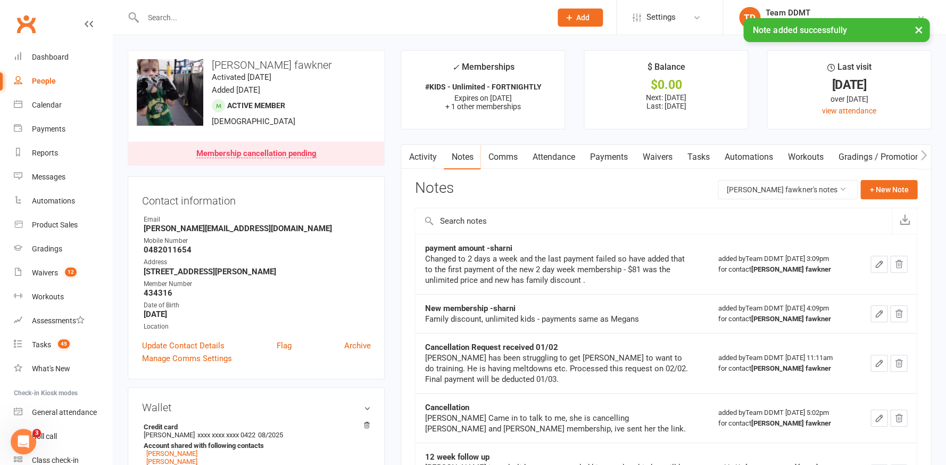
drag, startPoint x: 498, startPoint y: 157, endPoint x: 506, endPoint y: 160, distance: 9.1
click at [498, 157] on link "Comms" at bounding box center [503, 157] width 44 height 24
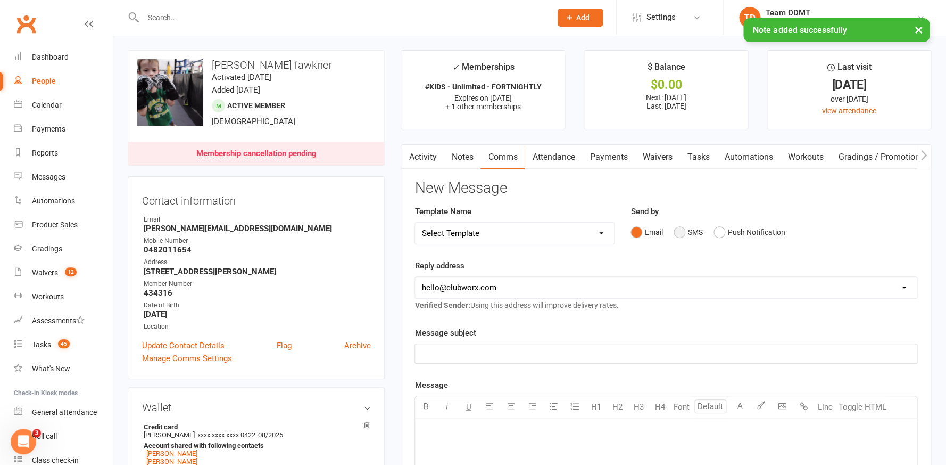
click at [683, 230] on button "SMS" at bounding box center [688, 232] width 29 height 20
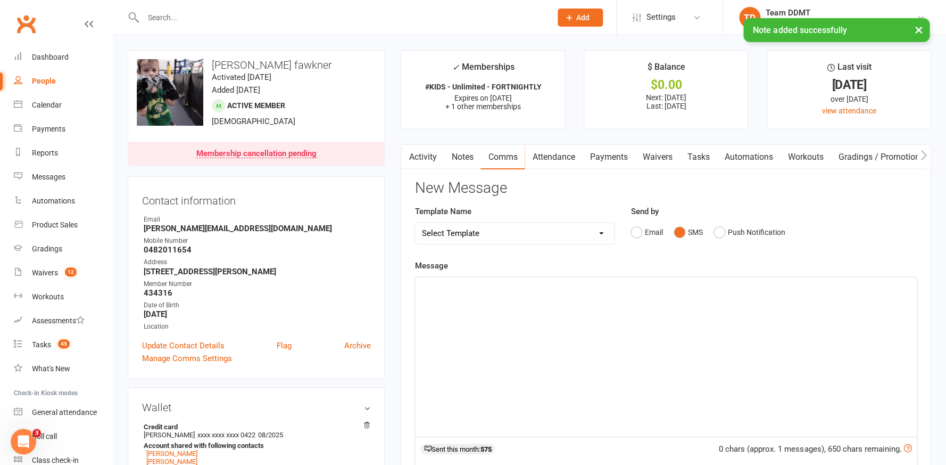
click at [688, 291] on div "﻿" at bounding box center [666, 357] width 502 height 160
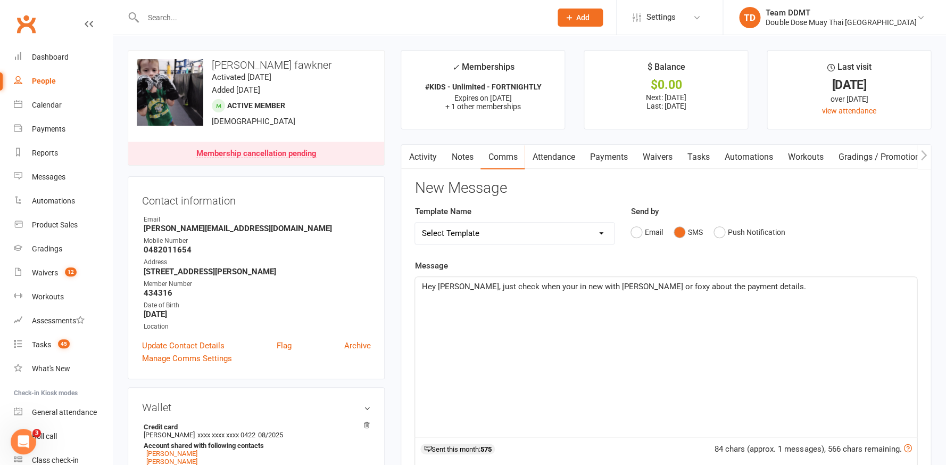
click at [563, 282] on span "Hey [PERSON_NAME], just check when your in new with [PERSON_NAME] or foxy about…" at bounding box center [614, 287] width 384 height 10
click at [732, 284] on p "Hey [PERSON_NAME], just check when your in next with [PERSON_NAME] or foxy abou…" at bounding box center [666, 286] width 489 height 13
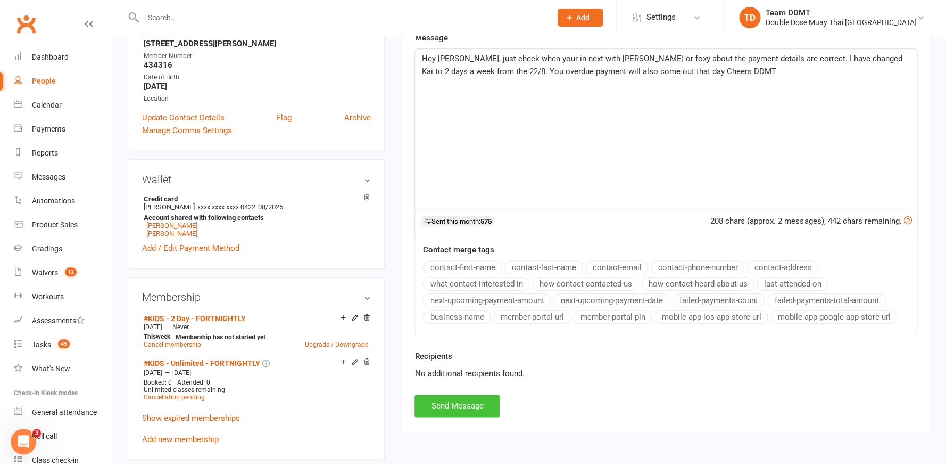
scroll to position [234, 0]
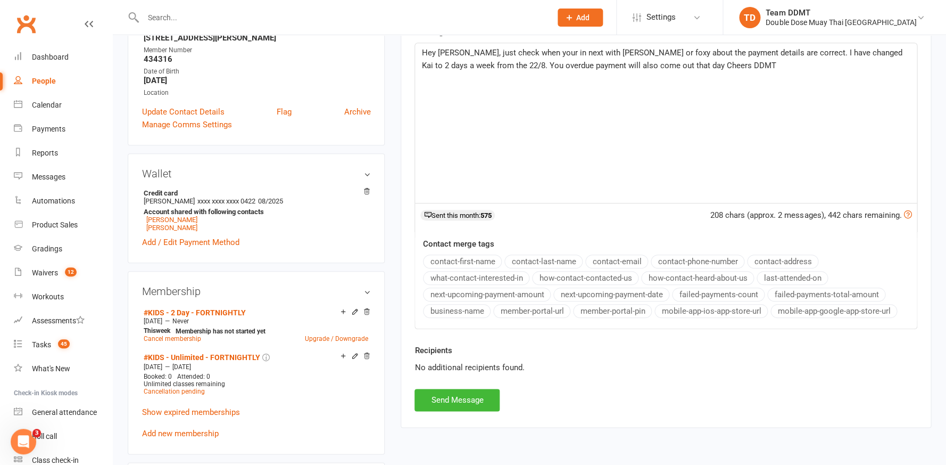
click at [477, 404] on button "Send Message" at bounding box center [457, 400] width 85 height 22
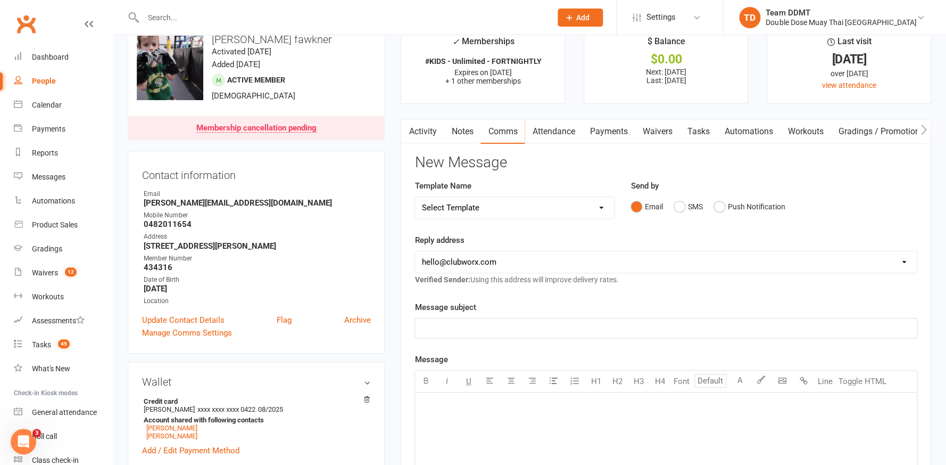
scroll to position [0, 0]
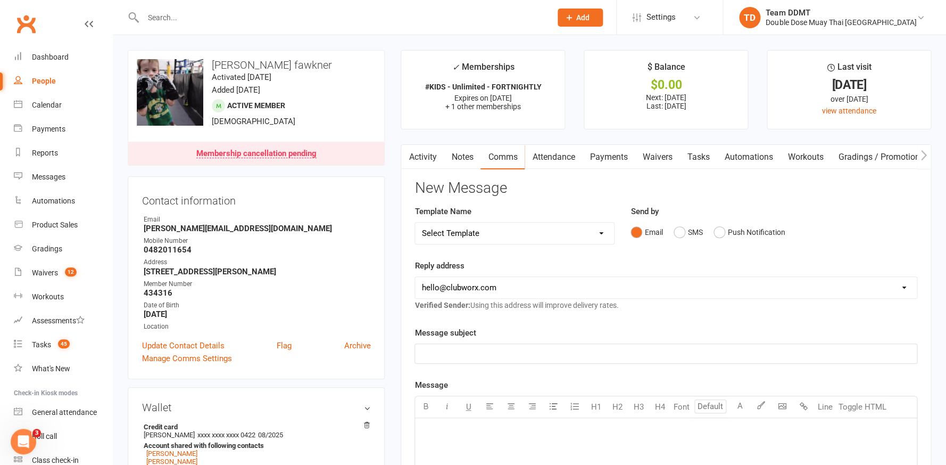
click at [602, 158] on link "Payments" at bounding box center [608, 157] width 53 height 24
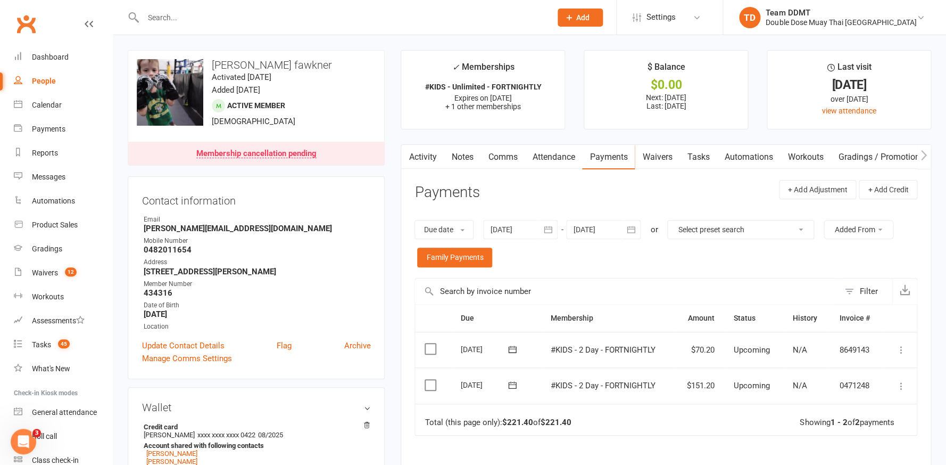
click at [491, 234] on div at bounding box center [520, 229] width 75 height 19
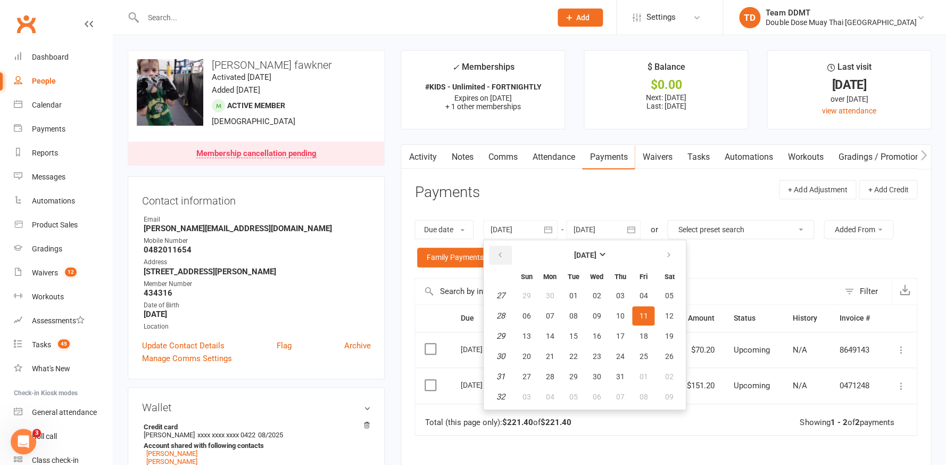
click at [505, 257] on button "button" at bounding box center [500, 254] width 23 height 19
click at [575, 299] on button "03" at bounding box center [573, 295] width 22 height 19
type input "[DATE]"
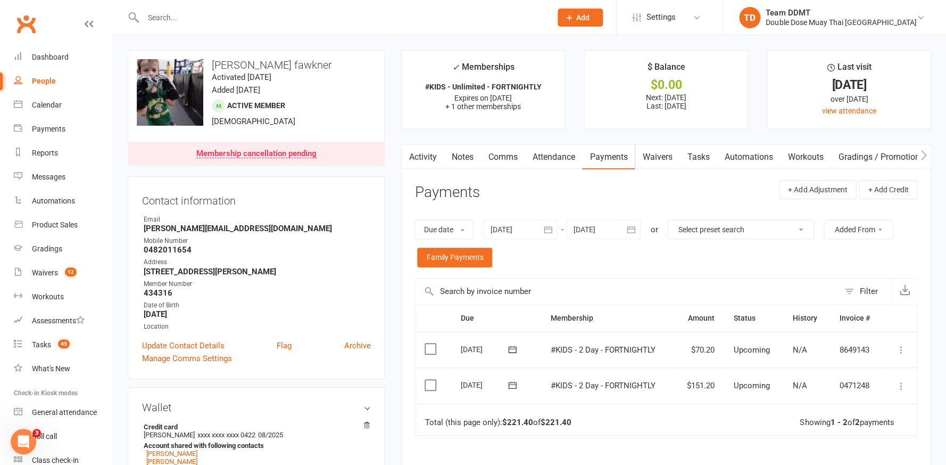
click at [610, 230] on div at bounding box center [603, 229] width 75 height 19
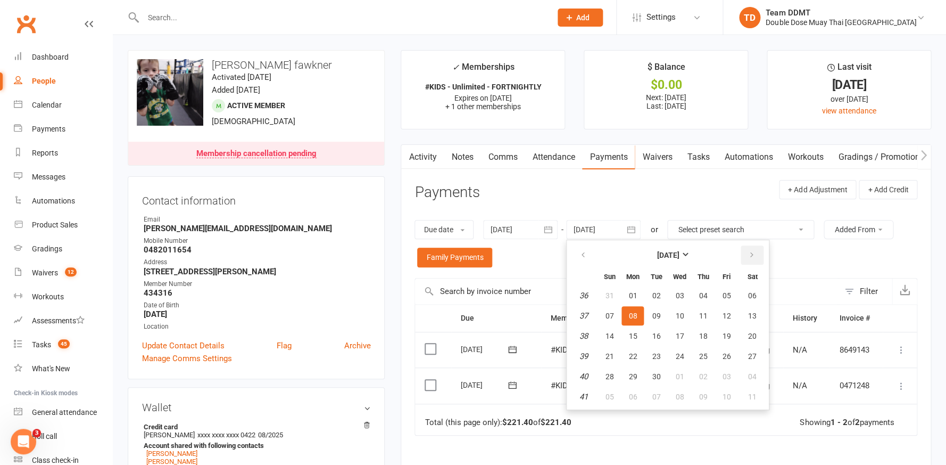
click at [757, 255] on button "button" at bounding box center [752, 254] width 23 height 19
click at [688, 381] on button "29" at bounding box center [680, 376] width 22 height 19
type input "[DATE]"
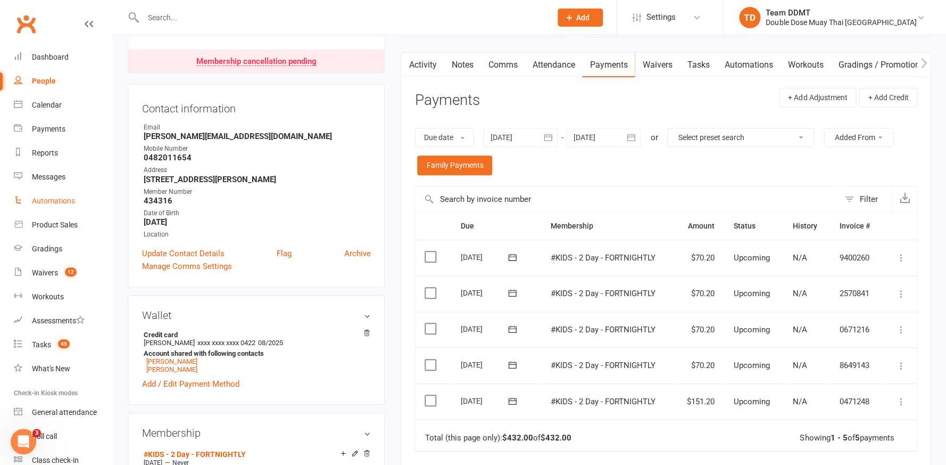
scroll to position [5, 0]
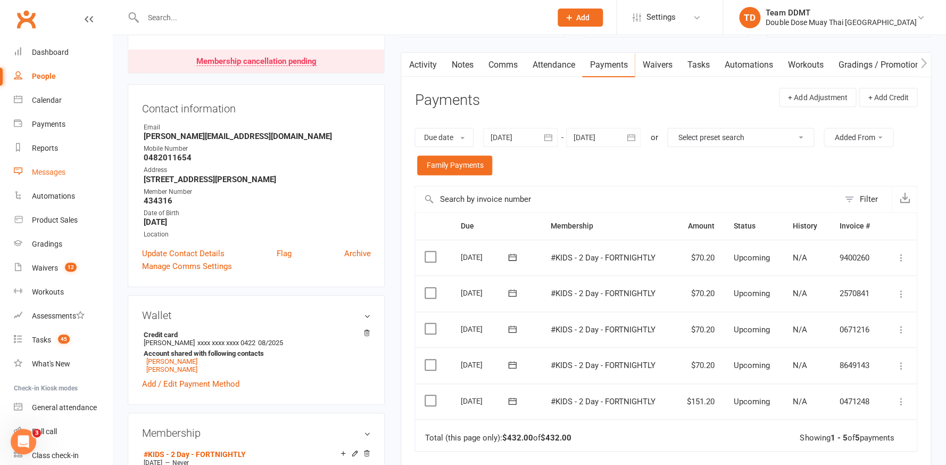
click at [57, 168] on div "Messages" at bounding box center [49, 172] width 34 height 9
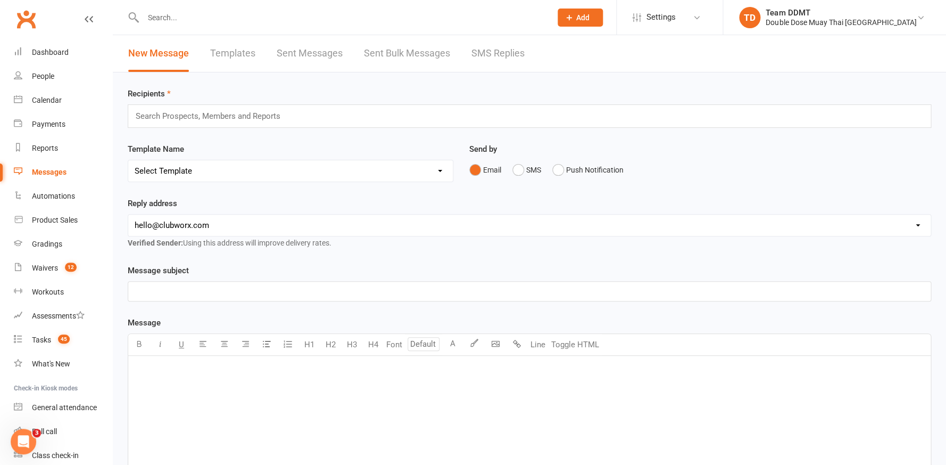
click at [490, 54] on link "SMS Replies" at bounding box center [498, 53] width 53 height 37
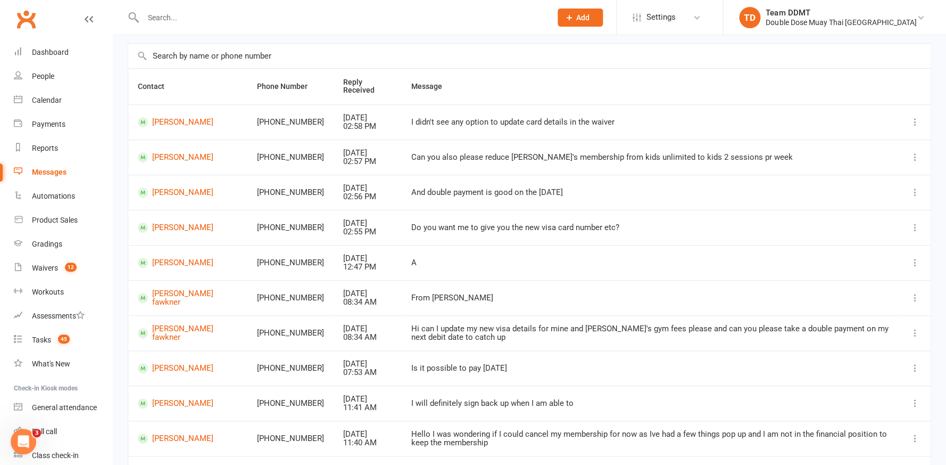
scroll to position [138, 0]
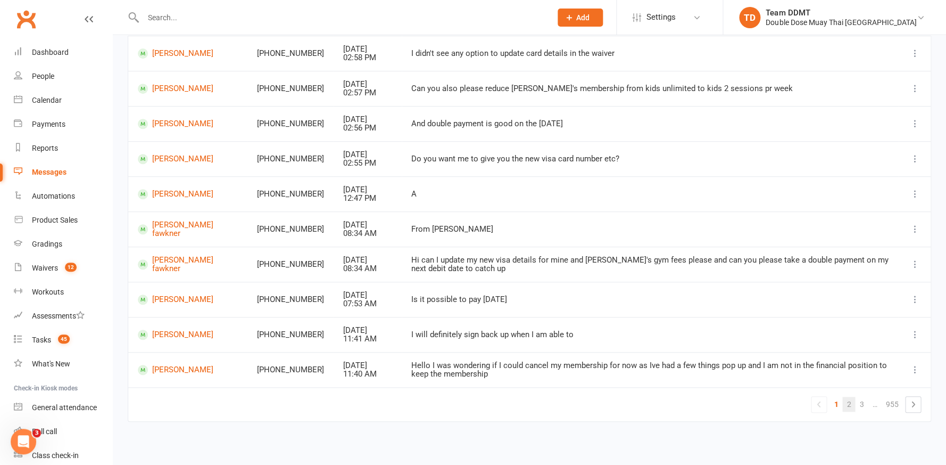
click at [849, 397] on link "2" at bounding box center [849, 404] width 13 height 15
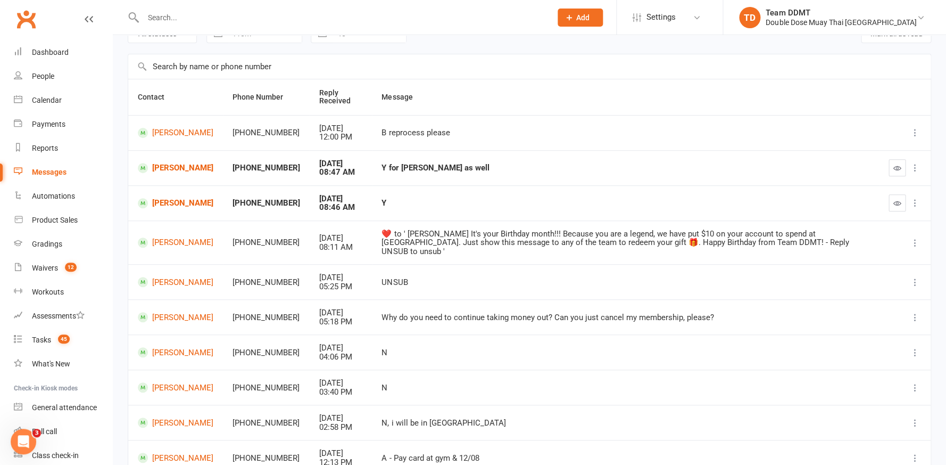
scroll to position [139, 0]
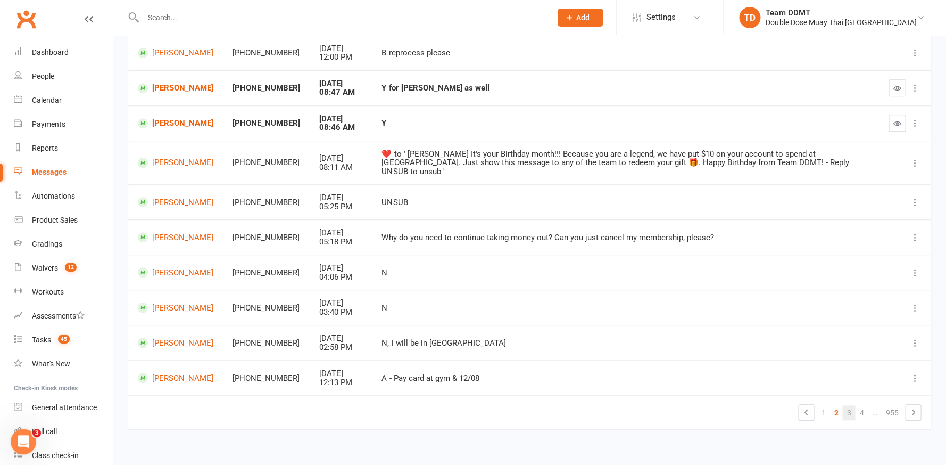
click at [849, 405] on link "3" at bounding box center [849, 412] width 13 height 15
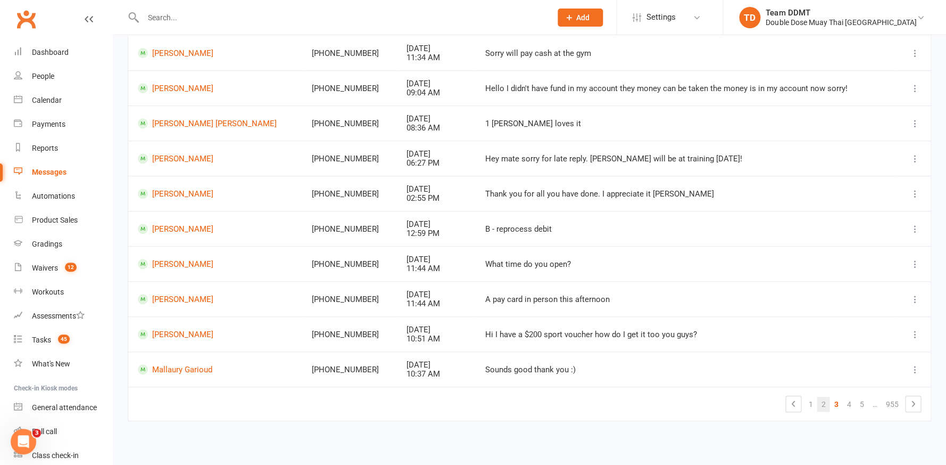
scroll to position [130, 0]
click at [818, 397] on link "2" at bounding box center [823, 404] width 13 height 15
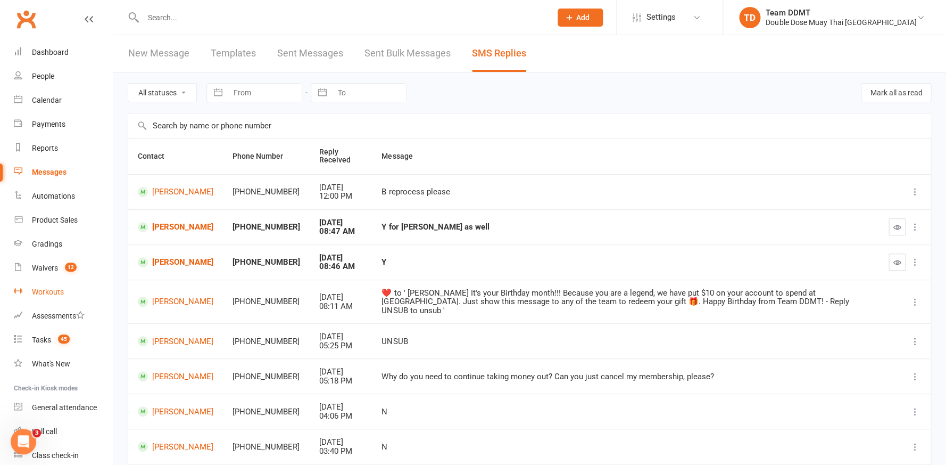
scroll to position [0, 0]
click at [46, 240] on div "Gradings" at bounding box center [47, 244] width 30 height 9
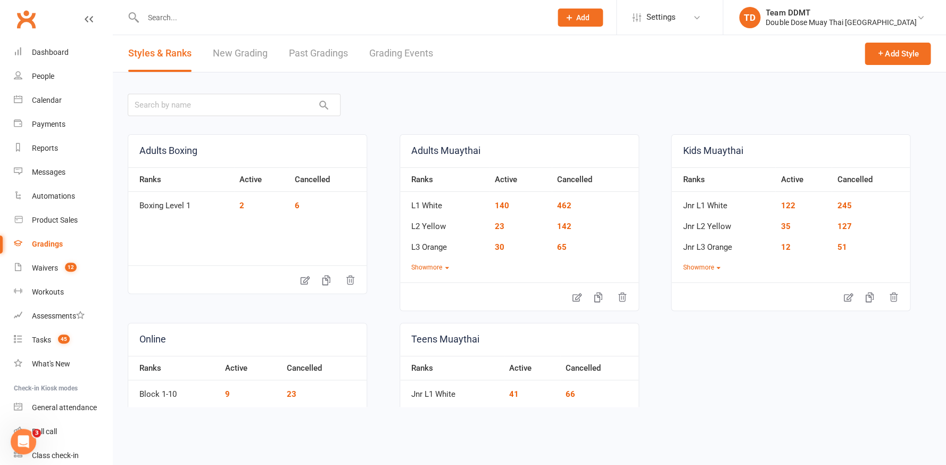
click at [415, 51] on link "Grading Events" at bounding box center [401, 53] width 64 height 37
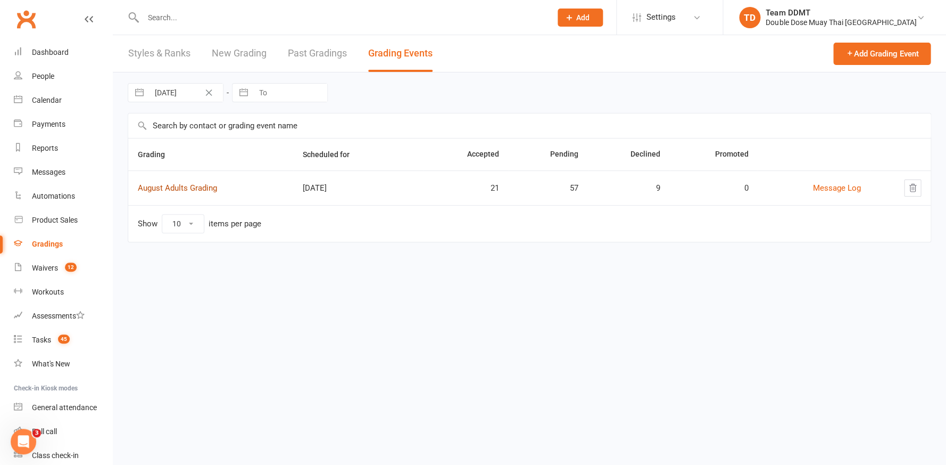
click at [193, 185] on link "August Adults Grading" at bounding box center [177, 188] width 79 height 10
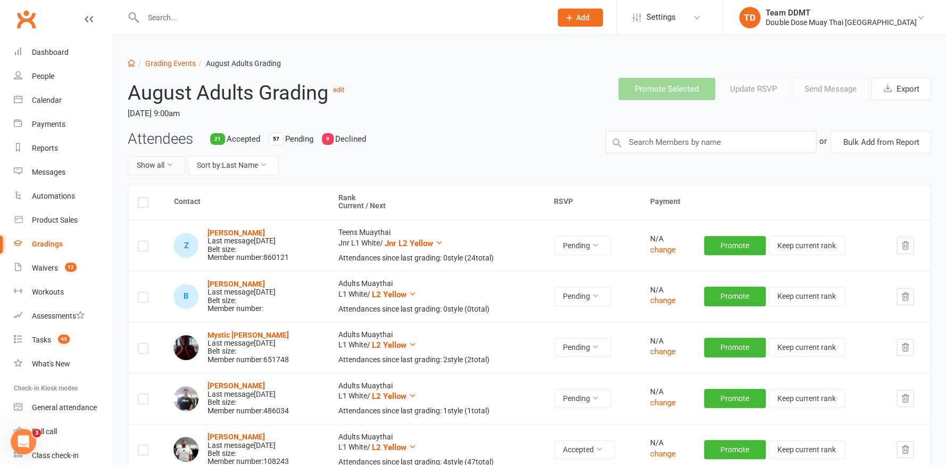
click at [174, 164] on button "Show all" at bounding box center [156, 165] width 57 height 19
click at [185, 245] on link "Pending only" at bounding box center [180, 252] width 105 height 21
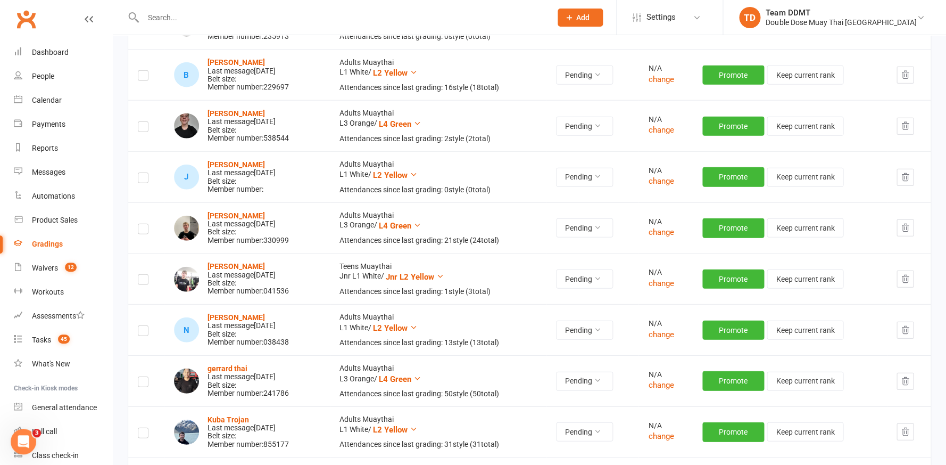
scroll to position [2476, 0]
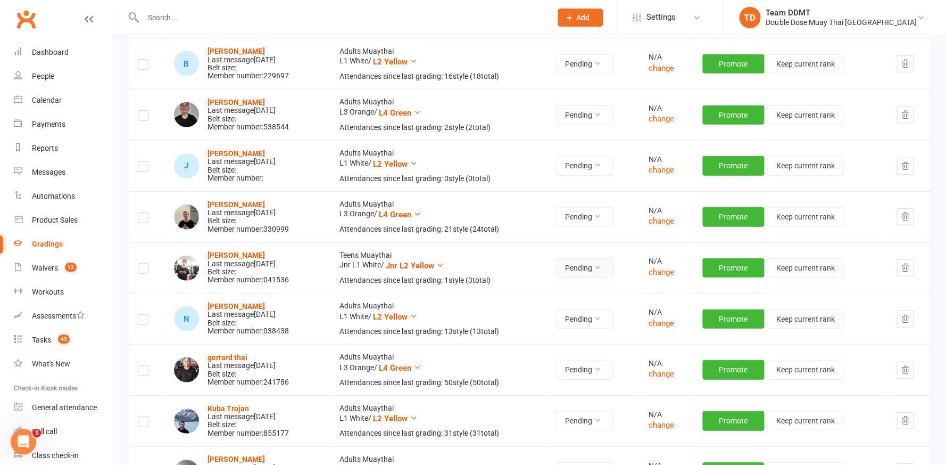
click at [600, 263] on icon at bounding box center [597, 266] width 7 height 7
click at [562, 244] on link "Accepted" at bounding box center [567, 239] width 105 height 21
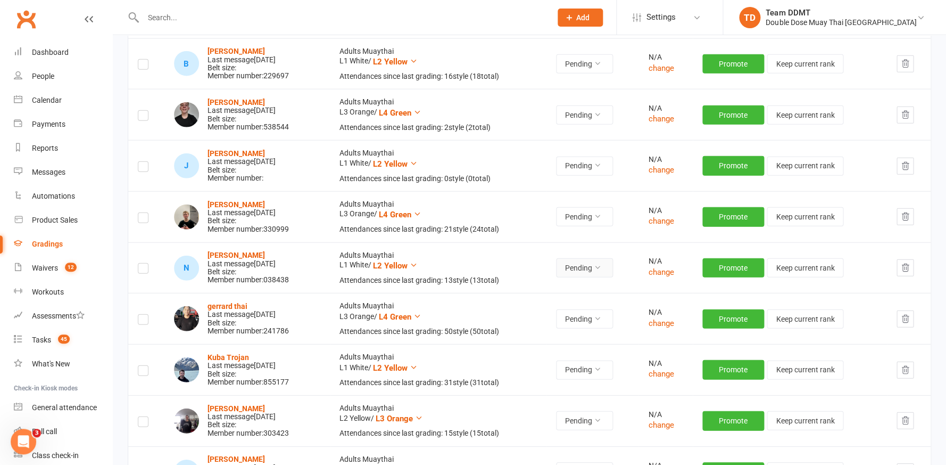
click at [592, 258] on button "Pending" at bounding box center [584, 267] width 57 height 19
click at [575, 239] on link "Accepted" at bounding box center [567, 239] width 105 height 21
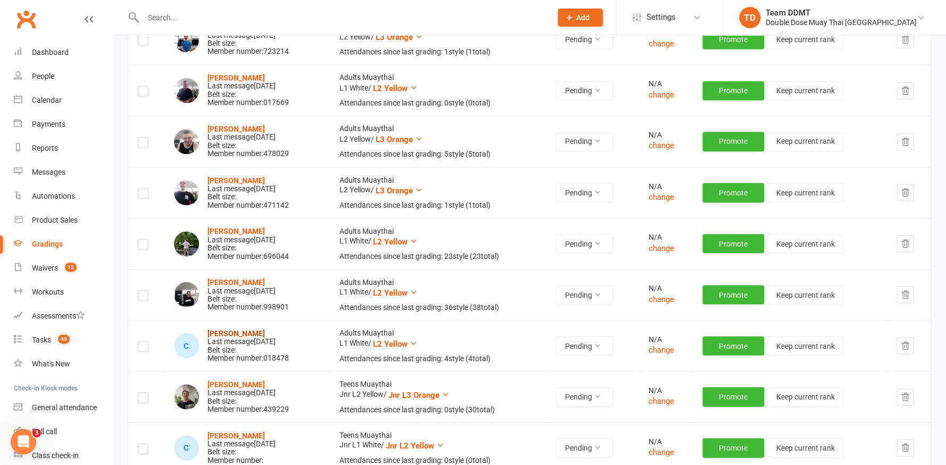
scroll to position [614, 0]
click at [61, 170] on div "Messages" at bounding box center [49, 172] width 34 height 9
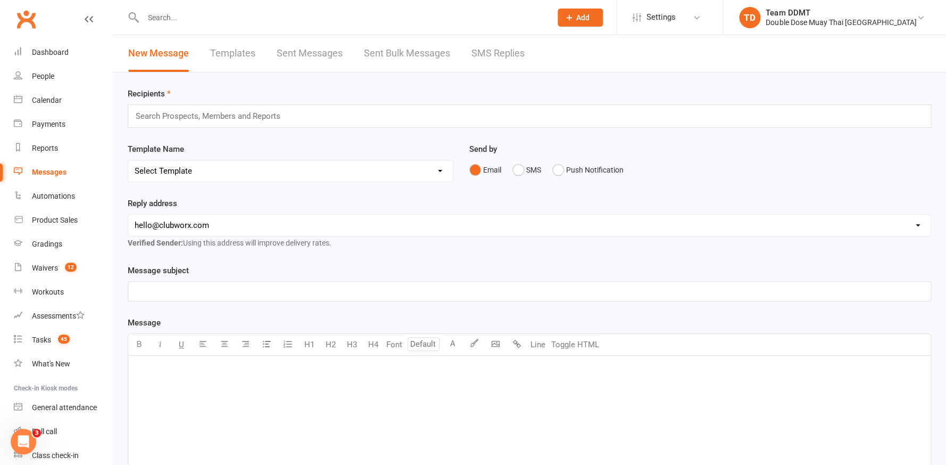
click at [474, 47] on link "SMS Replies" at bounding box center [498, 53] width 53 height 37
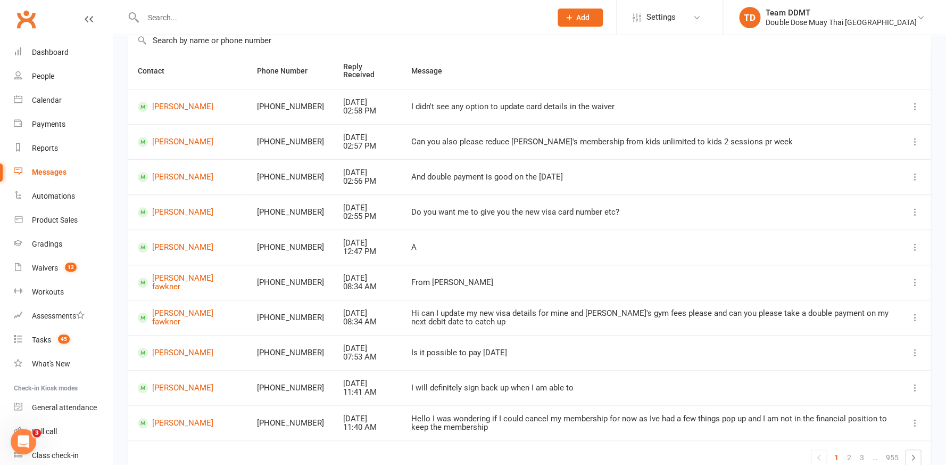
scroll to position [138, 0]
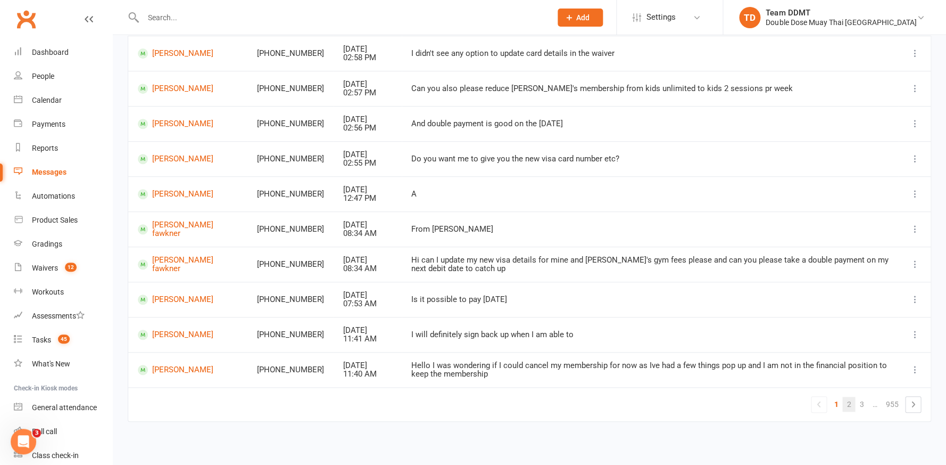
click at [852, 397] on link "2" at bounding box center [849, 404] width 13 height 15
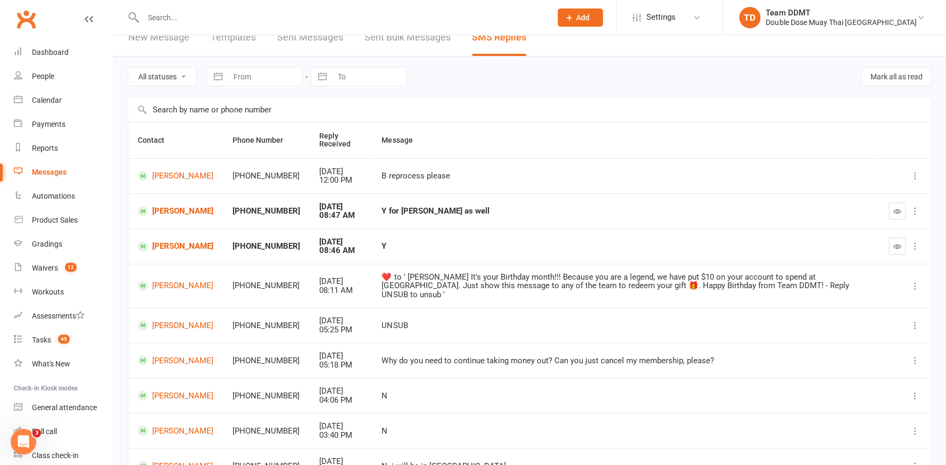
scroll to position [14, 0]
click at [890, 206] on button "button" at bounding box center [897, 212] width 17 height 17
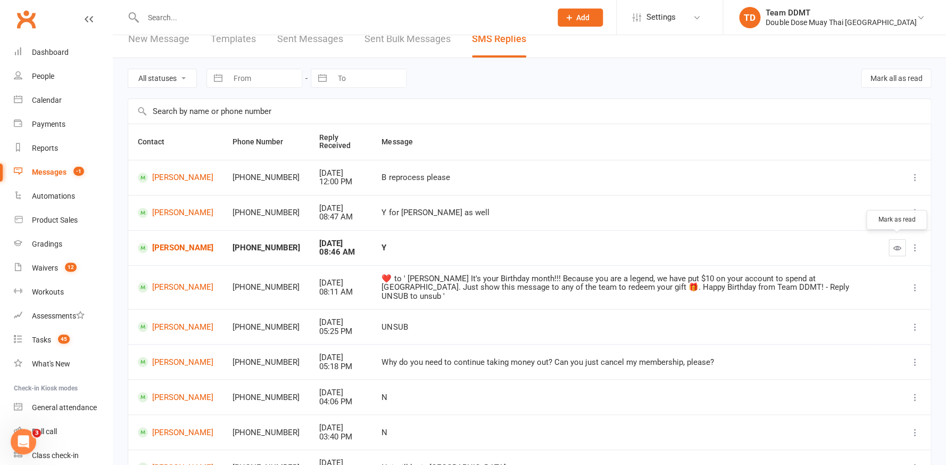
click at [899, 244] on icon "button" at bounding box center [898, 248] width 8 height 8
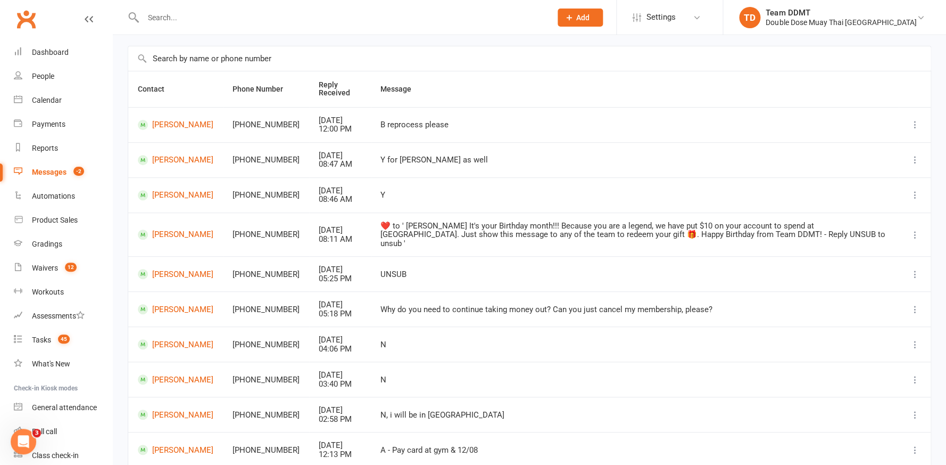
scroll to position [68, 0]
click at [35, 263] on div "Waivers" at bounding box center [45, 267] width 26 height 9
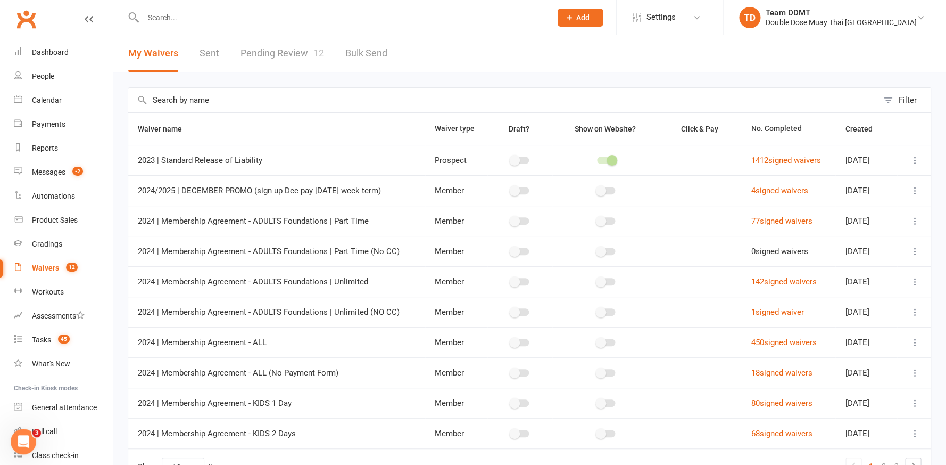
click at [309, 54] on link "Pending Review 12" at bounding box center [283, 53] width 84 height 37
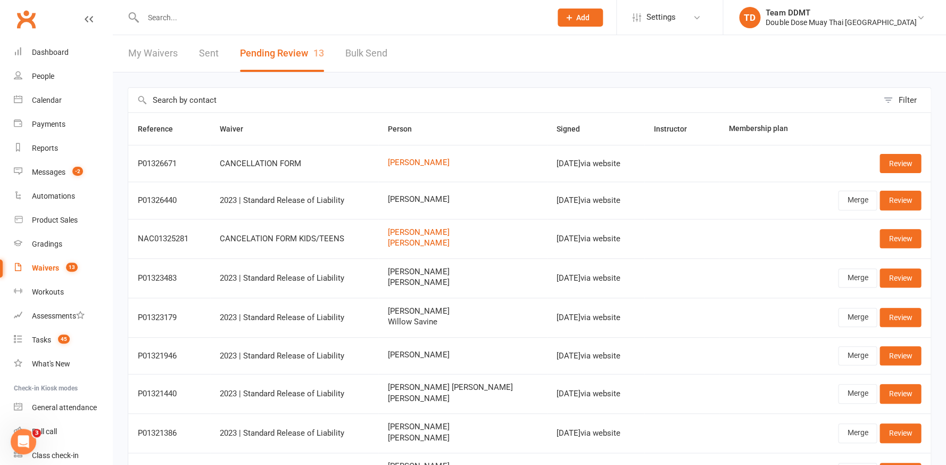
click at [164, 20] on input "text" at bounding box center [342, 17] width 404 height 15
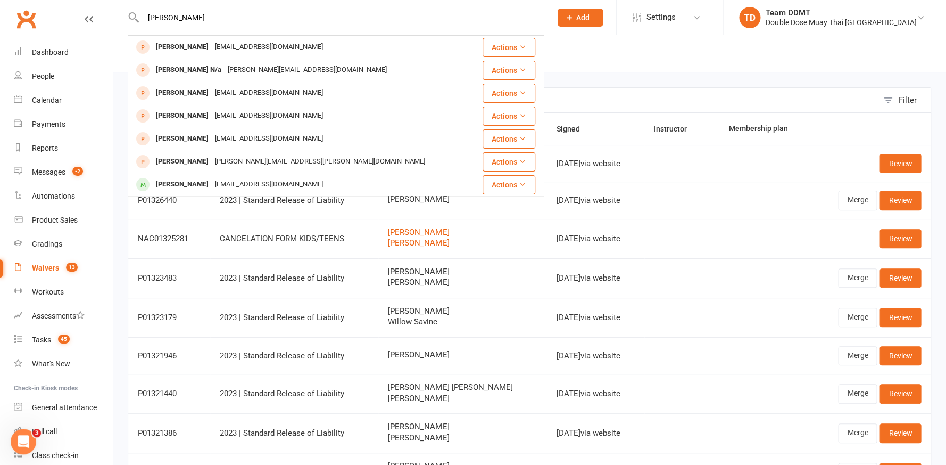
type input "[PERSON_NAME]"
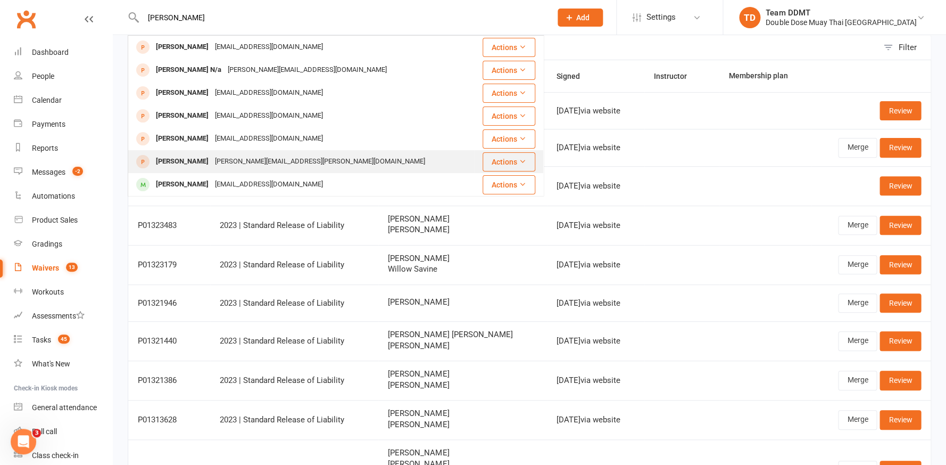
scroll to position [56, 0]
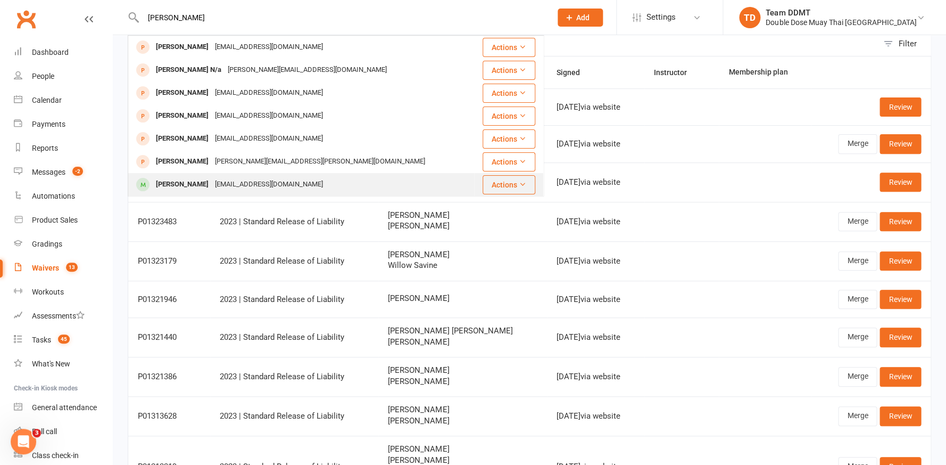
click at [215, 182] on div "[EMAIL_ADDRESS][DOMAIN_NAME]" at bounding box center [269, 184] width 114 height 15
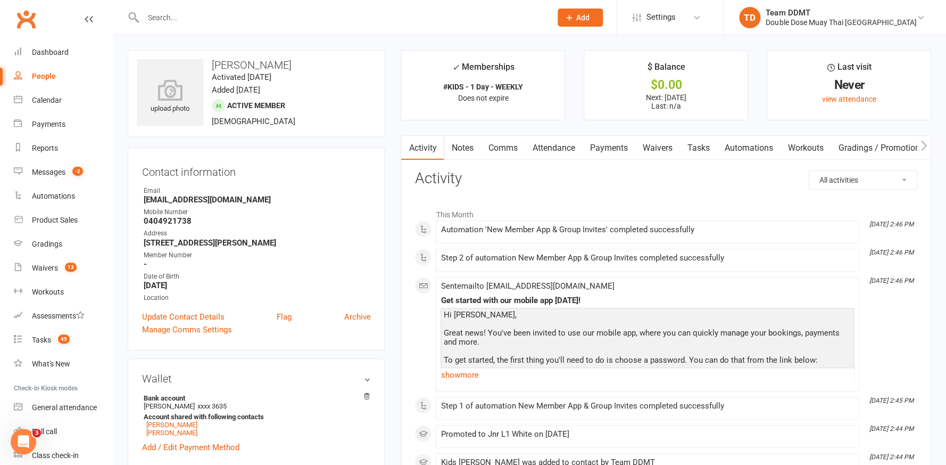
click at [463, 148] on link "Notes" at bounding box center [462, 148] width 37 height 24
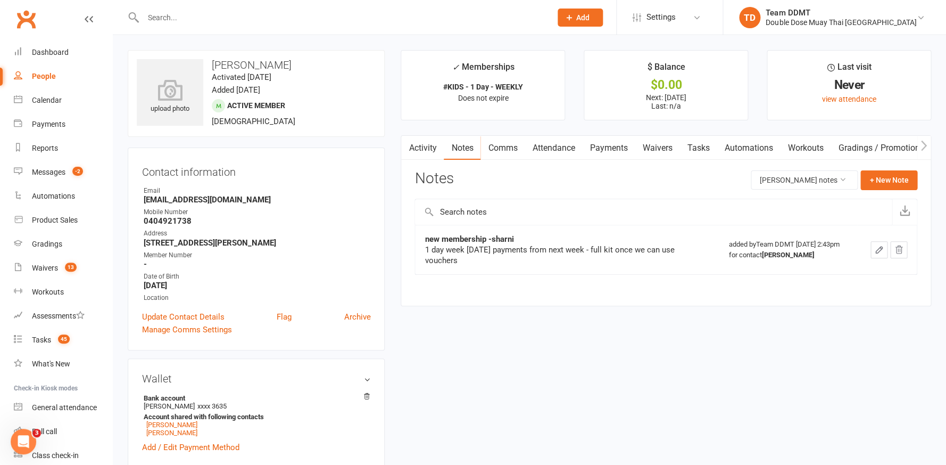
click at [588, 145] on link "Payments" at bounding box center [608, 148] width 53 height 24
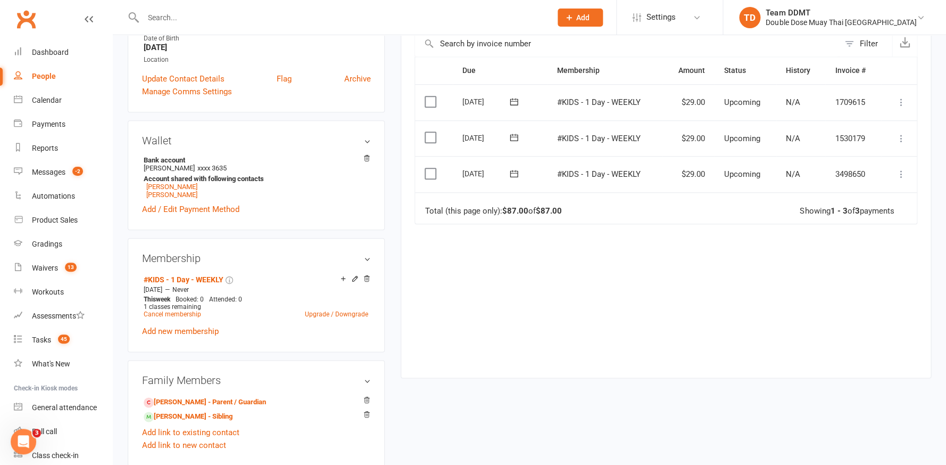
scroll to position [251, 0]
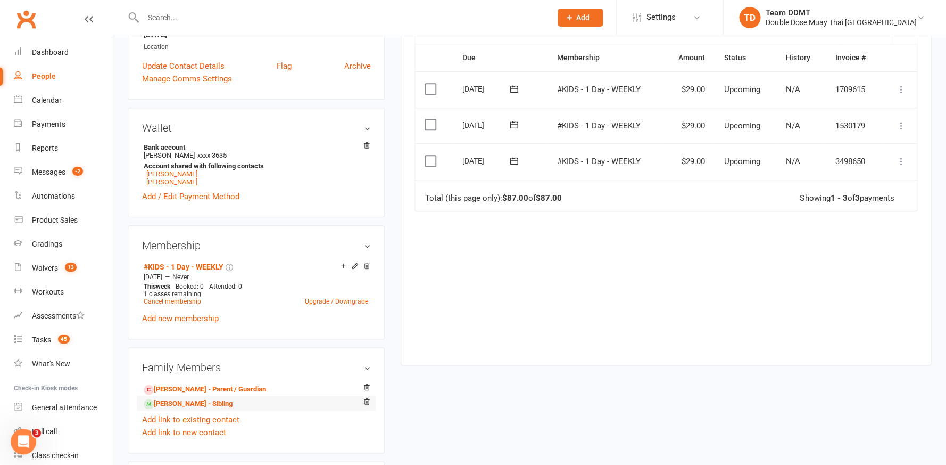
click at [187, 405] on li "[PERSON_NAME] - Sibling" at bounding box center [256, 402] width 228 height 15
click at [188, 400] on link "[PERSON_NAME] - Sibling" at bounding box center [188, 403] width 89 height 11
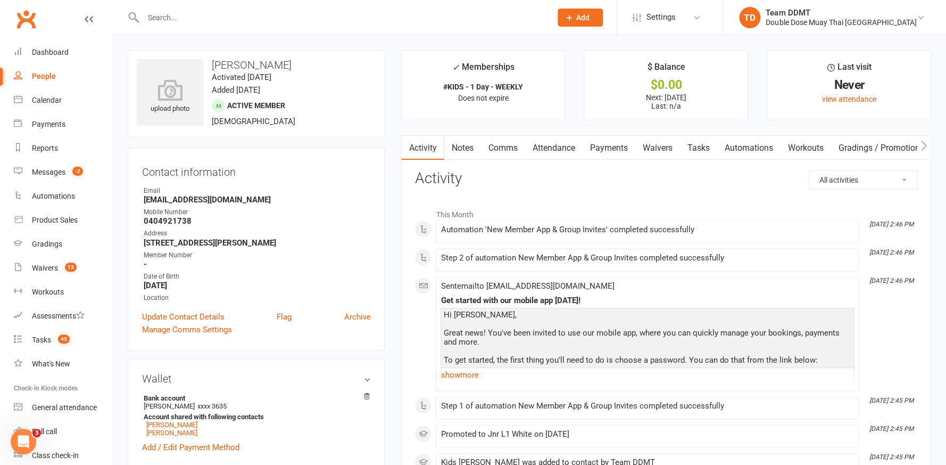
click at [597, 144] on link "Payments" at bounding box center [608, 148] width 53 height 24
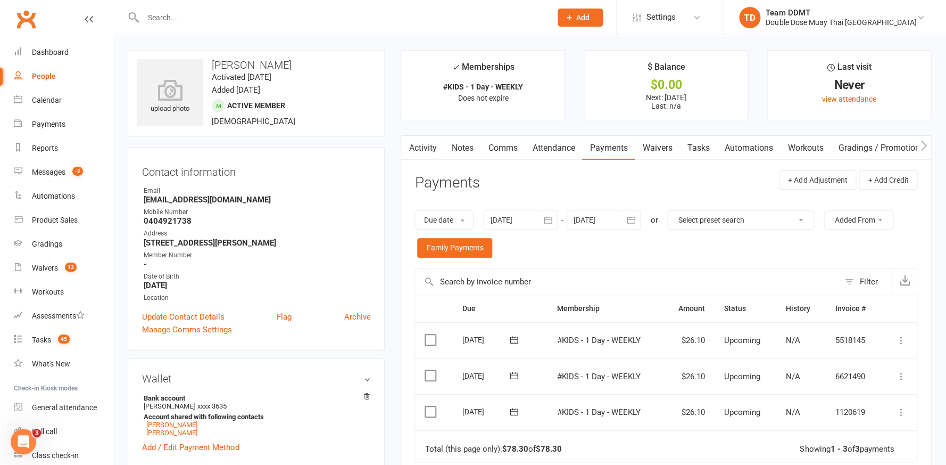
click at [476, 143] on link "Notes" at bounding box center [462, 148] width 37 height 24
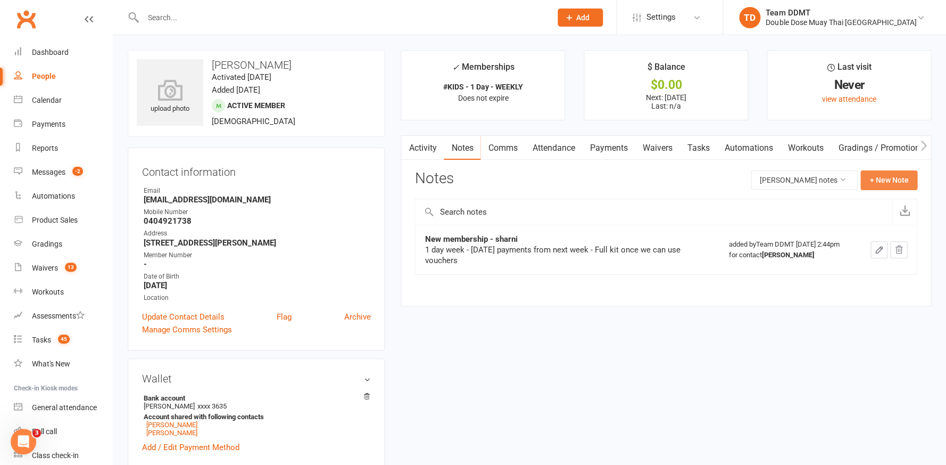
click at [886, 180] on button "+ New Note" at bounding box center [889, 179] width 57 height 19
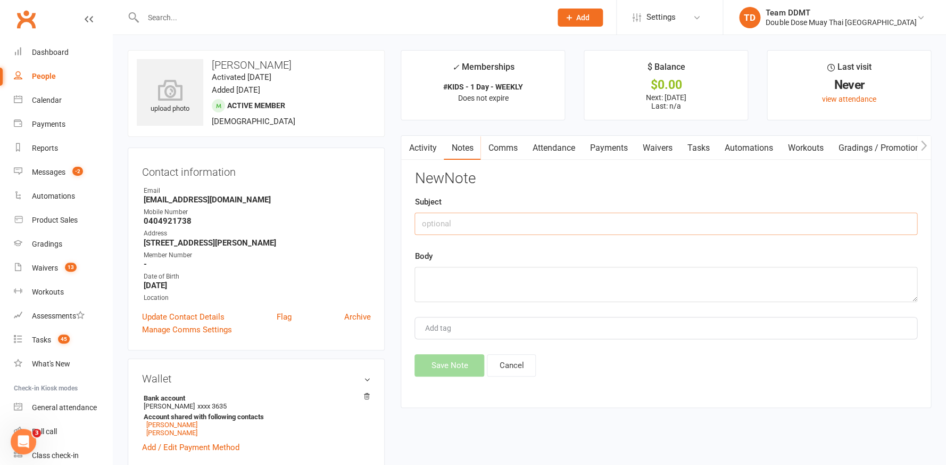
click at [759, 220] on input "text" at bounding box center [666, 223] width 503 height 22
type input "Family Discount -sharni"
type textarea "10% off for family discount"
click at [427, 365] on button "Save Note" at bounding box center [450, 365] width 70 height 22
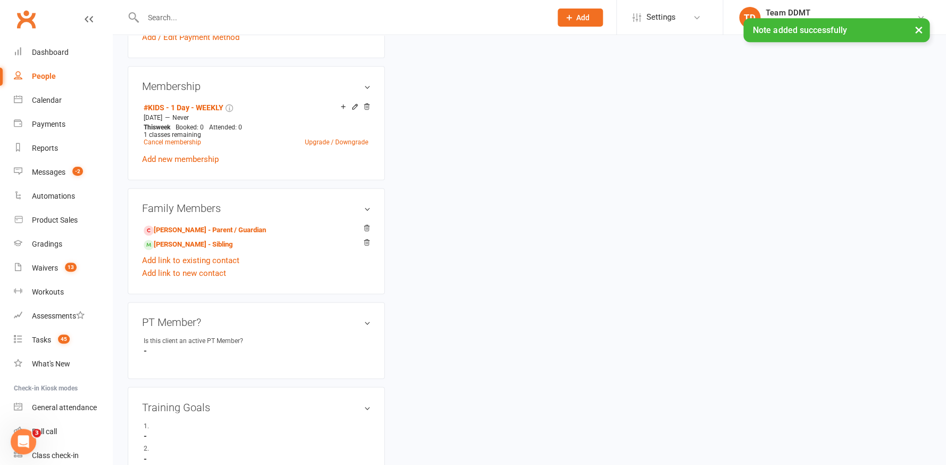
scroll to position [417, 0]
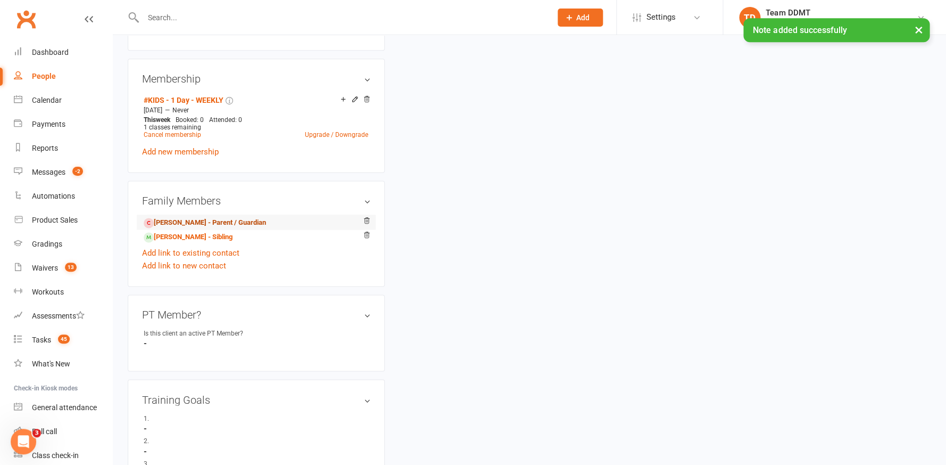
click at [221, 220] on link "[PERSON_NAME] - Parent / Guardian" at bounding box center [205, 222] width 122 height 11
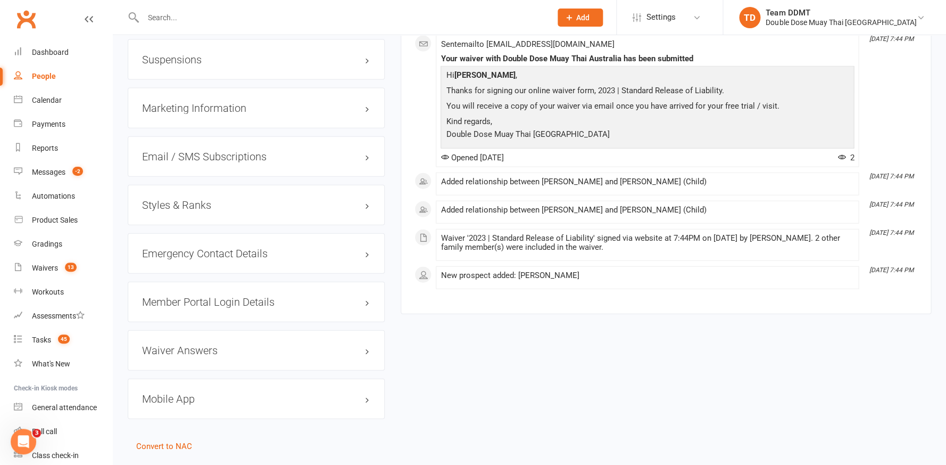
scroll to position [884, 0]
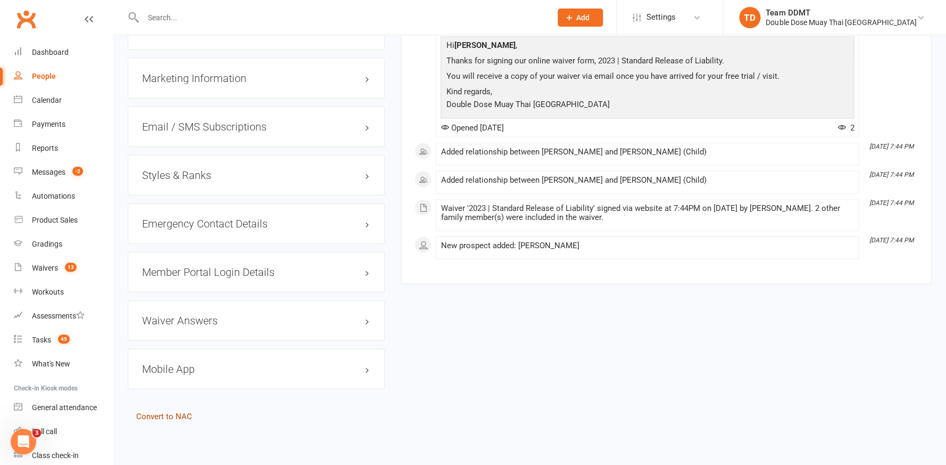
click at [176, 411] on link "Convert to NAC" at bounding box center [164, 416] width 56 height 10
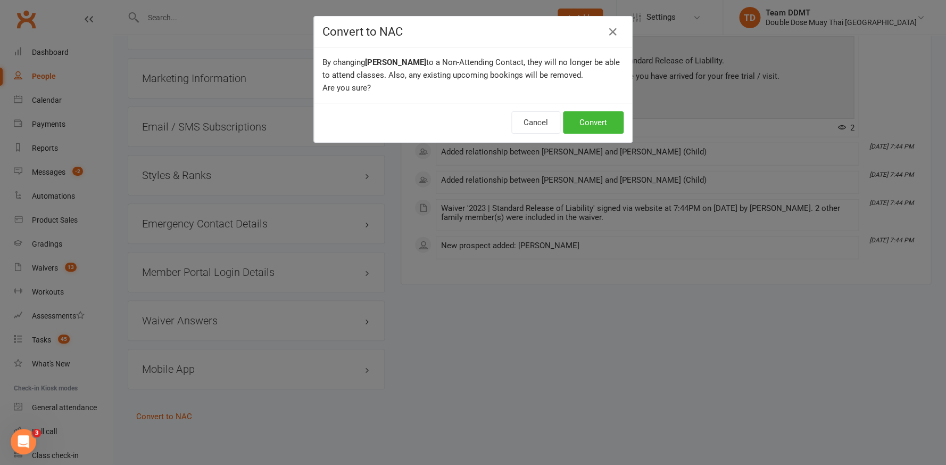
drag, startPoint x: 607, startPoint y: 120, endPoint x: 588, endPoint y: 121, distance: 18.7
click at [607, 120] on button "Convert" at bounding box center [593, 122] width 61 height 22
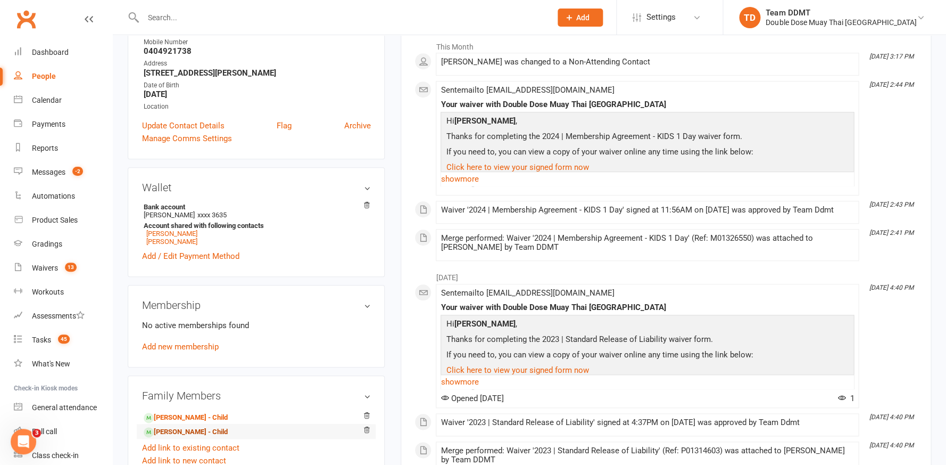
scroll to position [168, 0]
click at [182, 426] on link "[PERSON_NAME] - Child" at bounding box center [186, 431] width 84 height 11
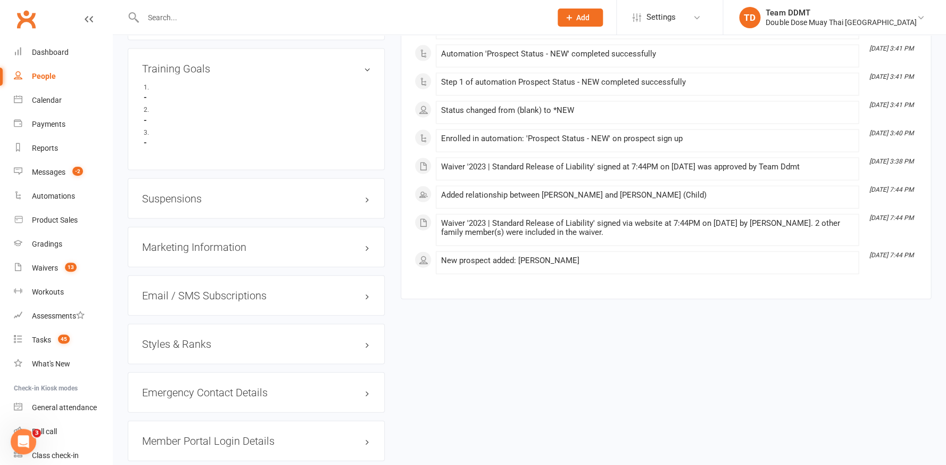
scroll to position [759, 0]
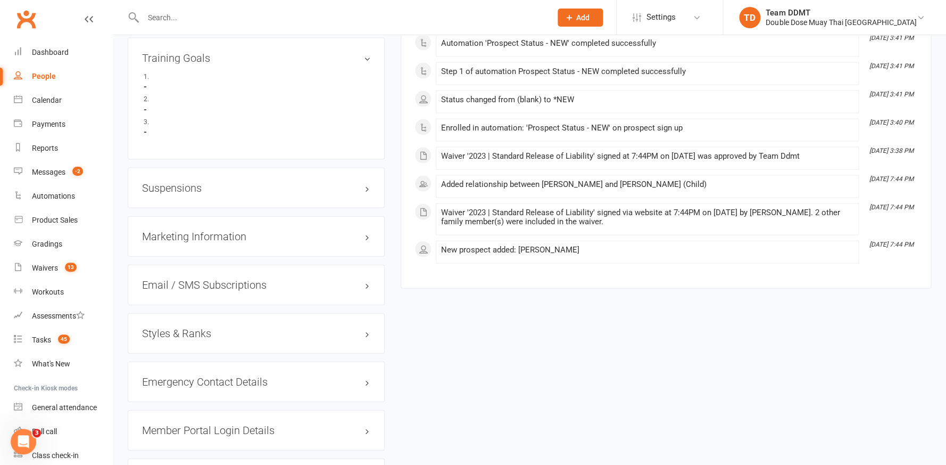
click at [181, 327] on h3 "Styles & Ranks" at bounding box center [256, 333] width 228 height 12
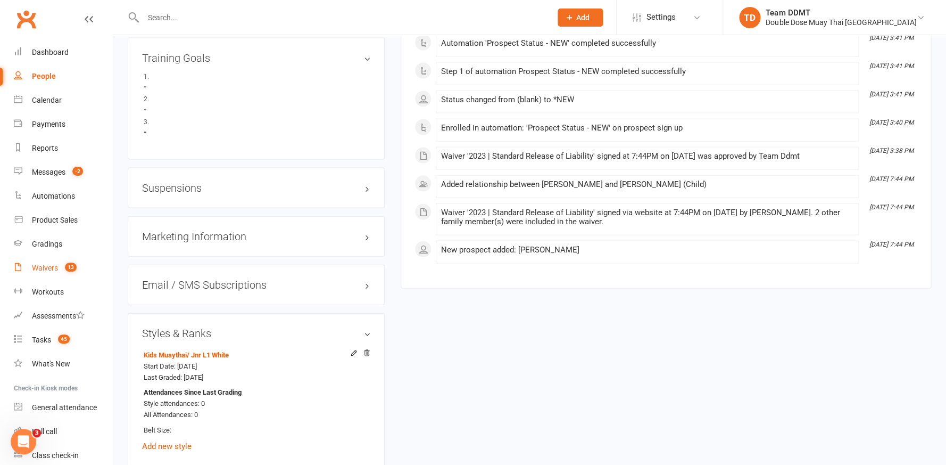
click at [41, 264] on div "Waivers" at bounding box center [45, 267] width 26 height 9
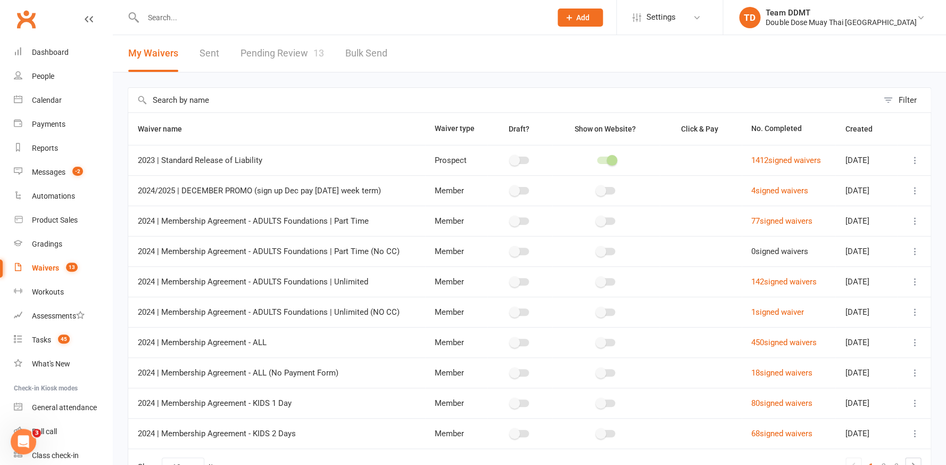
click at [275, 55] on link "Pending Review 13" at bounding box center [283, 53] width 84 height 37
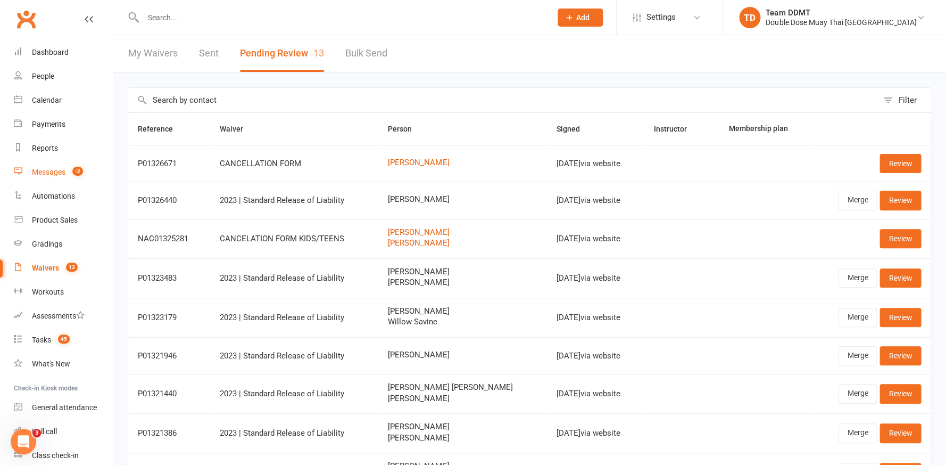
click at [56, 174] on div "Messages" at bounding box center [49, 172] width 34 height 9
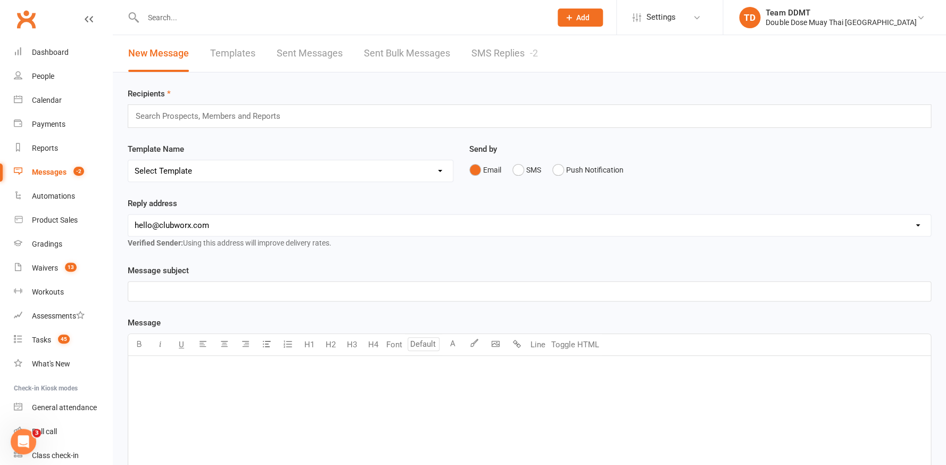
click at [492, 55] on link "SMS Replies -2" at bounding box center [505, 53] width 67 height 37
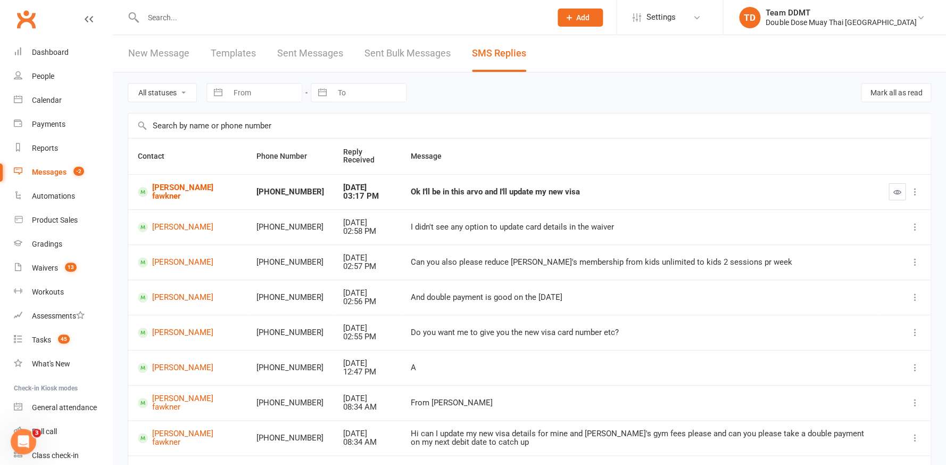
click at [888, 188] on td at bounding box center [905, 191] width 52 height 35
click at [894, 189] on icon "button" at bounding box center [898, 192] width 8 height 8
